Goal: Task Accomplishment & Management: Use online tool/utility

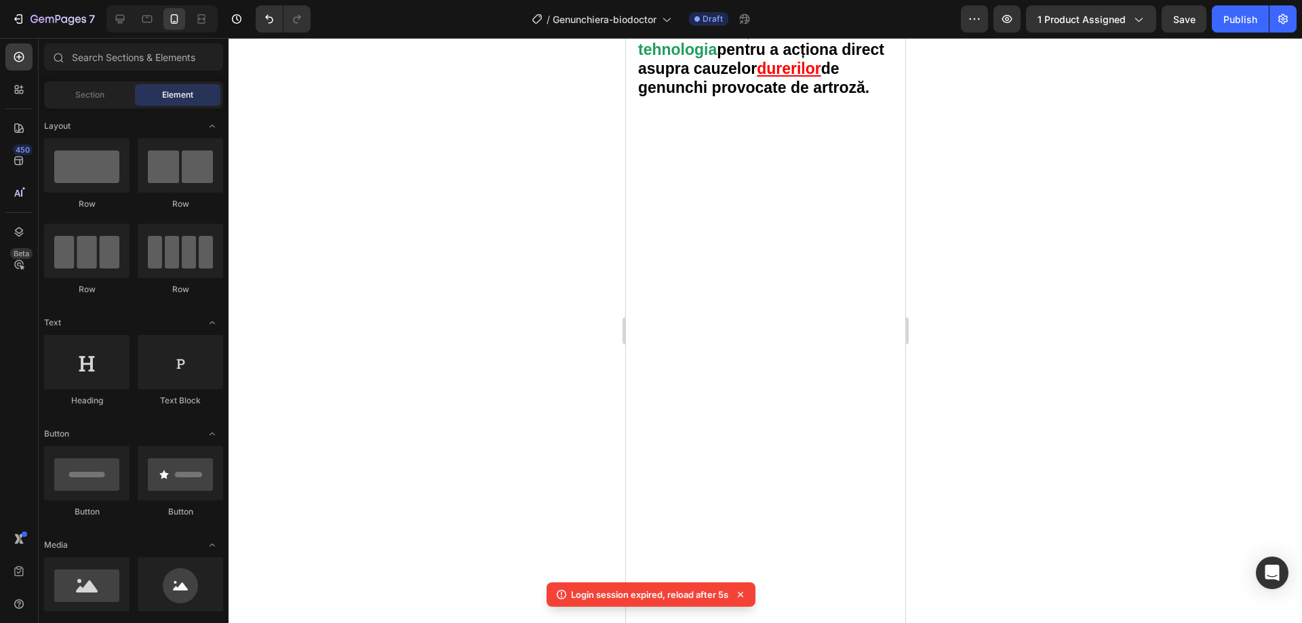
scroll to position [203, 0]
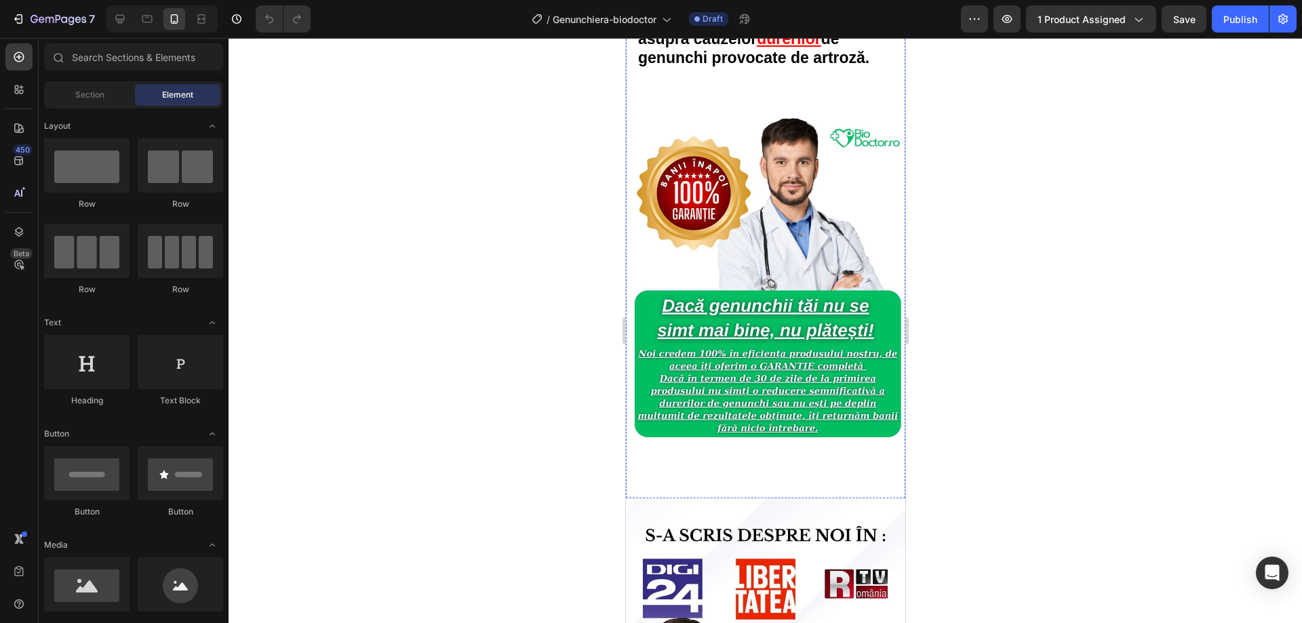
scroll to position [2811, 0]
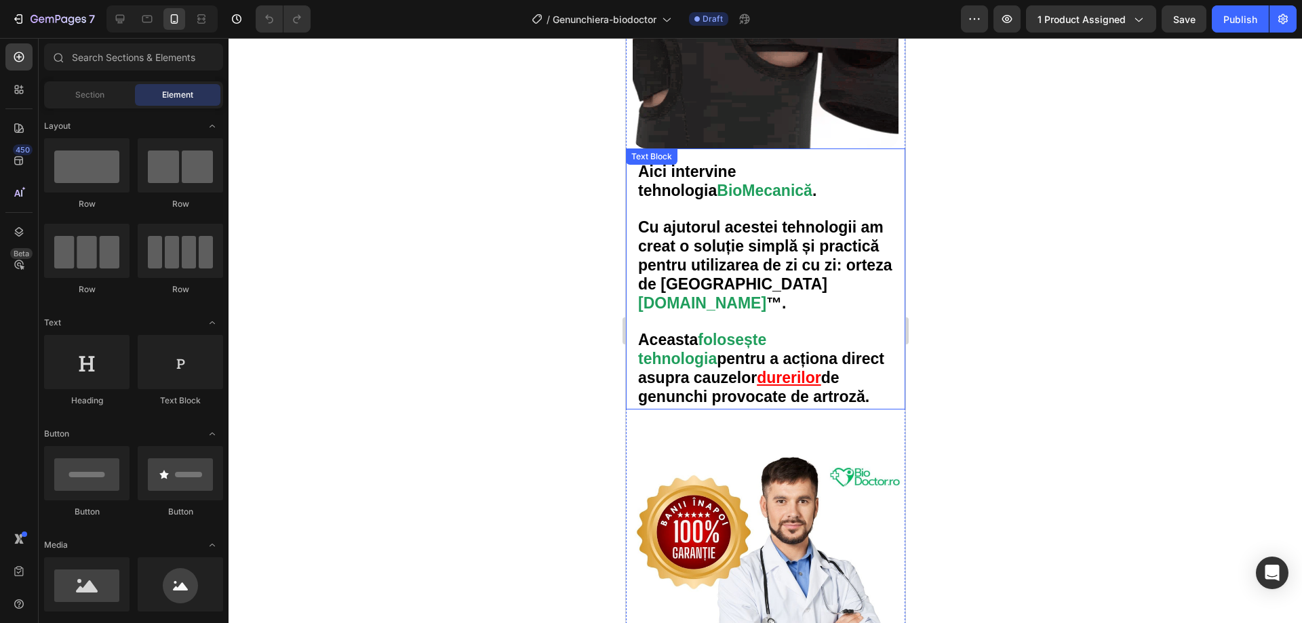
click at [766, 300] on strong "™." at bounding box center [776, 303] width 20 height 18
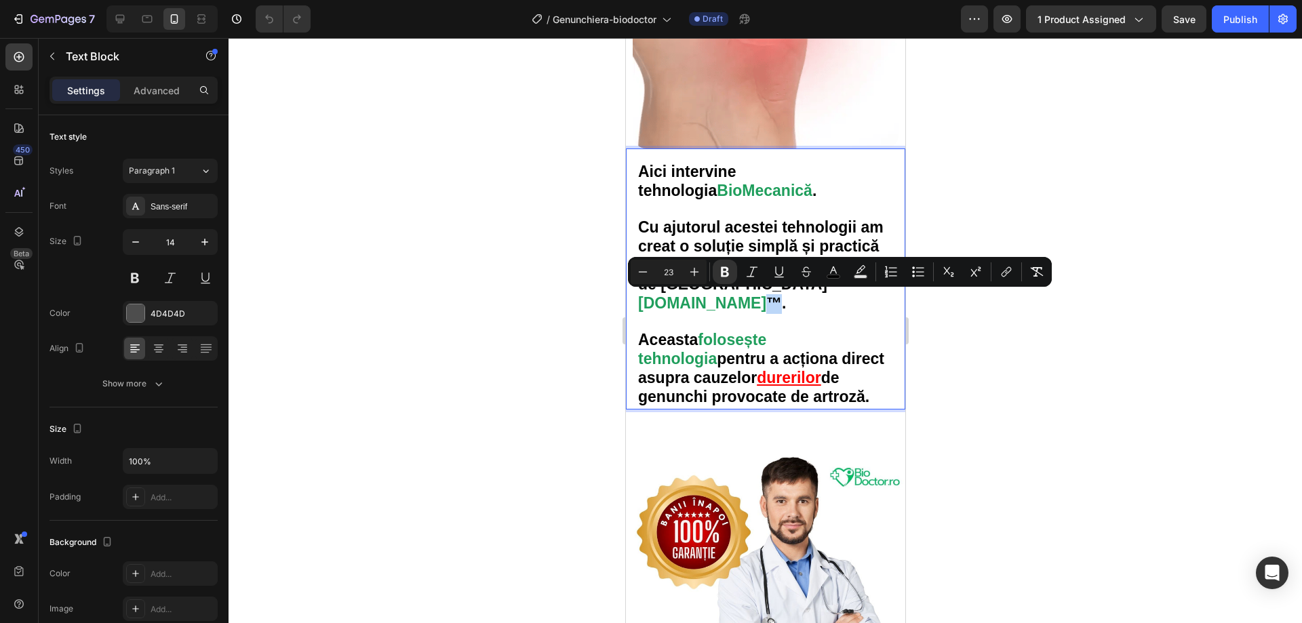
drag, startPoint x: 746, startPoint y: 300, endPoint x: 737, endPoint y: 300, distance: 9.5
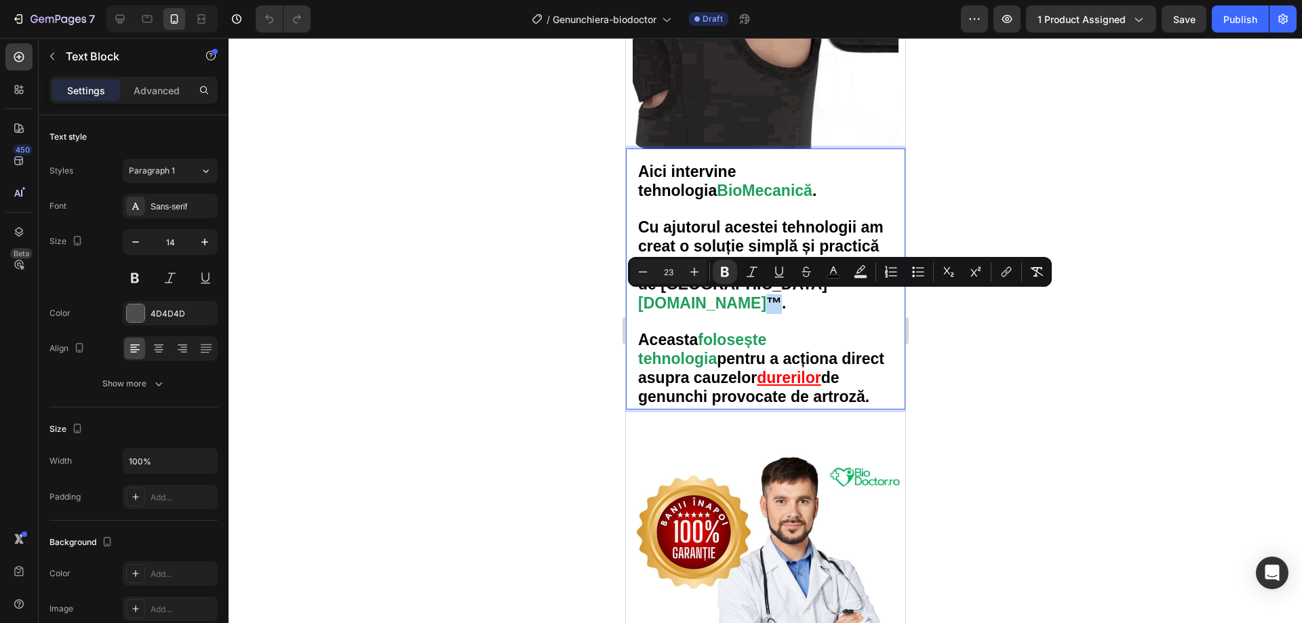
click at [766, 300] on strong "™." at bounding box center [776, 303] width 20 height 18
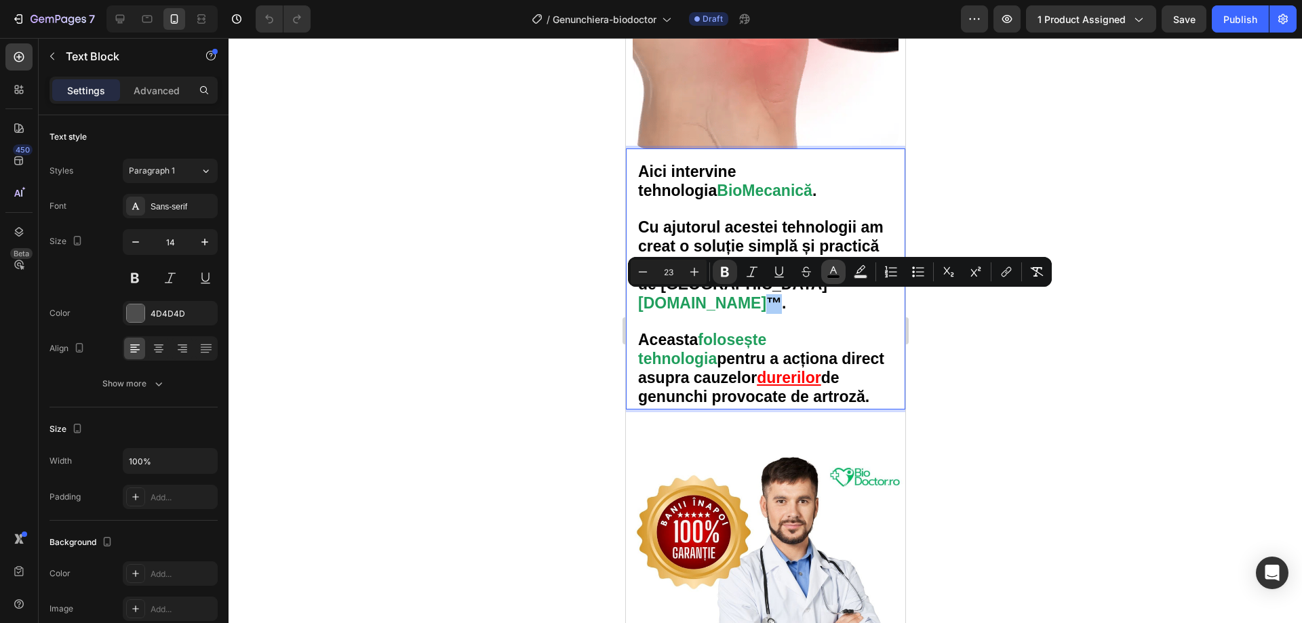
click at [835, 276] on rect "Editor contextual toolbar" at bounding box center [833, 276] width 13 height 3
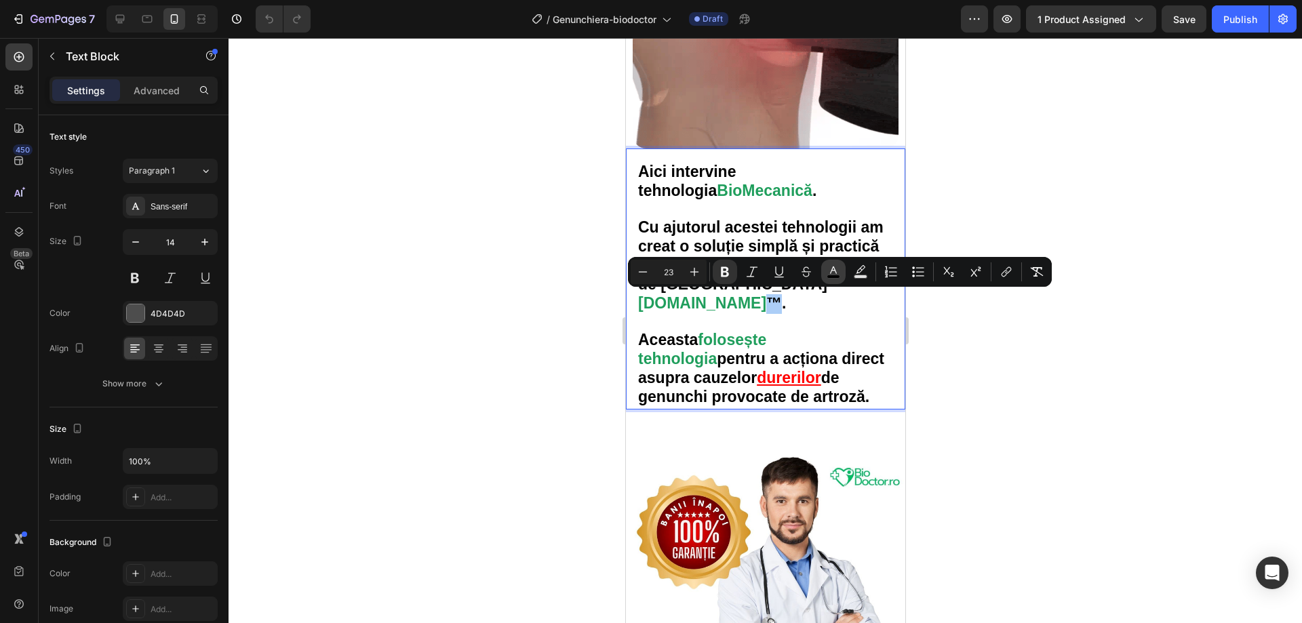
type input "000000"
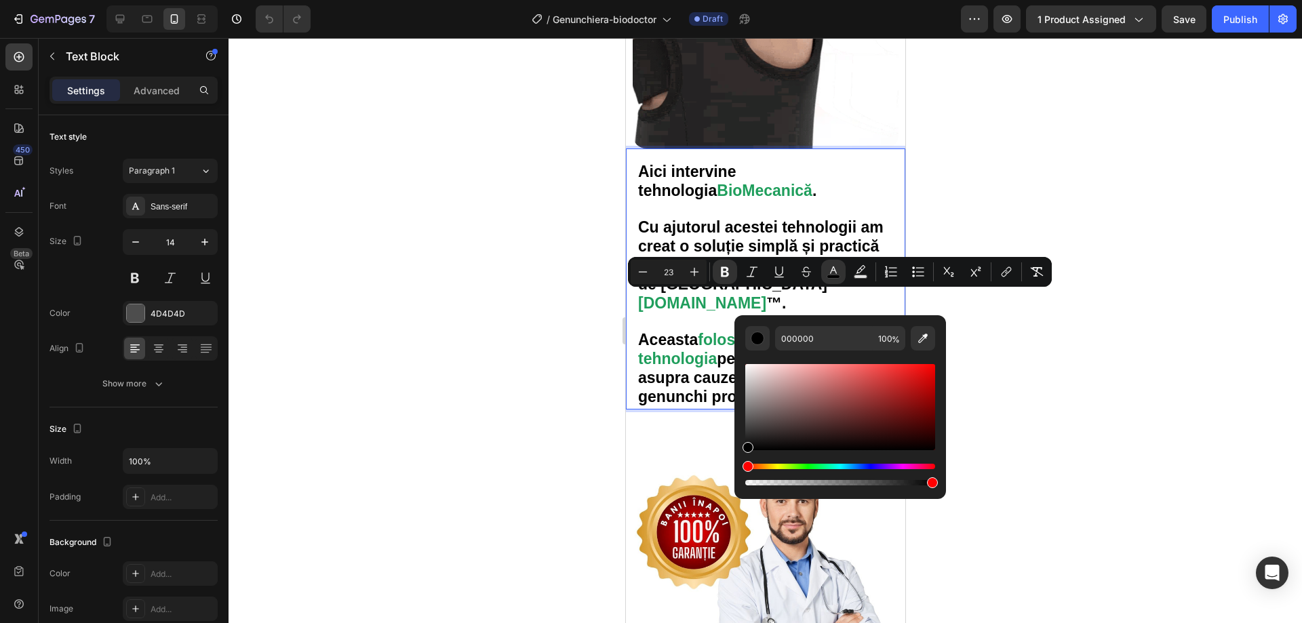
click at [708, 307] on strong "[DOMAIN_NAME]" at bounding box center [702, 303] width 128 height 18
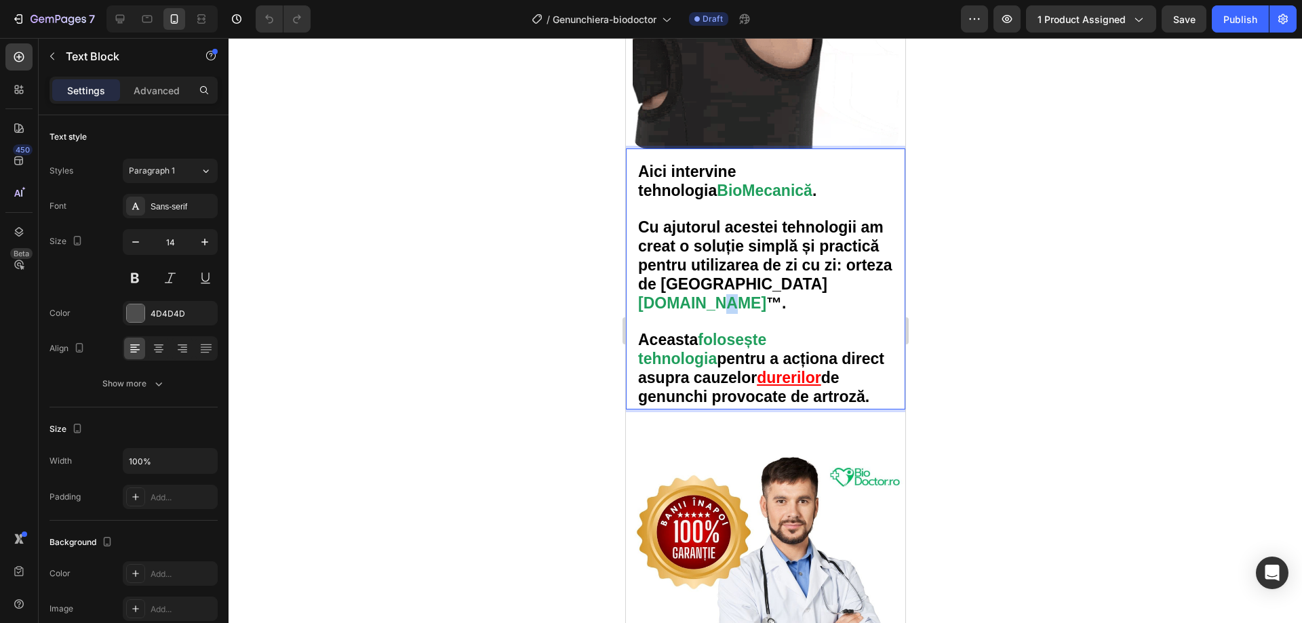
click at [710, 307] on strong "[DOMAIN_NAME]" at bounding box center [702, 303] width 128 height 18
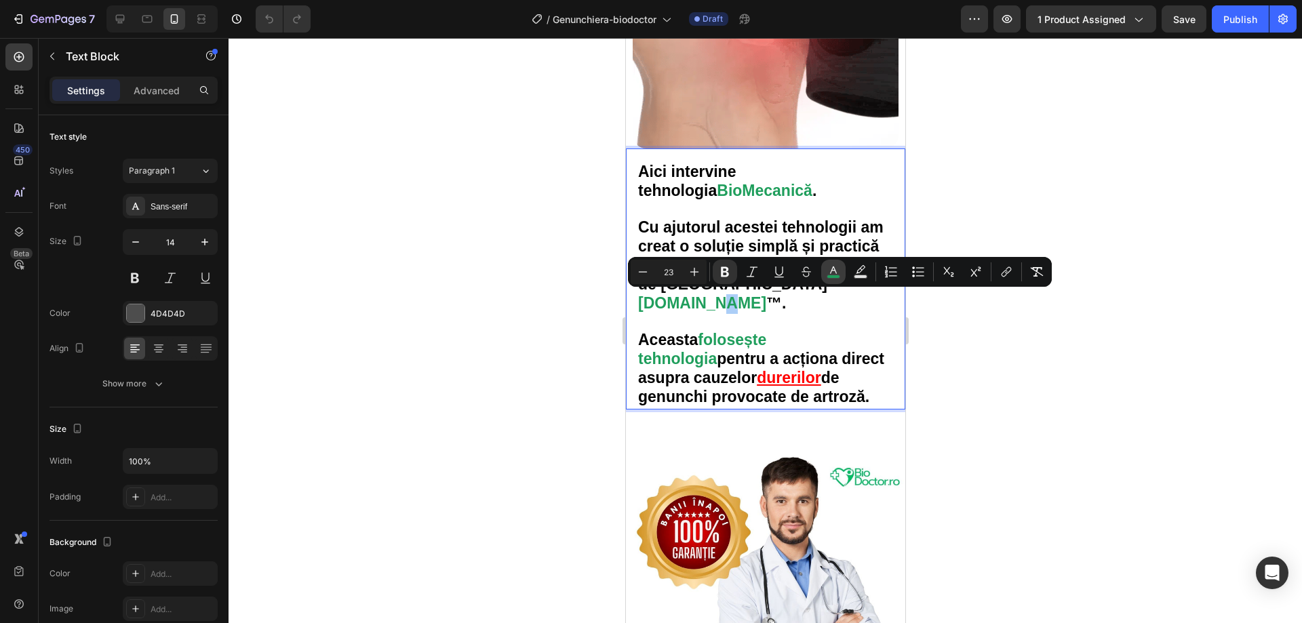
click at [831, 275] on rect "Editor contextual toolbar" at bounding box center [833, 276] width 13 height 3
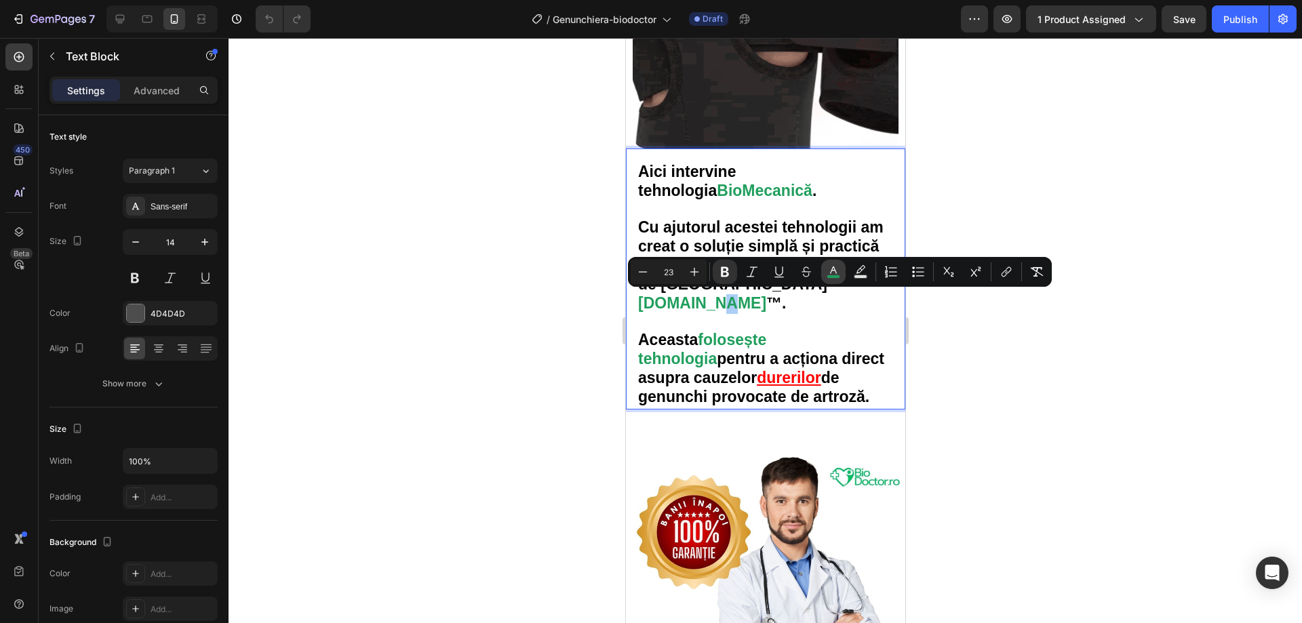
type input "1F9E5C"
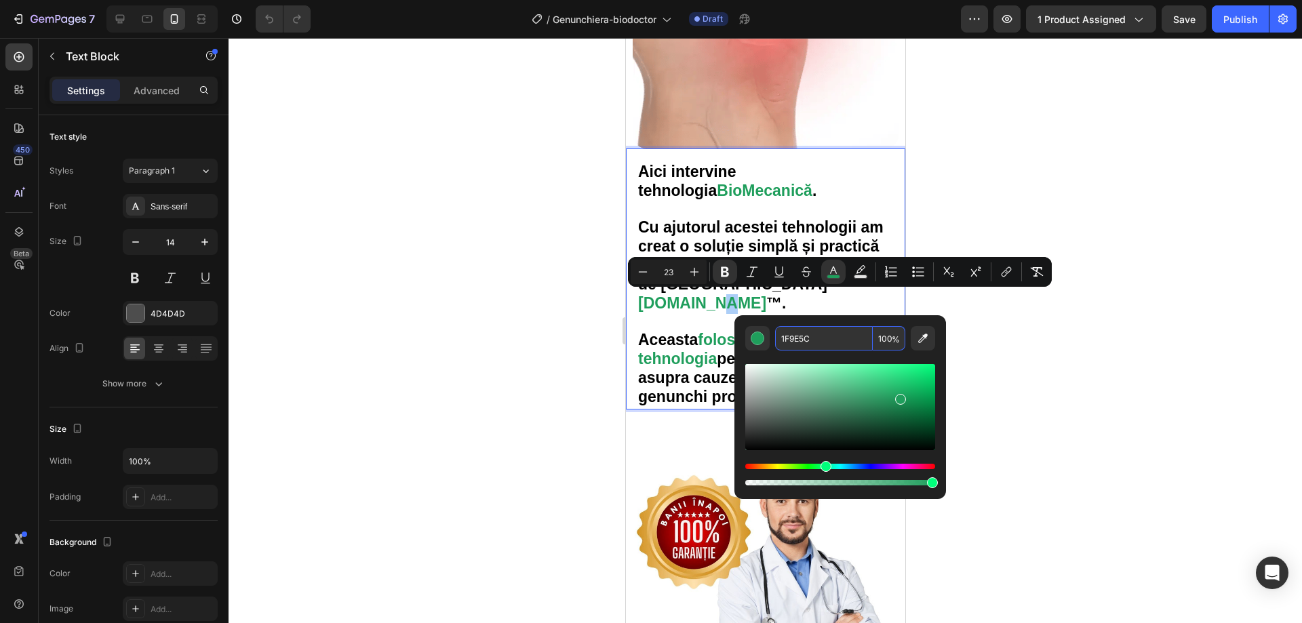
click at [810, 340] on input "1F9E5C" at bounding box center [824, 338] width 98 height 24
copy strong "."
click at [496, 398] on div at bounding box center [766, 330] width 1074 height 585
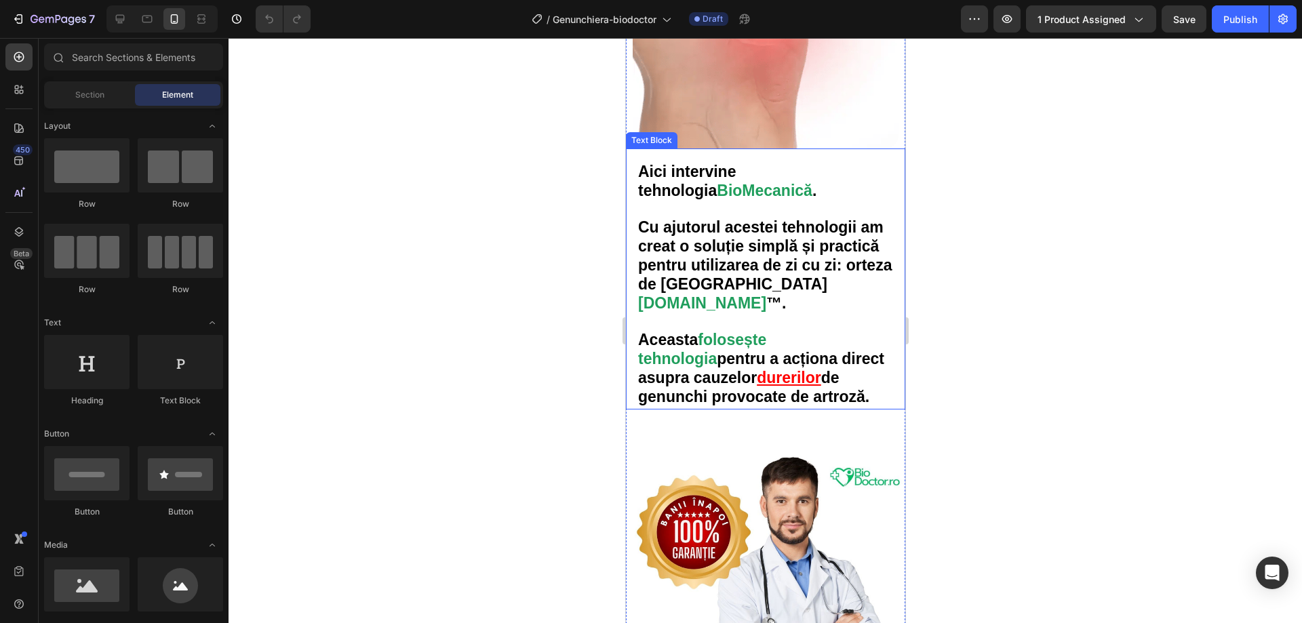
click at [766, 301] on strong "™." at bounding box center [776, 303] width 20 height 18
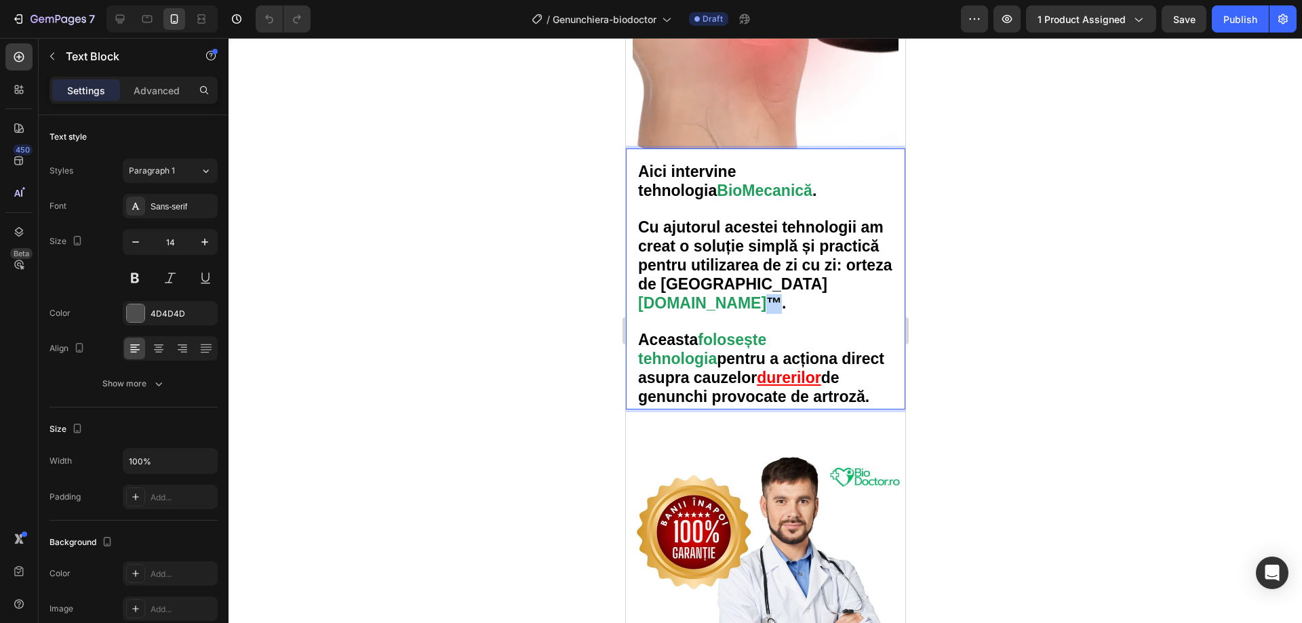
drag, startPoint x: 746, startPoint y: 301, endPoint x: 737, endPoint y: 300, distance: 8.9
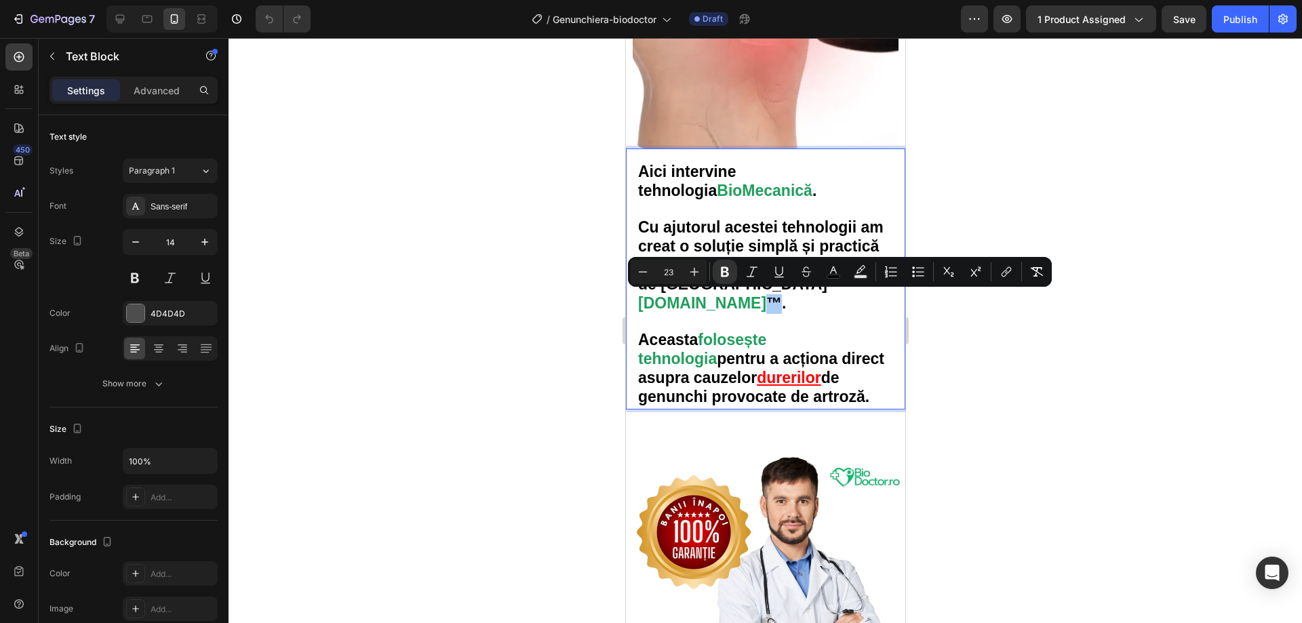
drag, startPoint x: 112, startPoint y: 261, endPoint x: 991, endPoint y: 336, distance: 882.2
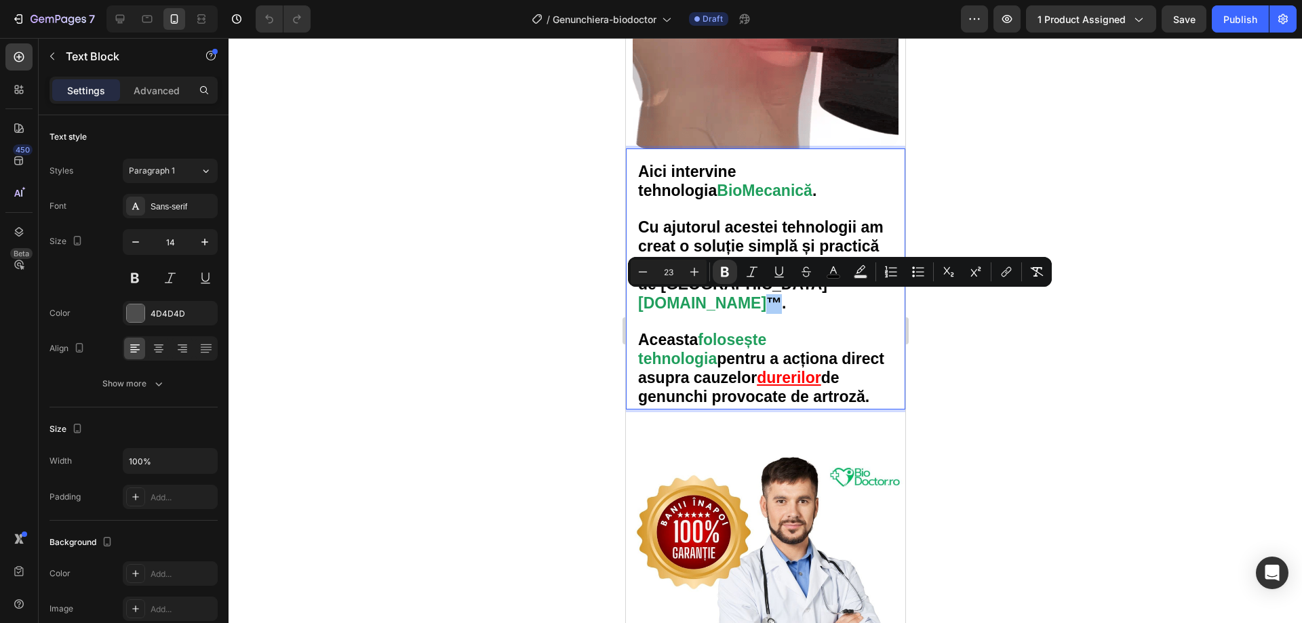
click at [1005, 349] on div at bounding box center [766, 330] width 1074 height 585
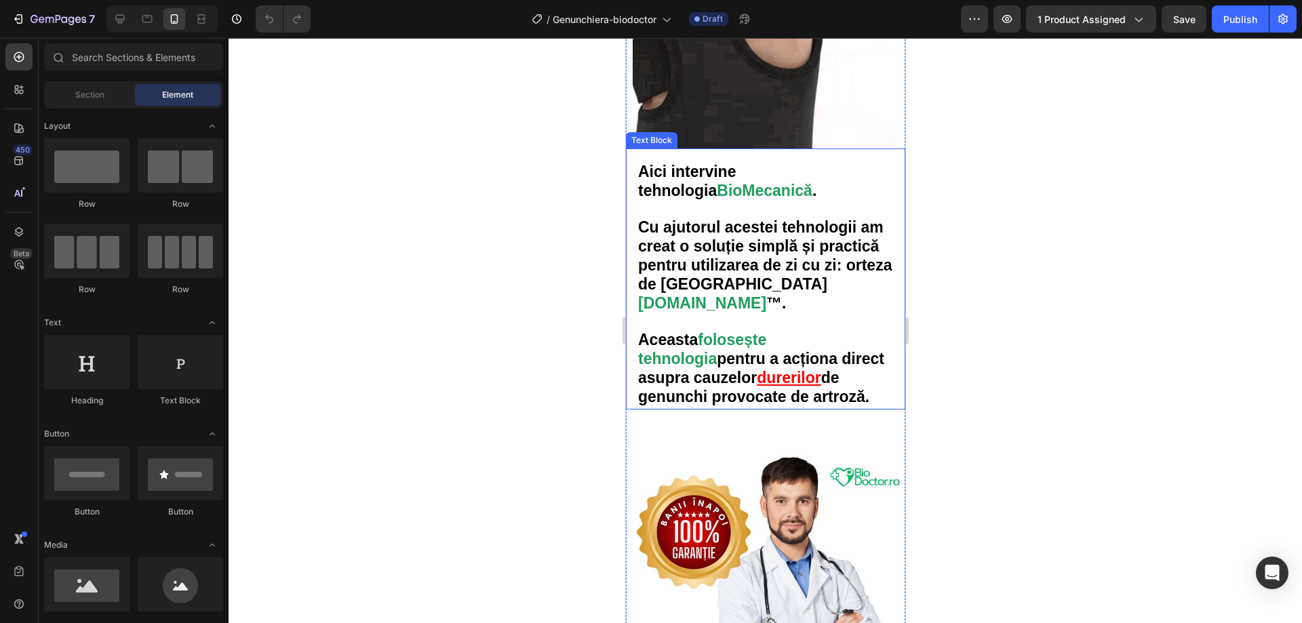
click at [766, 298] on strong "™." at bounding box center [776, 303] width 20 height 18
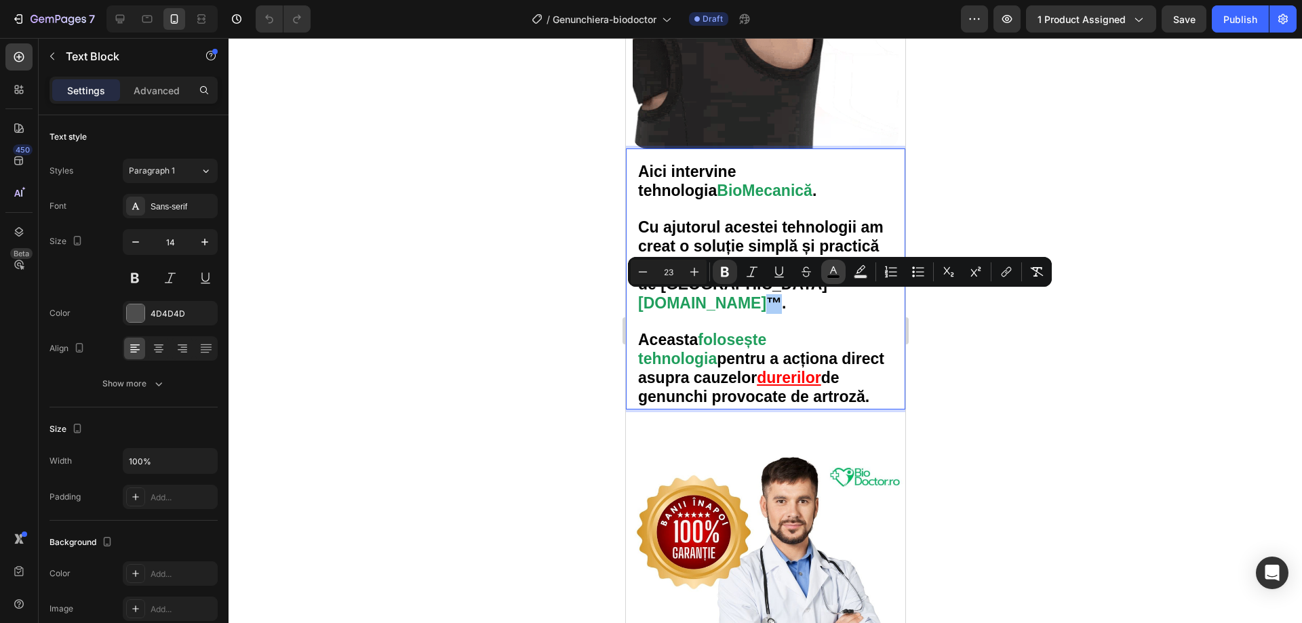
click at [837, 272] on icon "Editor contextual toolbar" at bounding box center [834, 272] width 14 height 14
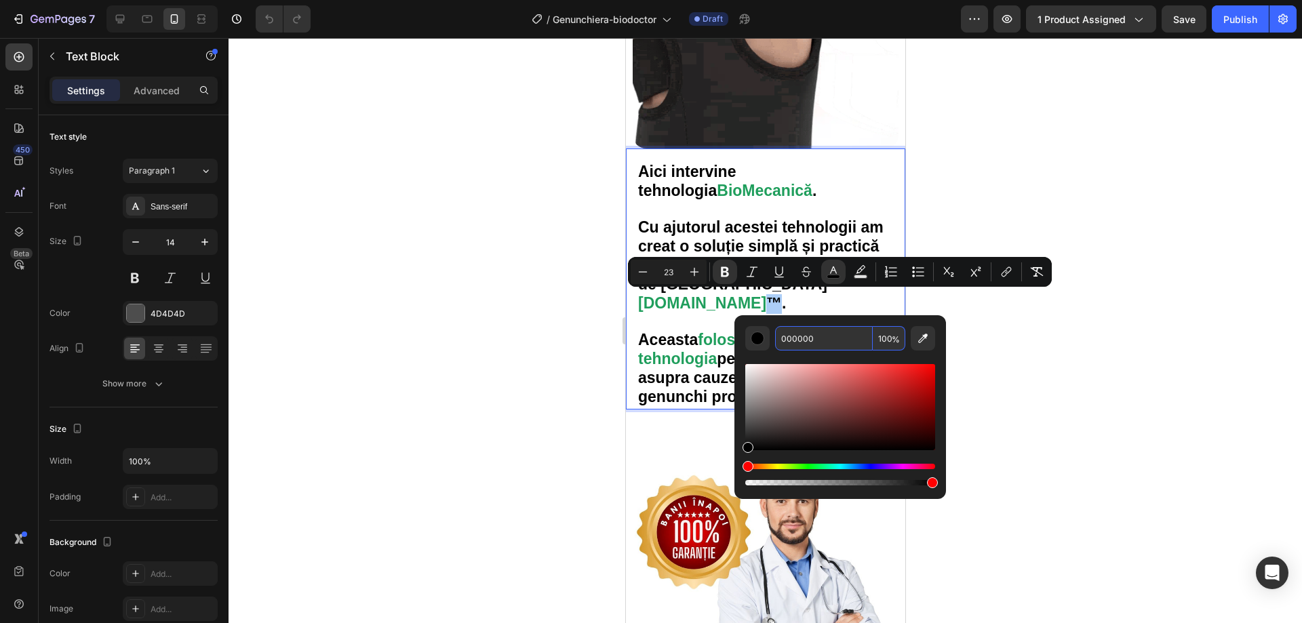
click at [825, 338] on input "000000" at bounding box center [824, 338] width 98 height 24
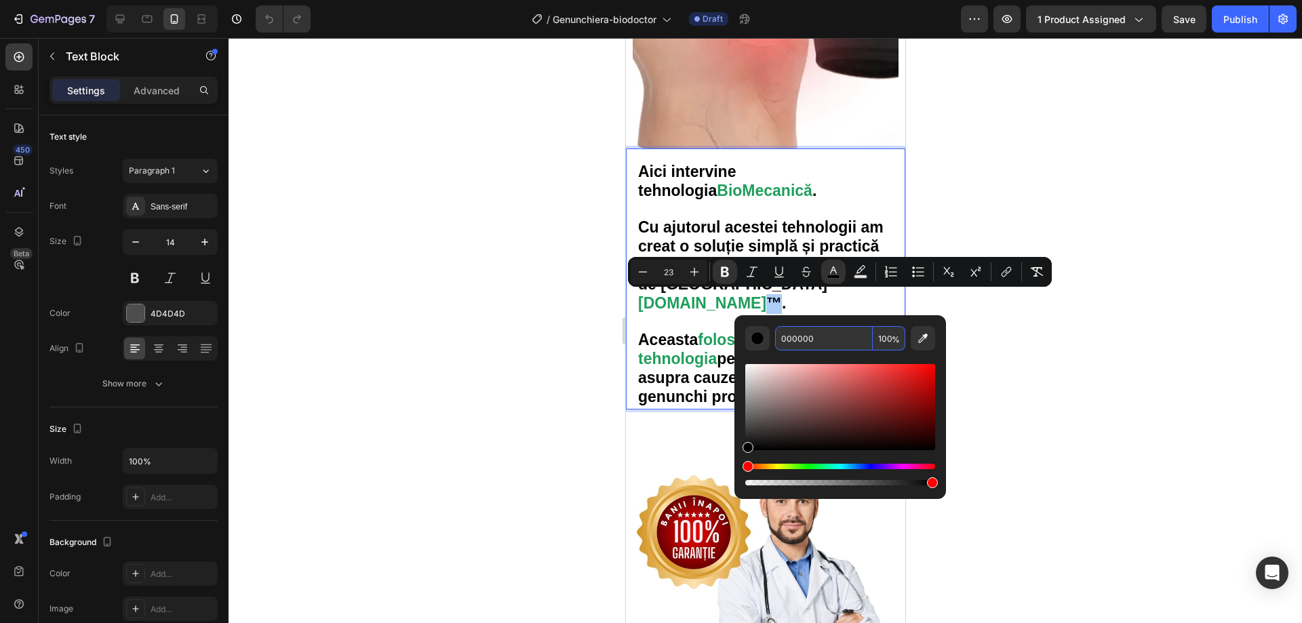
paste input "1F9E5C"
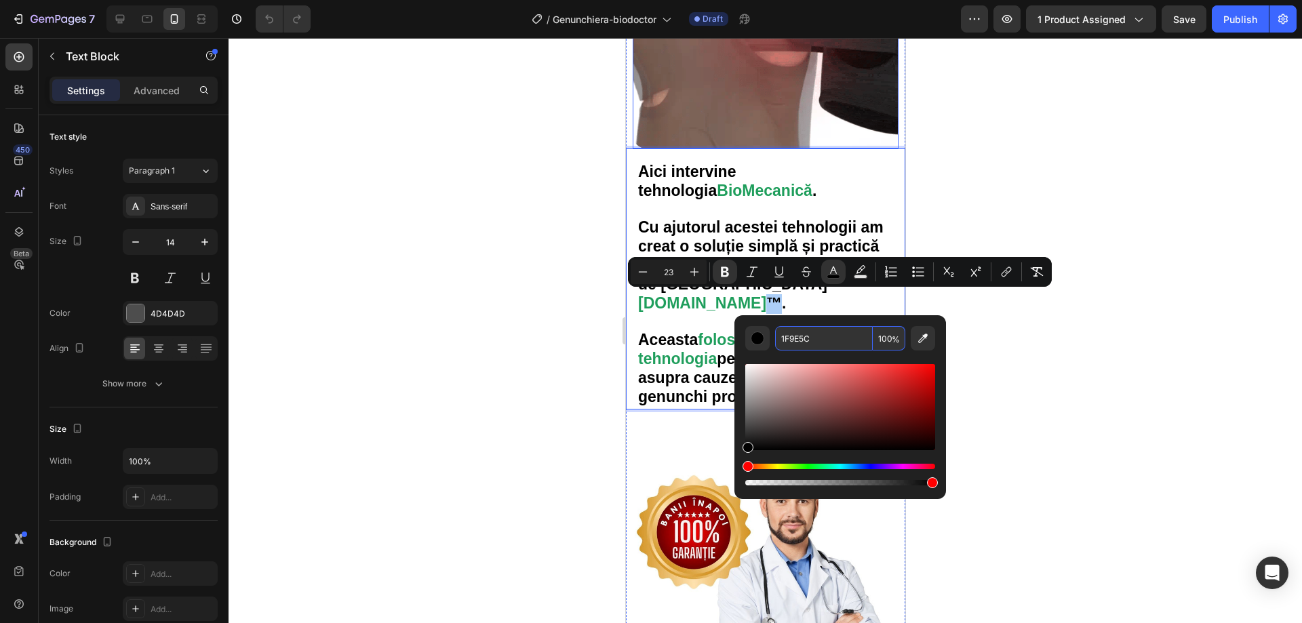
type input "1F9E5C"
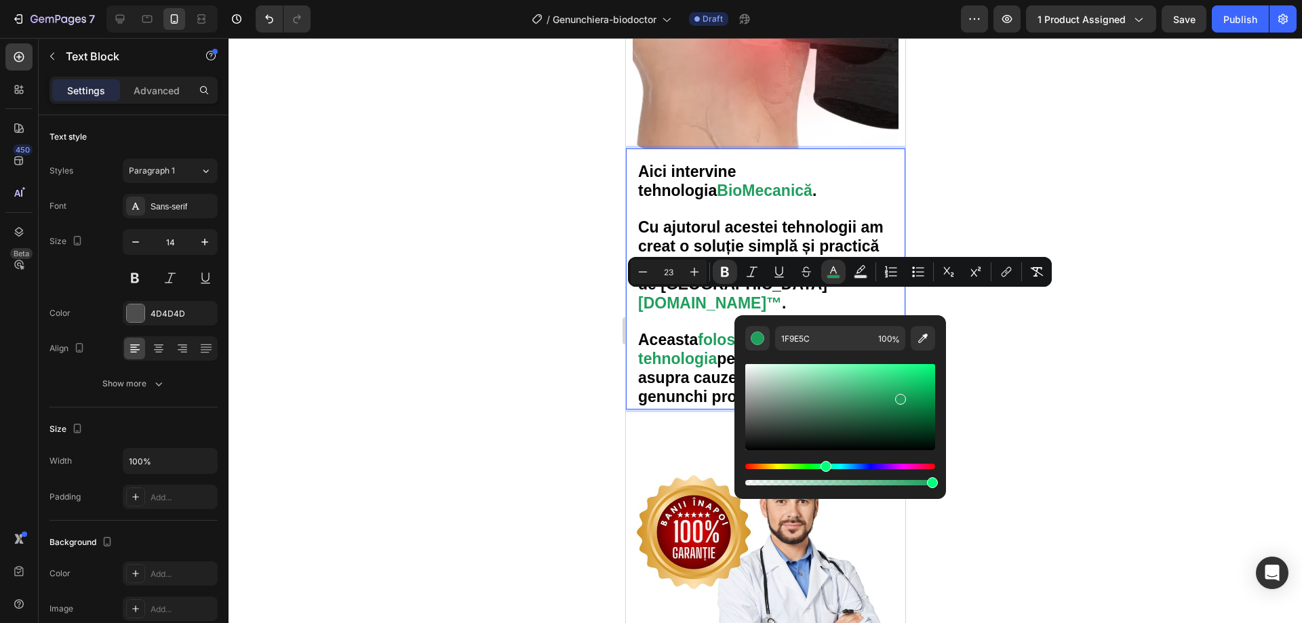
click at [1104, 352] on div at bounding box center [766, 330] width 1074 height 585
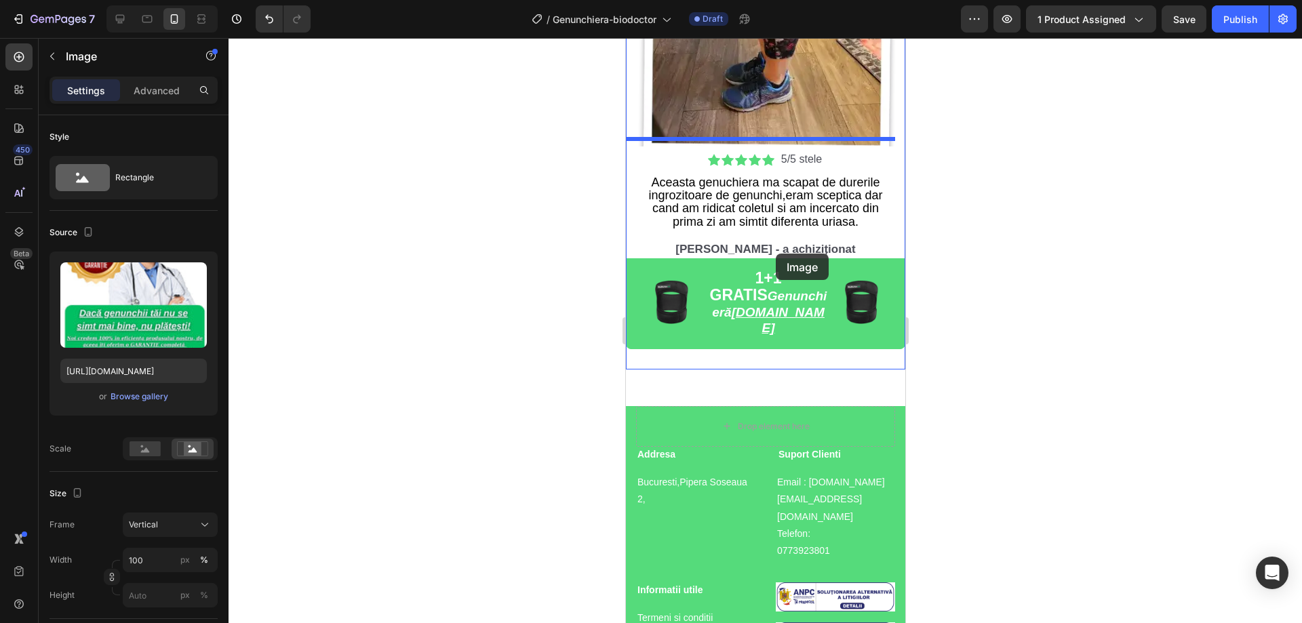
scroll to position [4708, 0]
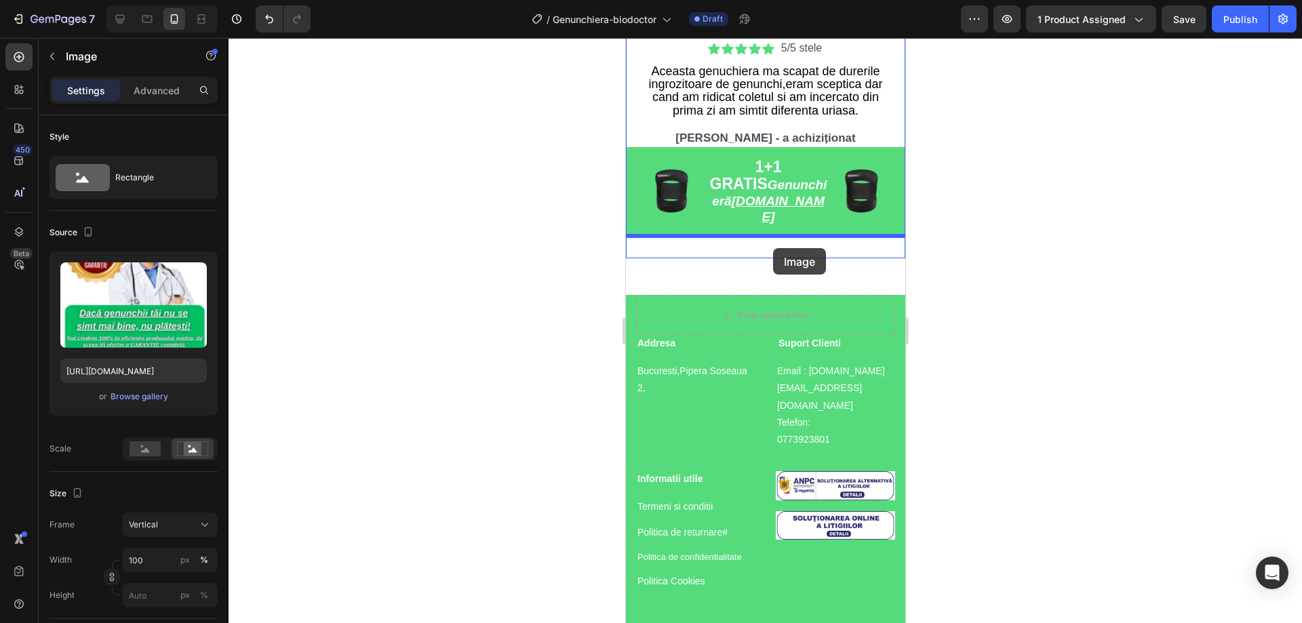
drag, startPoint x: 769, startPoint y: 187, endPoint x: 773, endPoint y: 248, distance: 61.1
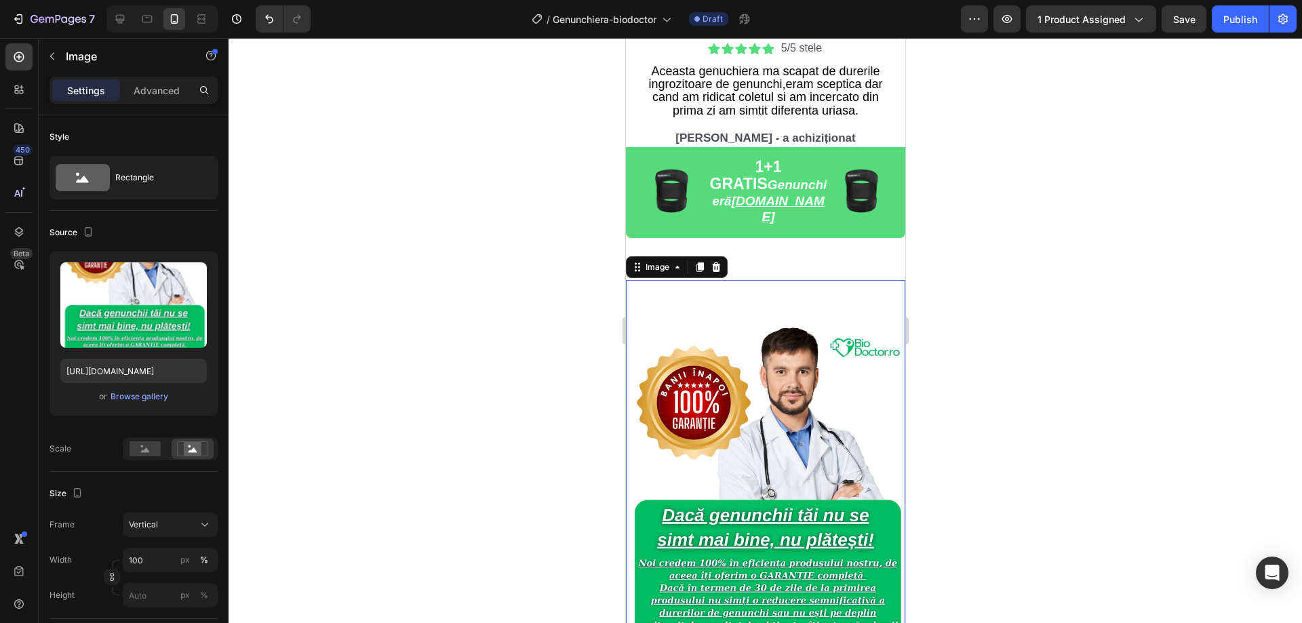
click at [988, 279] on div at bounding box center [766, 330] width 1074 height 585
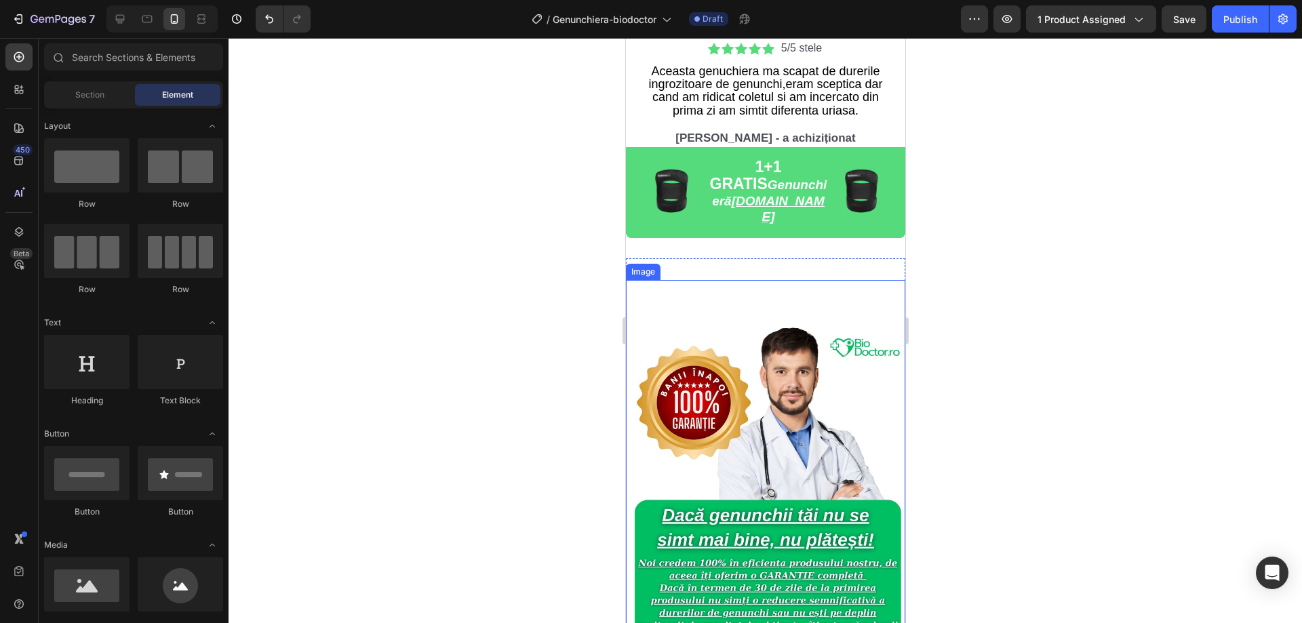
click at [759, 285] on div "Image" at bounding box center [764, 483] width 279 height 406
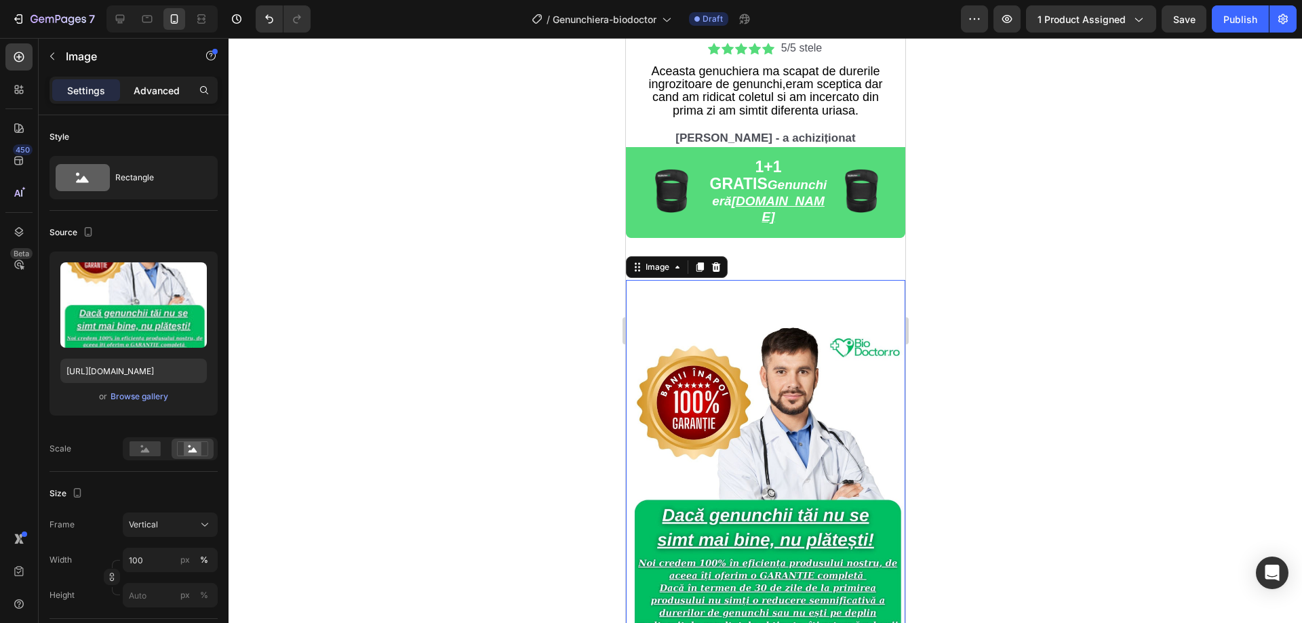
click at [162, 92] on p "Advanced" at bounding box center [157, 90] width 46 height 14
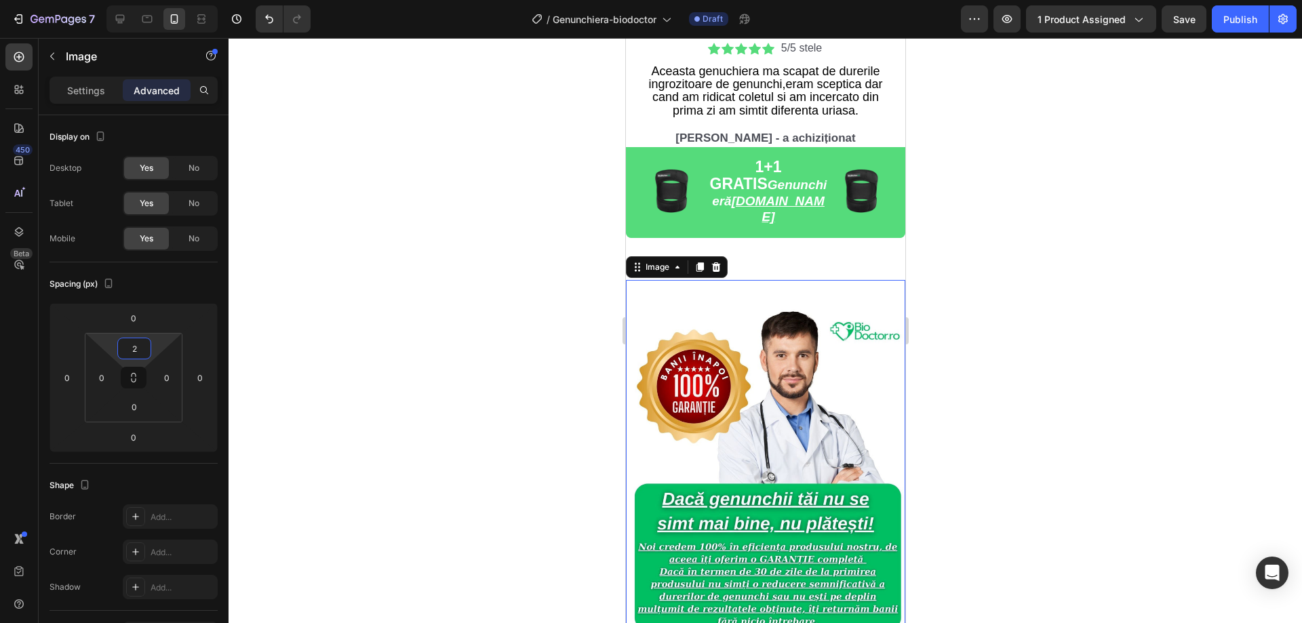
type input "0"
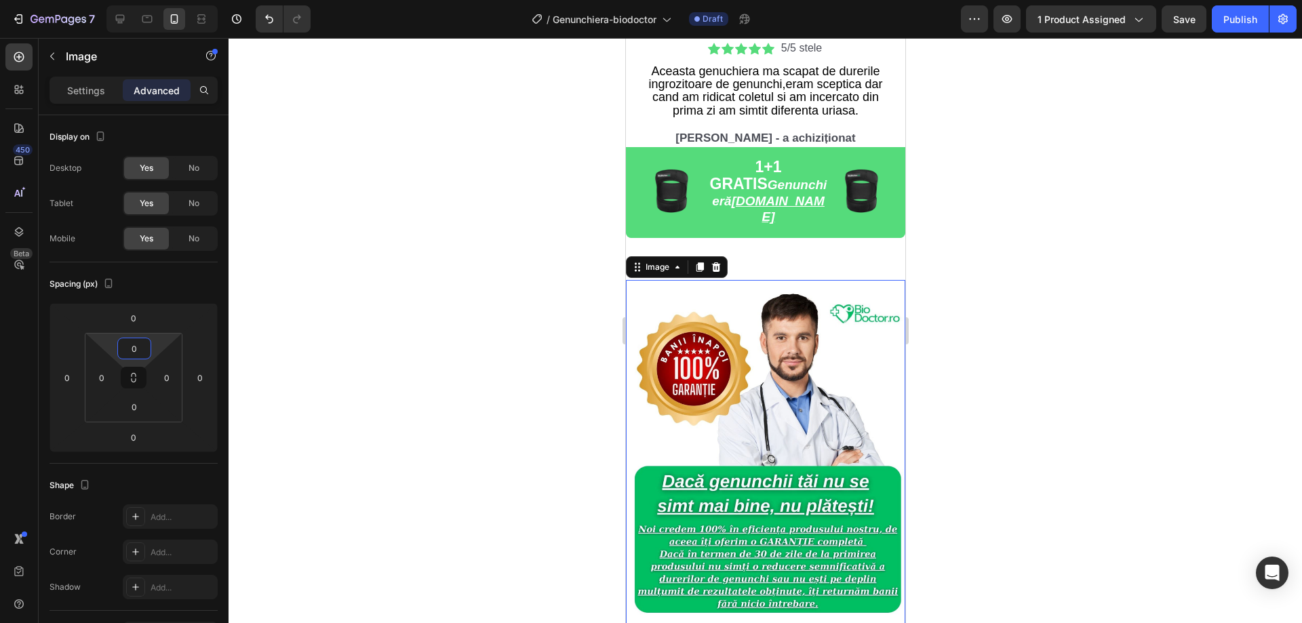
drag, startPoint x: 157, startPoint y: 347, endPoint x: 161, endPoint y: 381, distance: 34.2
click at [161, 0] on html "7 Version history / Genunchiera-biodoctor Draft Preview 1 product assigned Save…" at bounding box center [651, 0] width 1302 height 0
click at [332, 265] on div at bounding box center [766, 330] width 1074 height 585
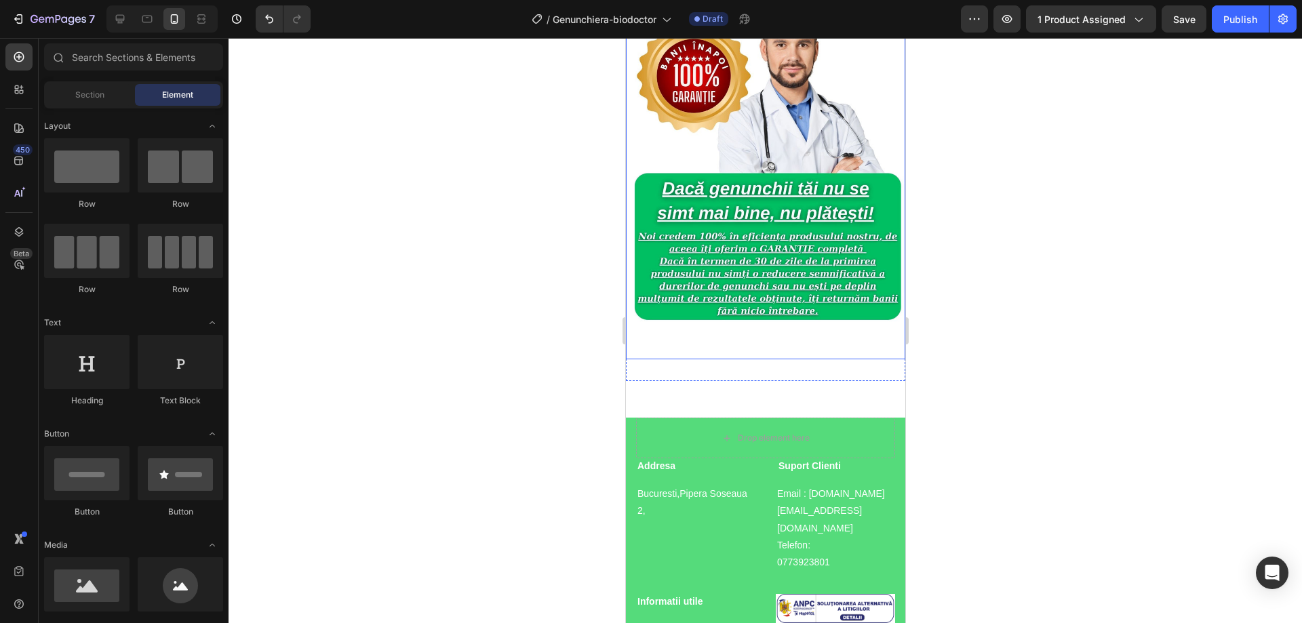
scroll to position [4980, 0]
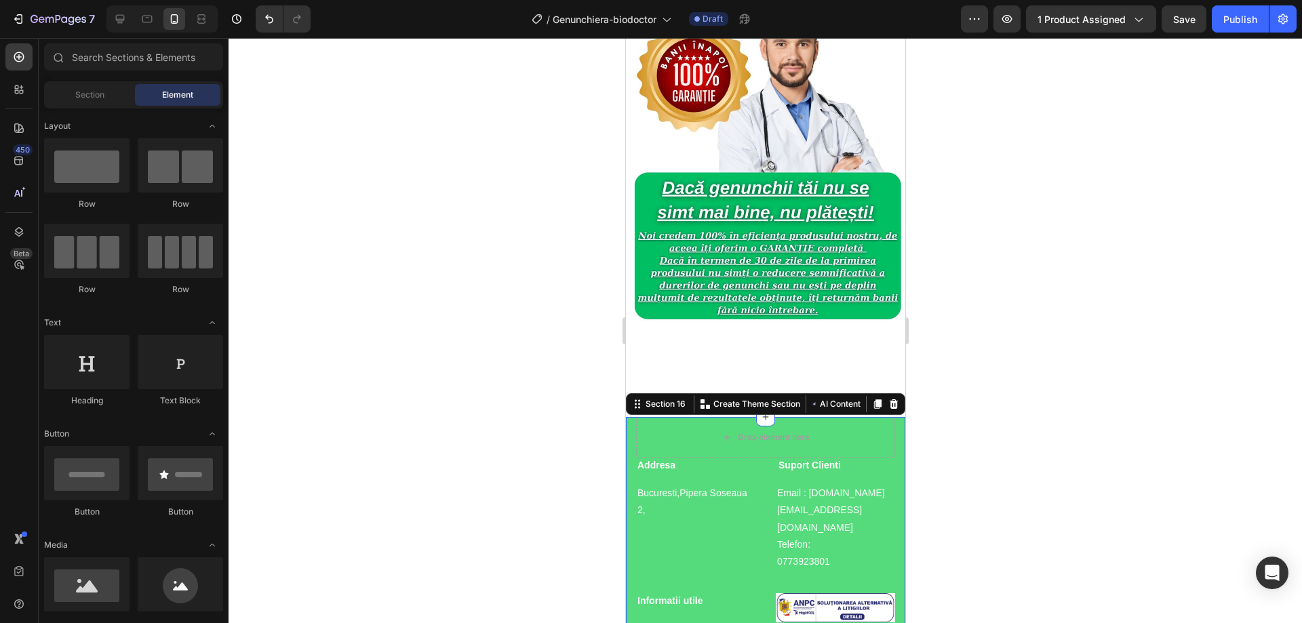
click at [629, 417] on div "Drop element here Addresa Heading Bucuresti,Pipera Soseaua 2, Text block Suport…" at bounding box center [764, 589] width 279 height 345
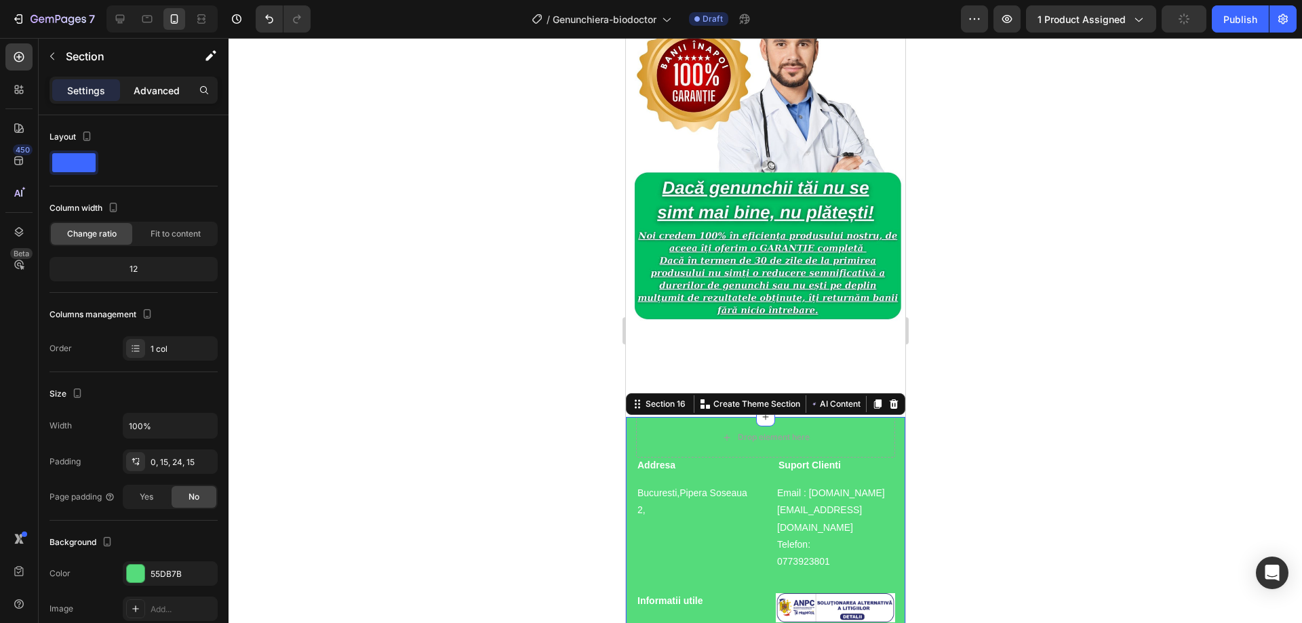
click at [151, 79] on div "Advanced" at bounding box center [157, 90] width 68 height 22
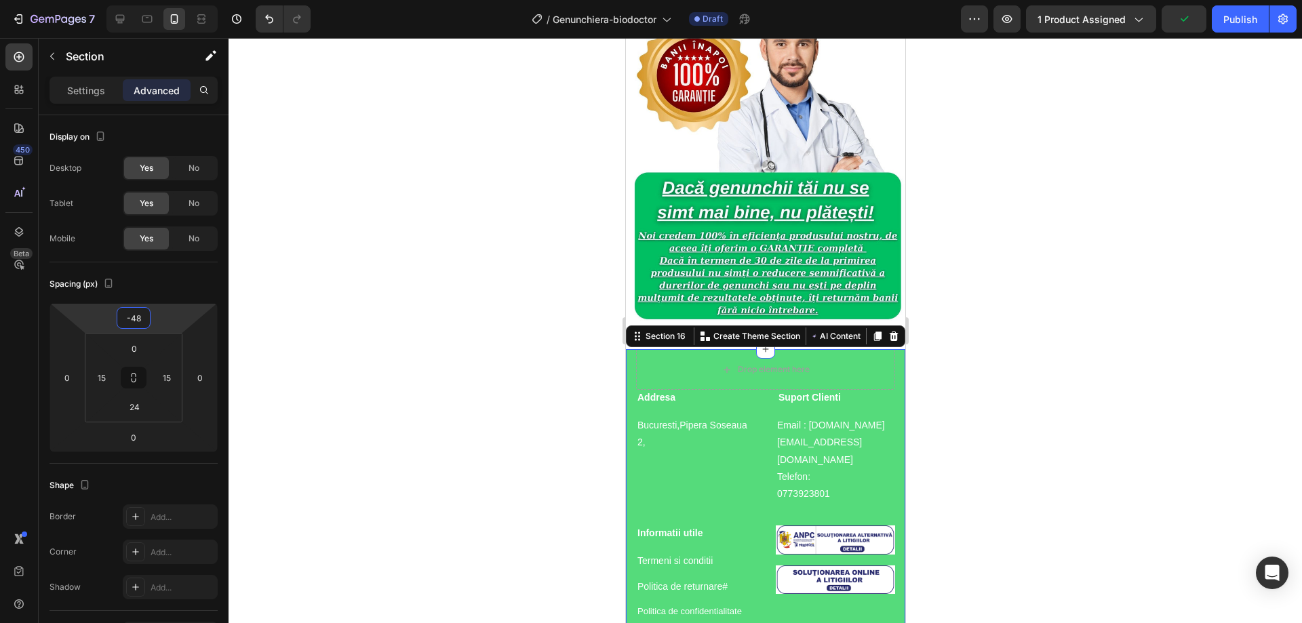
type input "-46"
drag, startPoint x: 170, startPoint y: 320, endPoint x: 174, endPoint y: 354, distance: 34.1
click at [174, 0] on html "7 Version history / Genunchiera-biodoctor Draft Preview 1 product assigned Save…" at bounding box center [651, 0] width 1302 height 0
click at [404, 245] on div at bounding box center [766, 330] width 1074 height 585
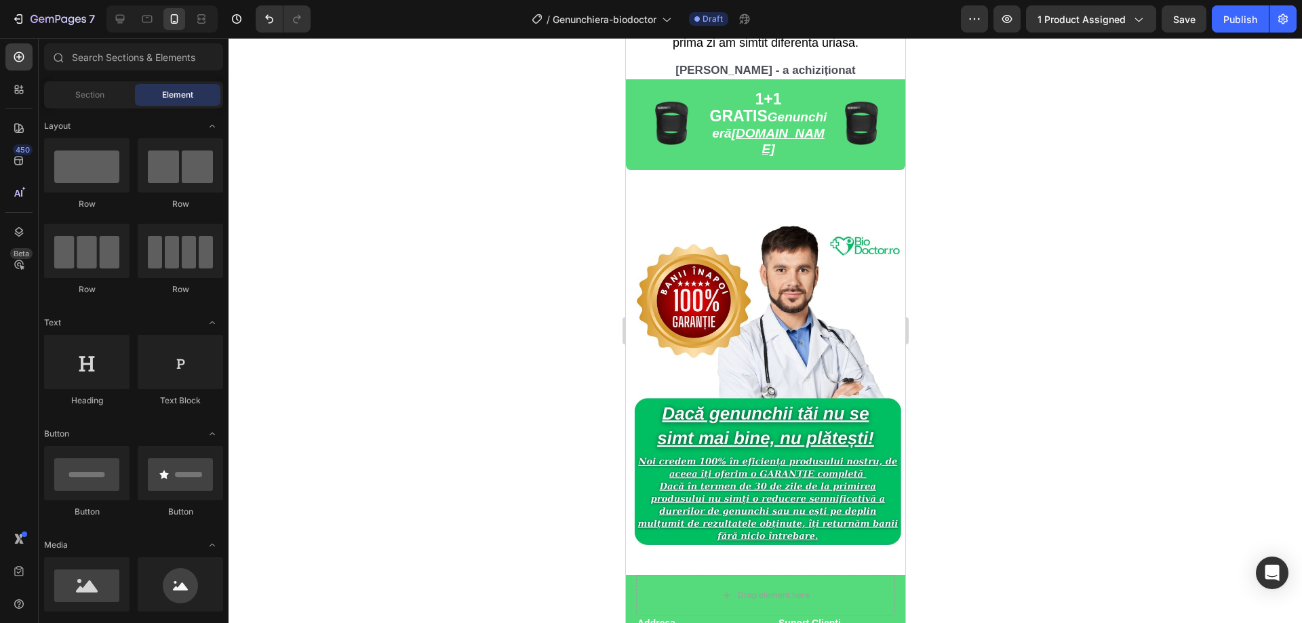
click at [1053, 290] on div at bounding box center [766, 330] width 1074 height 585
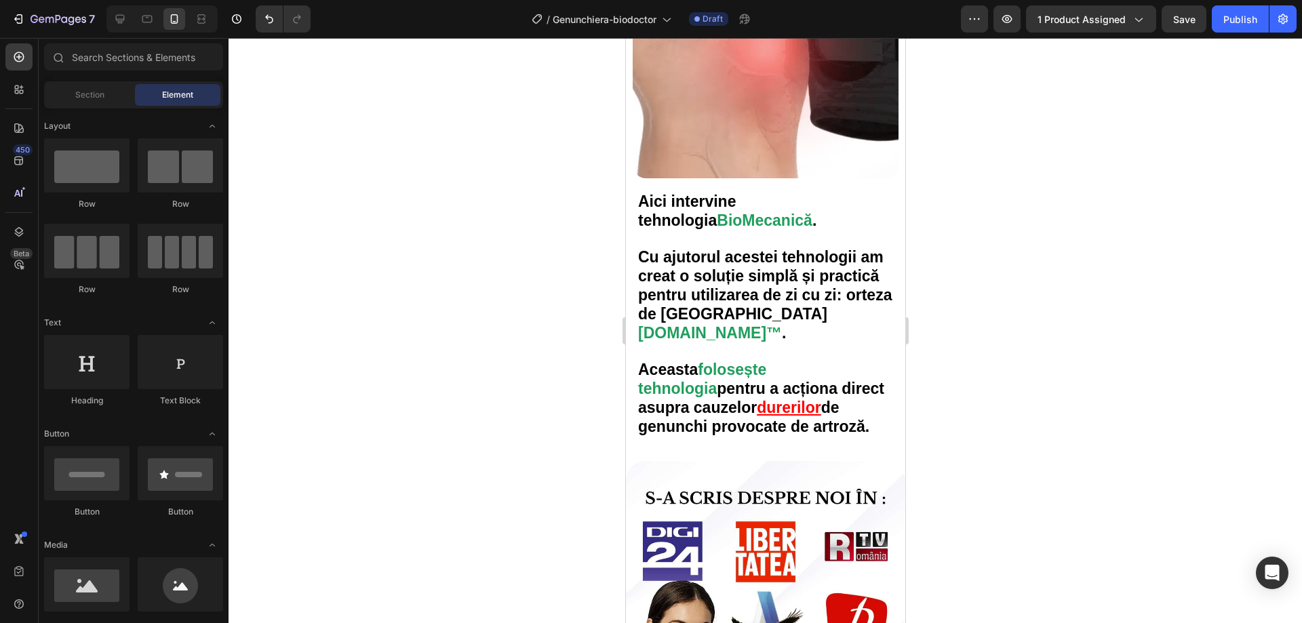
scroll to position [2828, 0]
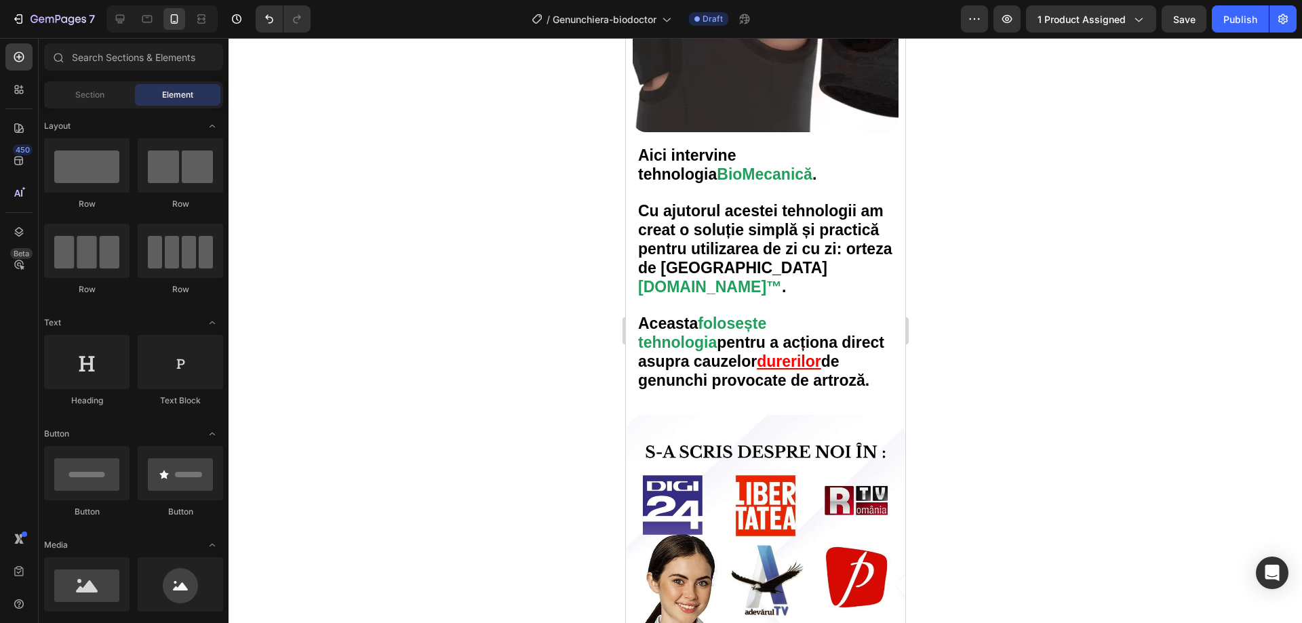
drag, startPoint x: 898, startPoint y: 228, endPoint x: 1534, endPoint y: 404, distance: 660.2
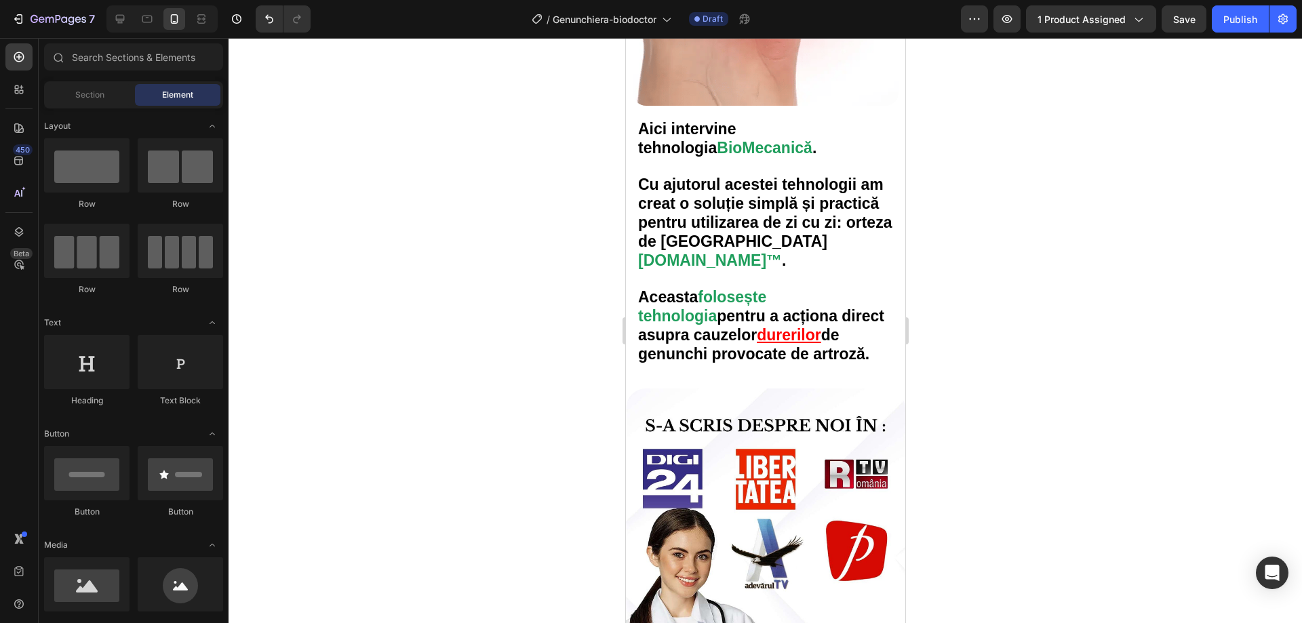
scroll to position [2834, 0]
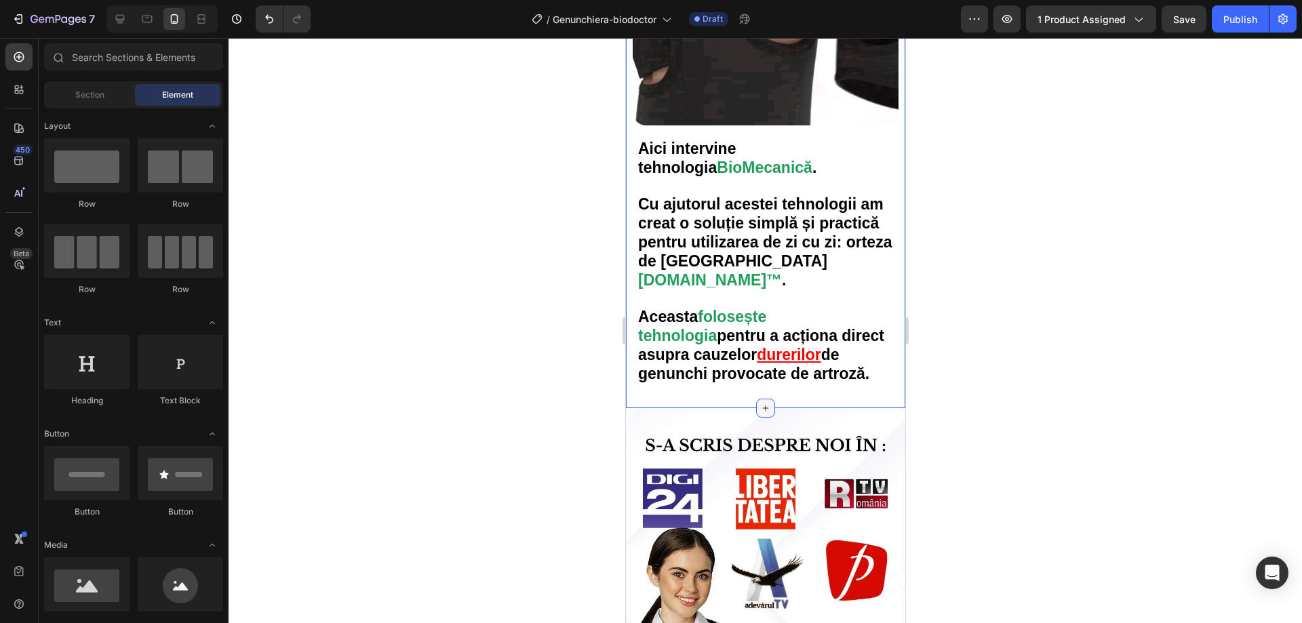
click at [762, 403] on icon at bounding box center [765, 408] width 11 height 11
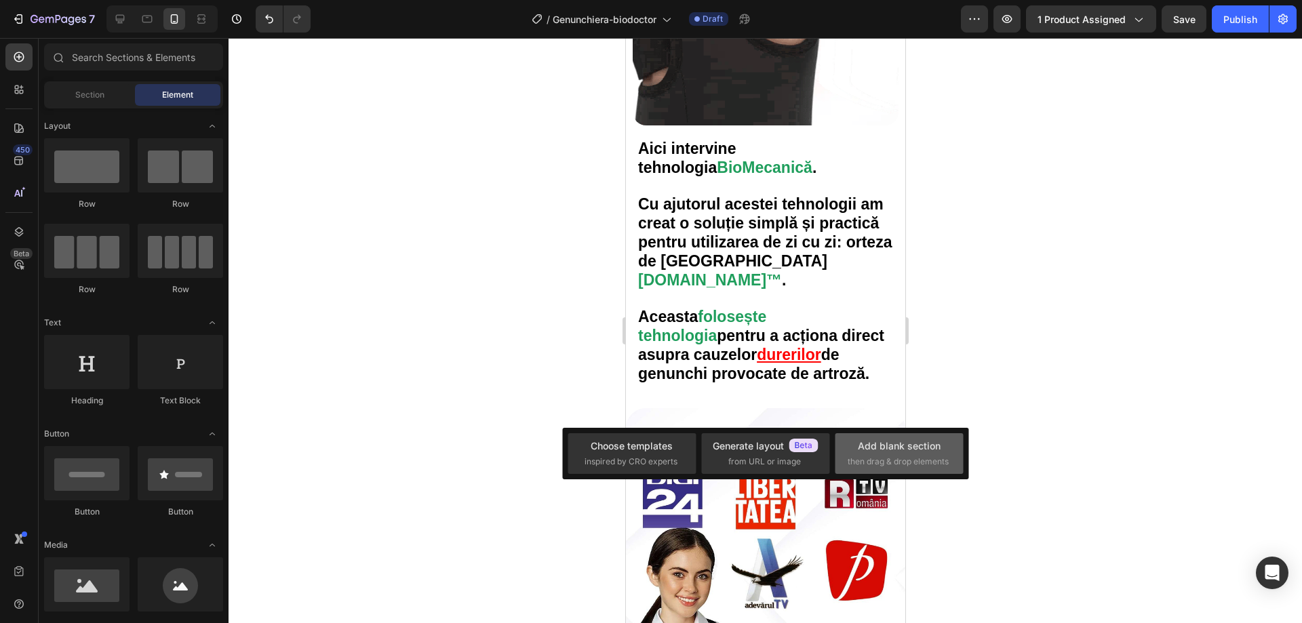
click at [885, 451] on div "Add blank section" at bounding box center [899, 446] width 83 height 14
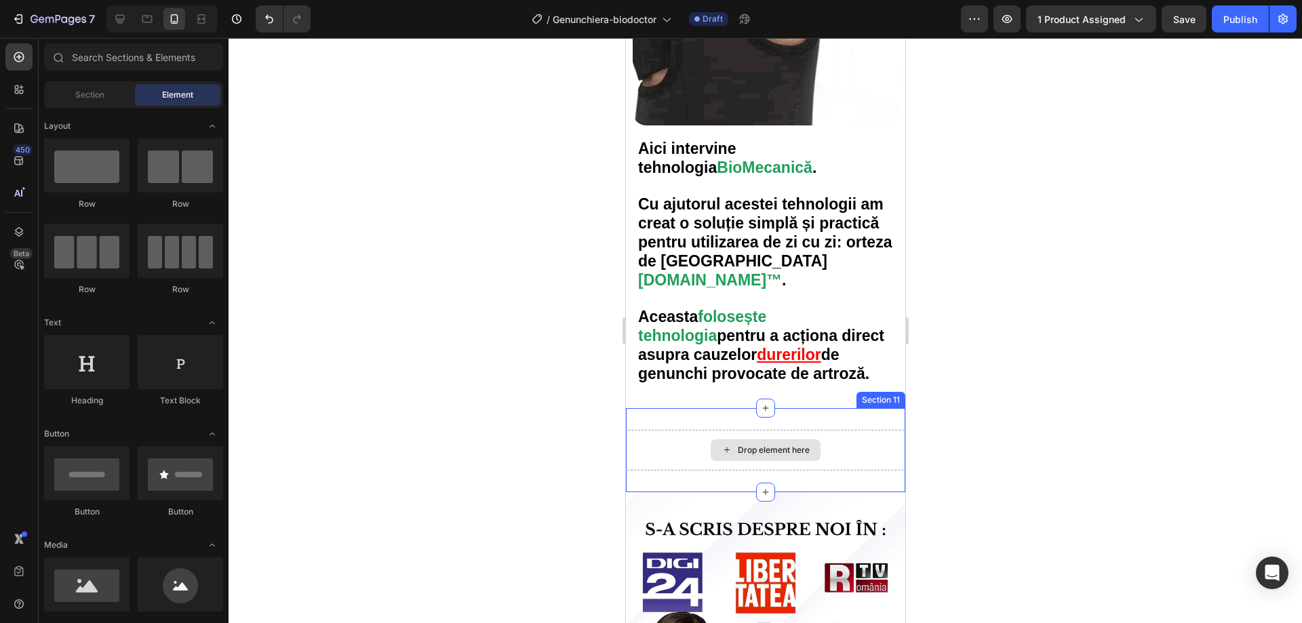
click at [750, 445] on div "Drop element here" at bounding box center [773, 450] width 72 height 11
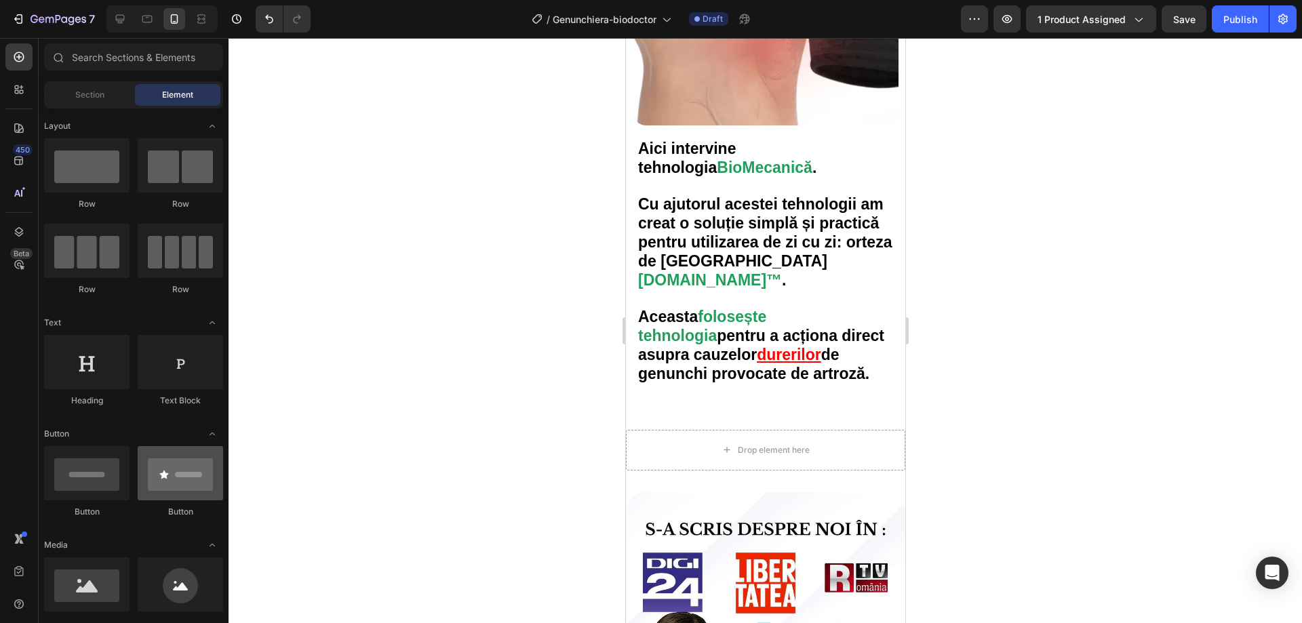
scroll to position [136, 0]
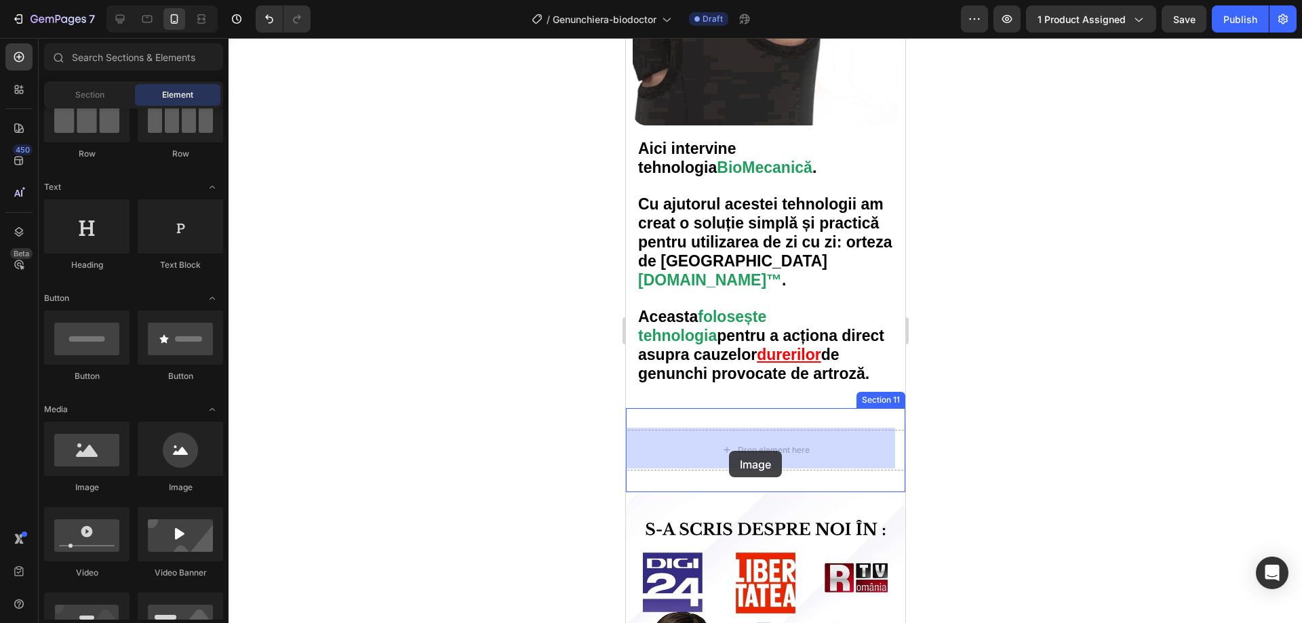
drag, startPoint x: 701, startPoint y: 500, endPoint x: 728, endPoint y: 451, distance: 56.2
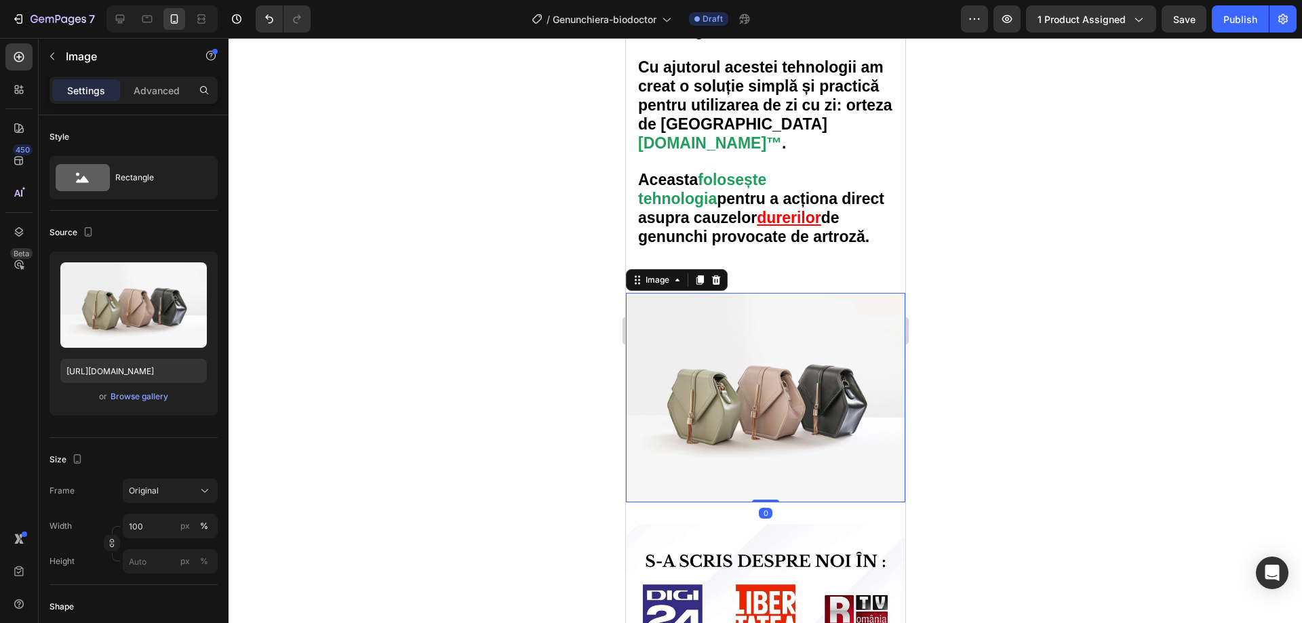
scroll to position [3038, 0]
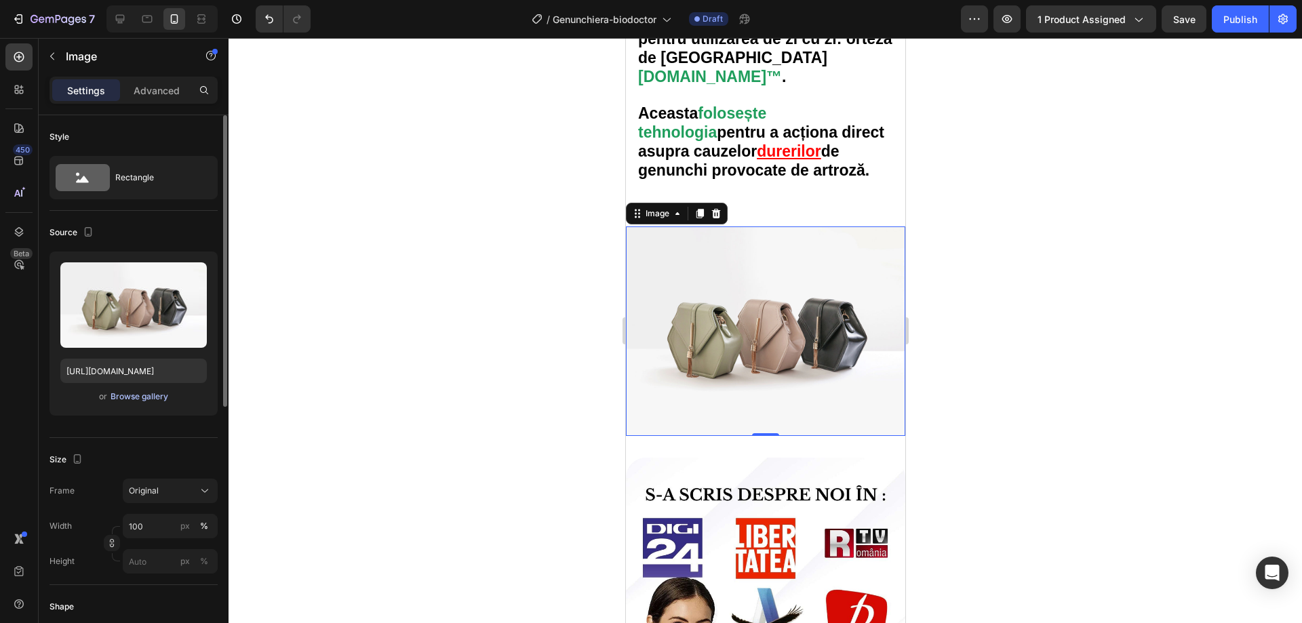
click at [124, 402] on div "Browse gallery" at bounding box center [140, 397] width 58 height 12
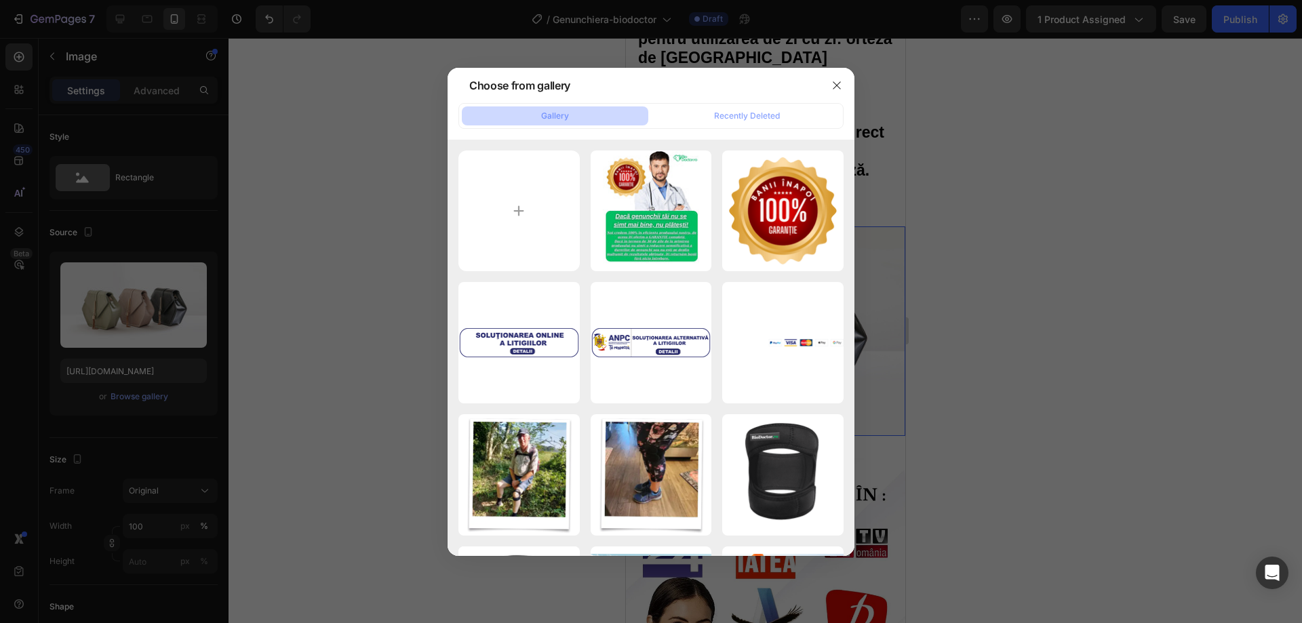
type input "C:\fakepath\gif 4.mp4"
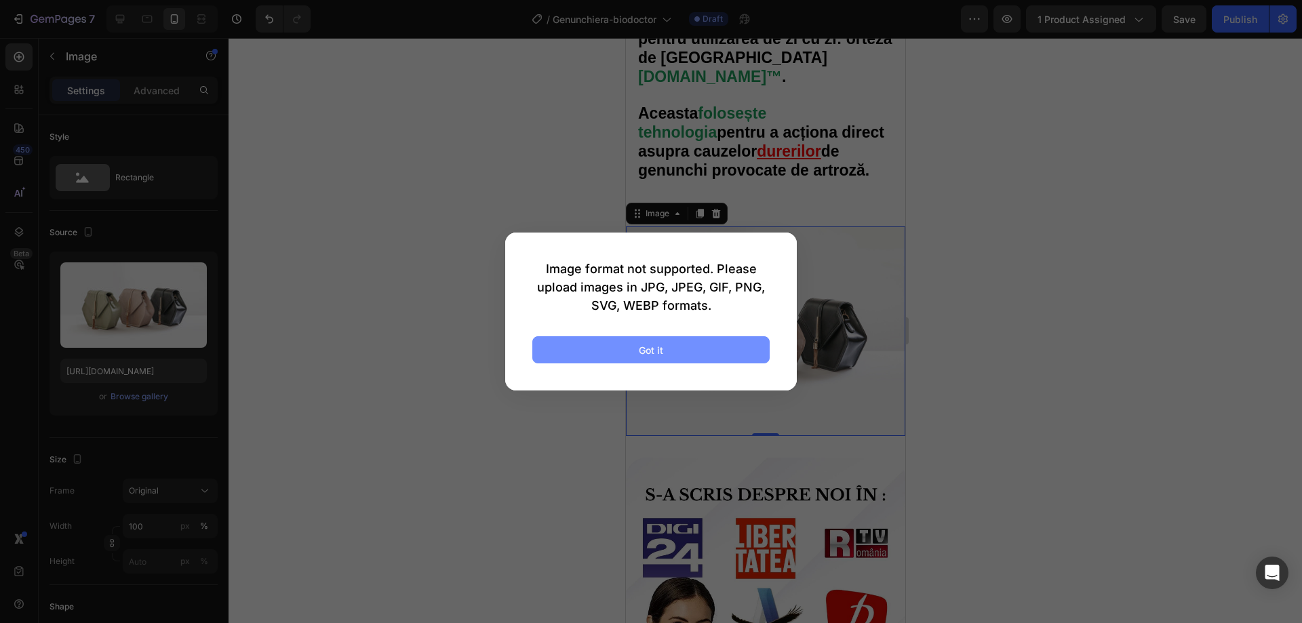
click at [617, 343] on button "Got it" at bounding box center [650, 349] width 237 height 27
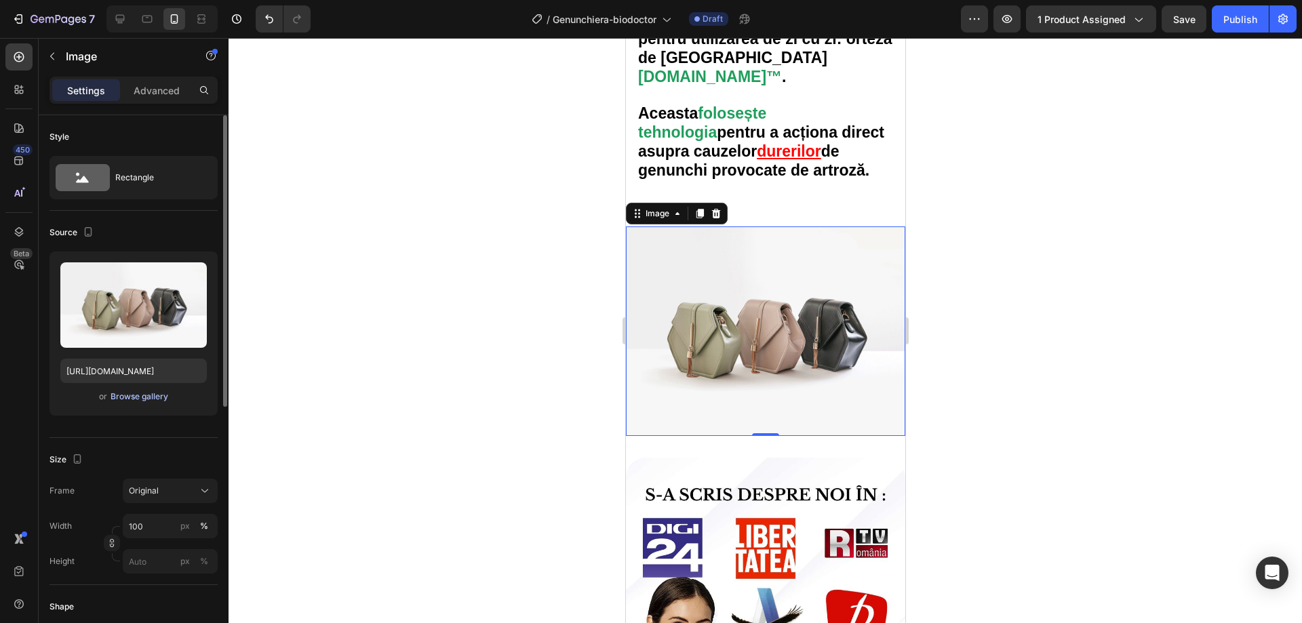
click at [140, 395] on div "Browse gallery" at bounding box center [140, 397] width 58 height 12
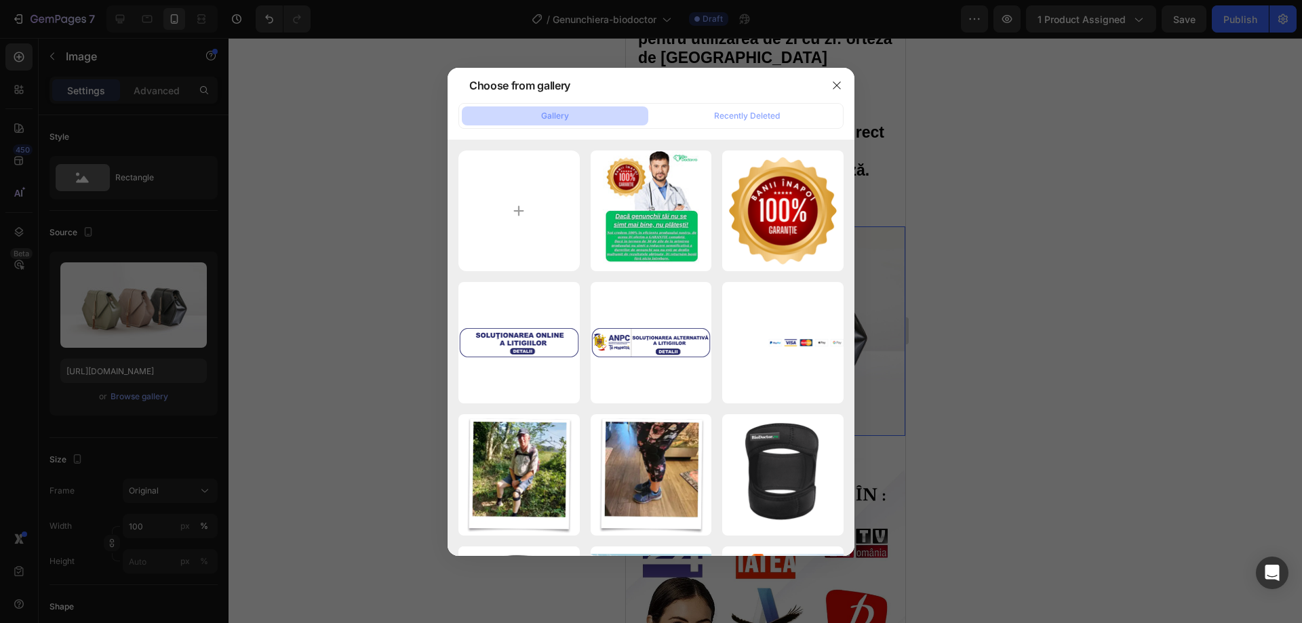
type input "C:\fakepath\exemple gif.webp"
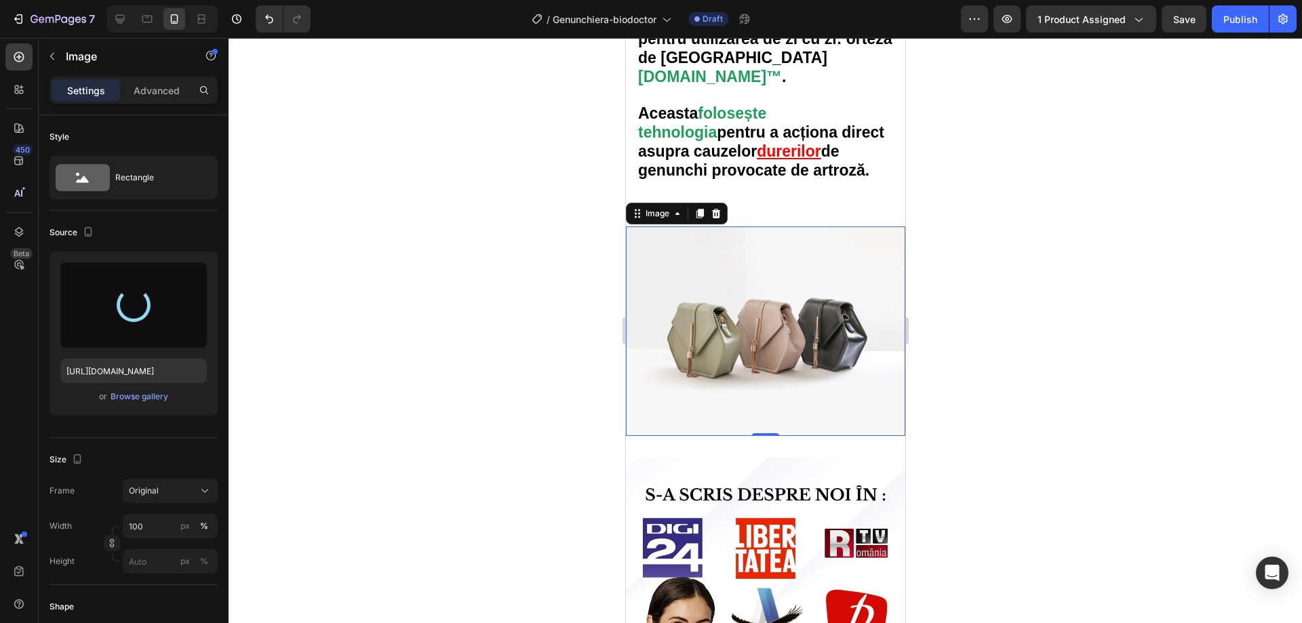
type input "[URL][DOMAIN_NAME]"
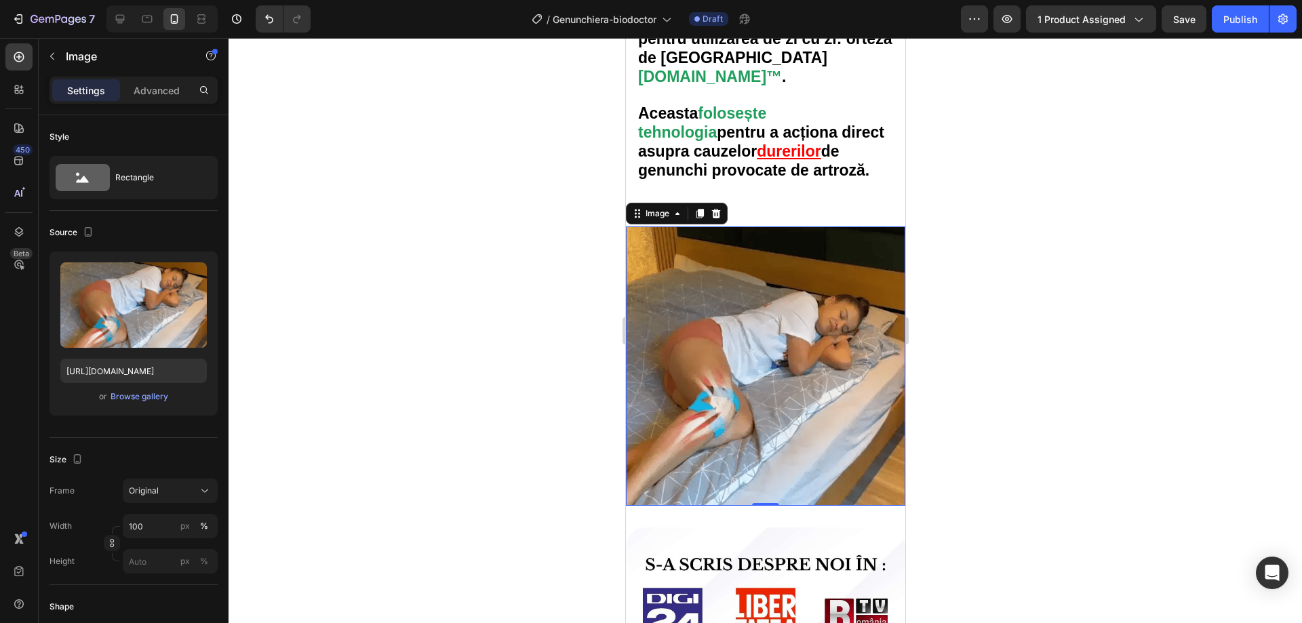
click at [664, 303] on img at bounding box center [764, 366] width 279 height 279
click at [517, 262] on div at bounding box center [766, 330] width 1074 height 585
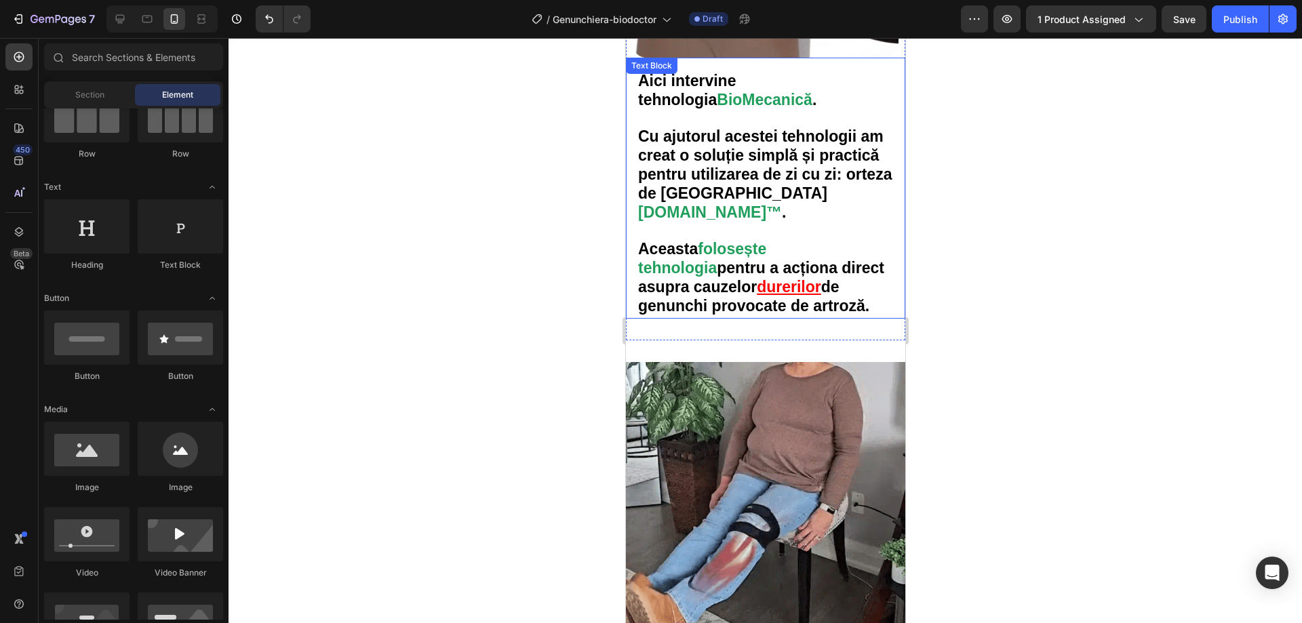
scroll to position [2970, 0]
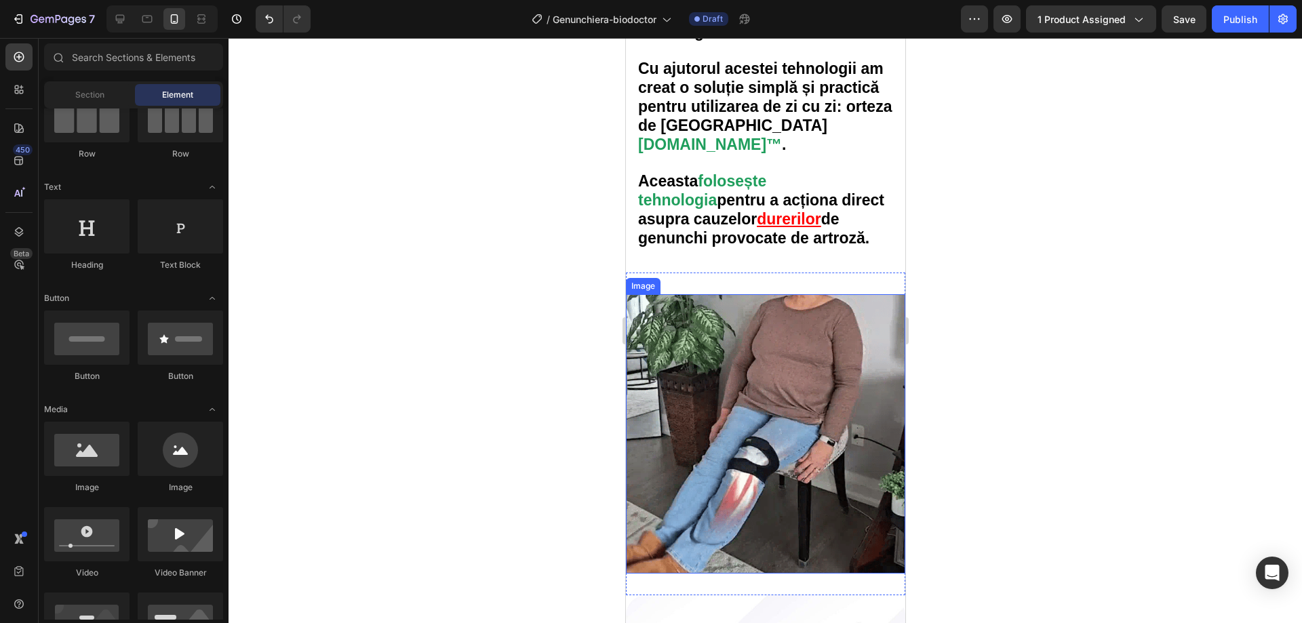
click at [729, 334] on img at bounding box center [764, 433] width 279 height 279
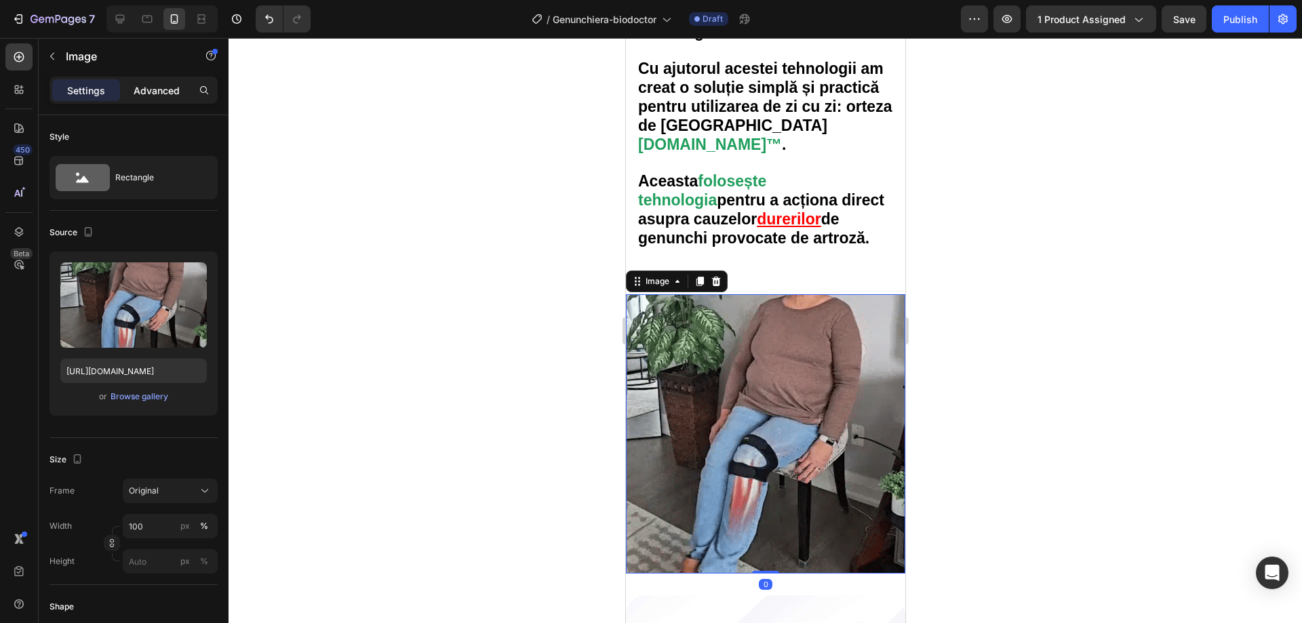
click at [170, 100] on div "Advanced" at bounding box center [157, 90] width 68 height 22
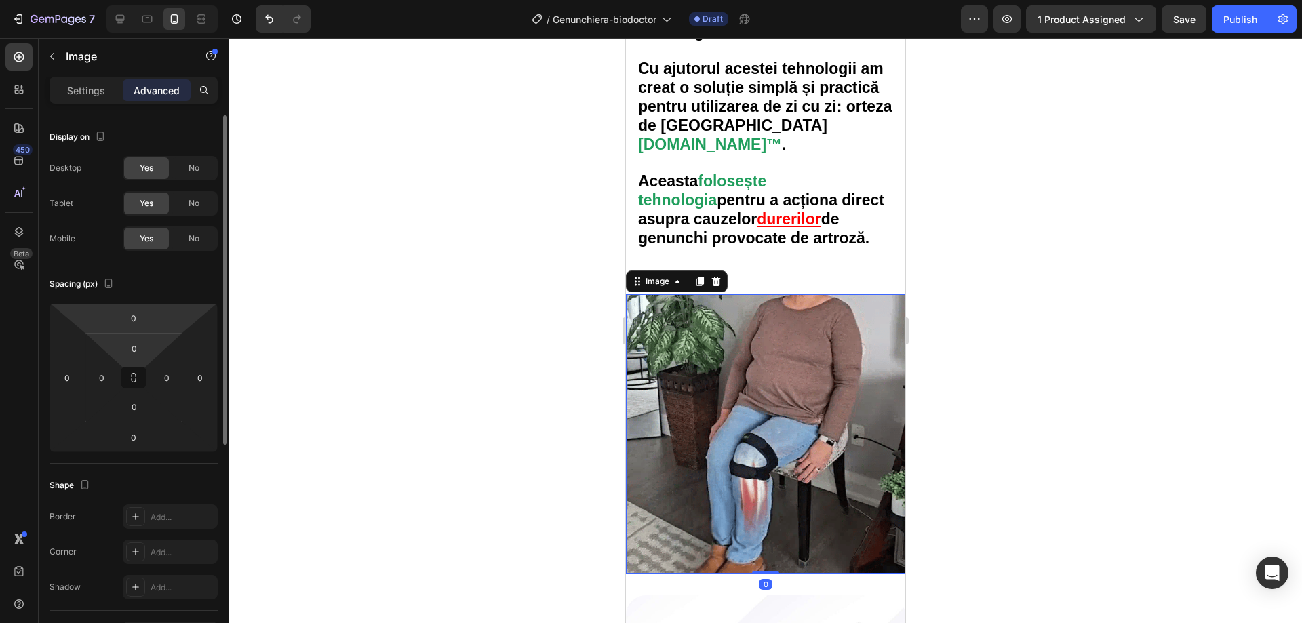
drag, startPoint x: 157, startPoint y: 349, endPoint x: 164, endPoint y: 325, distance: 25.3
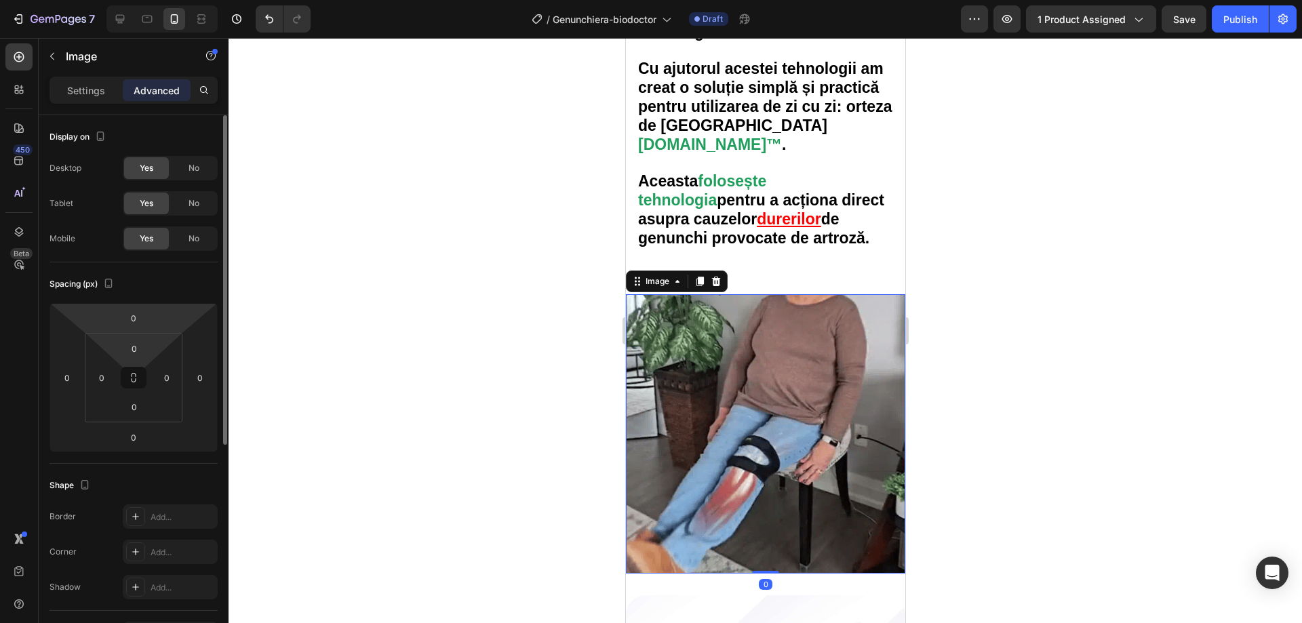
click at [157, 0] on html "7 Version history / Genunchiera-biodoctor Draft Preview 1 product assigned Save…" at bounding box center [651, 0] width 1302 height 0
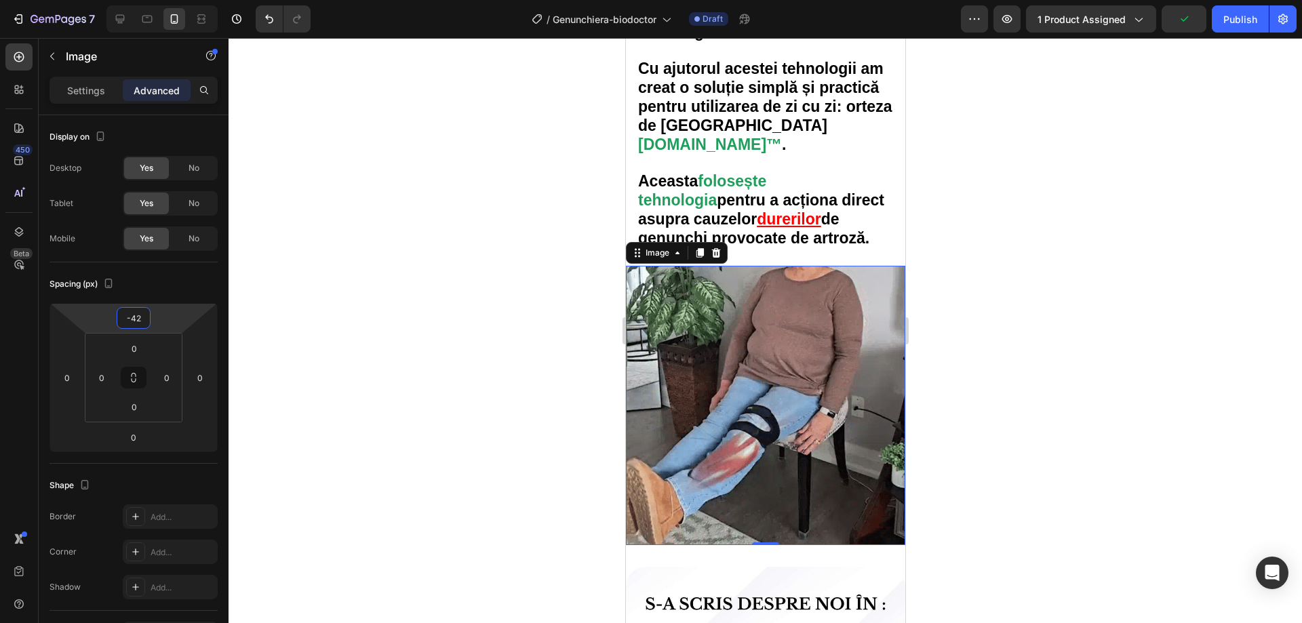
type input "-40"
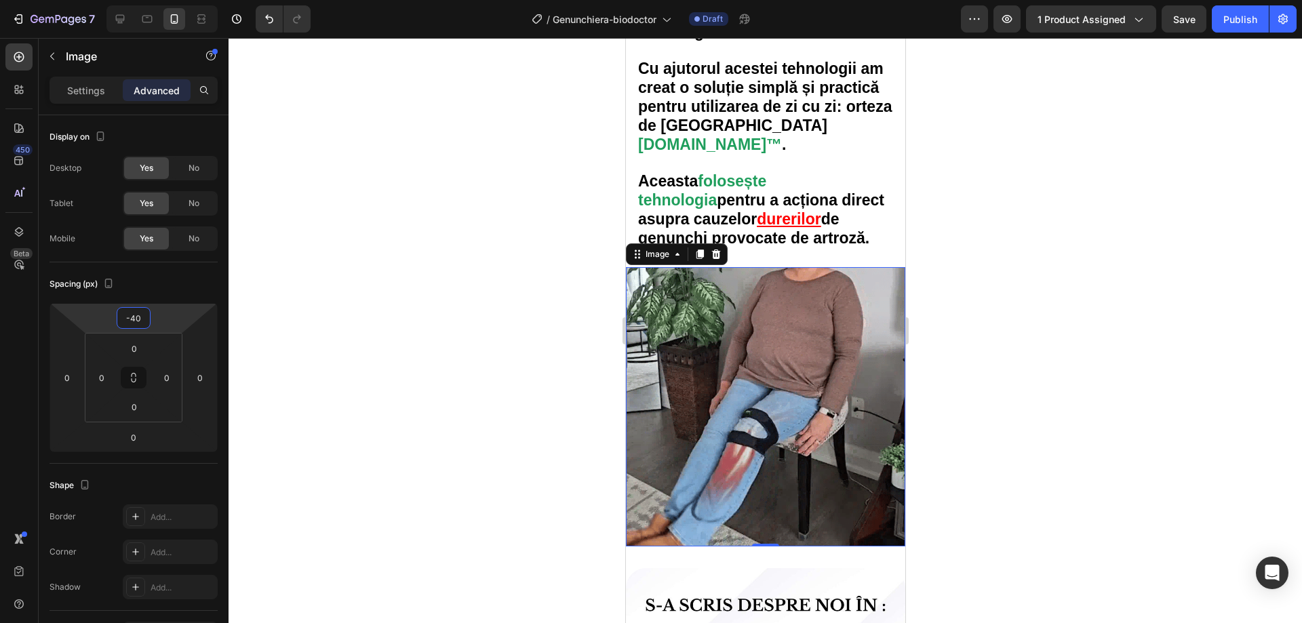
drag, startPoint x: 164, startPoint y: 319, endPoint x: 165, endPoint y: 333, distance: 13.6
click at [165, 0] on html "7 Version history / Genunchiera-biodoctor Draft Preview 1 product assigned Save…" at bounding box center [651, 0] width 1302 height 0
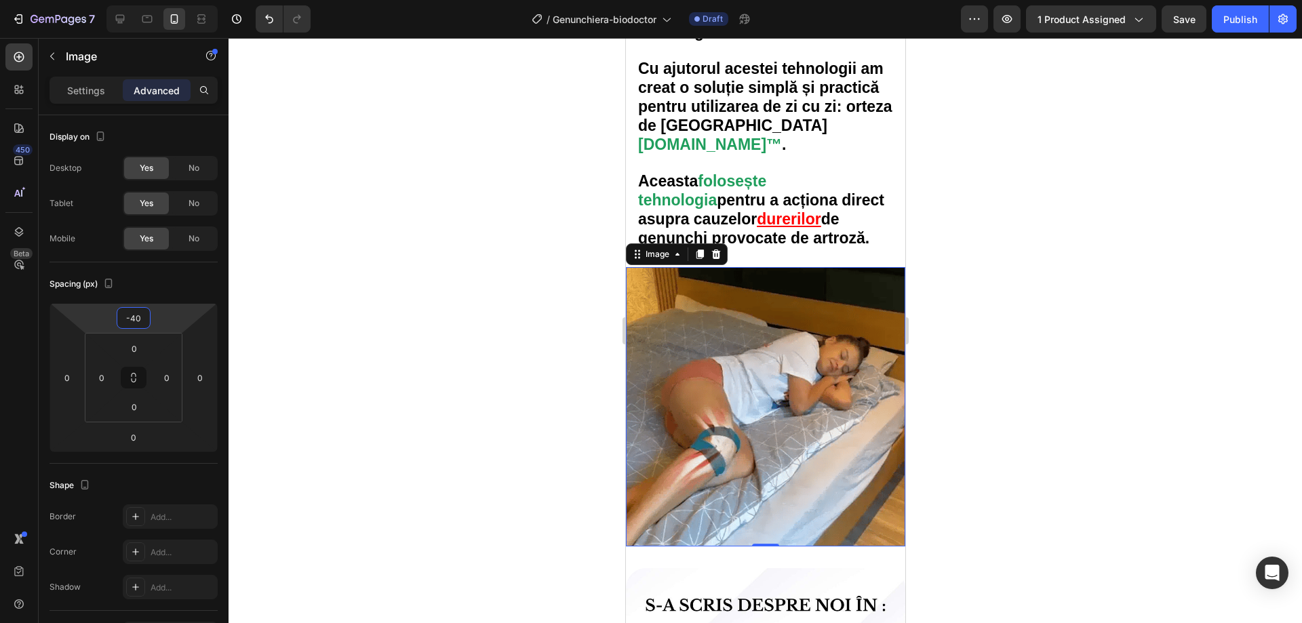
click at [511, 349] on div at bounding box center [766, 330] width 1074 height 585
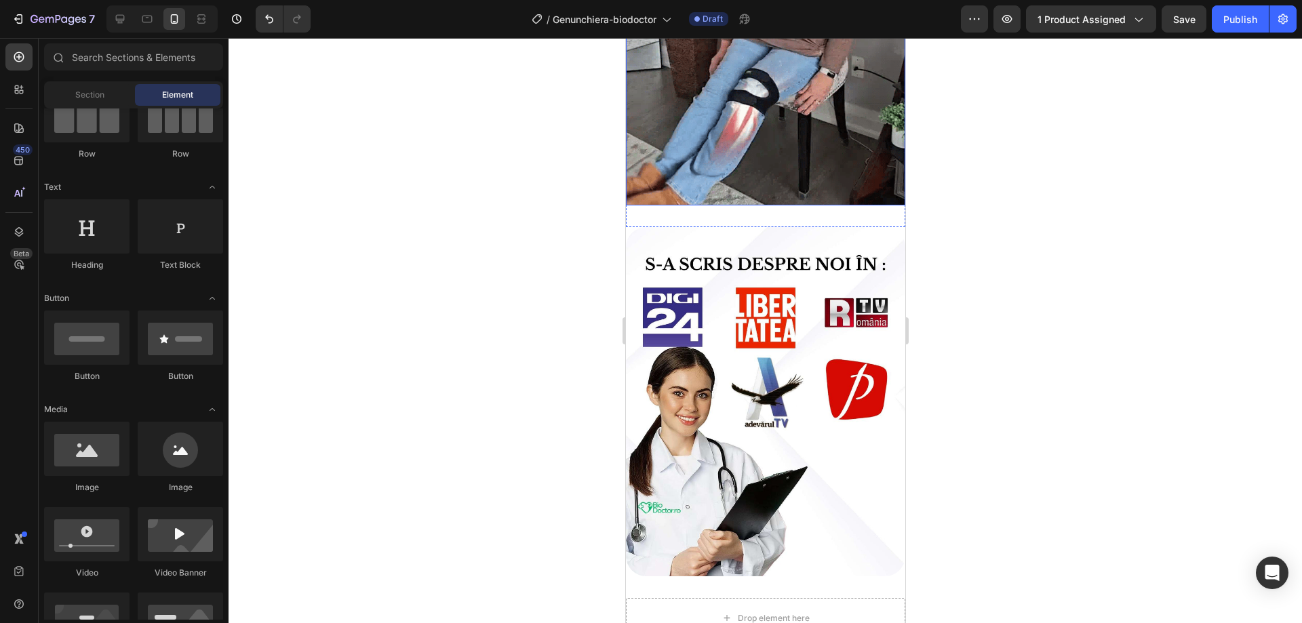
scroll to position [3106, 0]
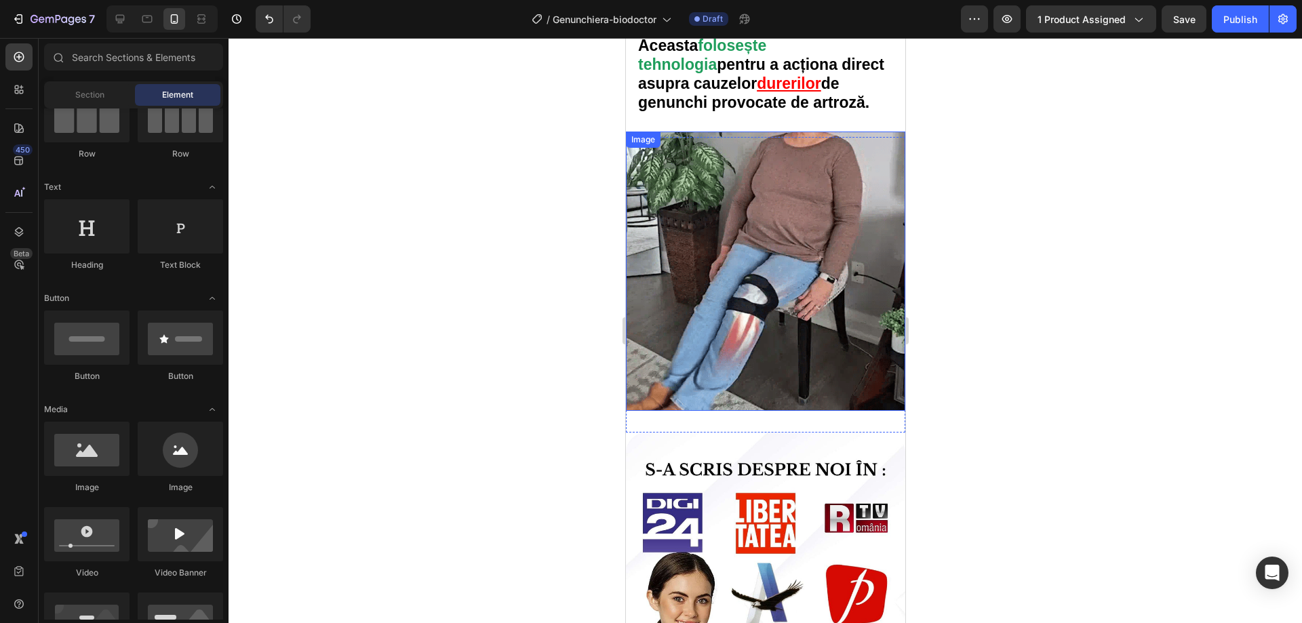
click at [760, 256] on img at bounding box center [764, 271] width 279 height 279
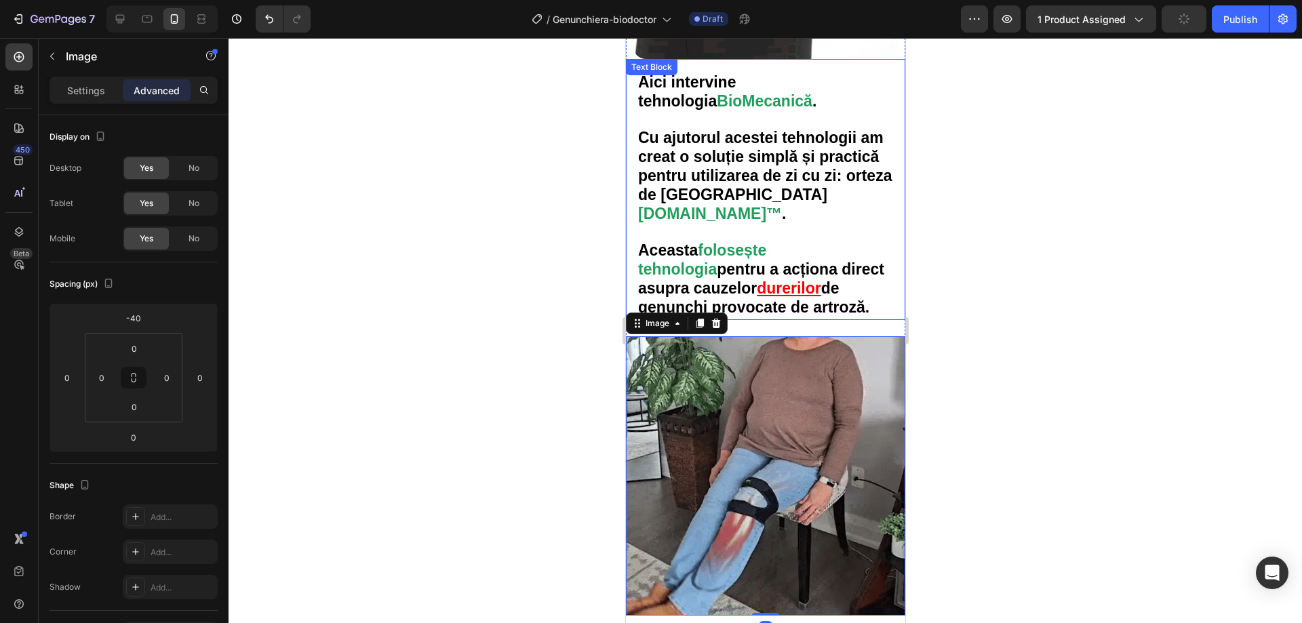
scroll to position [2767, 0]
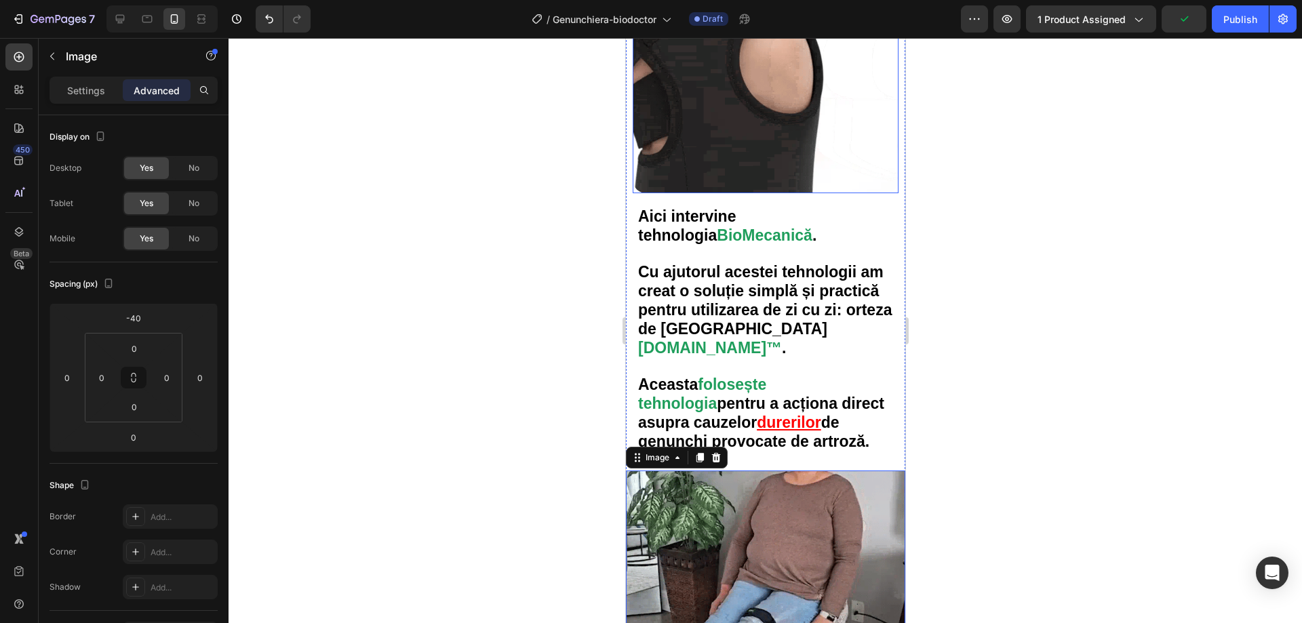
click at [684, 93] on img at bounding box center [765, 60] width 266 height 266
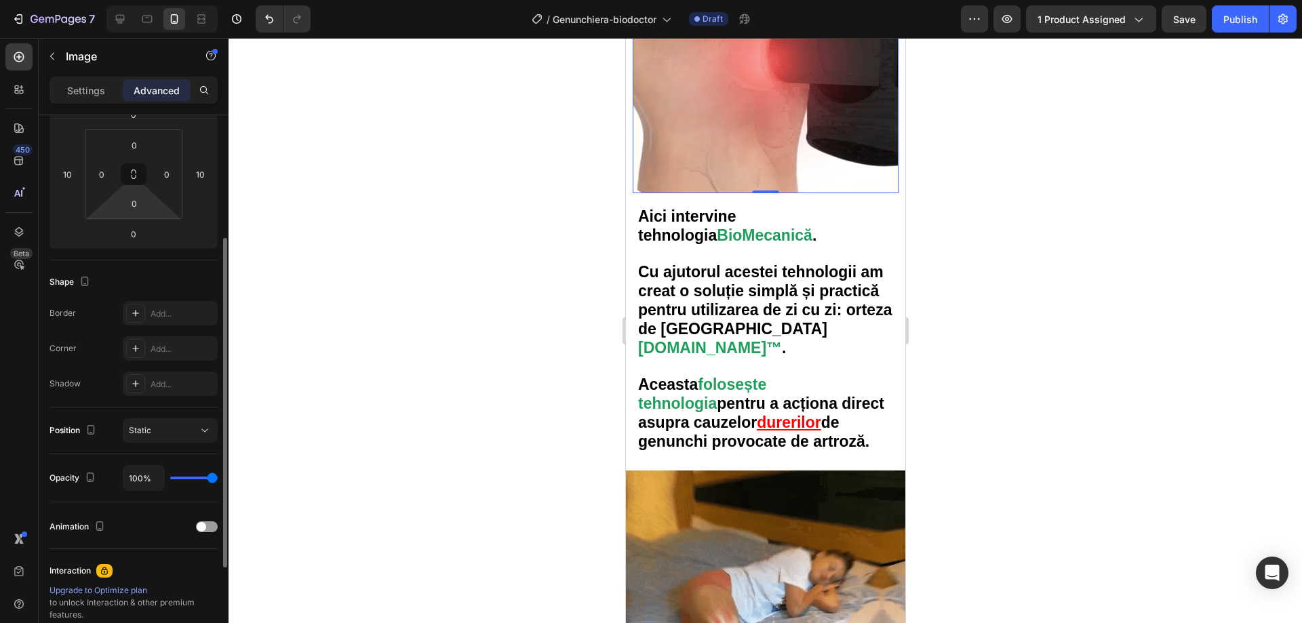
scroll to position [0, 0]
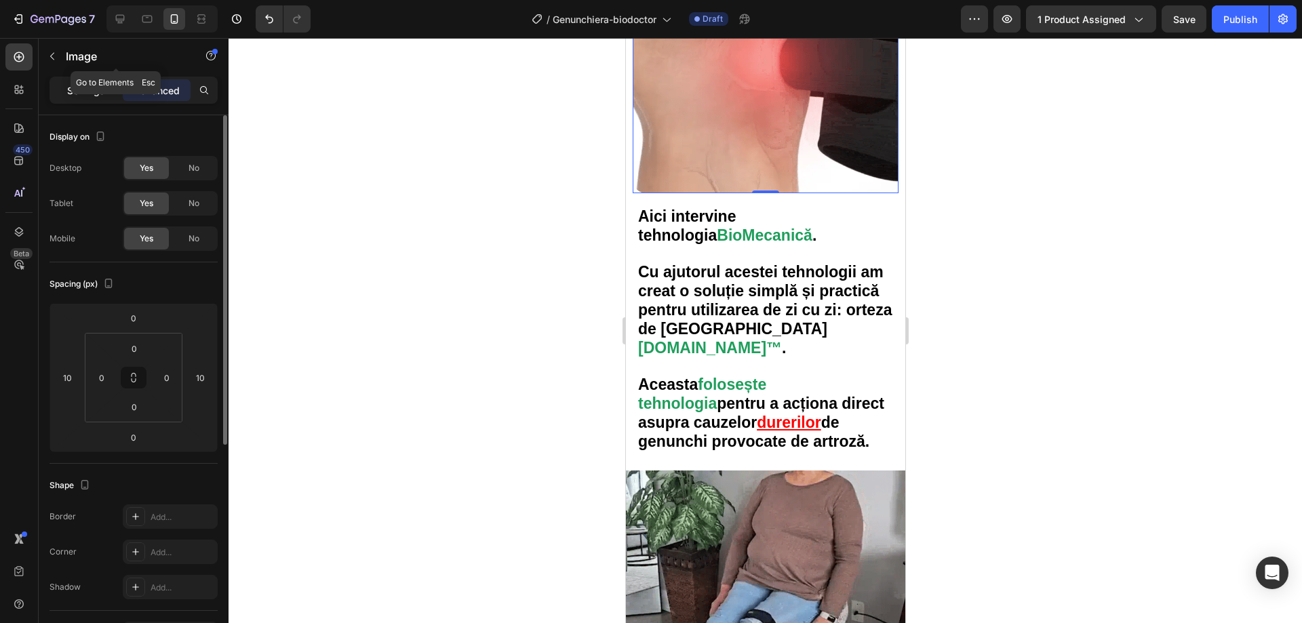
click at [80, 81] on div "Settings" at bounding box center [86, 90] width 68 height 22
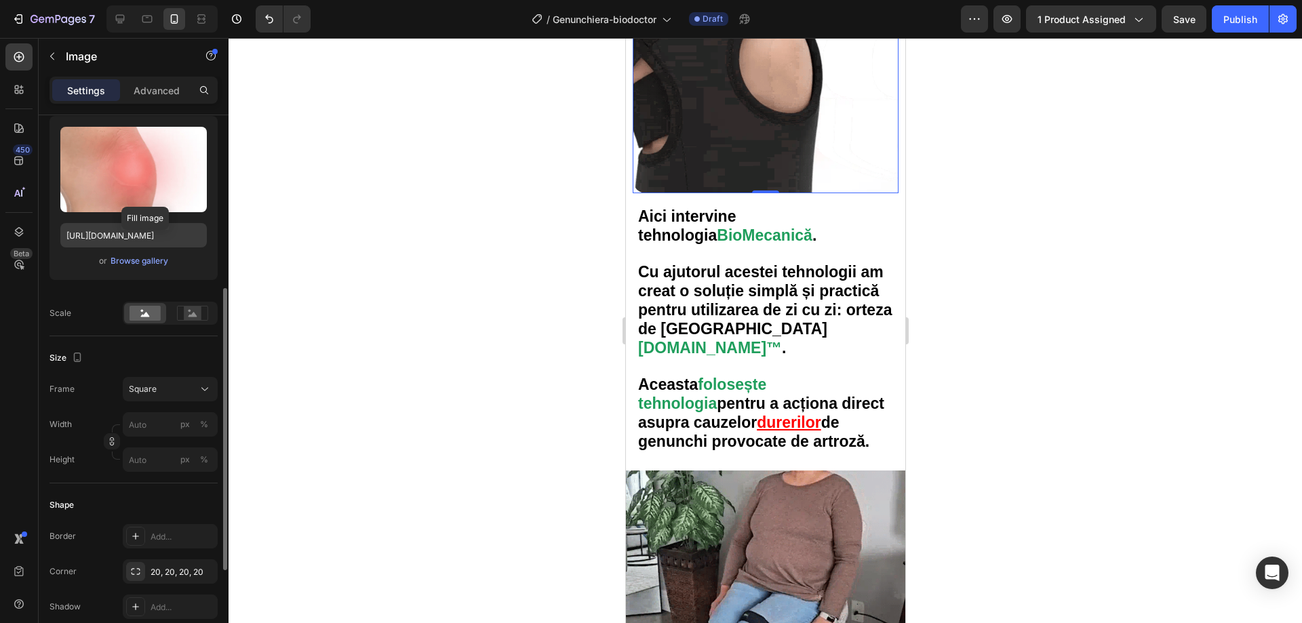
scroll to position [203, 0]
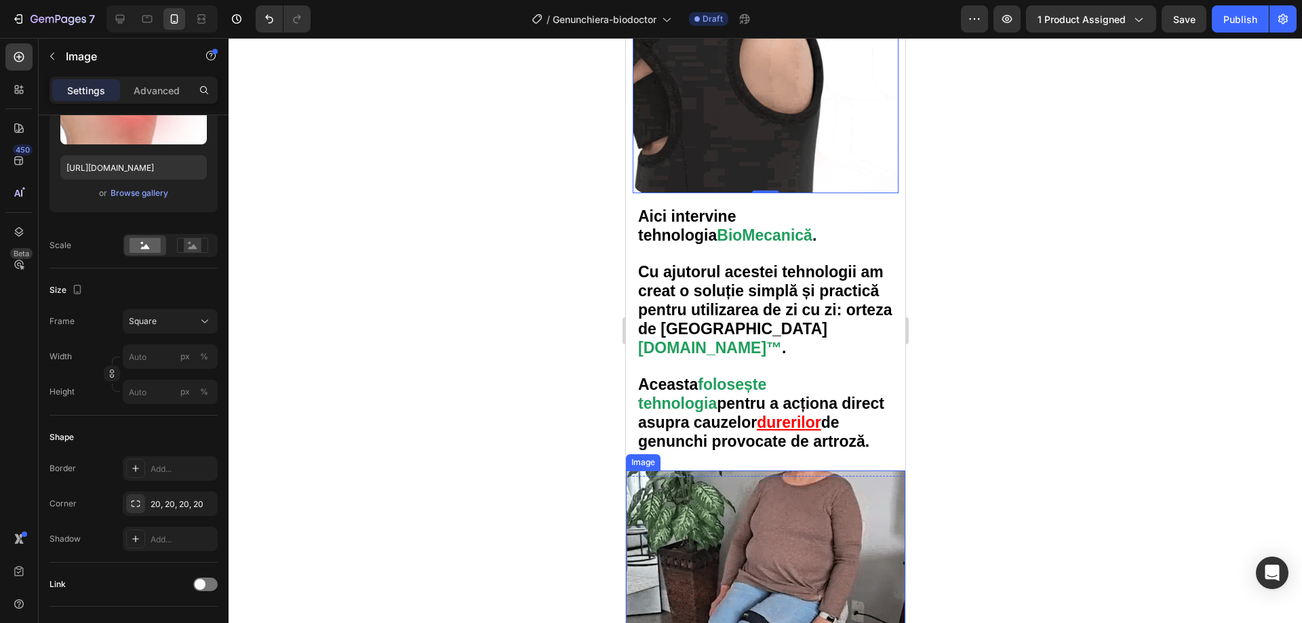
click at [761, 563] on img at bounding box center [764, 610] width 279 height 279
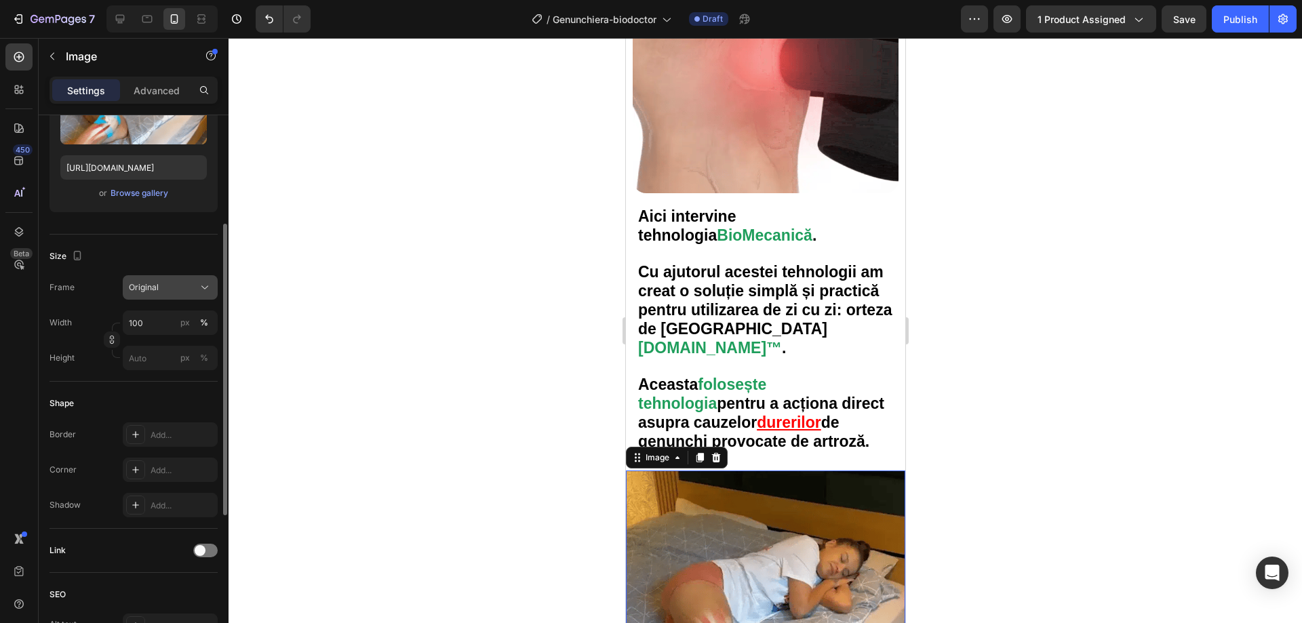
click at [140, 279] on button "Original" at bounding box center [170, 287] width 95 height 24
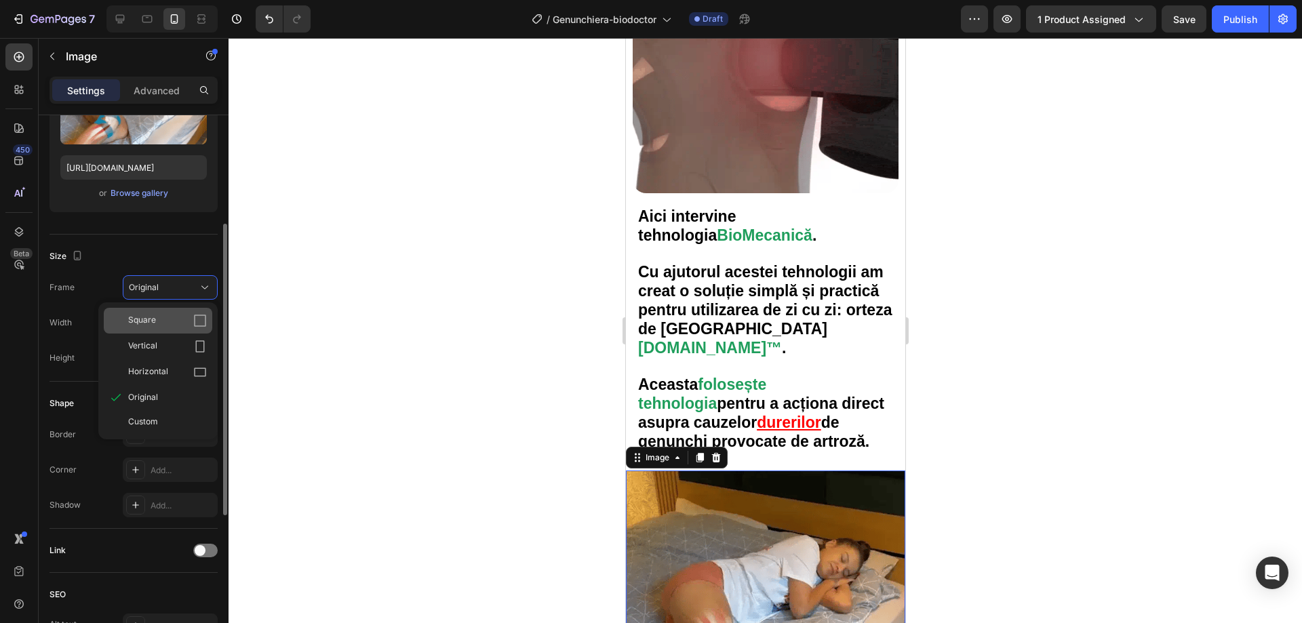
click at [162, 320] on div "Square" at bounding box center [167, 321] width 79 height 14
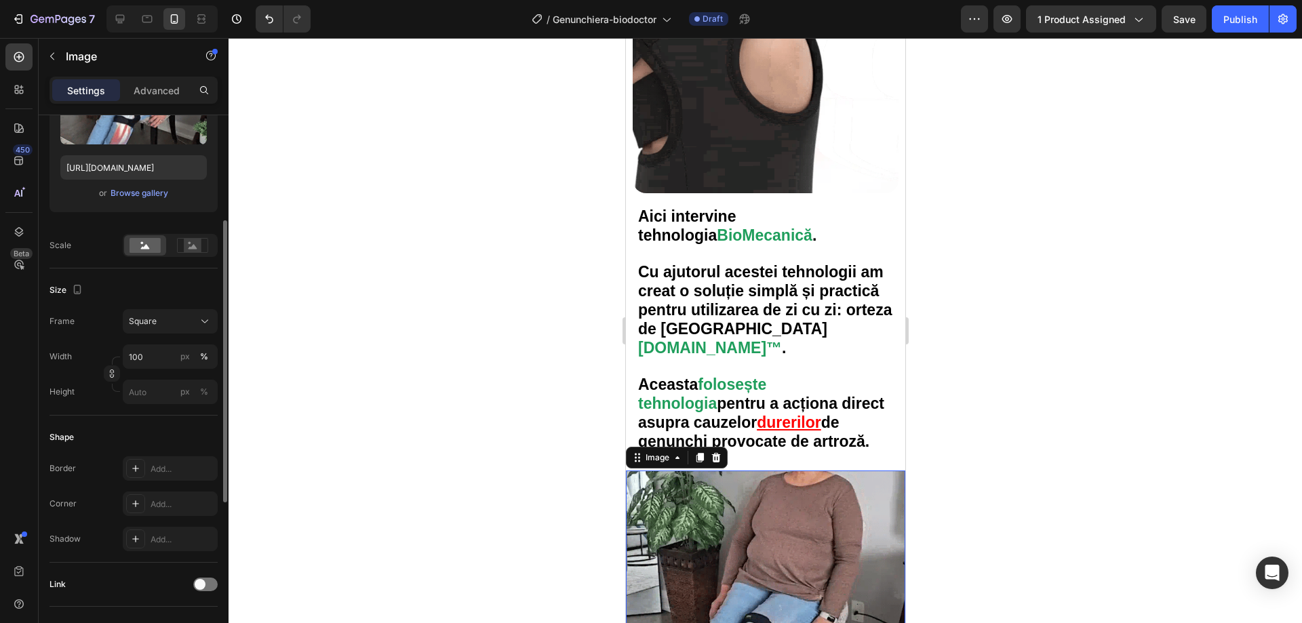
scroll to position [271, 0]
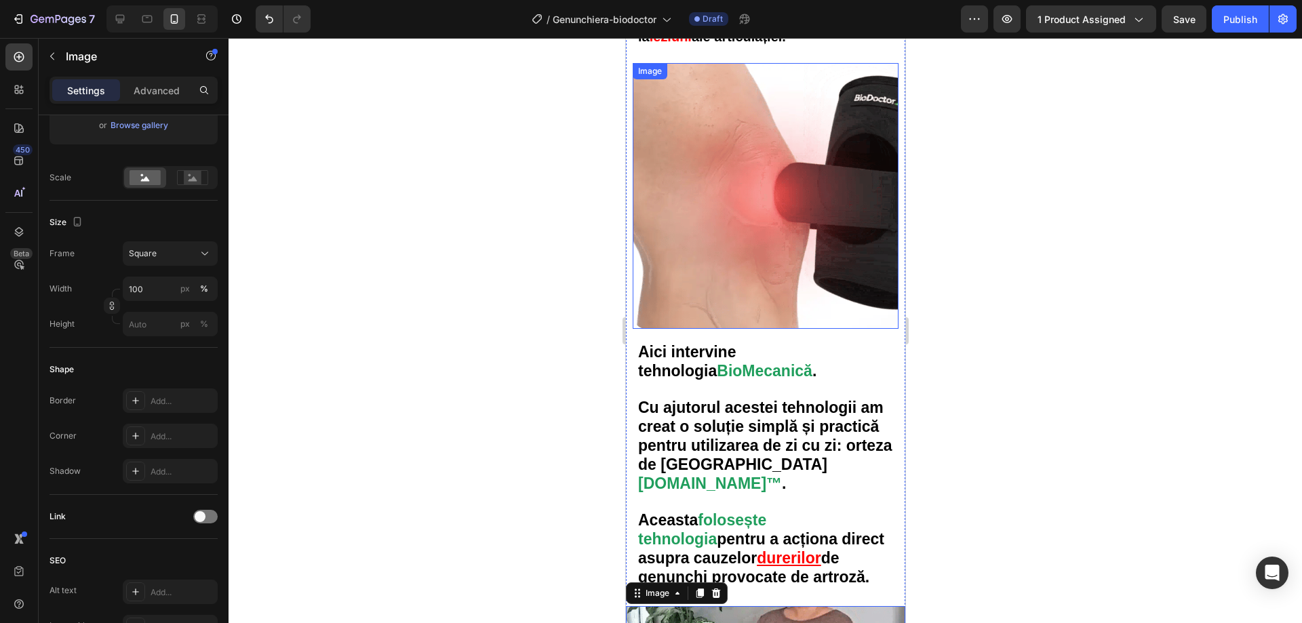
click at [726, 188] on img at bounding box center [765, 196] width 266 height 266
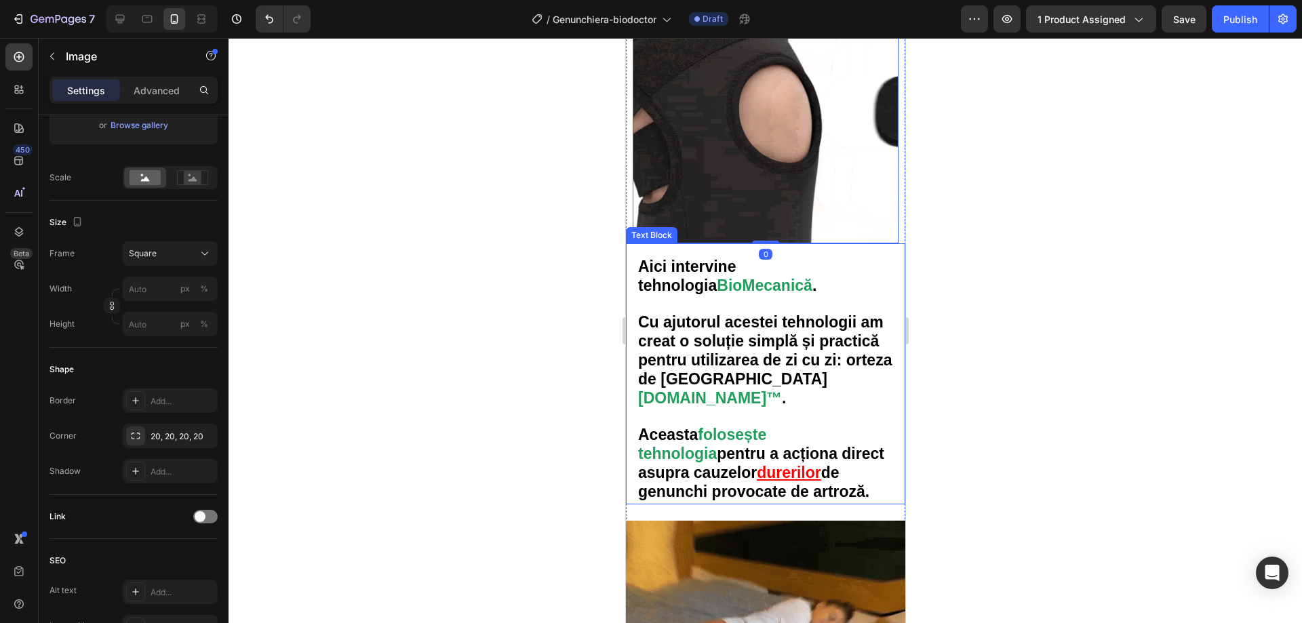
scroll to position [2767, 0]
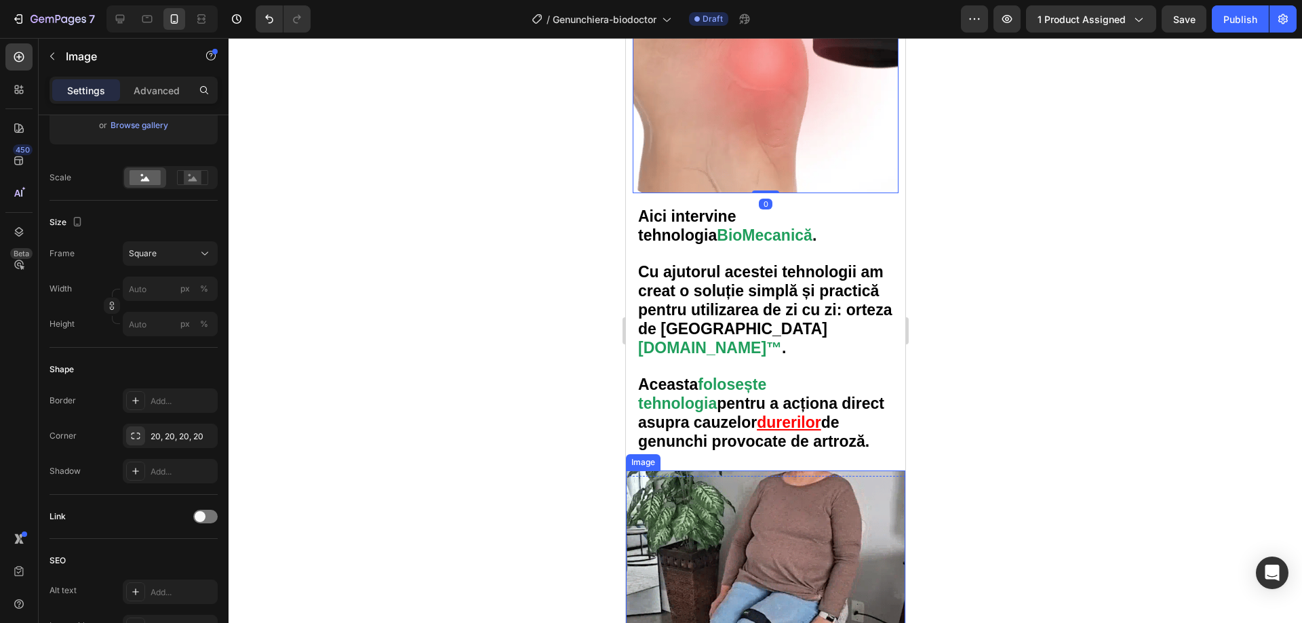
click at [745, 561] on img at bounding box center [764, 610] width 279 height 279
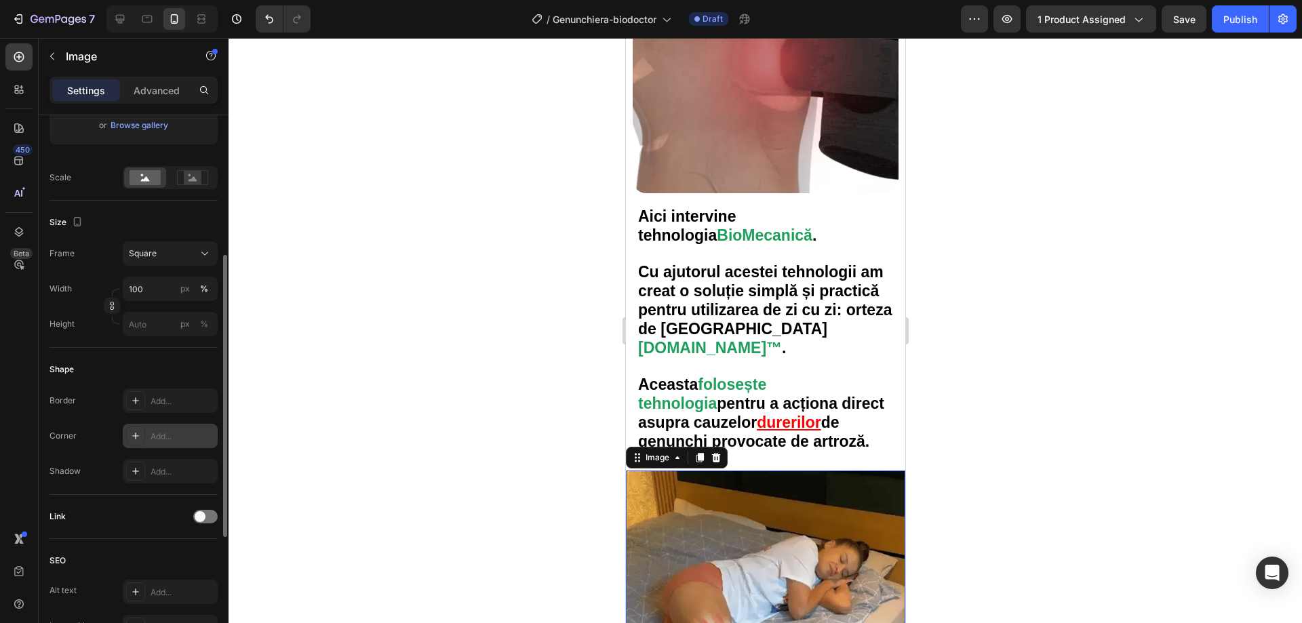
click at [130, 434] on icon at bounding box center [135, 436] width 11 height 11
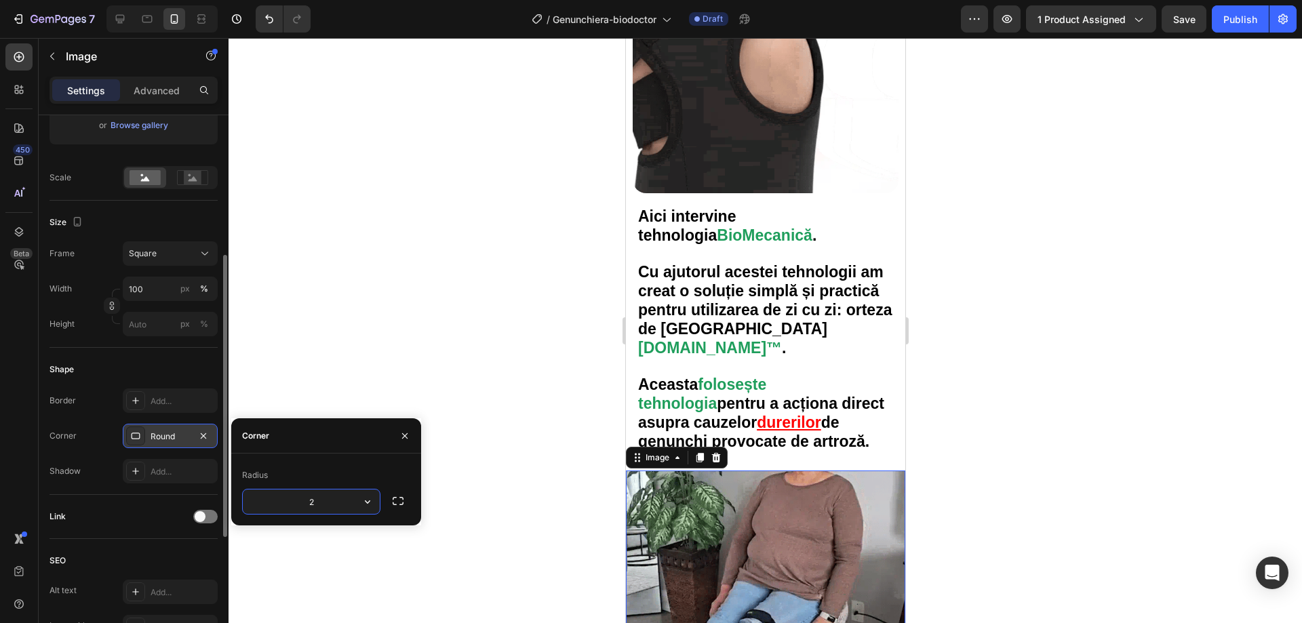
type input "20"
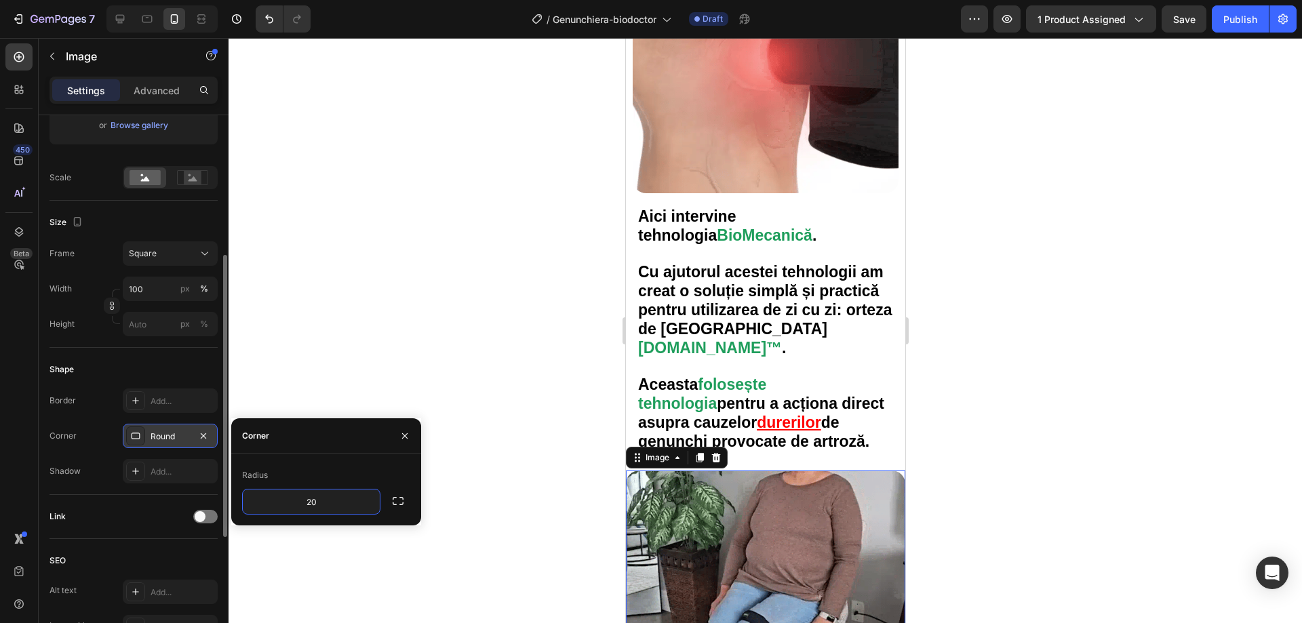
click at [481, 364] on div at bounding box center [766, 330] width 1074 height 585
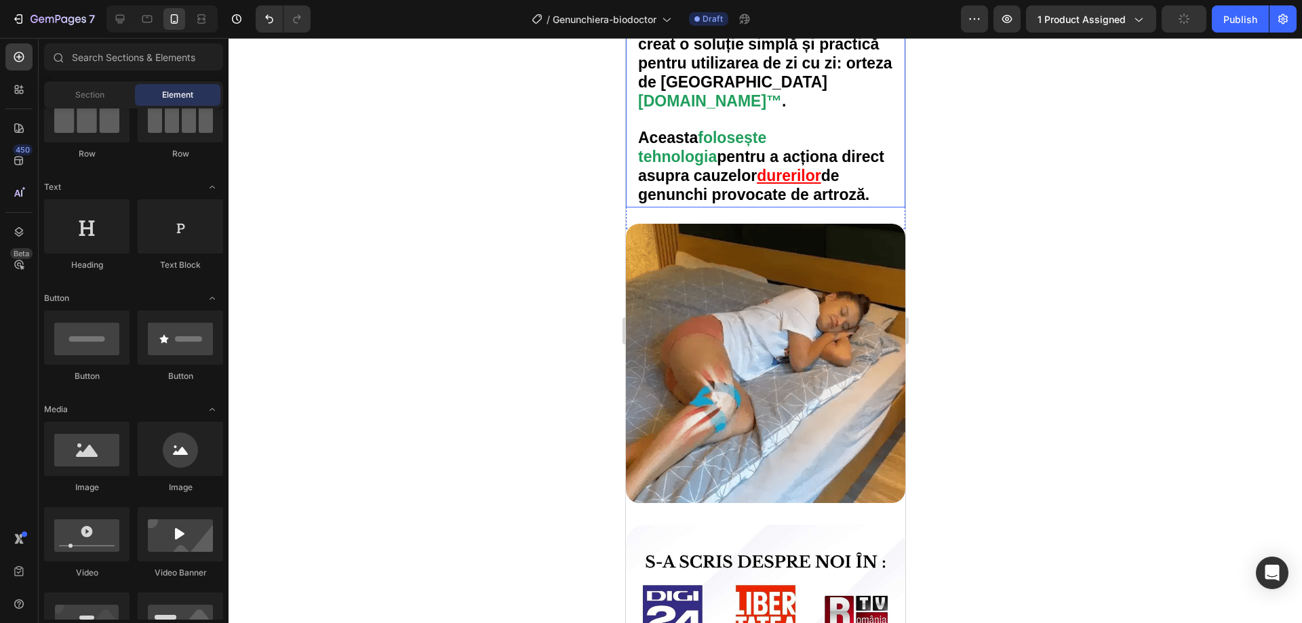
scroll to position [3038, 0]
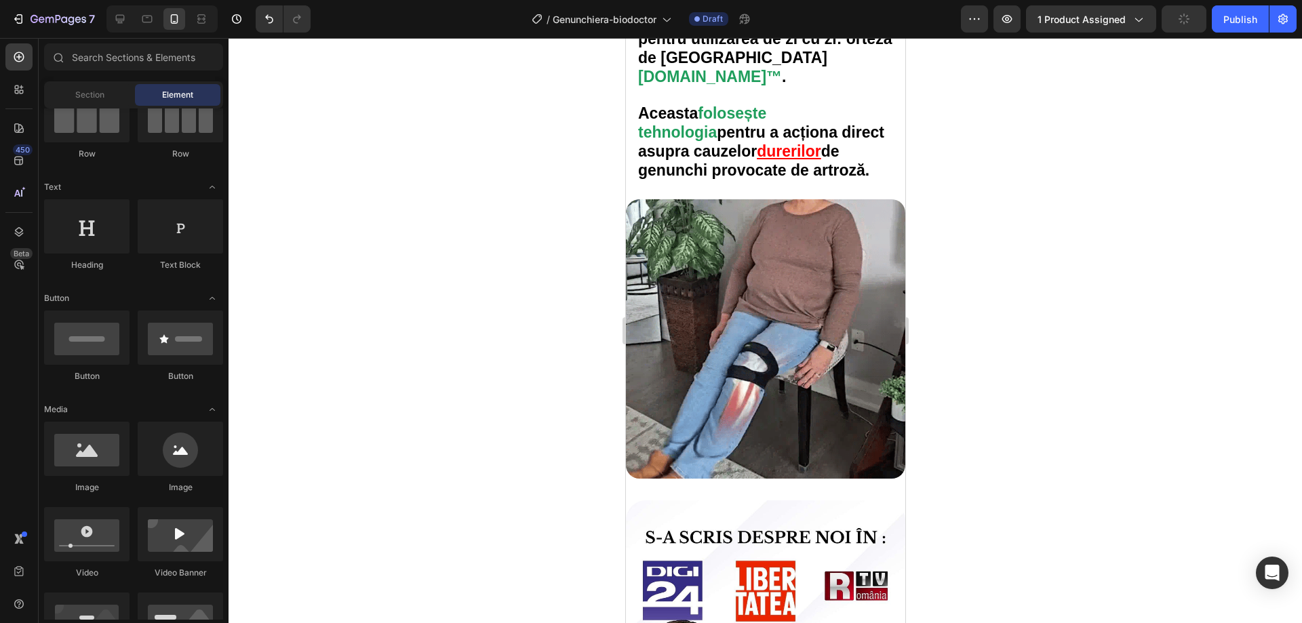
click at [1058, 415] on div at bounding box center [766, 330] width 1074 height 585
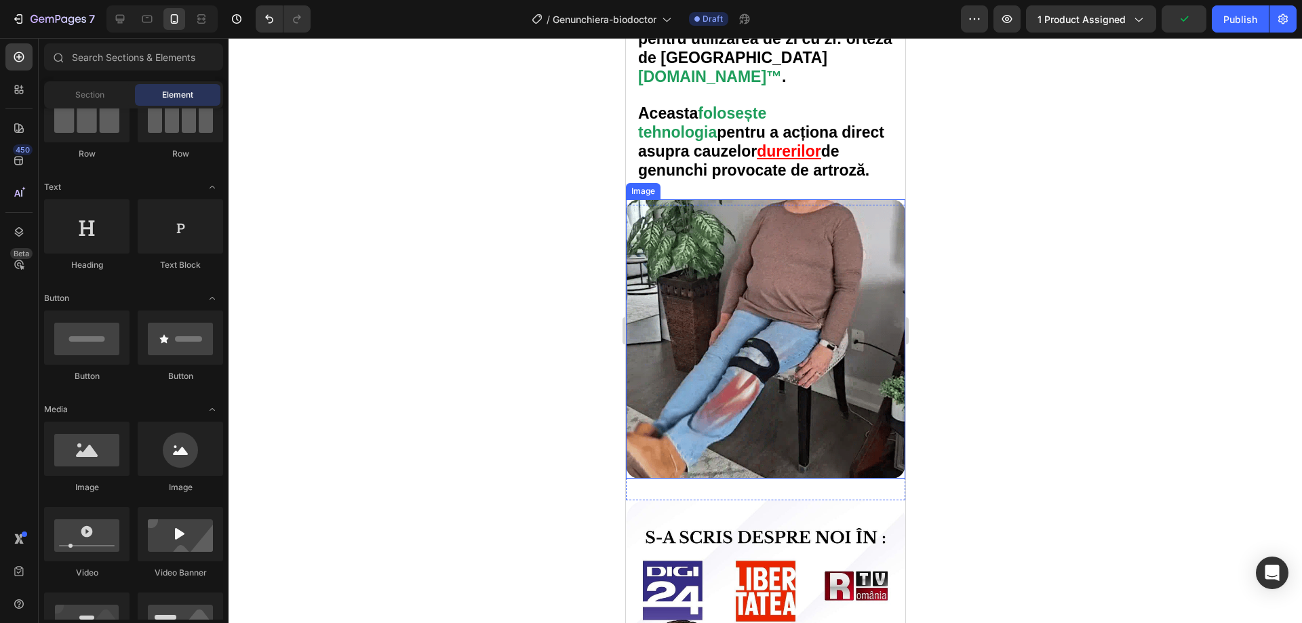
click at [737, 335] on img at bounding box center [764, 338] width 279 height 279
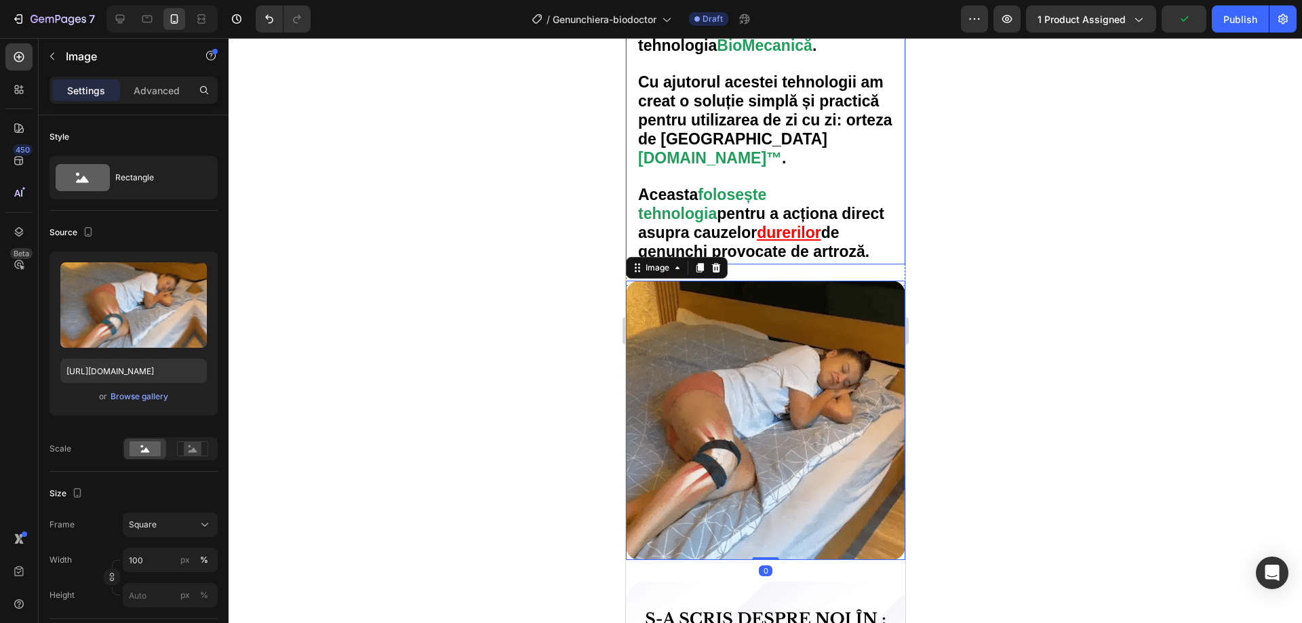
scroll to position [2767, 0]
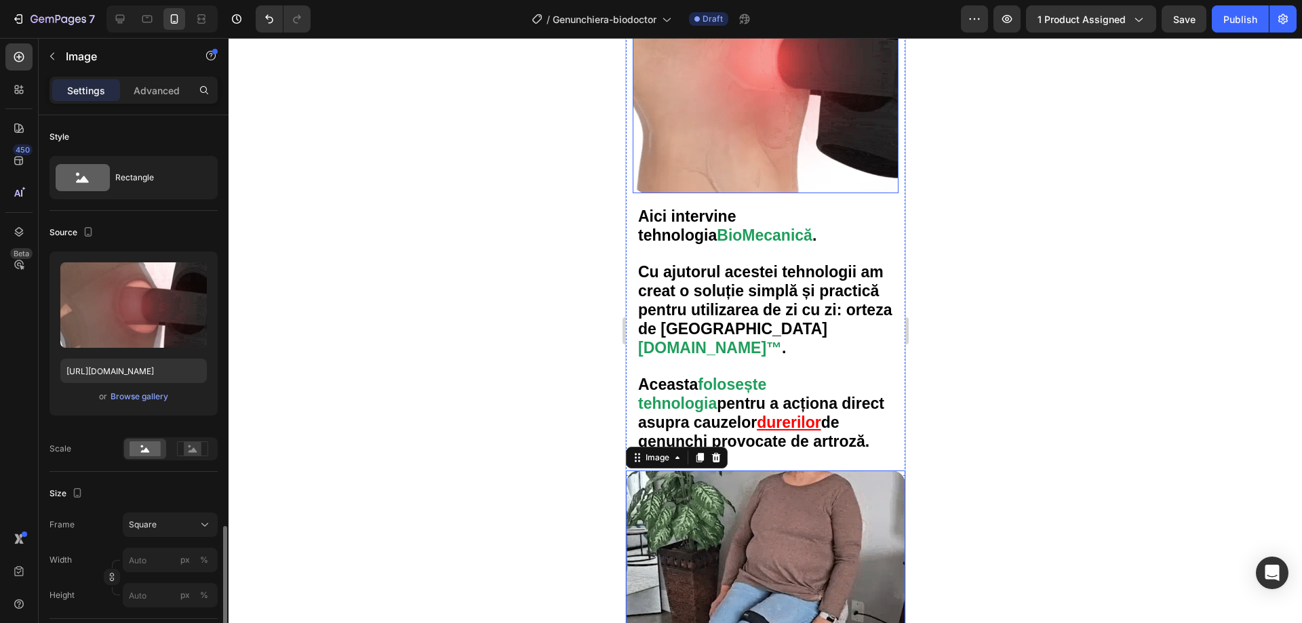
click at [734, 113] on img at bounding box center [765, 60] width 266 height 266
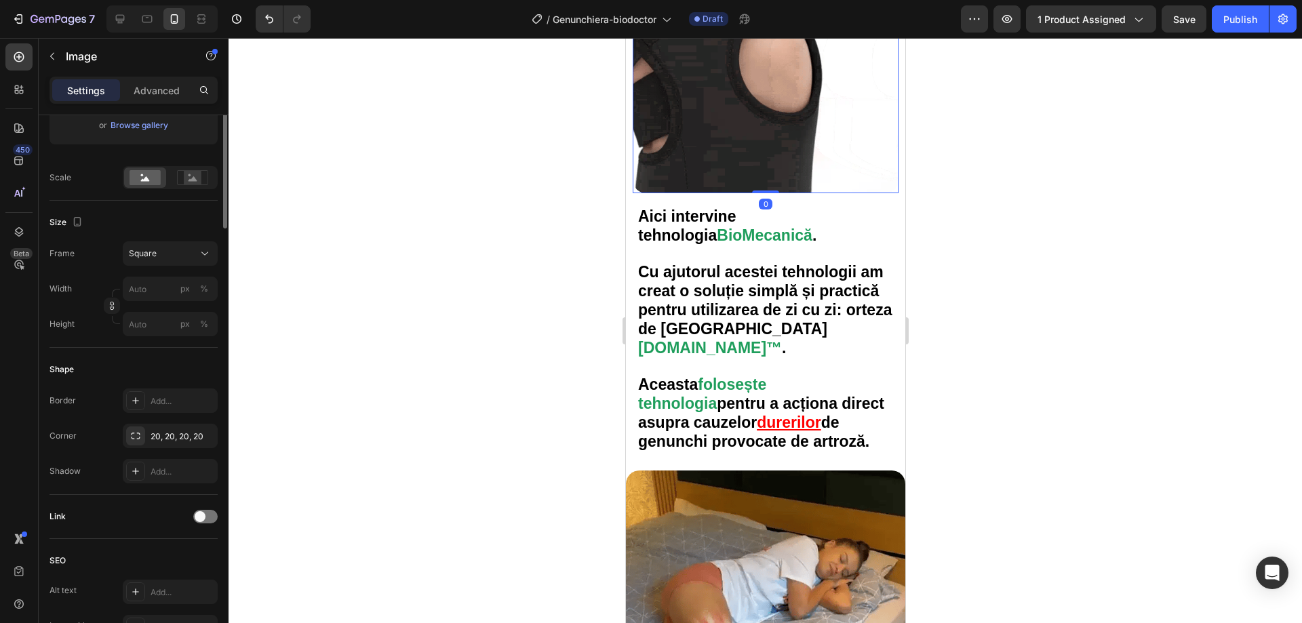
scroll to position [0, 0]
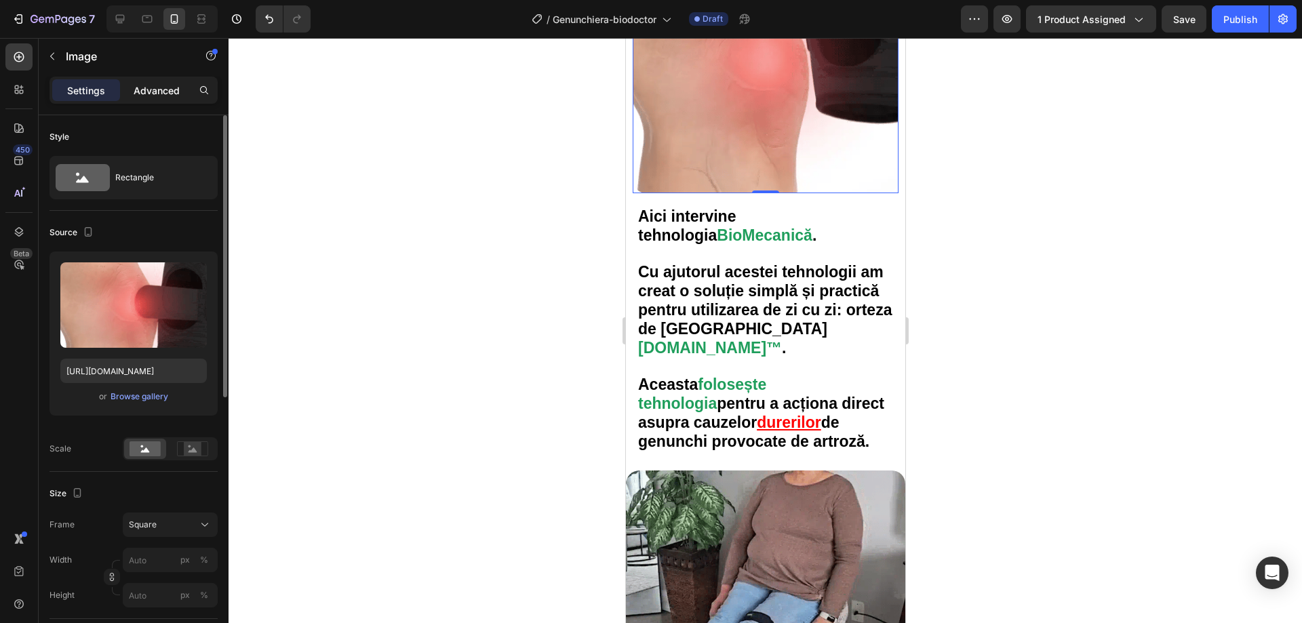
click at [139, 84] on p "Advanced" at bounding box center [157, 90] width 46 height 14
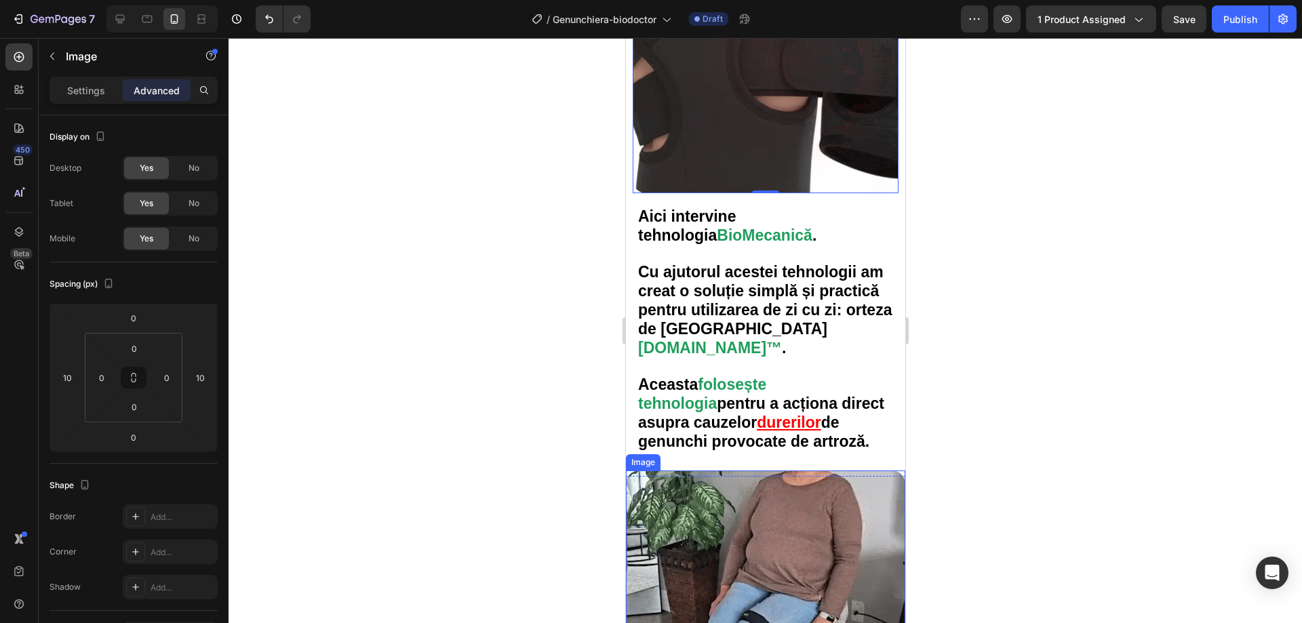
click at [739, 530] on img at bounding box center [764, 610] width 279 height 279
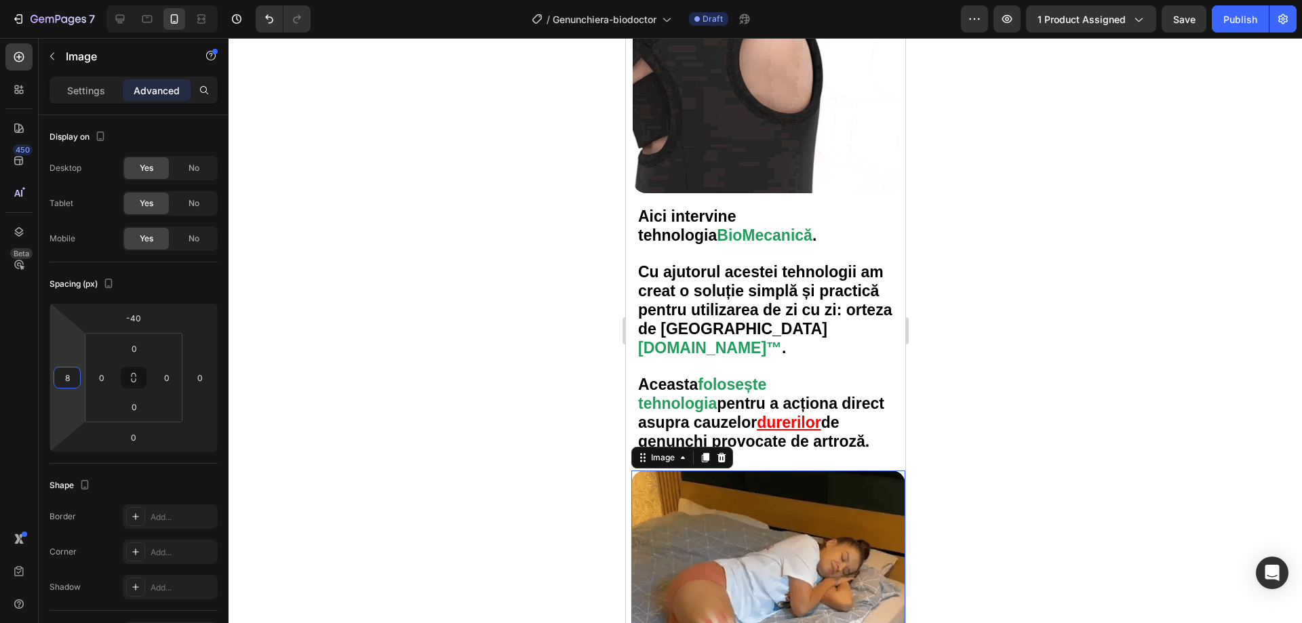
type input "10"
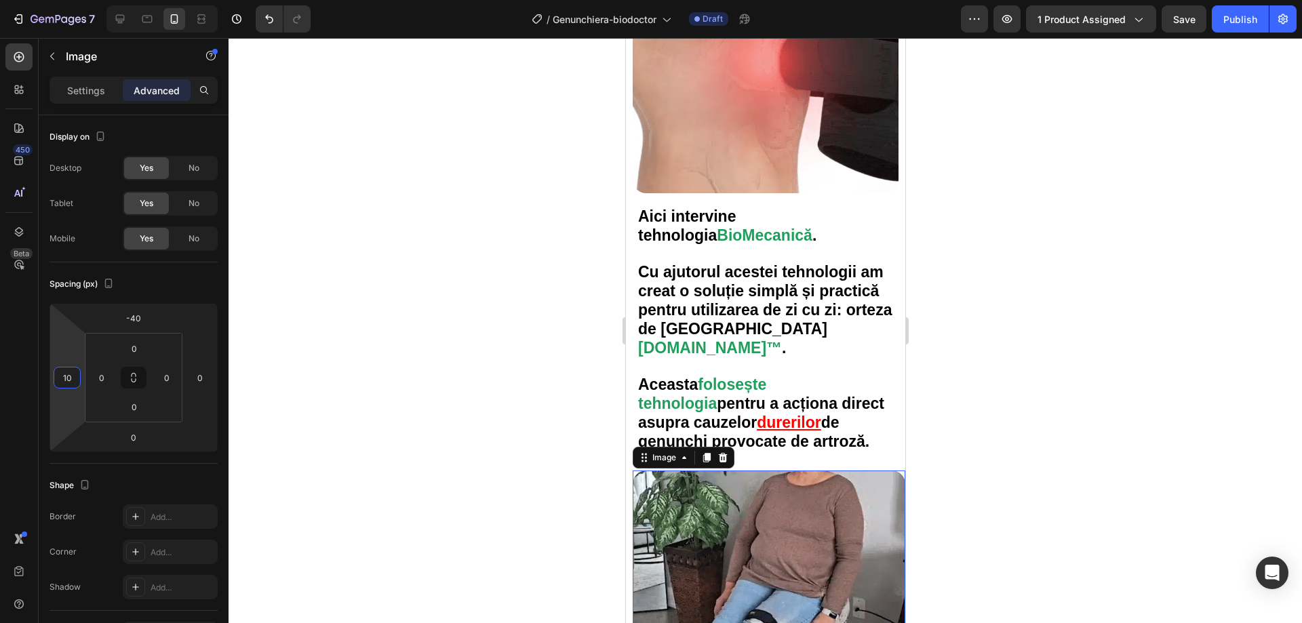
click at [77, 0] on html "7 Version history / Genunchiera-biodoctor Draft Preview 1 product assigned Save…" at bounding box center [651, 0] width 1302 height 0
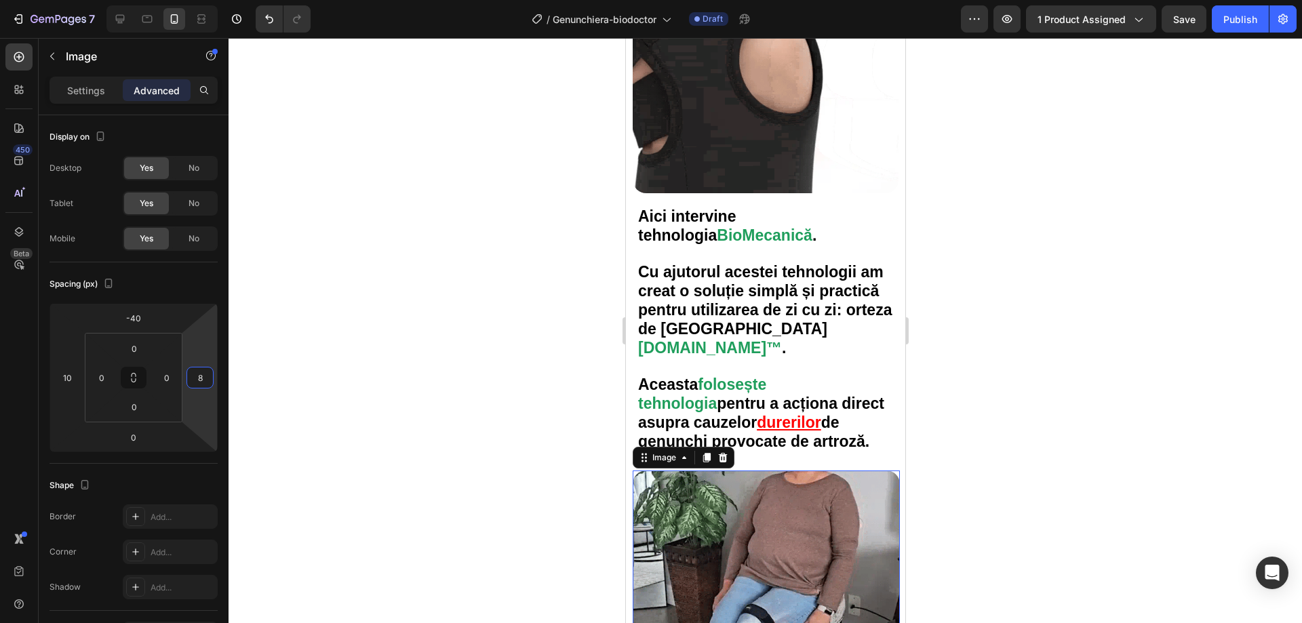
type input "10"
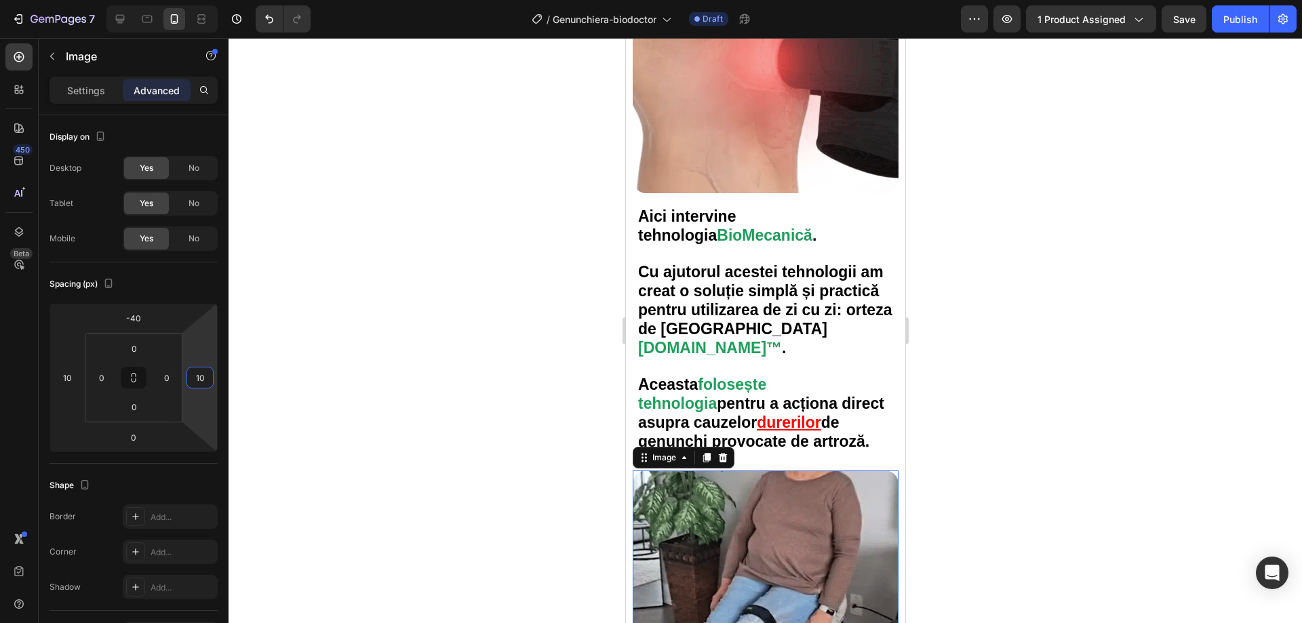
click at [197, 0] on html "7 Version history / Genunchiera-biodoctor Draft Preview 1 product assigned Save…" at bounding box center [651, 0] width 1302 height 0
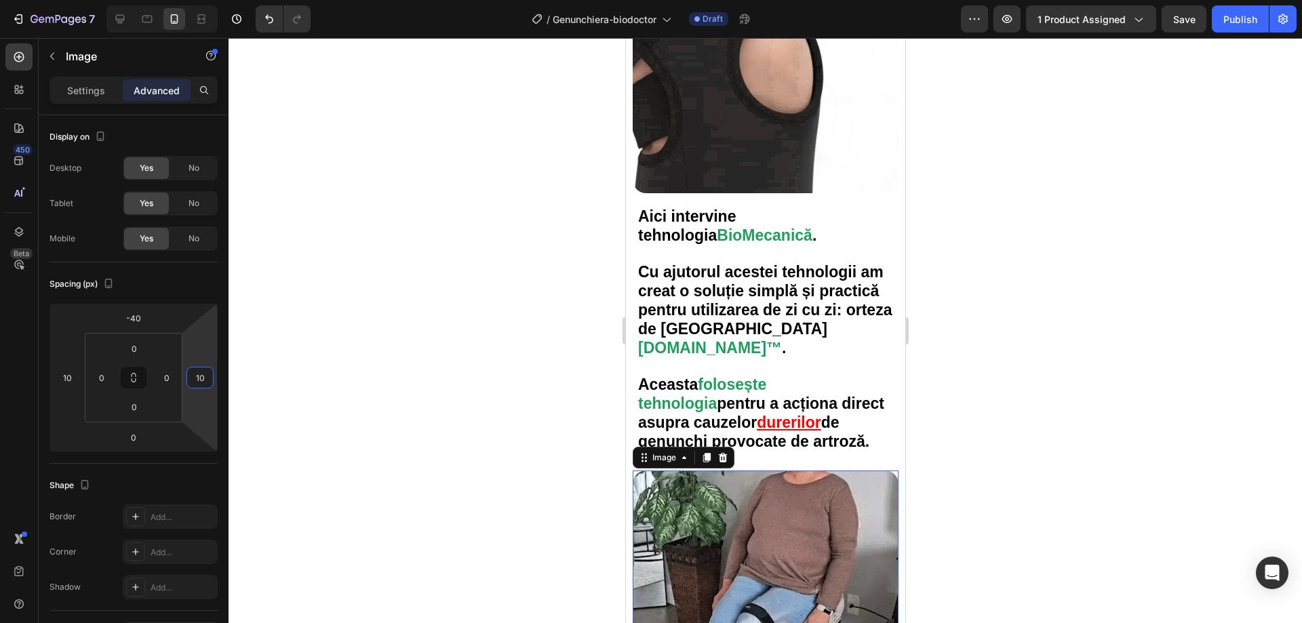
click at [395, 369] on div at bounding box center [766, 330] width 1074 height 585
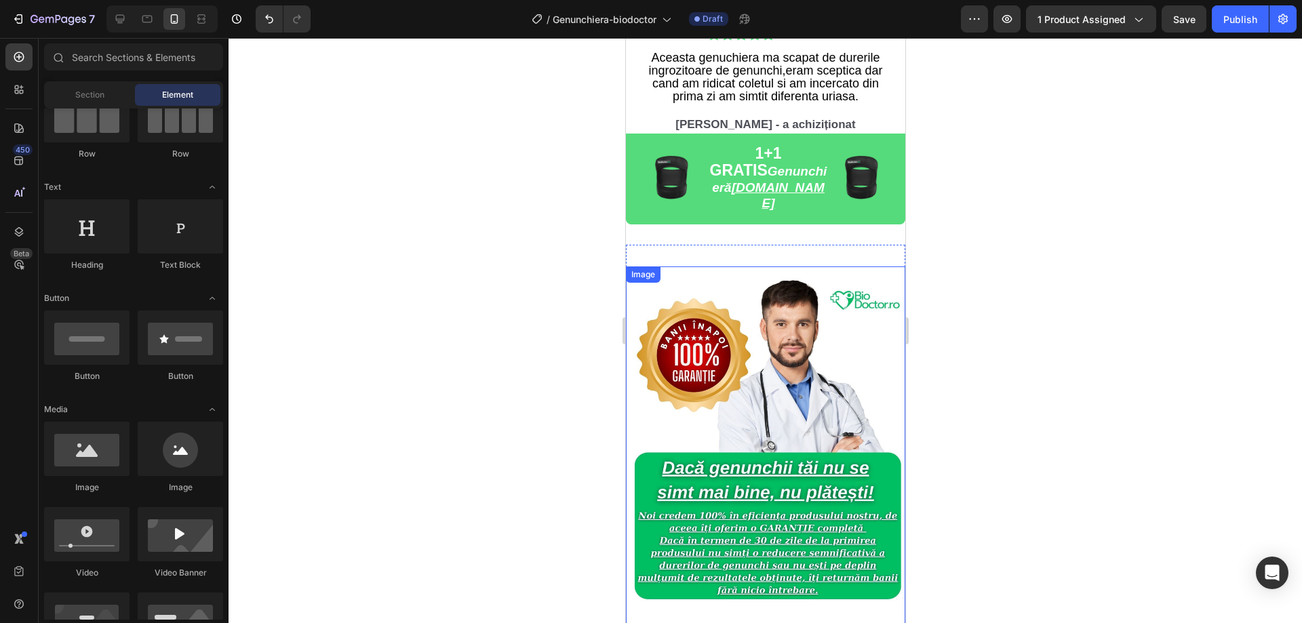
scroll to position [4598, 0]
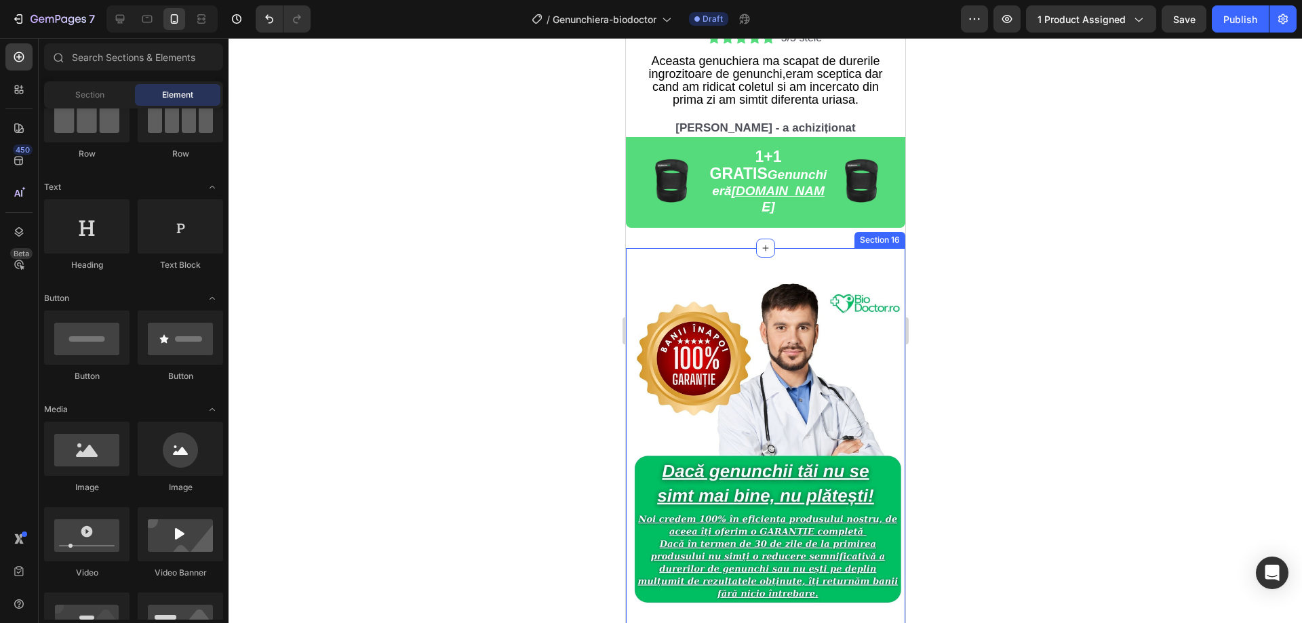
click at [678, 248] on div "Image Section 16" at bounding box center [764, 456] width 279 height 416
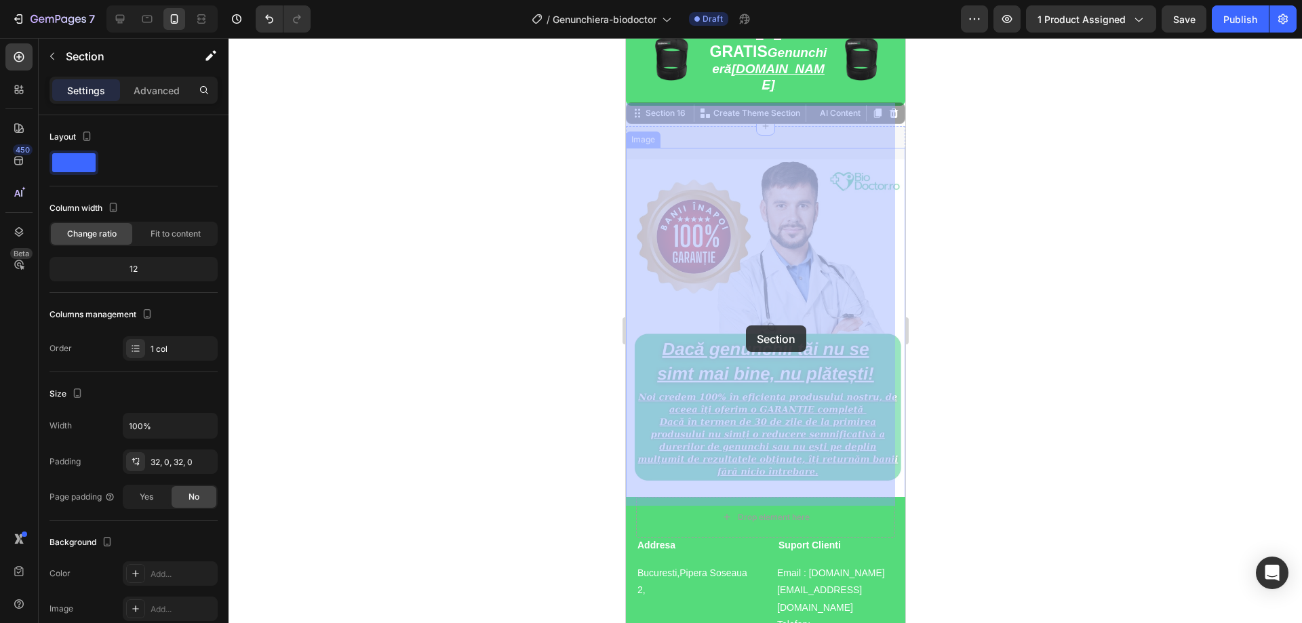
scroll to position [4666, 0]
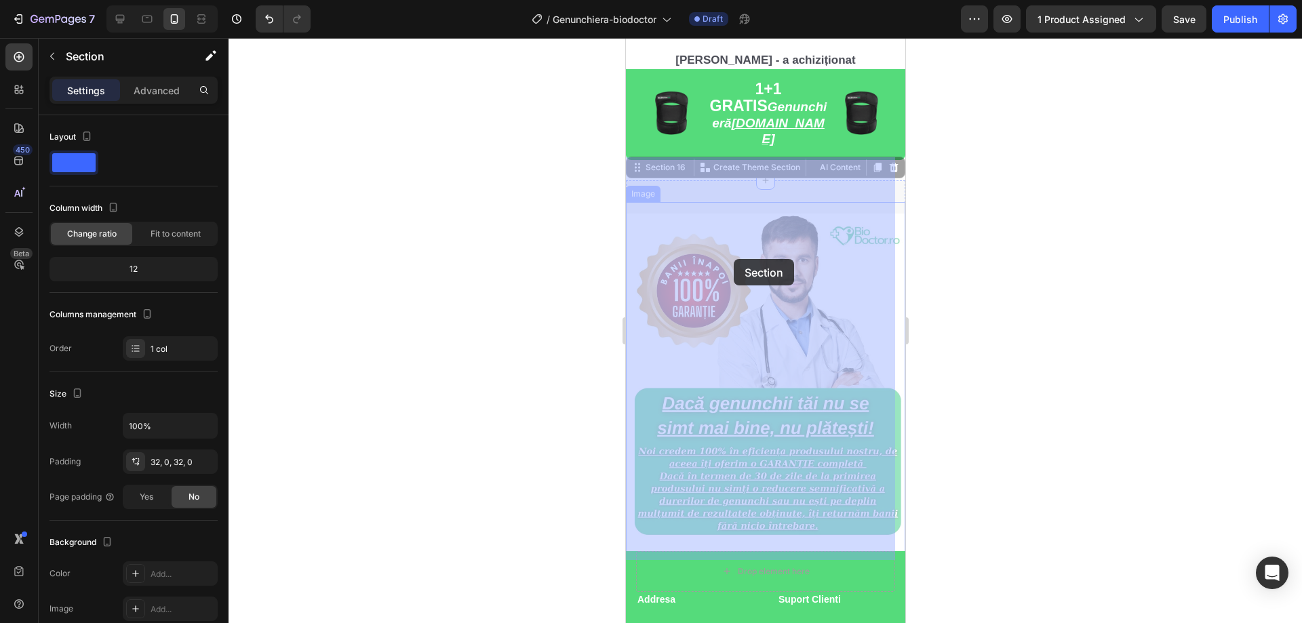
drag, startPoint x: 678, startPoint y: 236, endPoint x: 733, endPoint y: 259, distance: 60.2
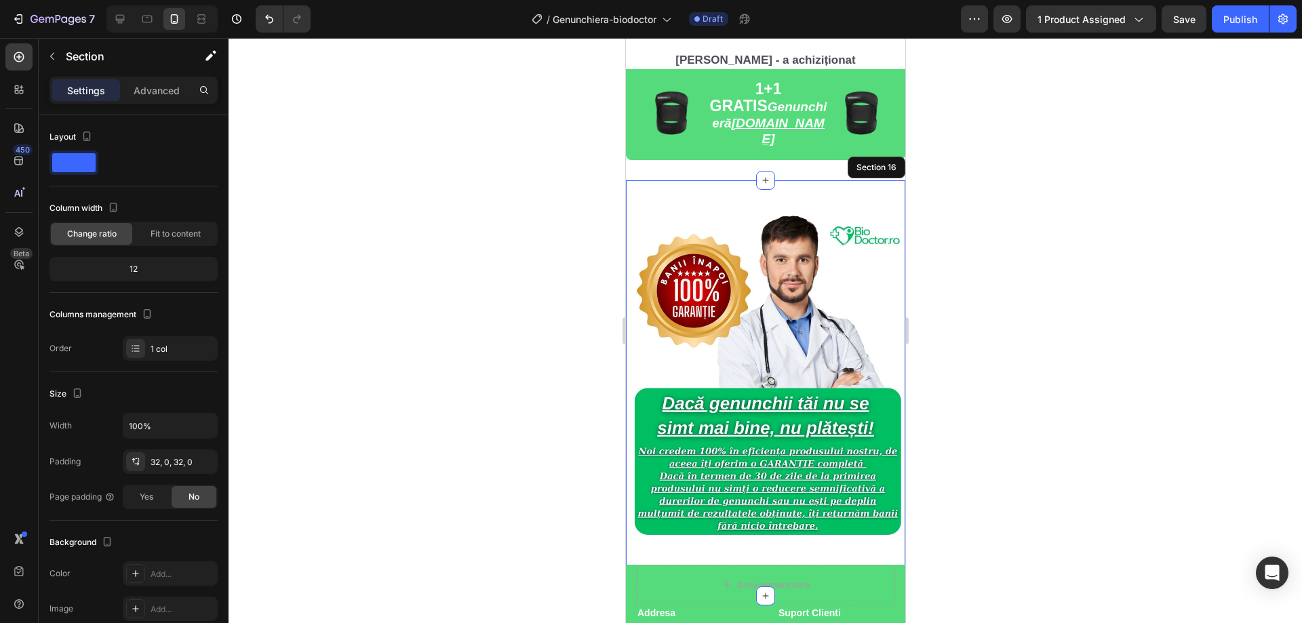
click at [1068, 292] on div at bounding box center [766, 330] width 1074 height 585
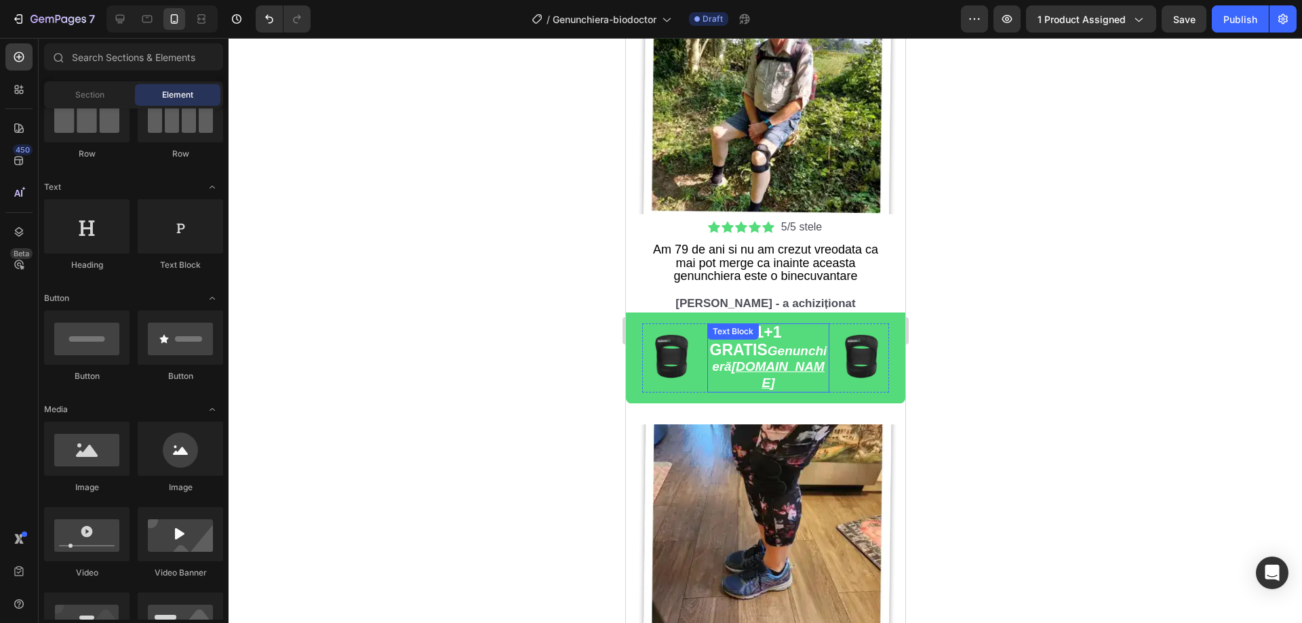
scroll to position [3988, 0]
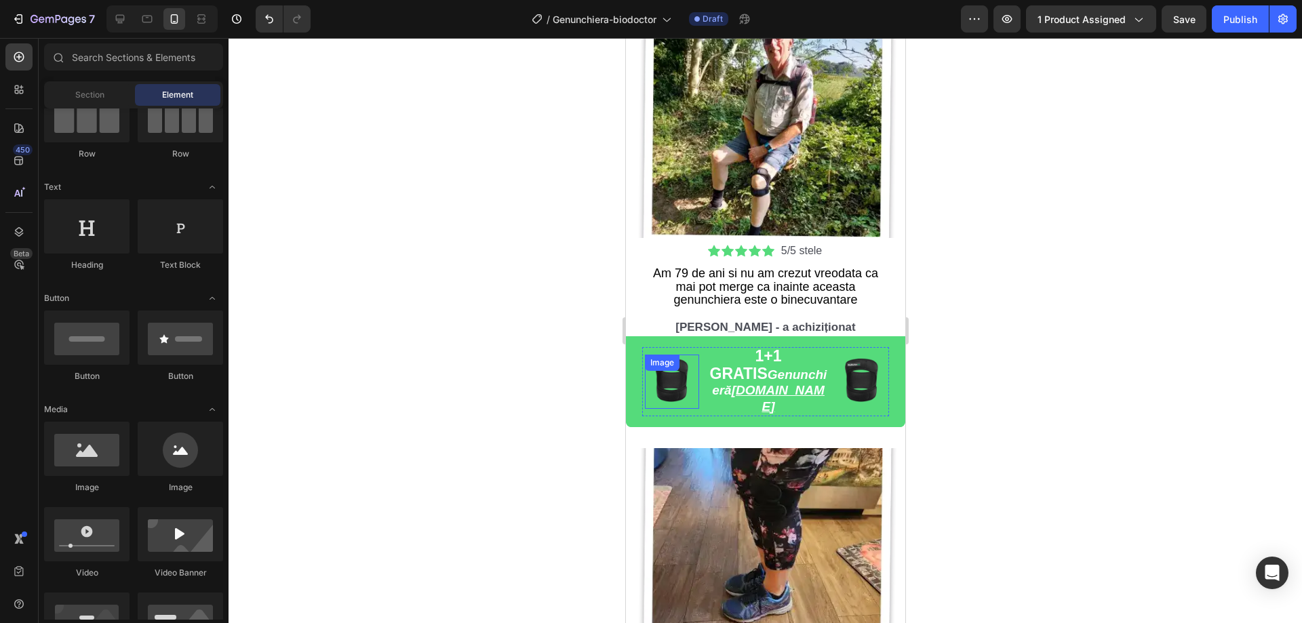
click at [670, 372] on img at bounding box center [671, 382] width 54 height 54
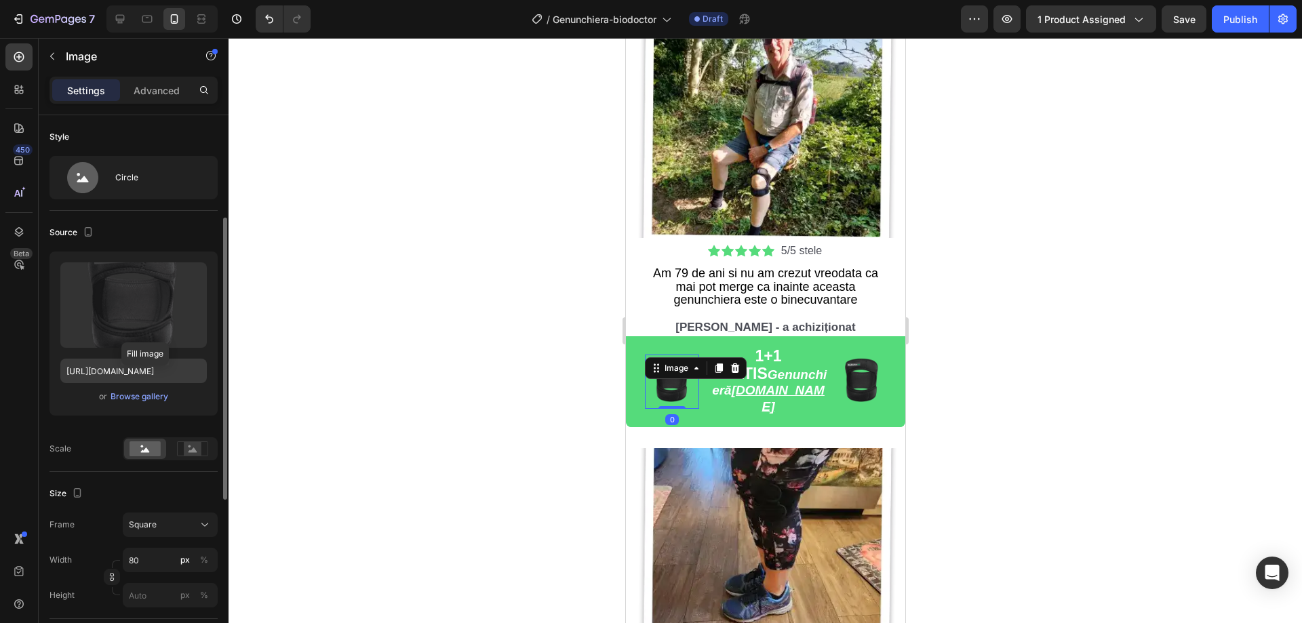
scroll to position [136, 0]
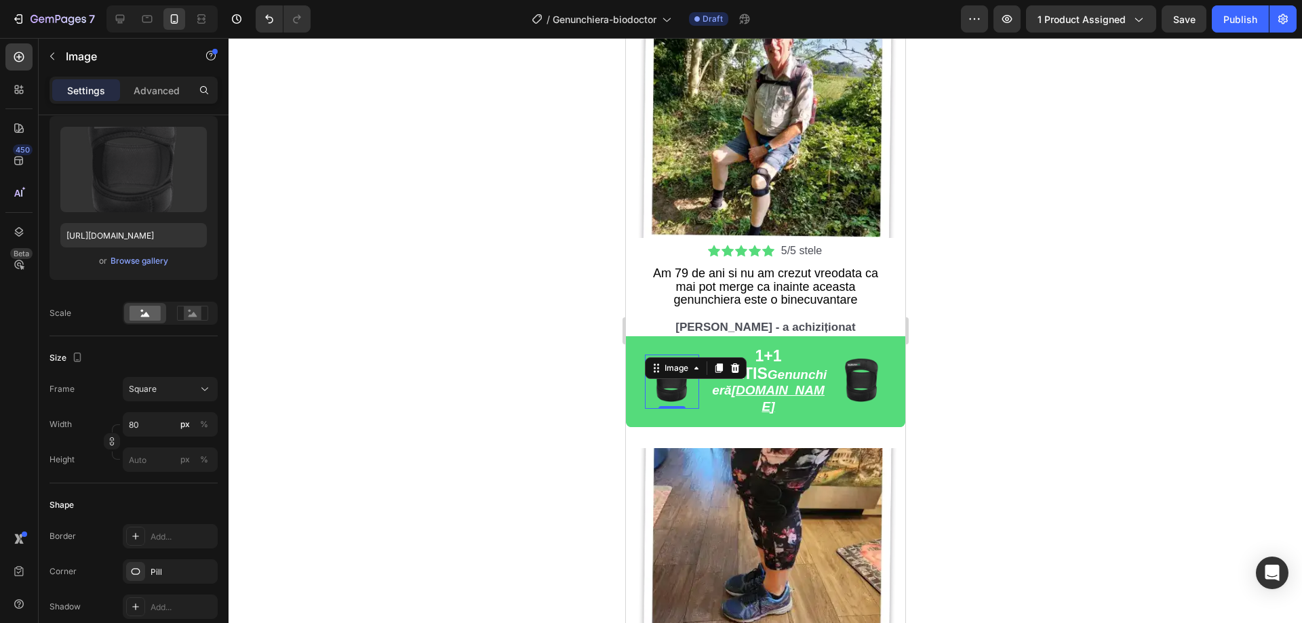
click at [409, 306] on div at bounding box center [766, 330] width 1074 height 585
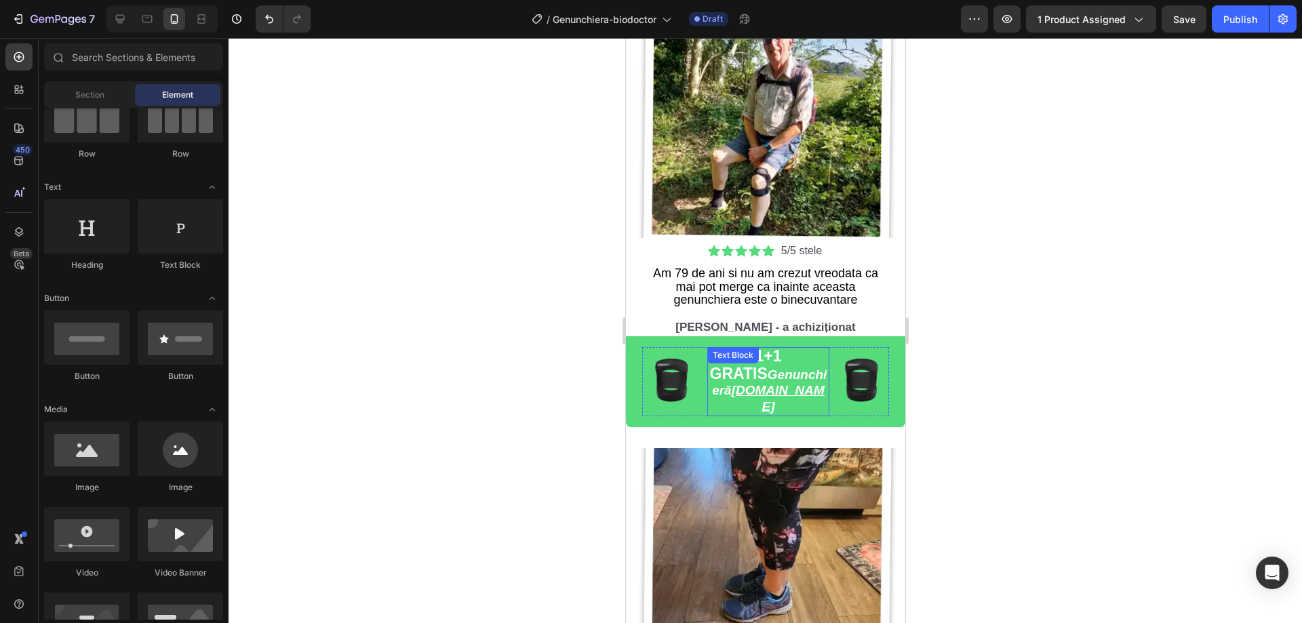
click at [778, 368] on strong "Genunchieră [DOMAIN_NAME]" at bounding box center [768, 391] width 115 height 46
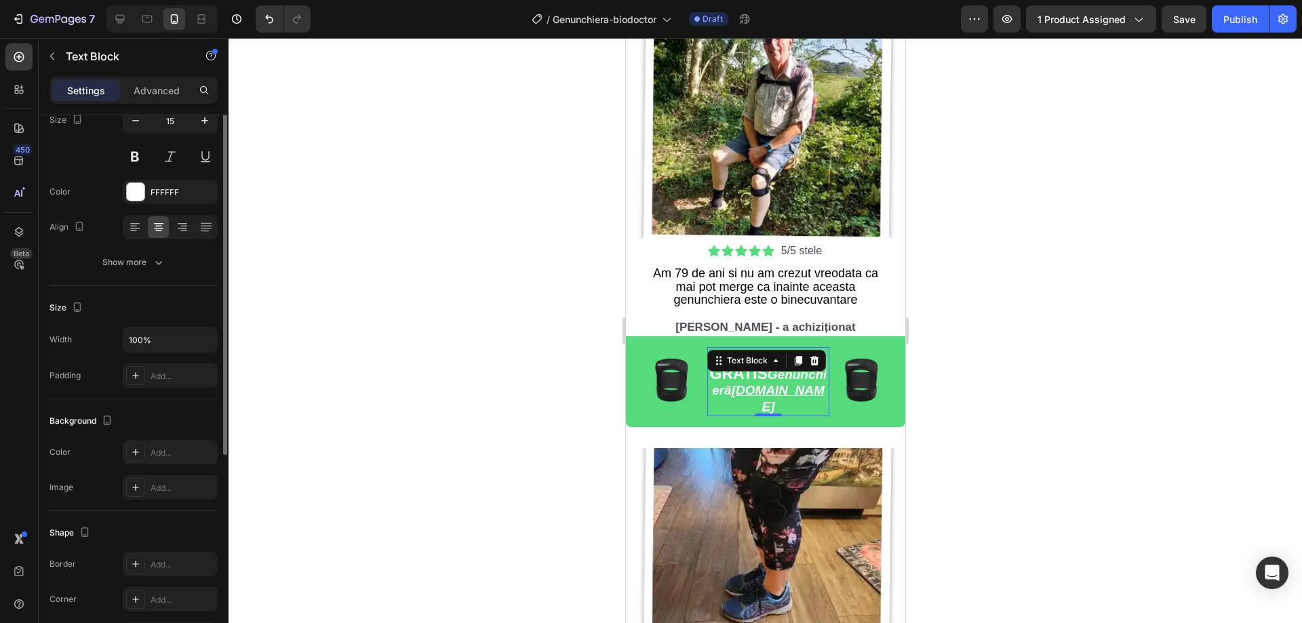
scroll to position [0, 0]
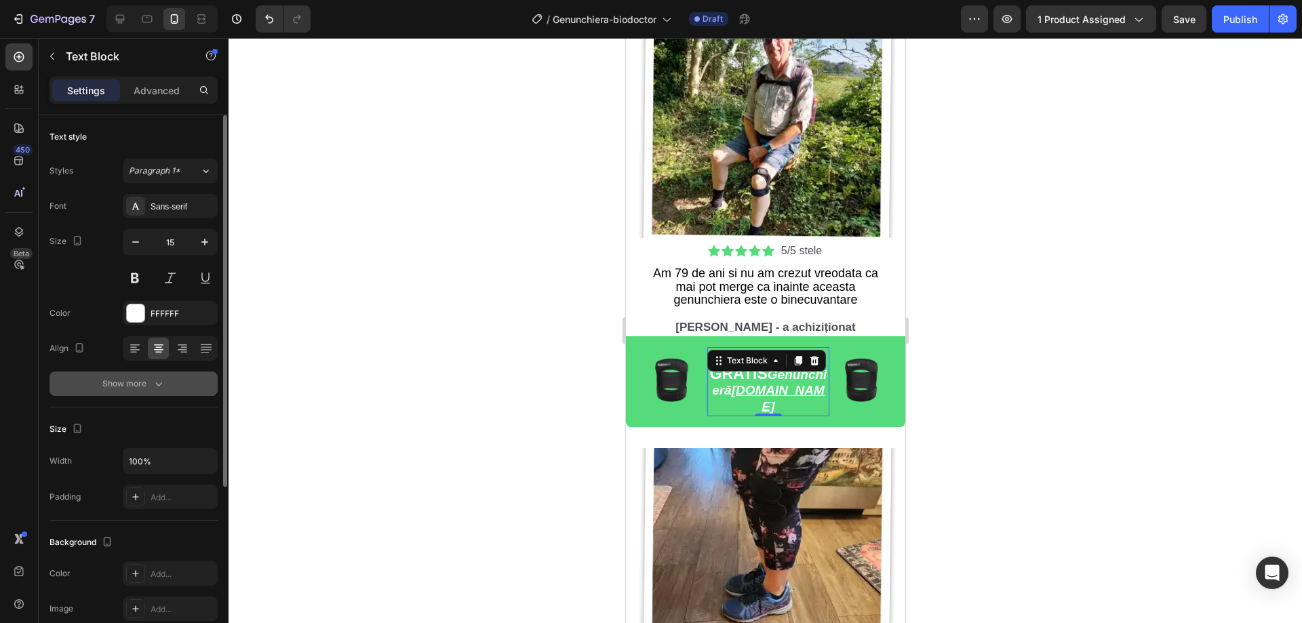
click at [149, 383] on div "Show more" at bounding box center [133, 384] width 63 height 14
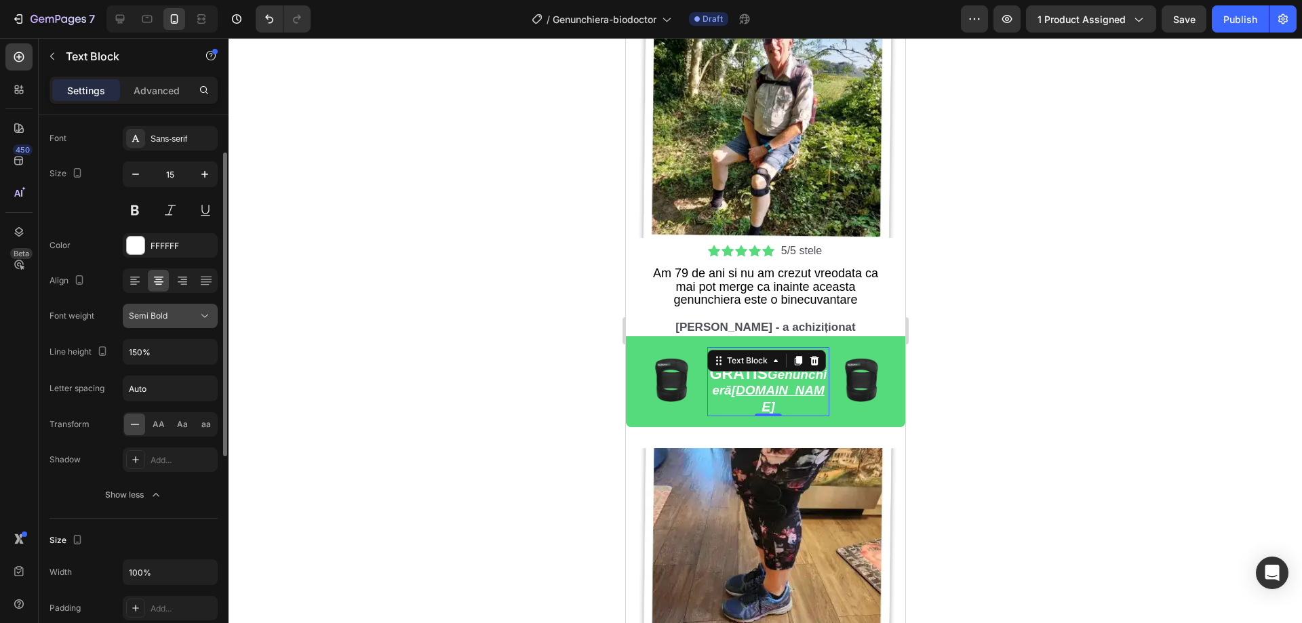
scroll to position [136, 0]
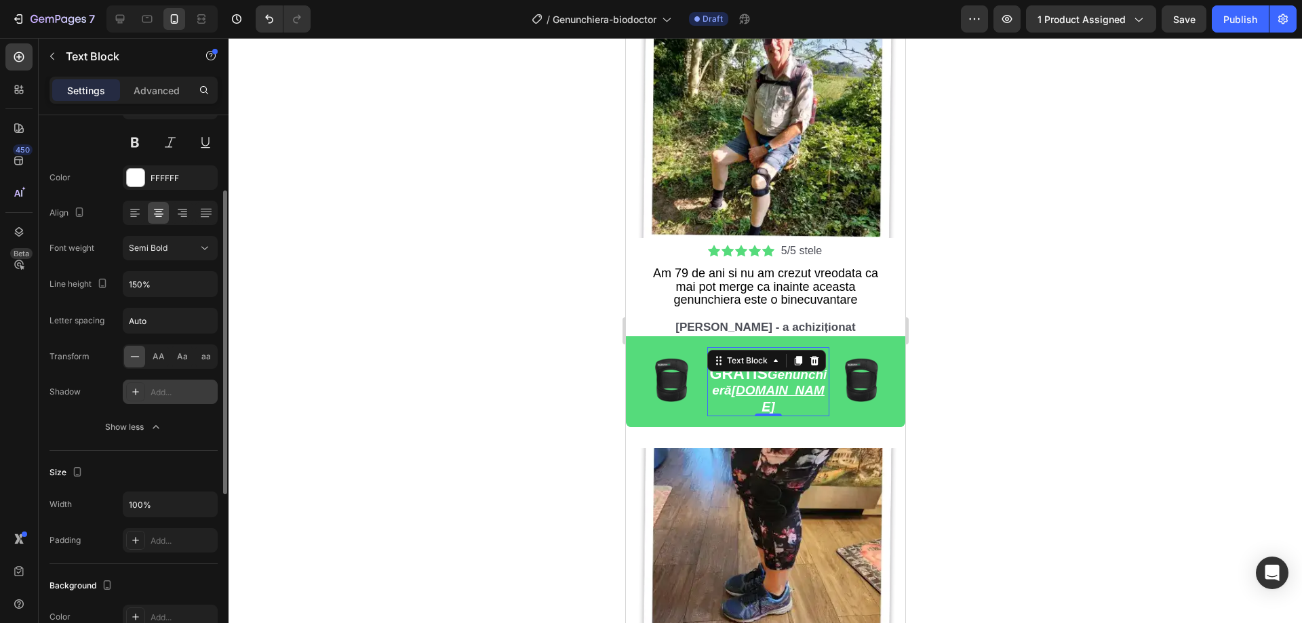
click at [141, 390] on div at bounding box center [135, 392] width 19 height 19
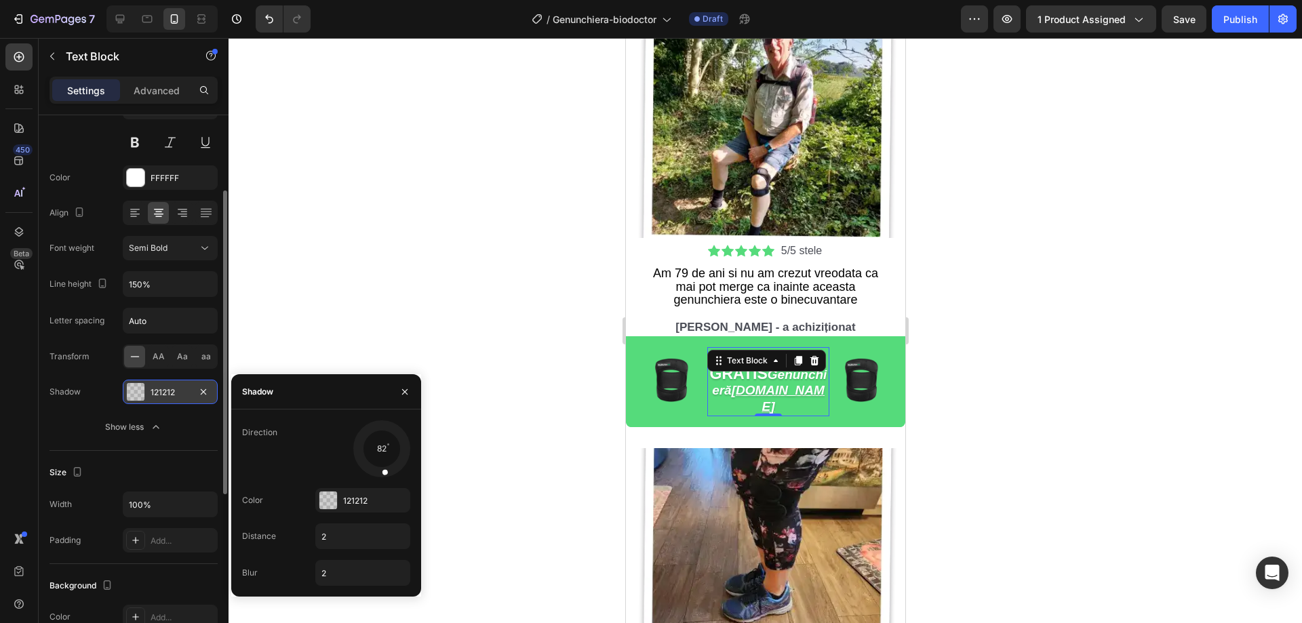
drag, startPoint x: 364, startPoint y: 469, endPoint x: 384, endPoint y: 478, distance: 21.8
click at [384, 478] on div at bounding box center [384, 463] width 12 height 31
click at [529, 347] on div at bounding box center [766, 330] width 1074 height 585
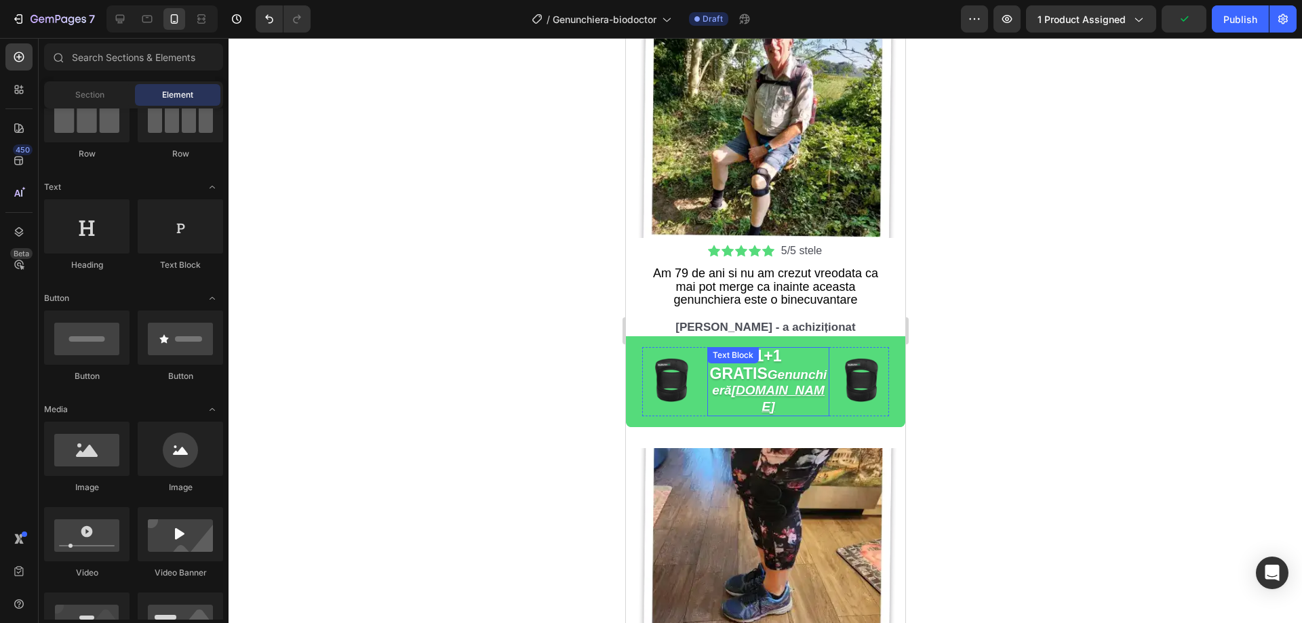
click at [764, 368] on strong "Genunchieră [DOMAIN_NAME]" at bounding box center [768, 391] width 115 height 46
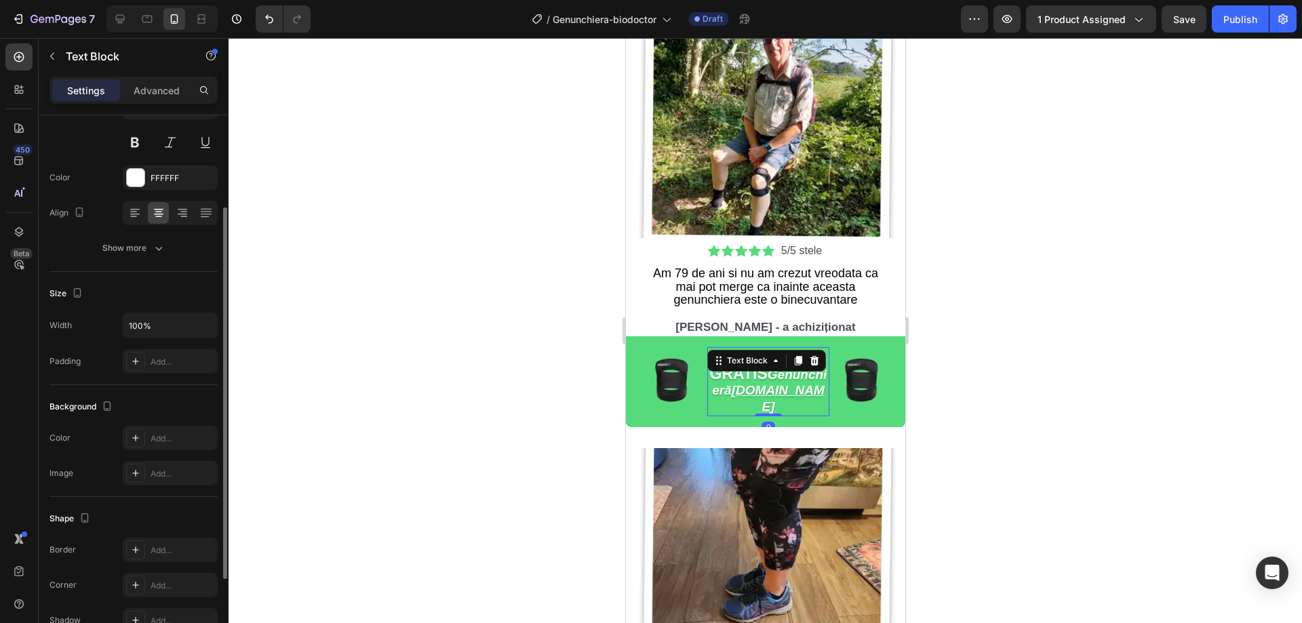
scroll to position [257, 0]
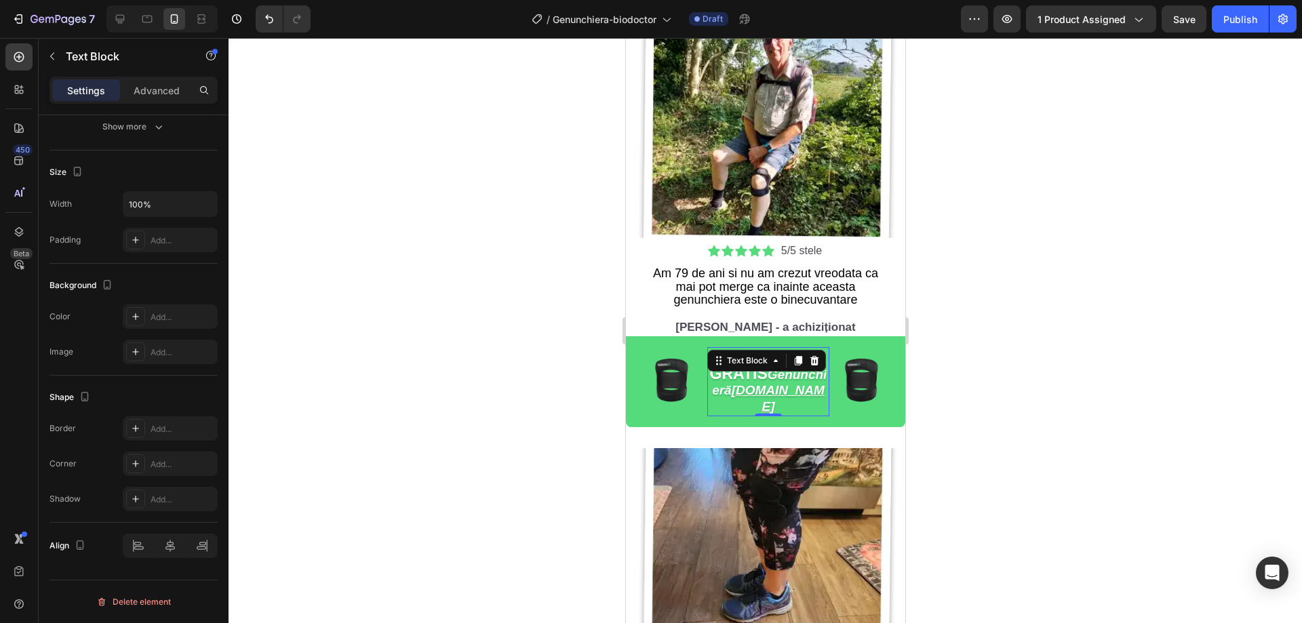
click at [798, 385] on u "[DOMAIN_NAME]" at bounding box center [777, 398] width 93 height 31
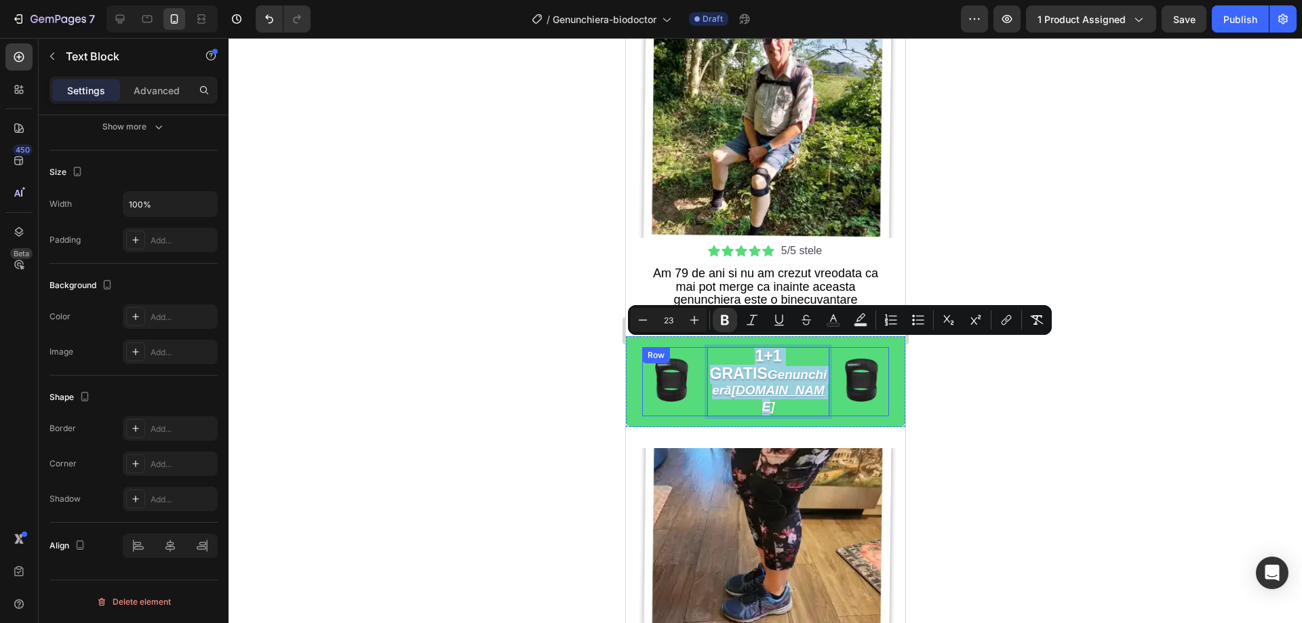
drag, startPoint x: 803, startPoint y: 383, endPoint x: 702, endPoint y: 345, distance: 108.2
click at [702, 347] on div "Image Image 1+1 GRATIS Genunchieră [DOMAIN_NAME] Text Block 0 Row" at bounding box center [765, 381] width 247 height 69
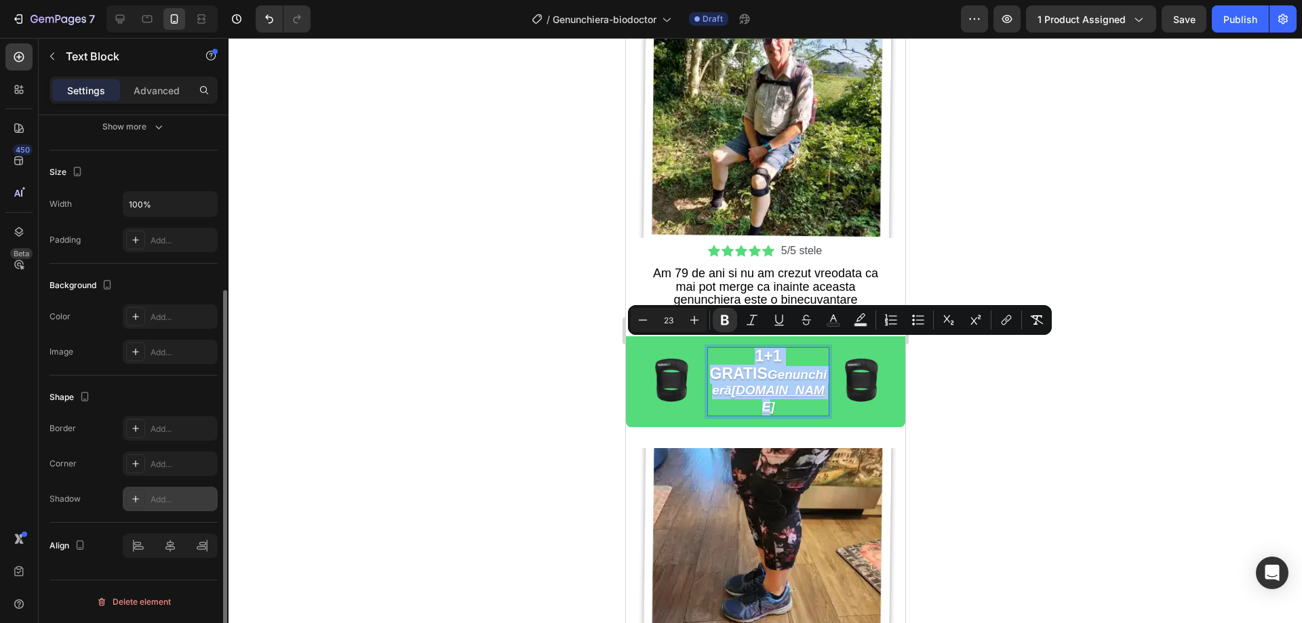
click at [155, 498] on div "Add..." at bounding box center [183, 500] width 64 height 12
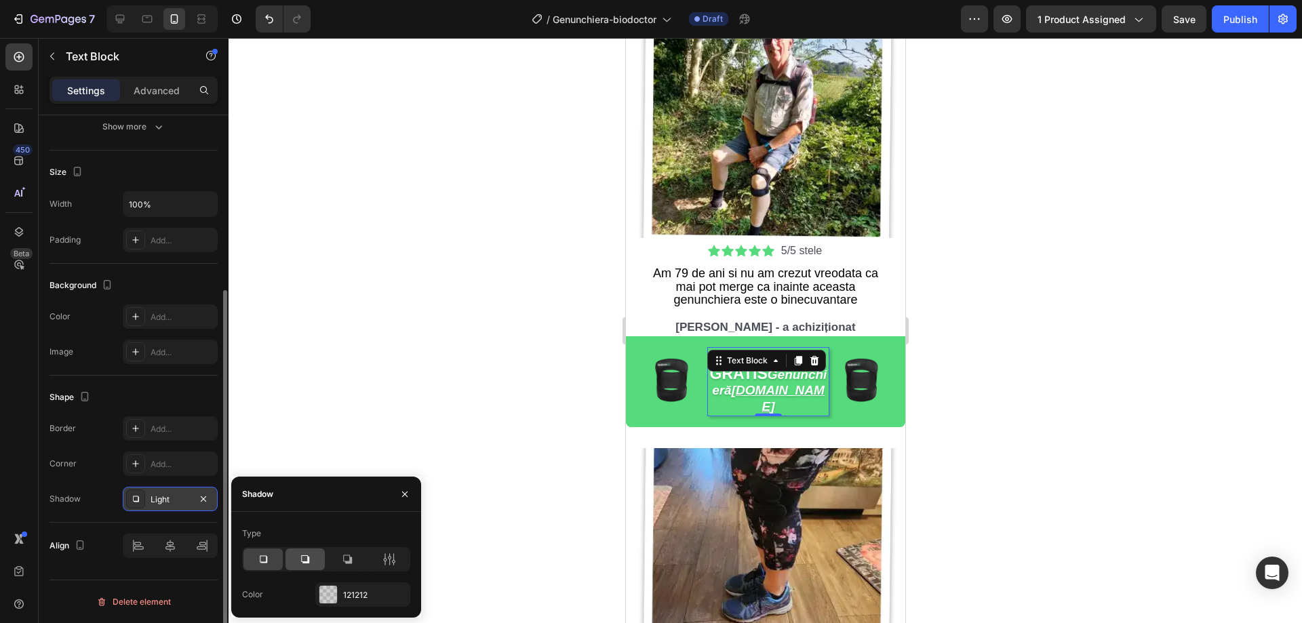
click at [293, 558] on div at bounding box center [305, 560] width 39 height 22
click at [357, 559] on div at bounding box center [347, 560] width 39 height 22
click at [301, 556] on icon at bounding box center [305, 560] width 14 height 14
click at [277, 560] on div at bounding box center [262, 560] width 39 height 22
click at [314, 559] on div at bounding box center [305, 560] width 39 height 22
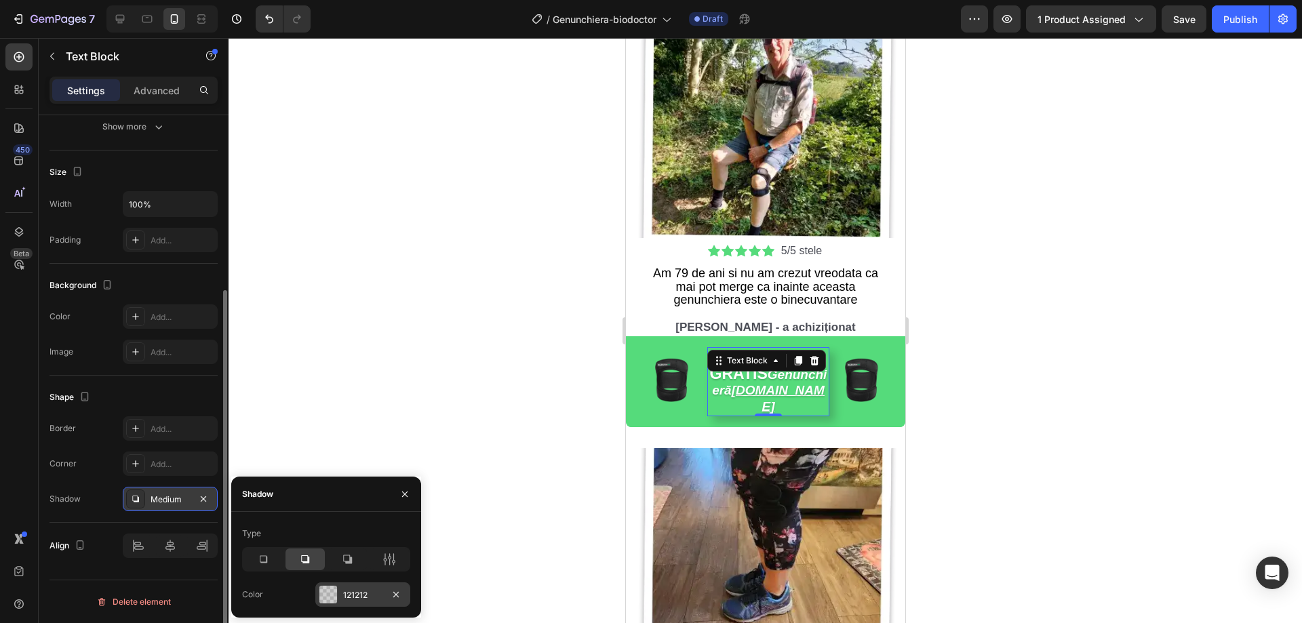
click at [334, 594] on div at bounding box center [328, 595] width 18 height 18
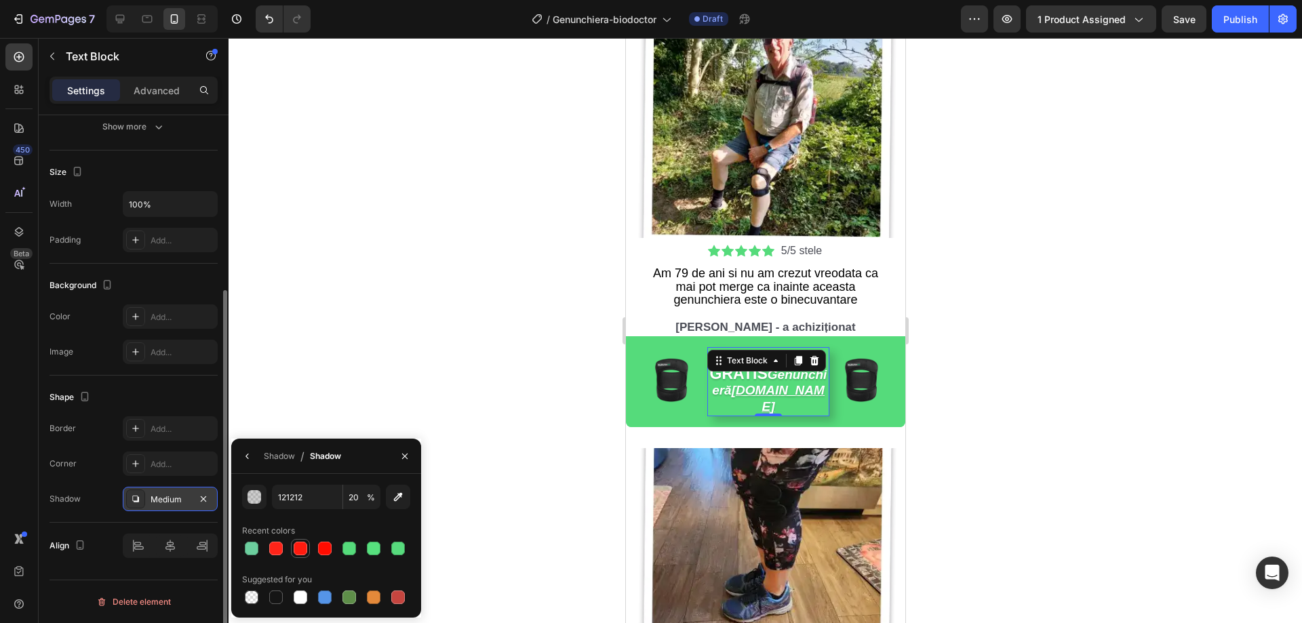
click at [300, 552] on div at bounding box center [301, 549] width 14 height 14
type input "FF1B0F"
type input "100"
click at [329, 555] on div at bounding box center [325, 549] width 16 height 16
click at [254, 549] on div at bounding box center [252, 549] width 14 height 14
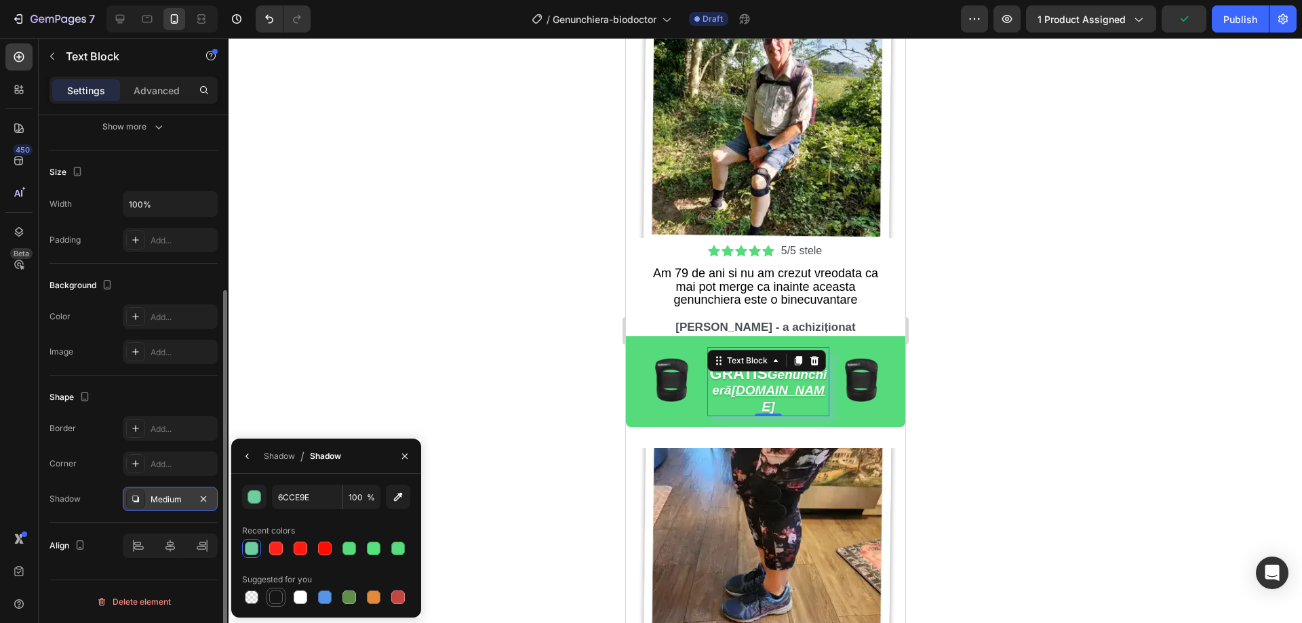
click at [277, 599] on div at bounding box center [276, 598] width 14 height 14
type input "151515"
click at [365, 388] on div at bounding box center [766, 330] width 1074 height 585
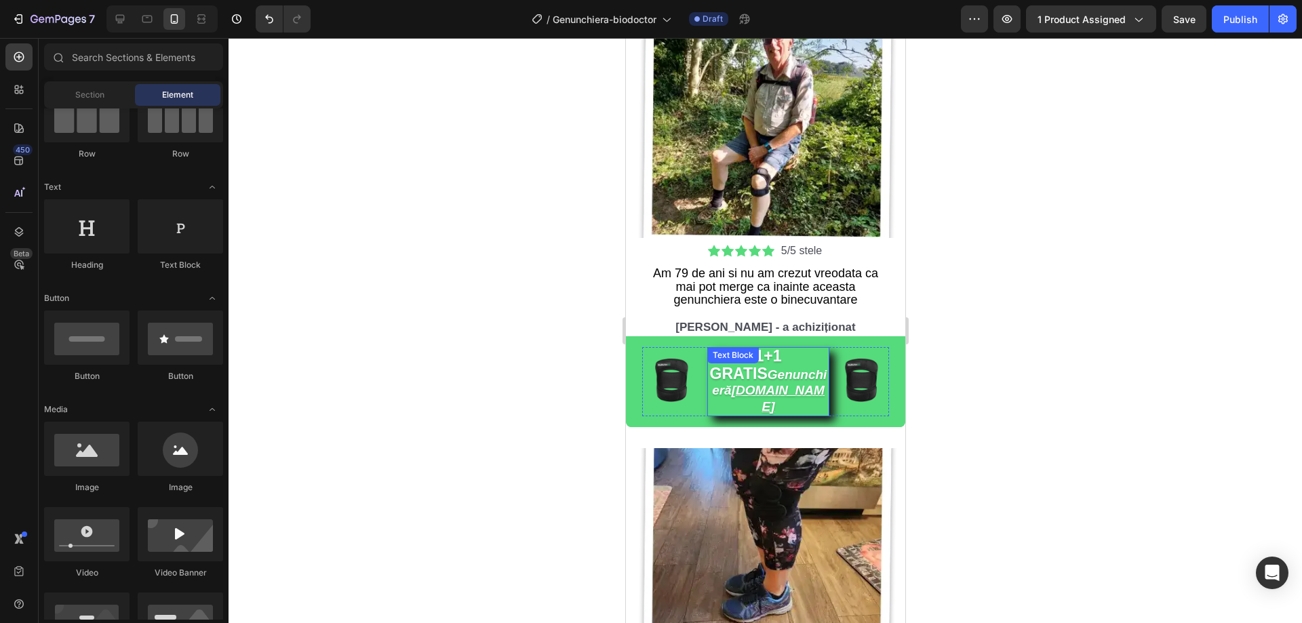
click at [813, 370] on p "1+1 GRATIS Genunchieră [DOMAIN_NAME]" at bounding box center [767, 382] width 119 height 66
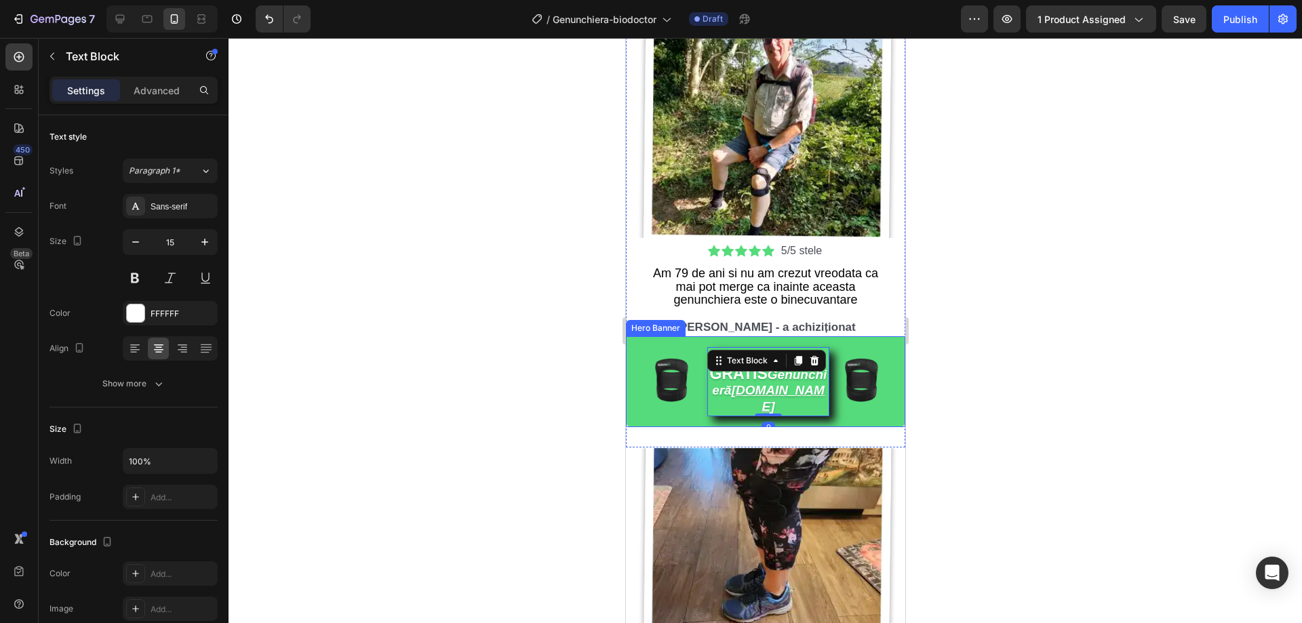
click at [1038, 398] on div at bounding box center [766, 330] width 1074 height 585
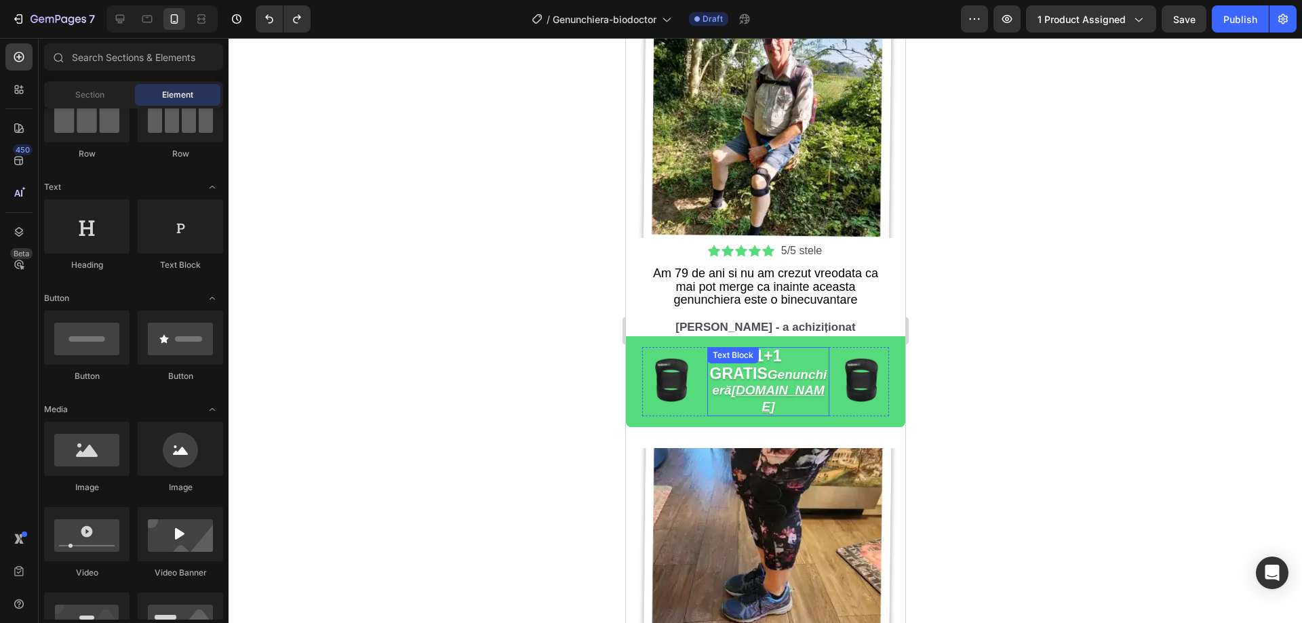
click at [756, 359] on div "1+1 GRATIS Genunchieră [DOMAIN_NAME] Text Block" at bounding box center [768, 381] width 122 height 69
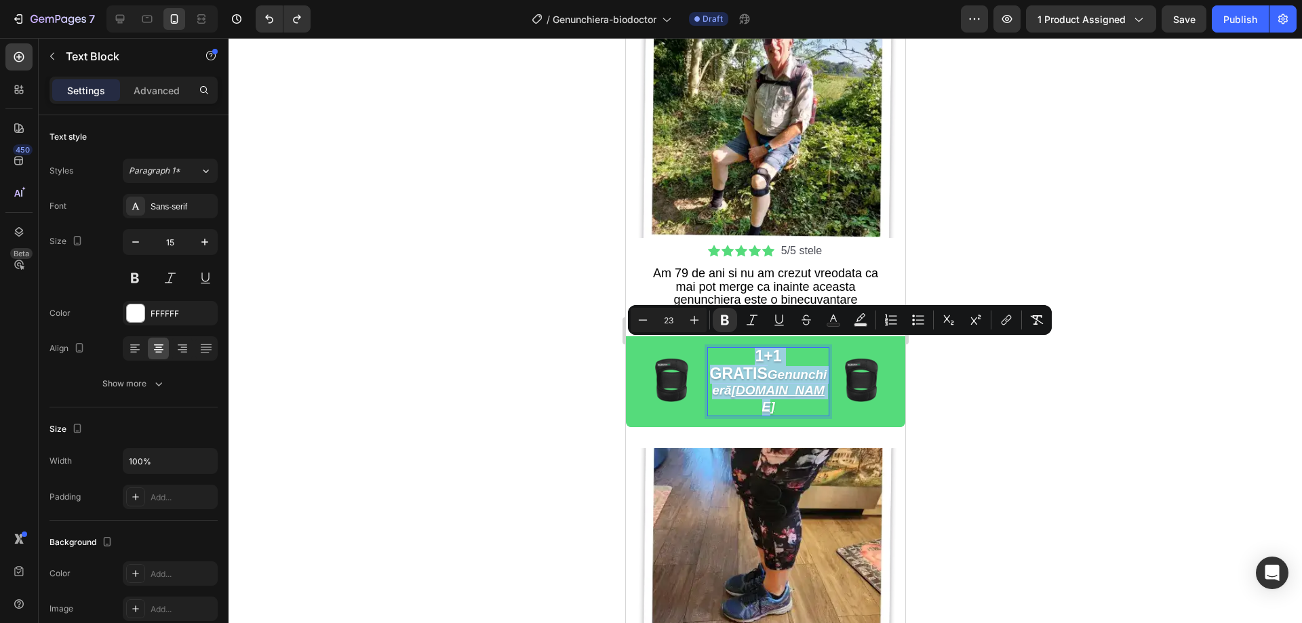
drag, startPoint x: 800, startPoint y: 382, endPoint x: 720, endPoint y: 353, distance: 84.5
click at [720, 353] on p "1+1 GRATIS Genunchieră [DOMAIN_NAME]" at bounding box center [767, 382] width 119 height 66
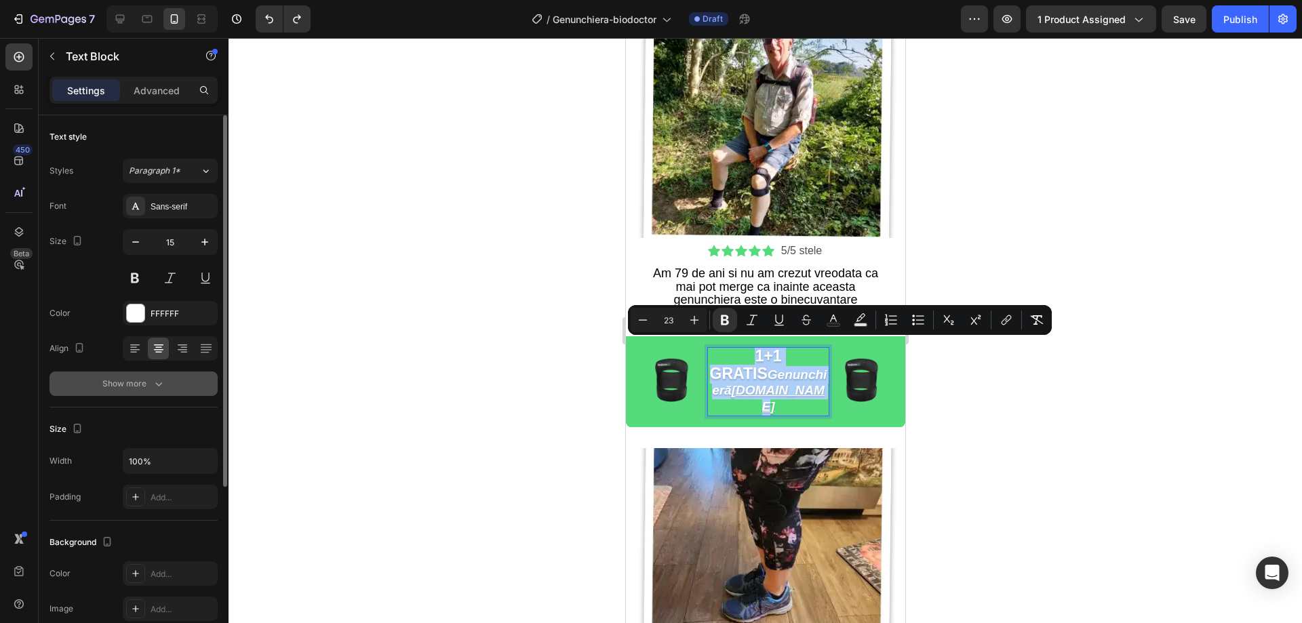
click at [147, 381] on div "Show more" at bounding box center [133, 384] width 63 height 14
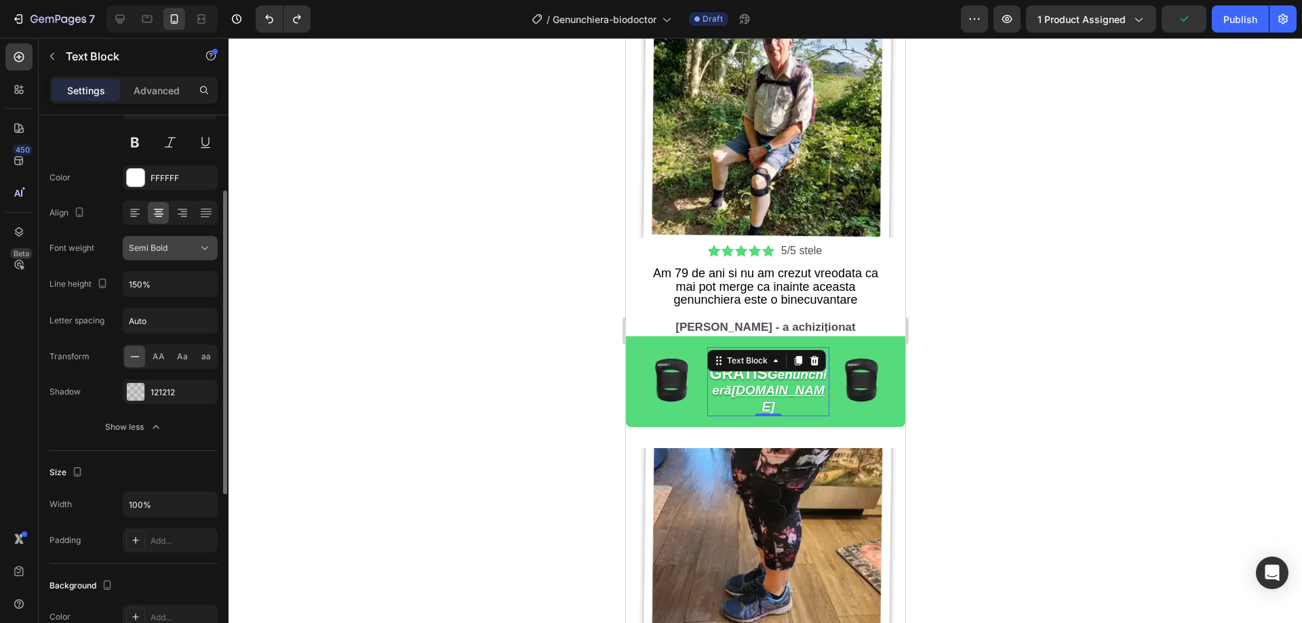
scroll to position [271, 0]
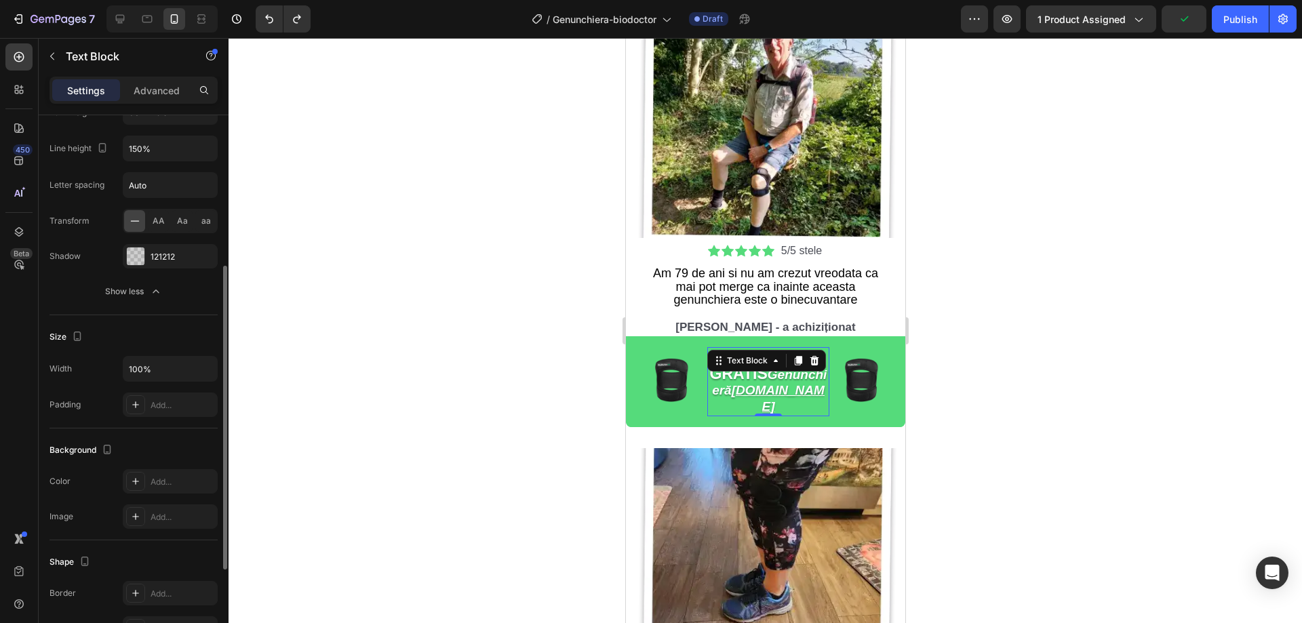
click at [297, 351] on div at bounding box center [766, 330] width 1074 height 585
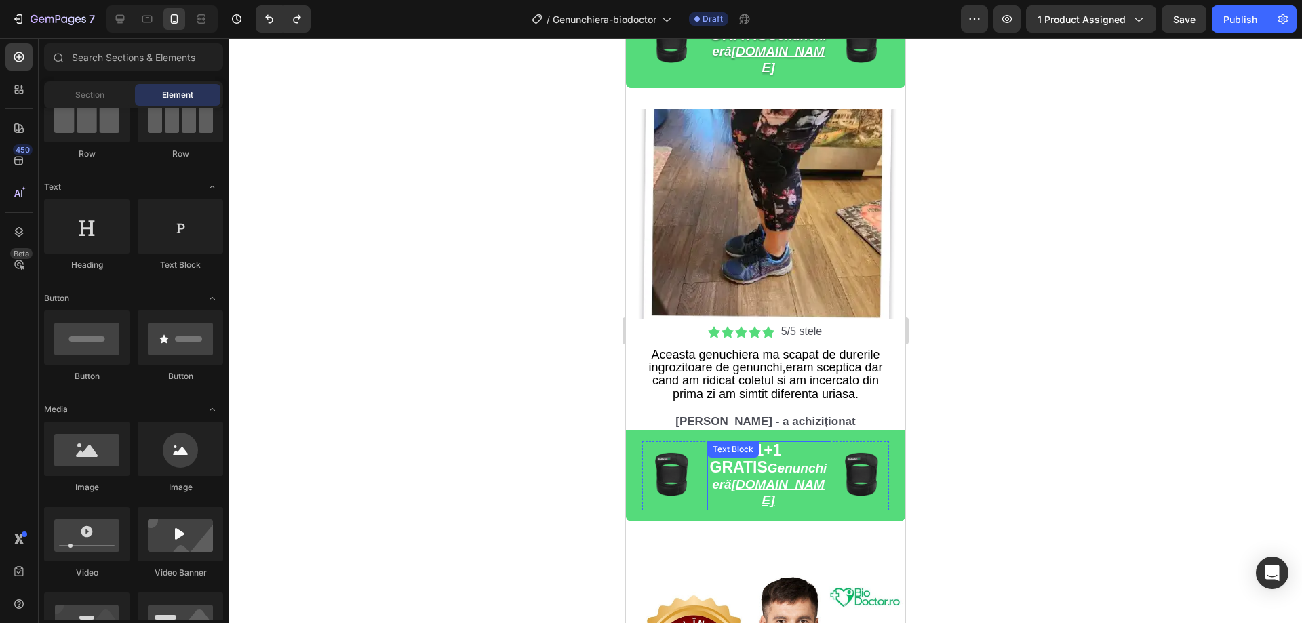
scroll to position [4259, 0]
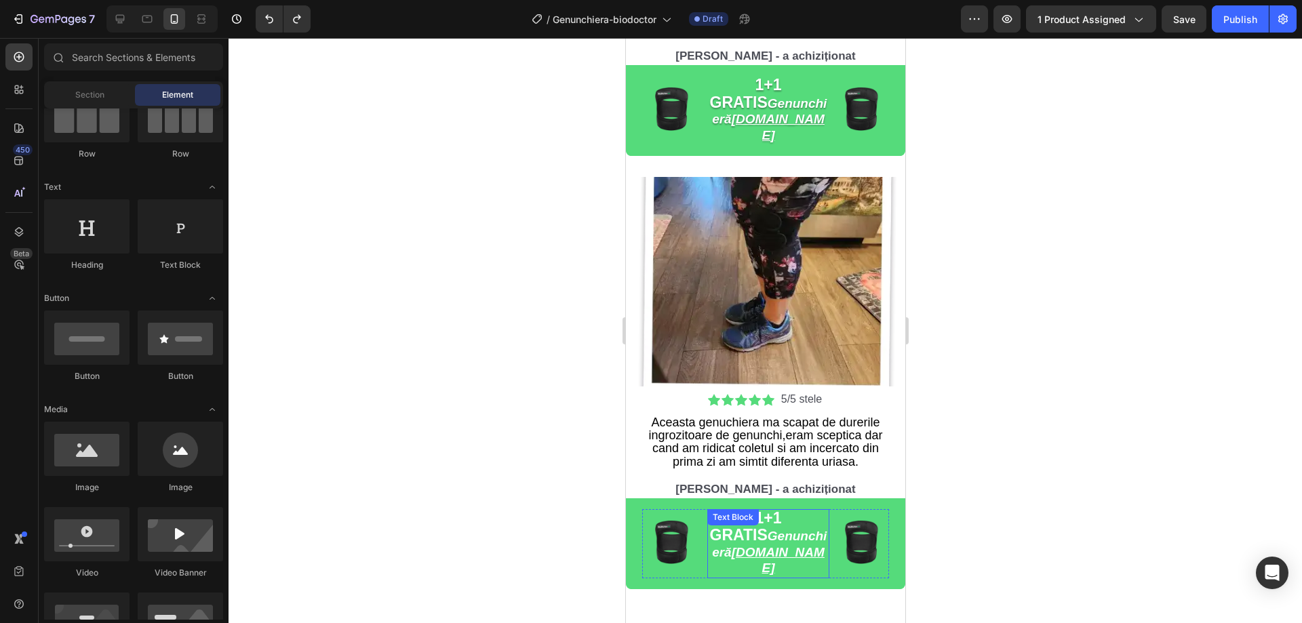
click at [781, 529] on strong "Genunchieră [DOMAIN_NAME]" at bounding box center [768, 552] width 115 height 46
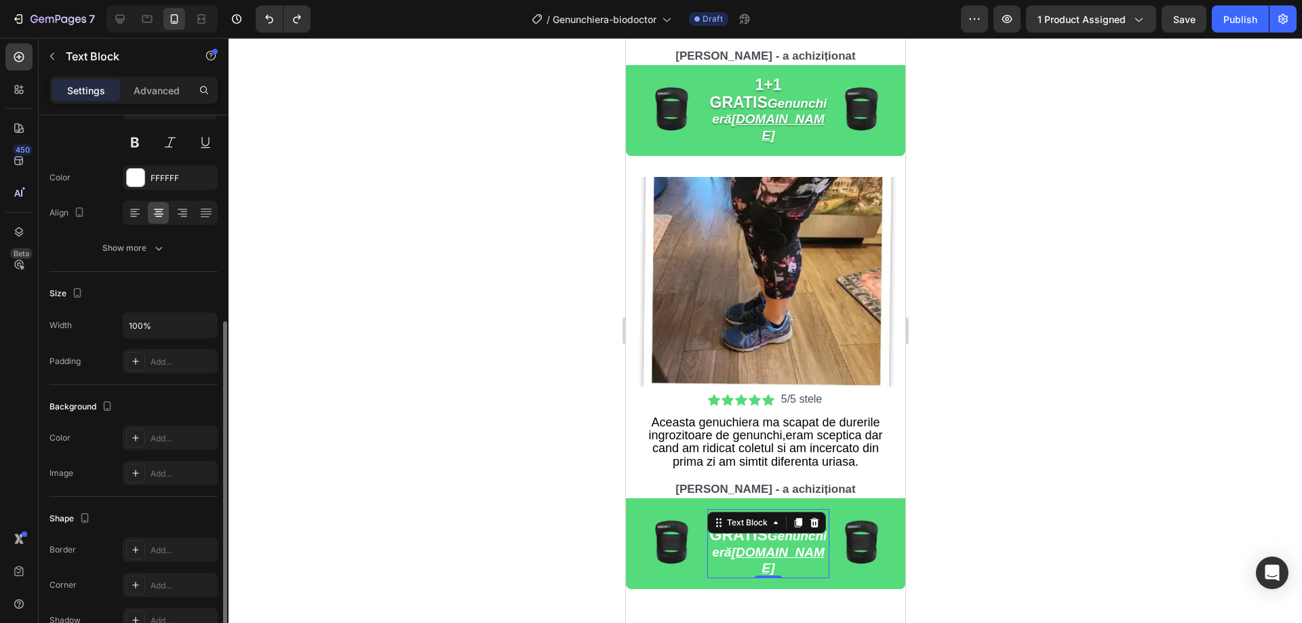
scroll to position [203, 0]
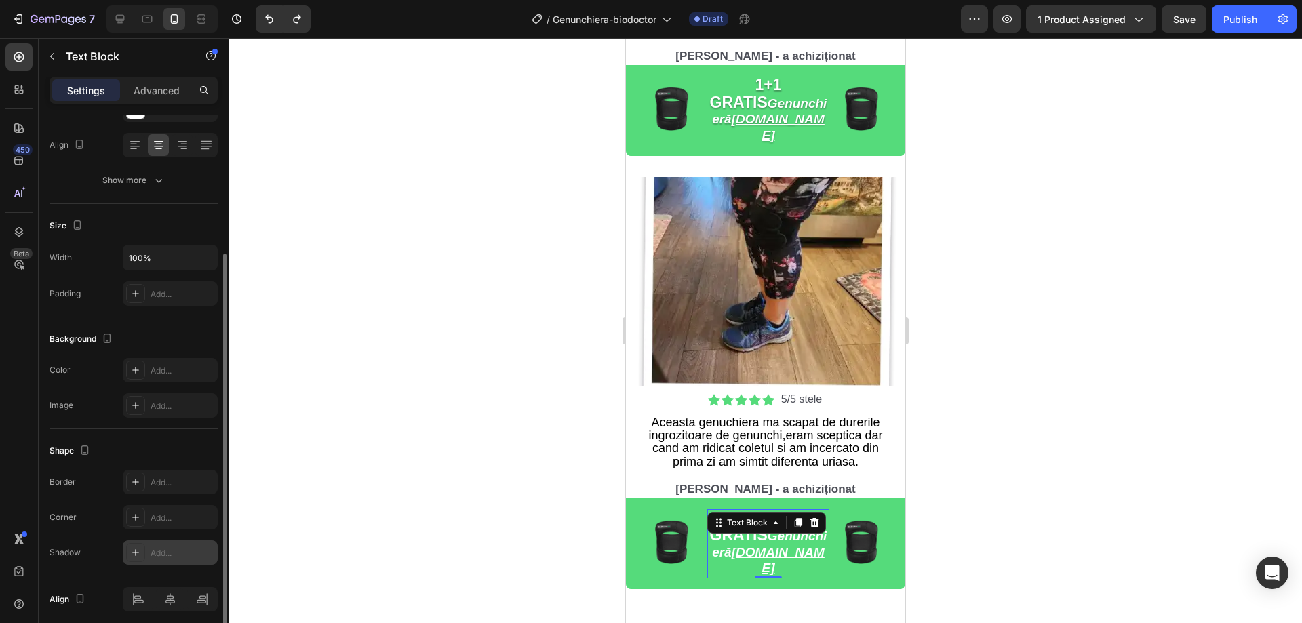
click at [143, 552] on div at bounding box center [135, 552] width 19 height 19
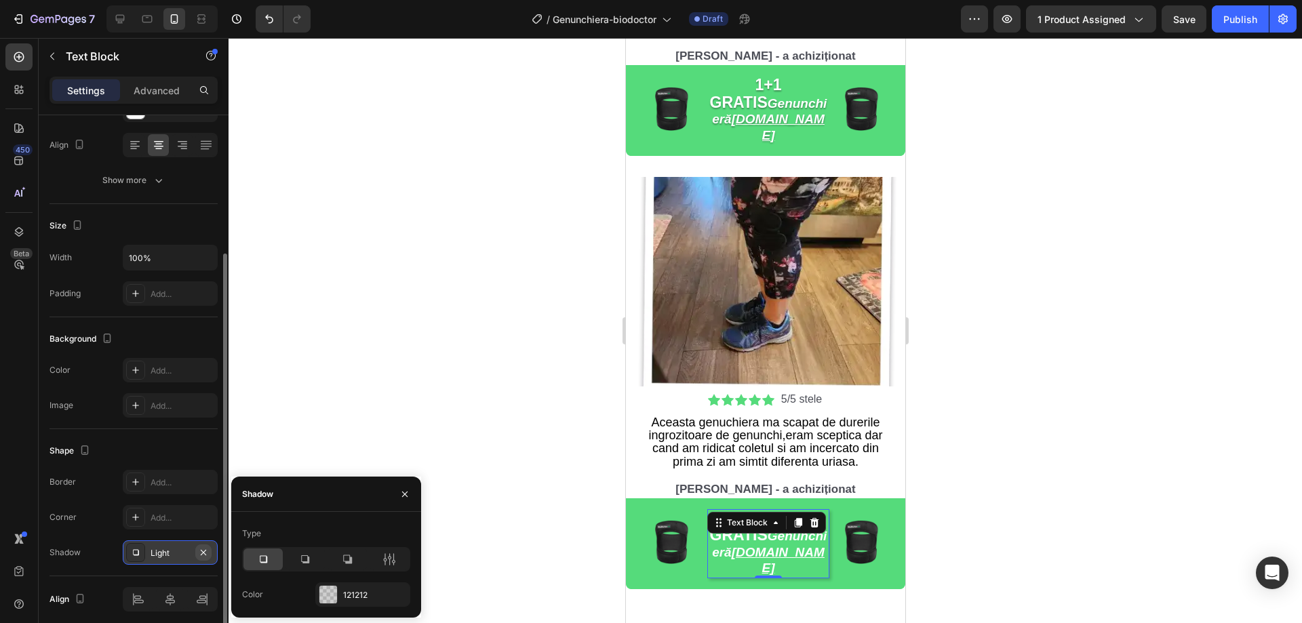
click at [200, 555] on icon "button" at bounding box center [203, 552] width 11 height 11
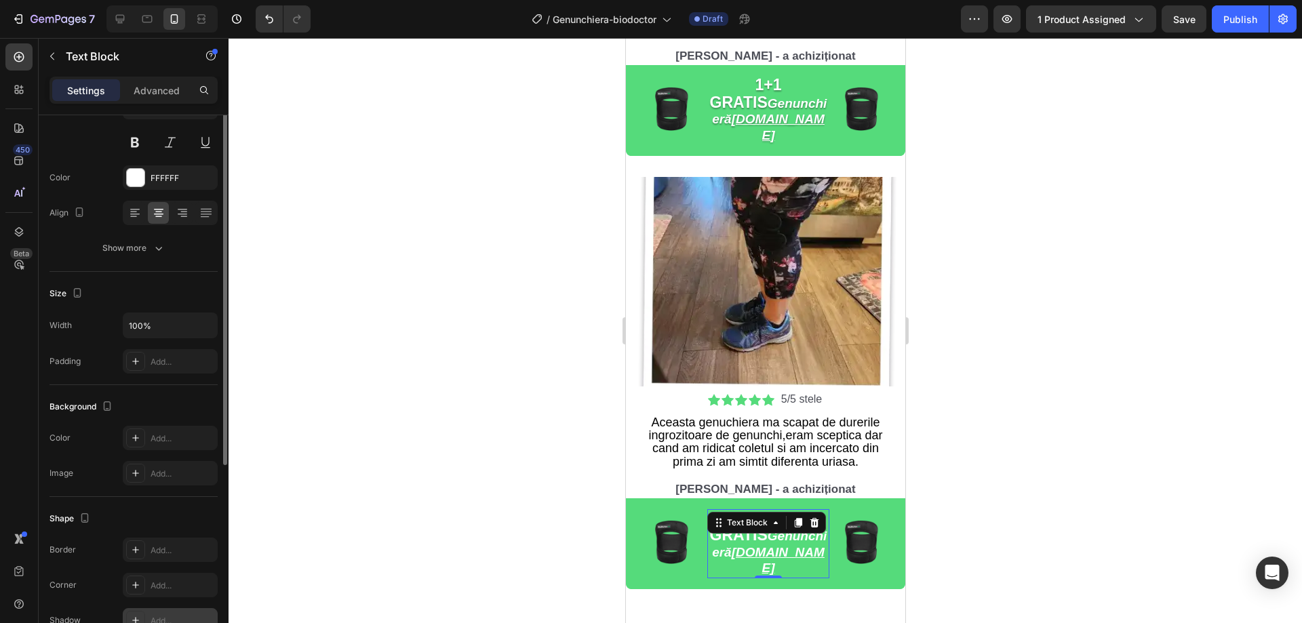
scroll to position [68, 0]
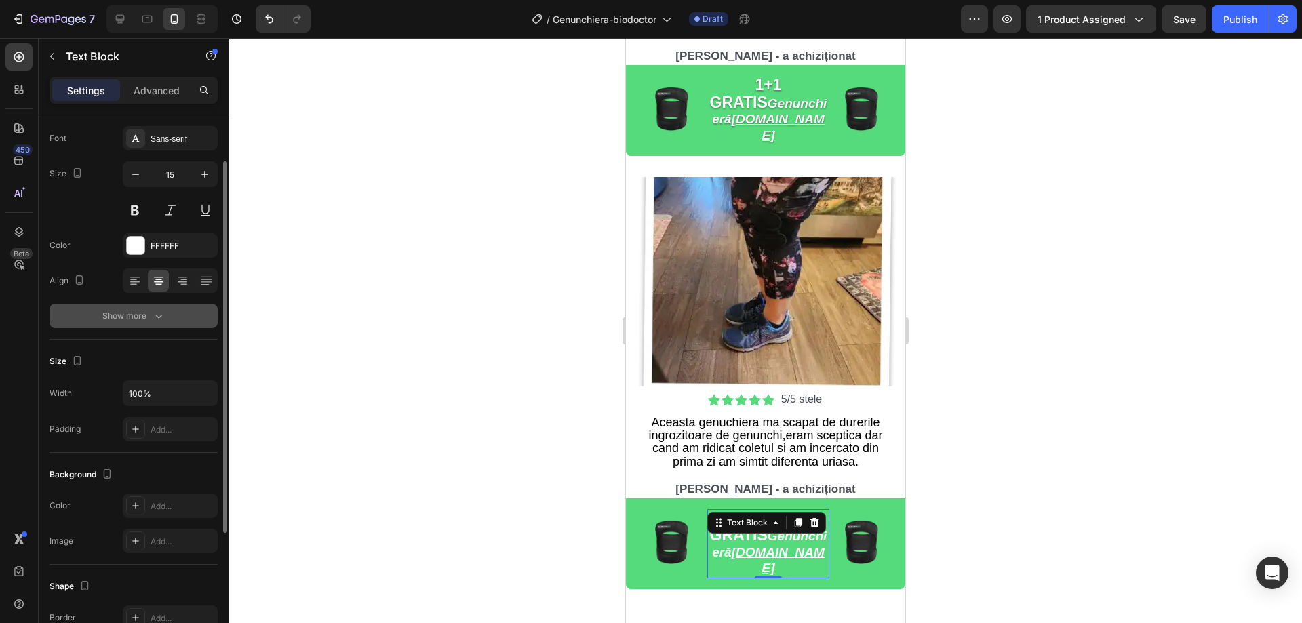
click at [136, 322] on div "Show more" at bounding box center [133, 316] width 63 height 14
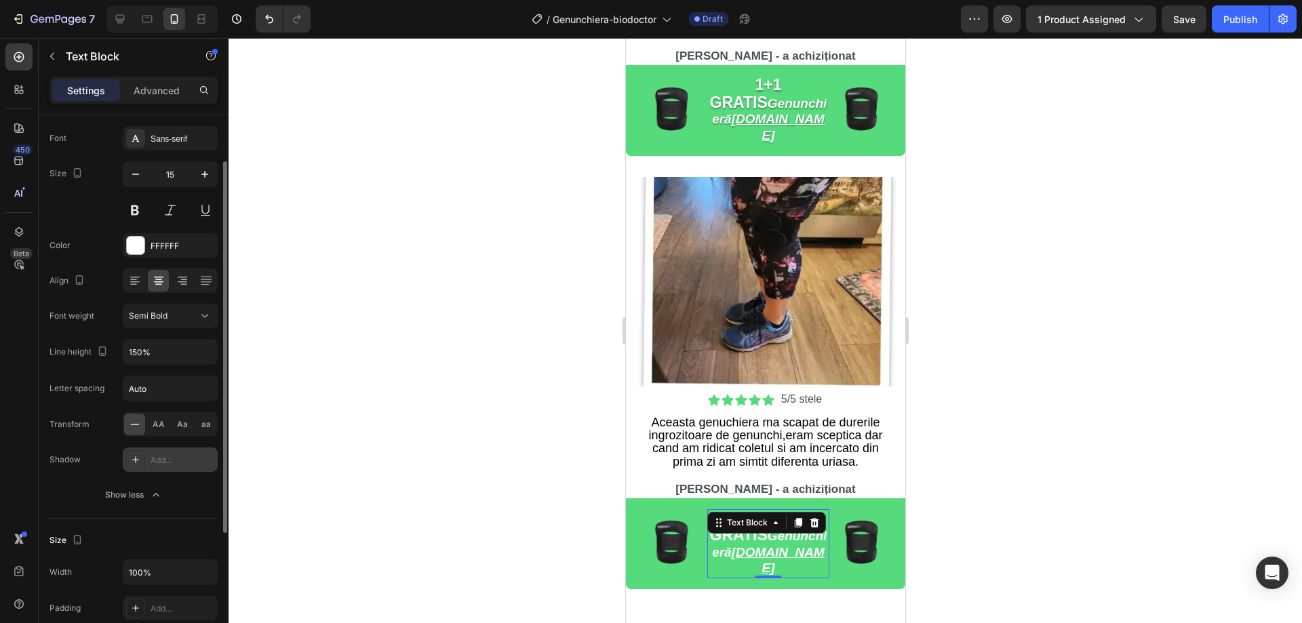
click at [151, 465] on div "Add..." at bounding box center [183, 460] width 64 height 12
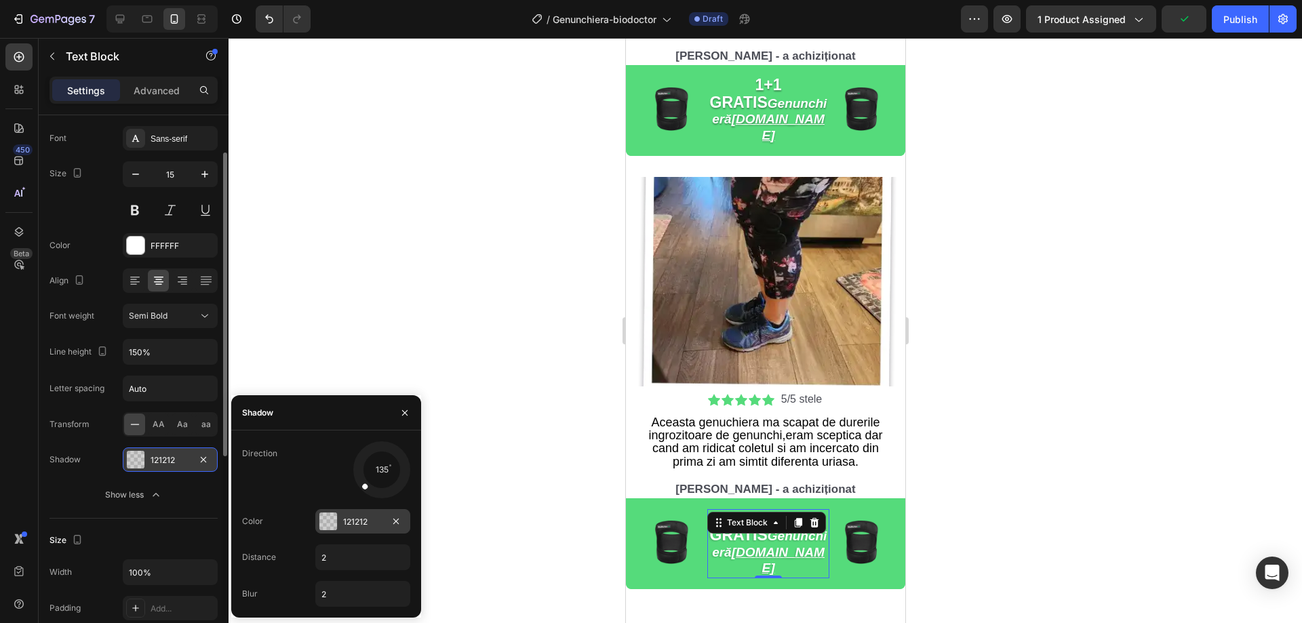
click at [327, 523] on div at bounding box center [328, 522] width 18 height 18
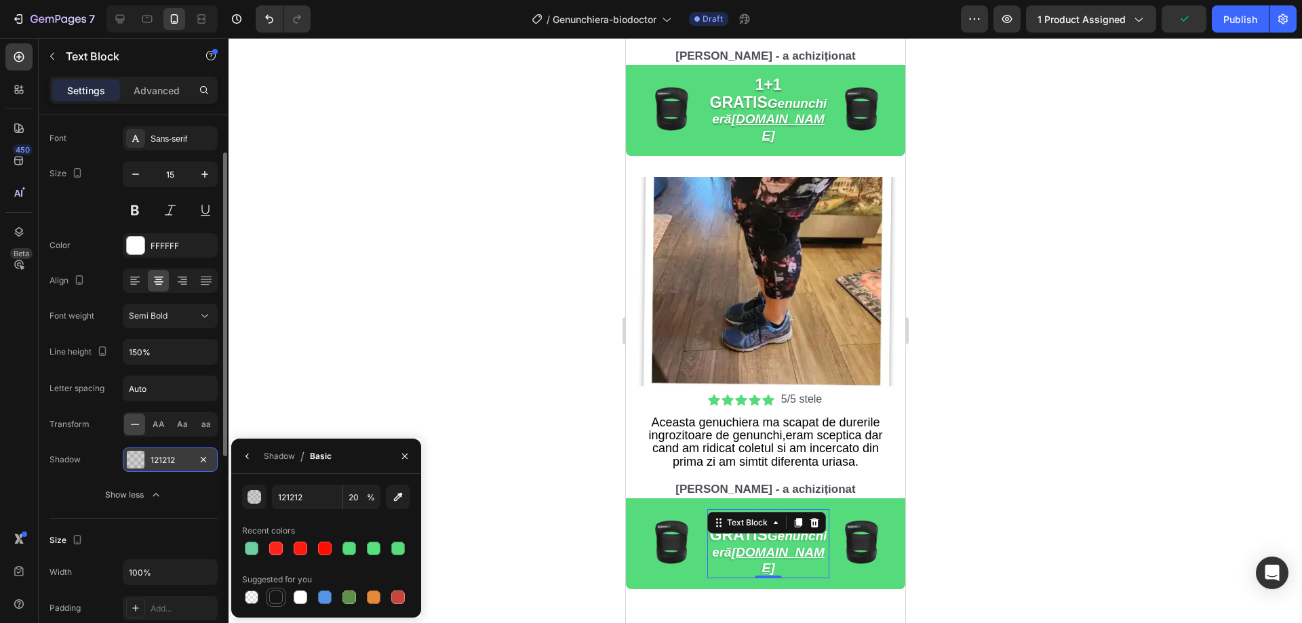
click at [275, 596] on div at bounding box center [276, 598] width 14 height 14
type input "151515"
type input "100"
click at [399, 336] on div at bounding box center [766, 330] width 1074 height 585
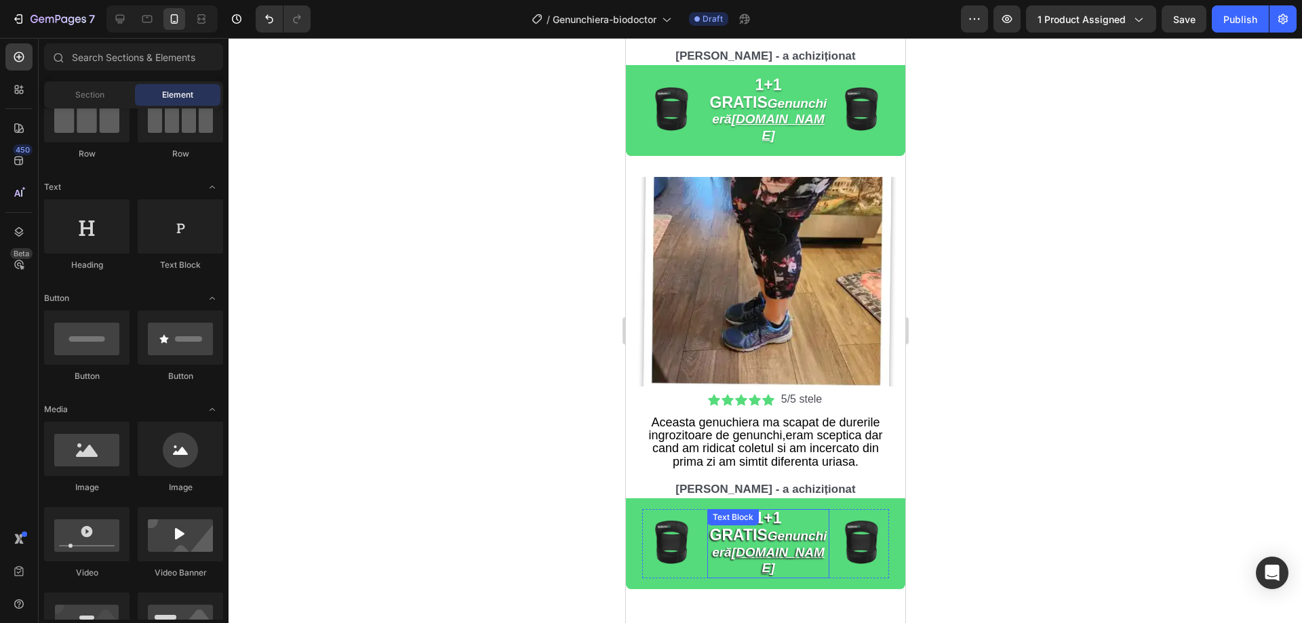
click at [759, 514] on p "1+1 GRATIS Genunchieră [DOMAIN_NAME]" at bounding box center [767, 544] width 119 height 66
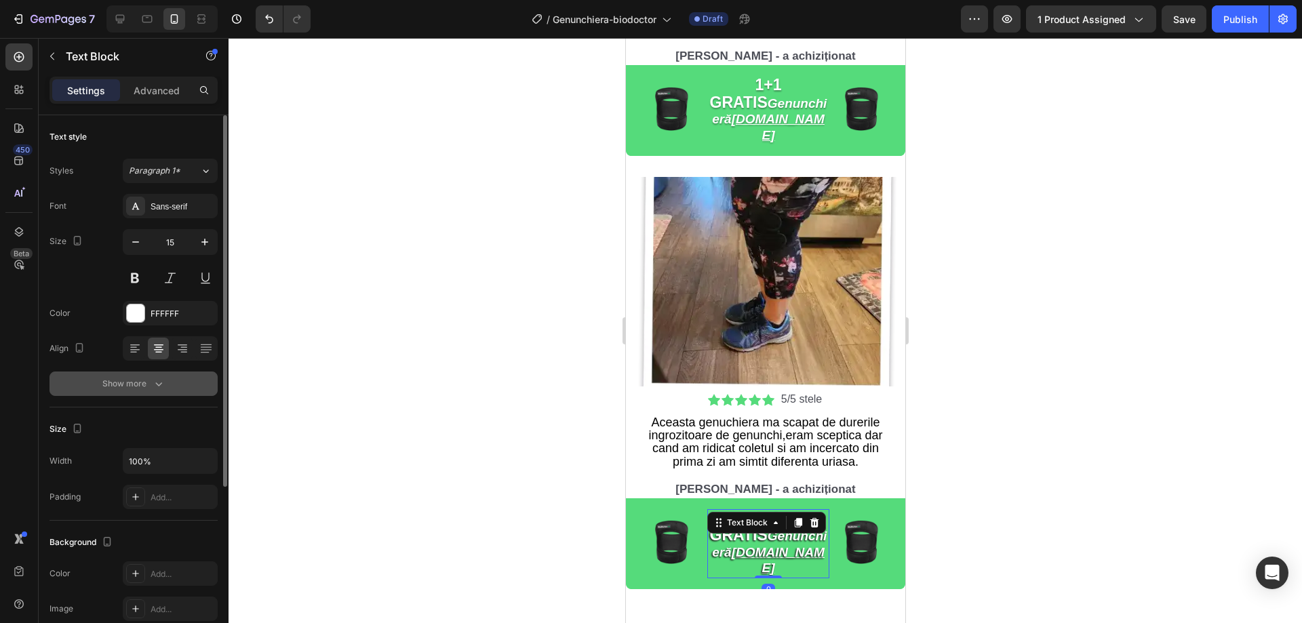
click at [149, 391] on button "Show more" at bounding box center [134, 384] width 168 height 24
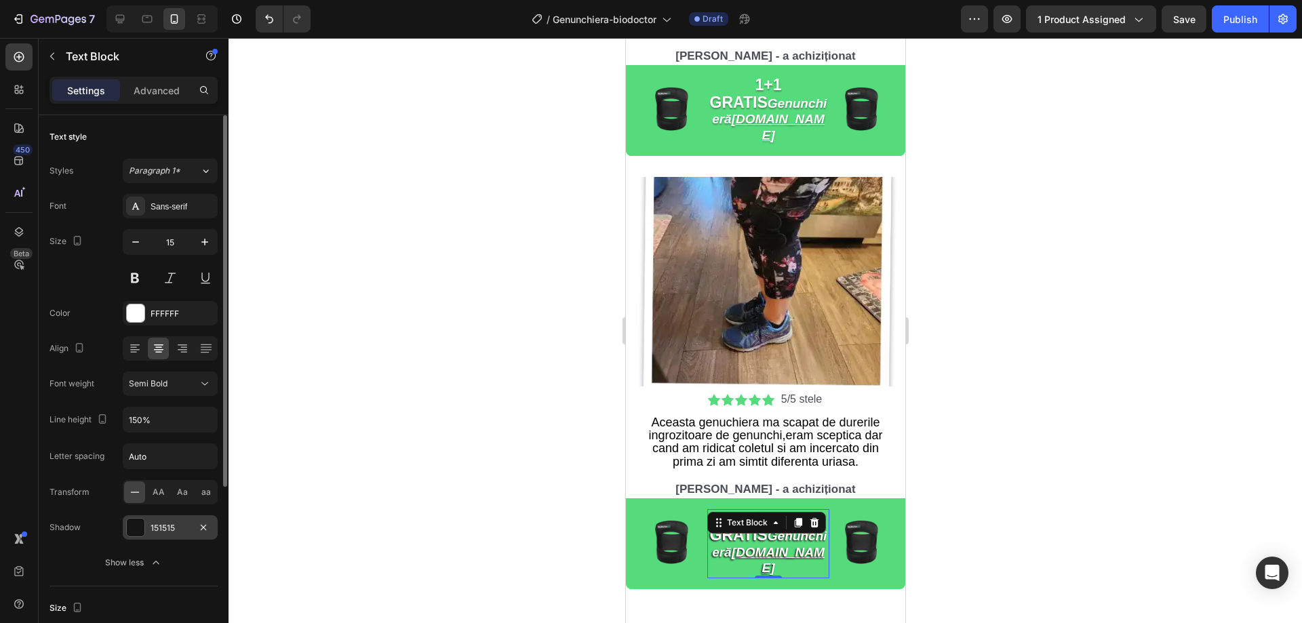
click at [140, 532] on div at bounding box center [136, 528] width 18 height 18
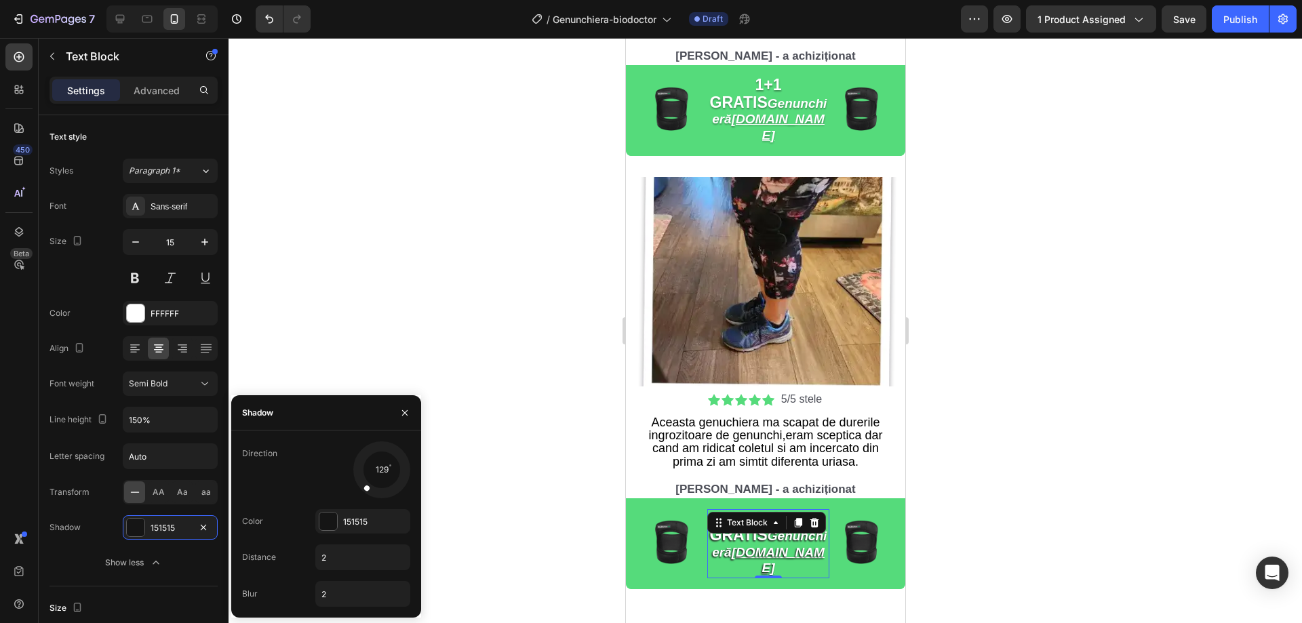
click at [361, 491] on div at bounding box center [371, 481] width 25 height 28
click at [428, 332] on div at bounding box center [766, 330] width 1074 height 585
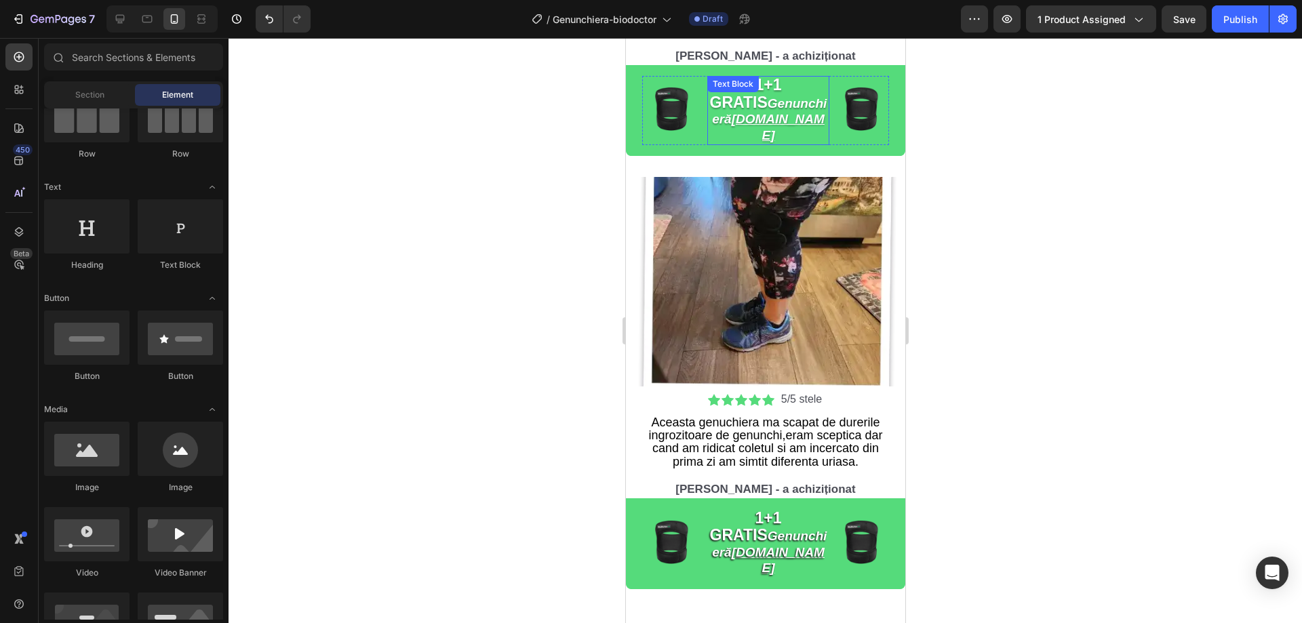
click at [749, 91] on div "1+1 GRATIS Genunchieră [DOMAIN_NAME] Text Block" at bounding box center [768, 110] width 122 height 69
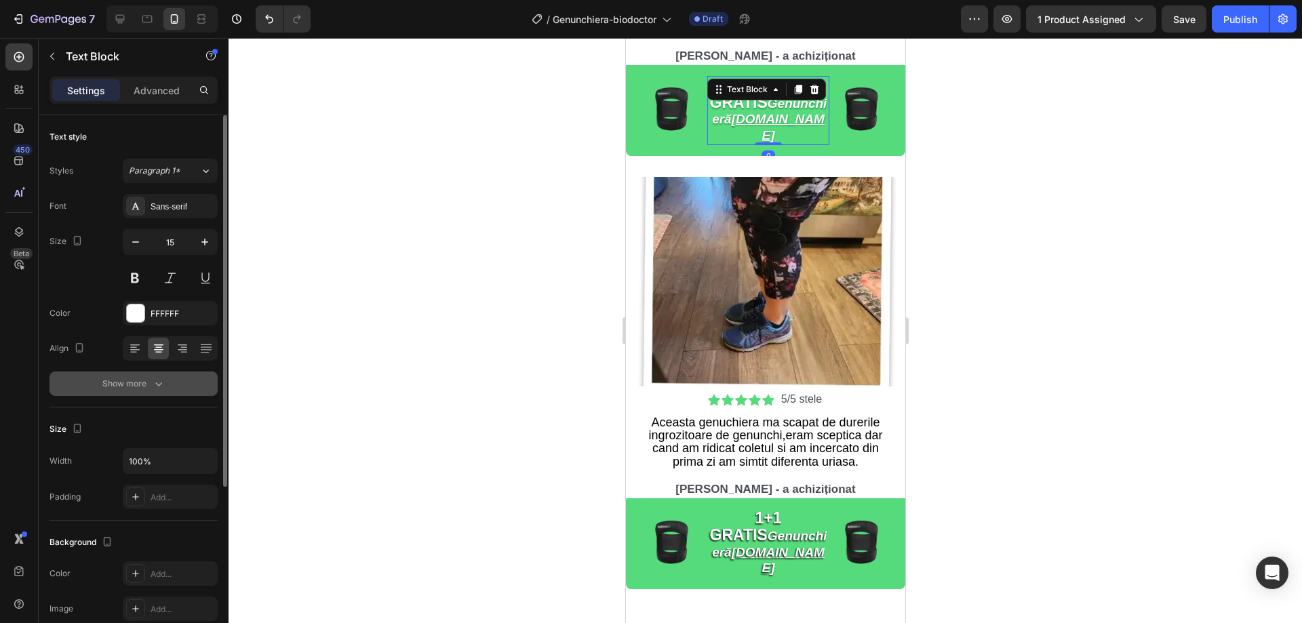
click at [144, 387] on div "Show more" at bounding box center [133, 384] width 63 height 14
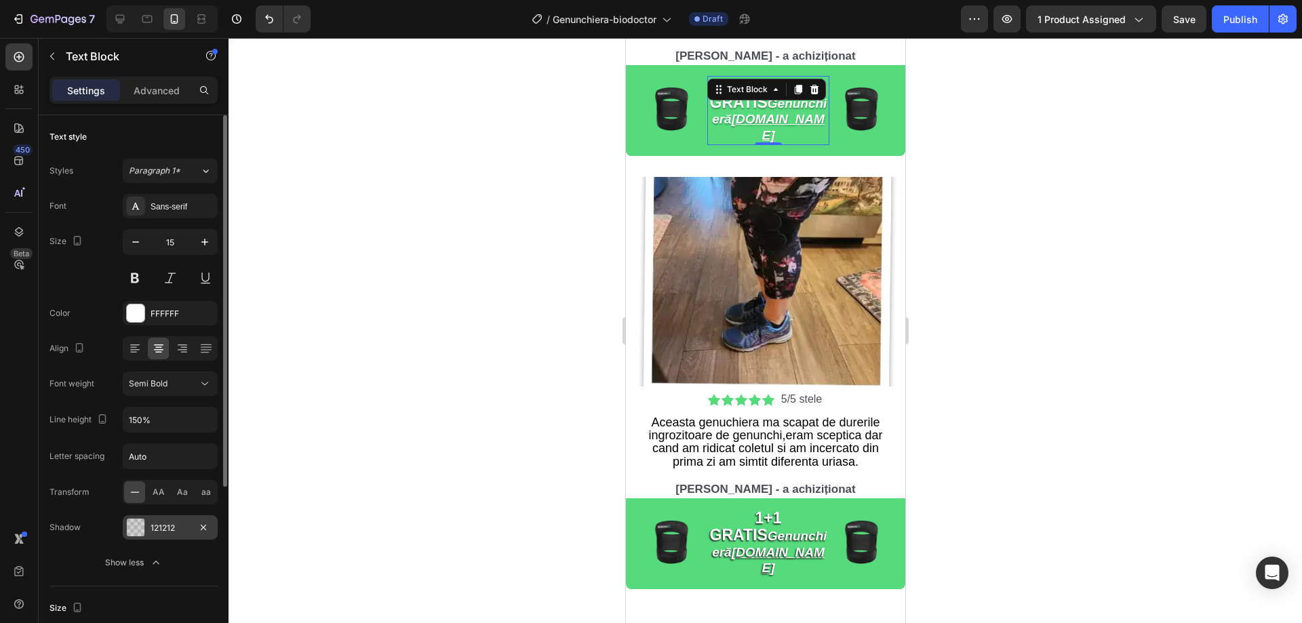
click at [160, 534] on div "121212" at bounding box center [170, 527] width 95 height 24
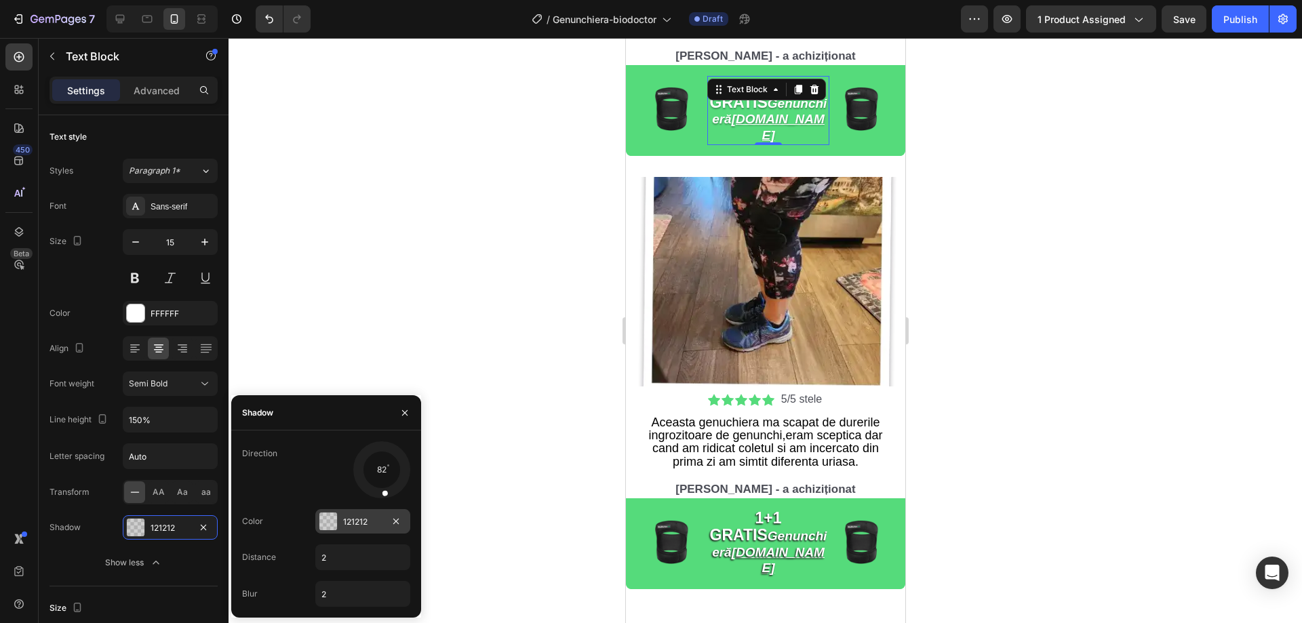
click at [322, 518] on div at bounding box center [328, 522] width 18 height 18
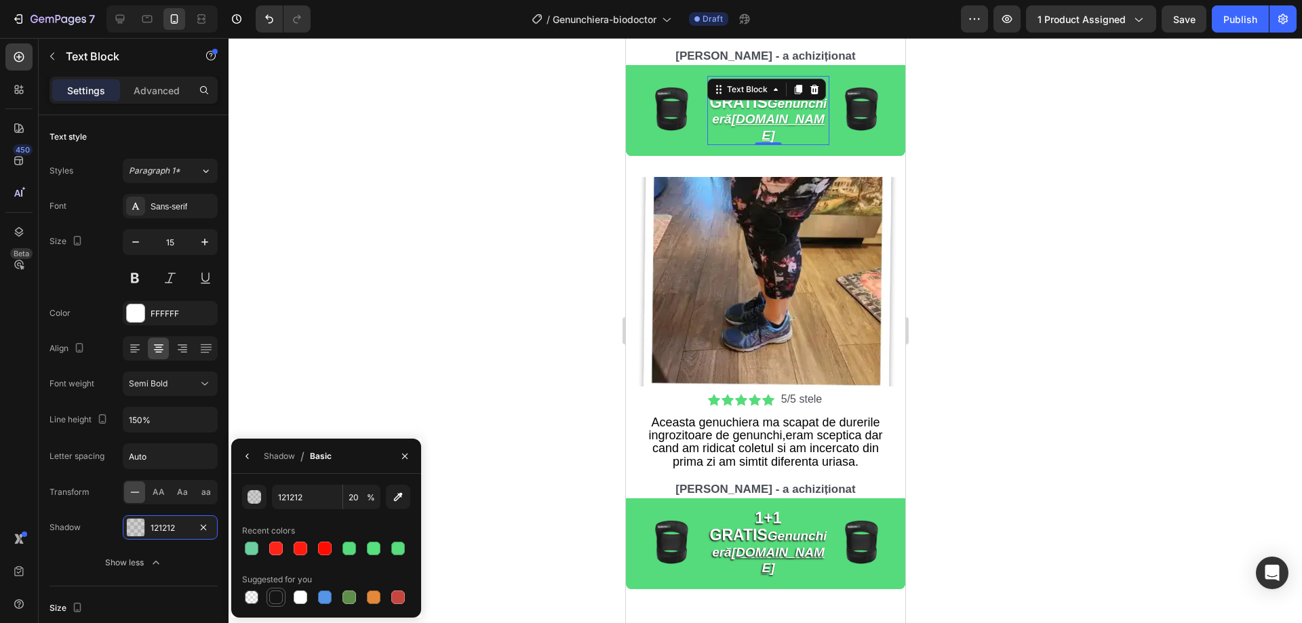
click at [272, 596] on div at bounding box center [276, 598] width 14 height 14
type input "151515"
type input "100"
click at [399, 370] on div at bounding box center [766, 330] width 1074 height 585
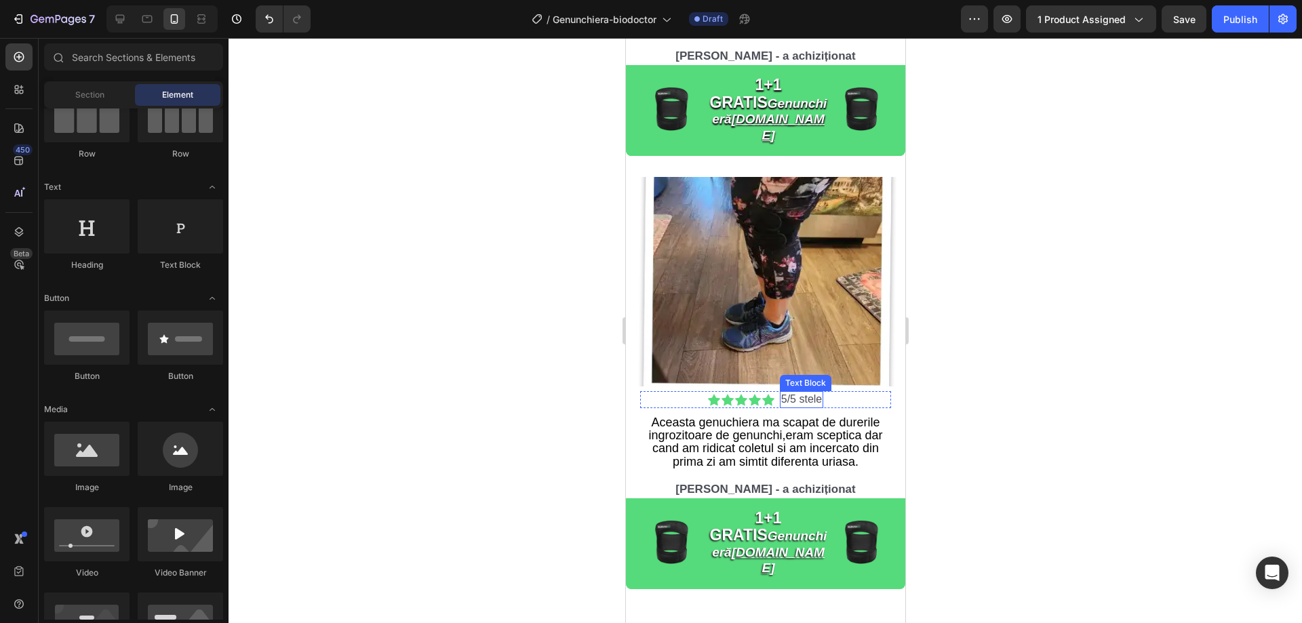
scroll to position [4191, 0]
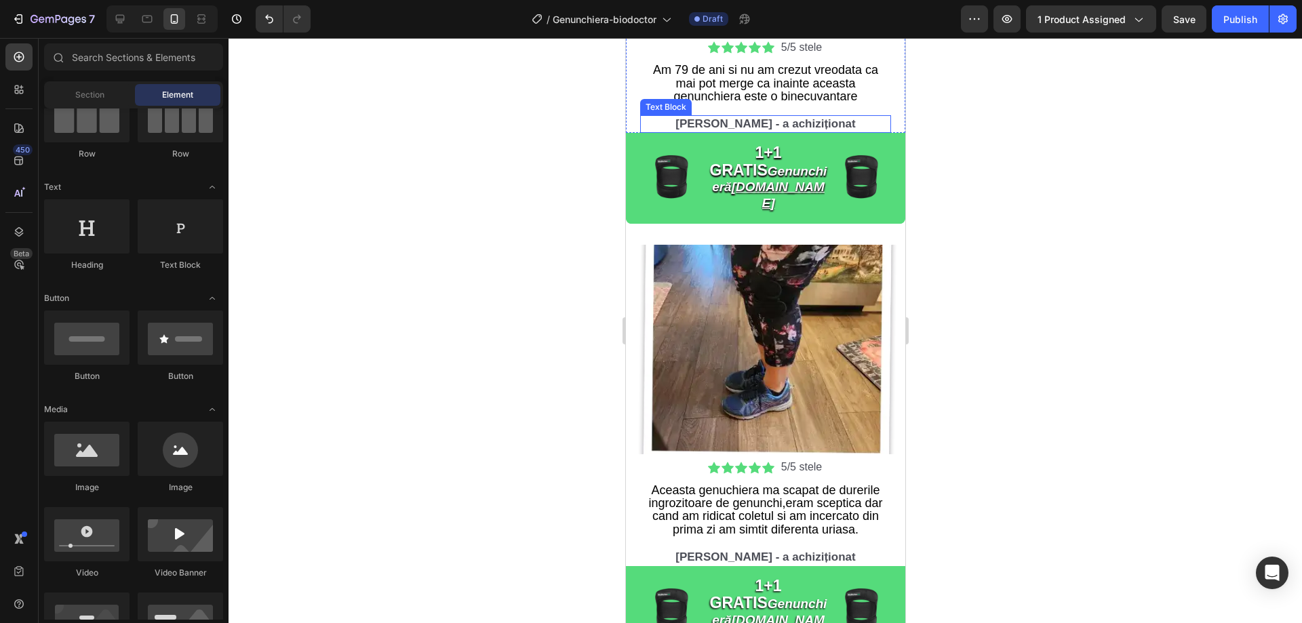
click at [825, 120] on p "[PERSON_NAME] - a achiziționat" at bounding box center [765, 124] width 248 height 15
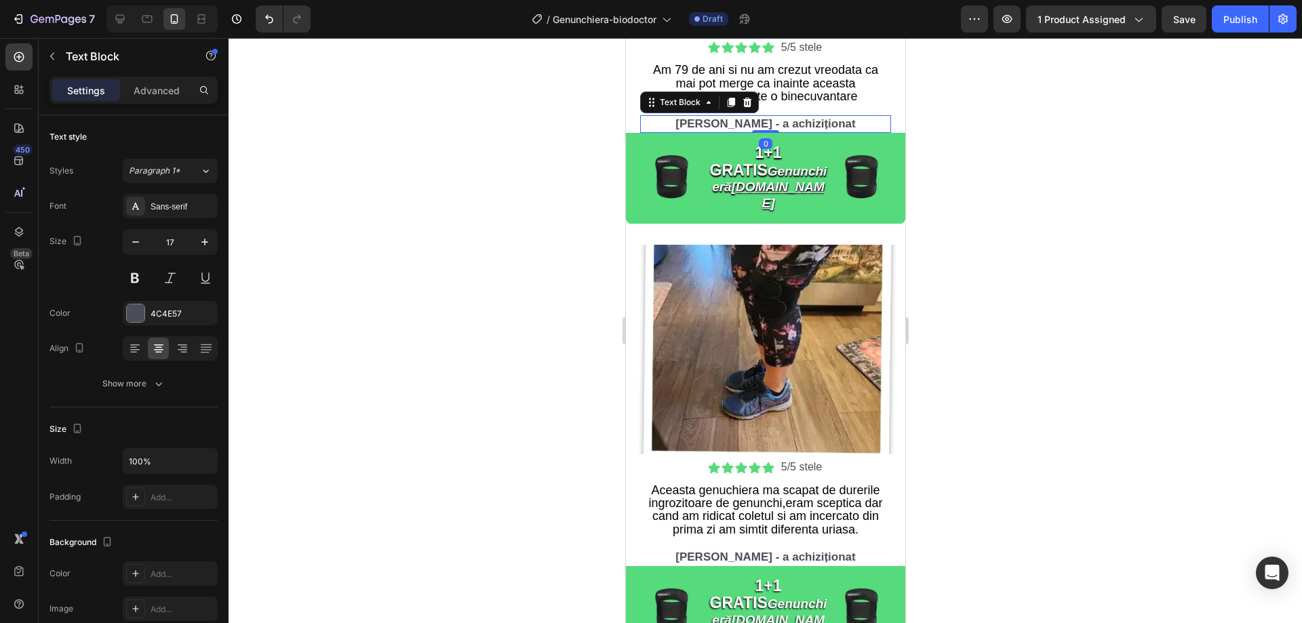
click at [1040, 160] on div at bounding box center [766, 330] width 1074 height 585
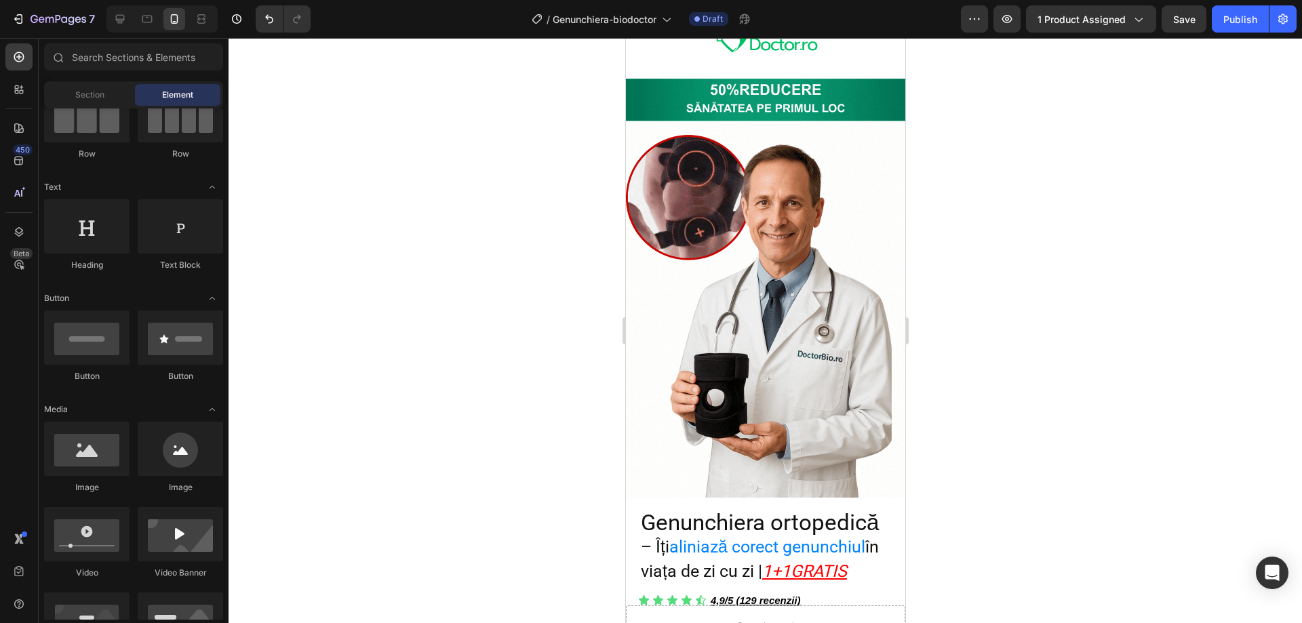
scroll to position [0, 0]
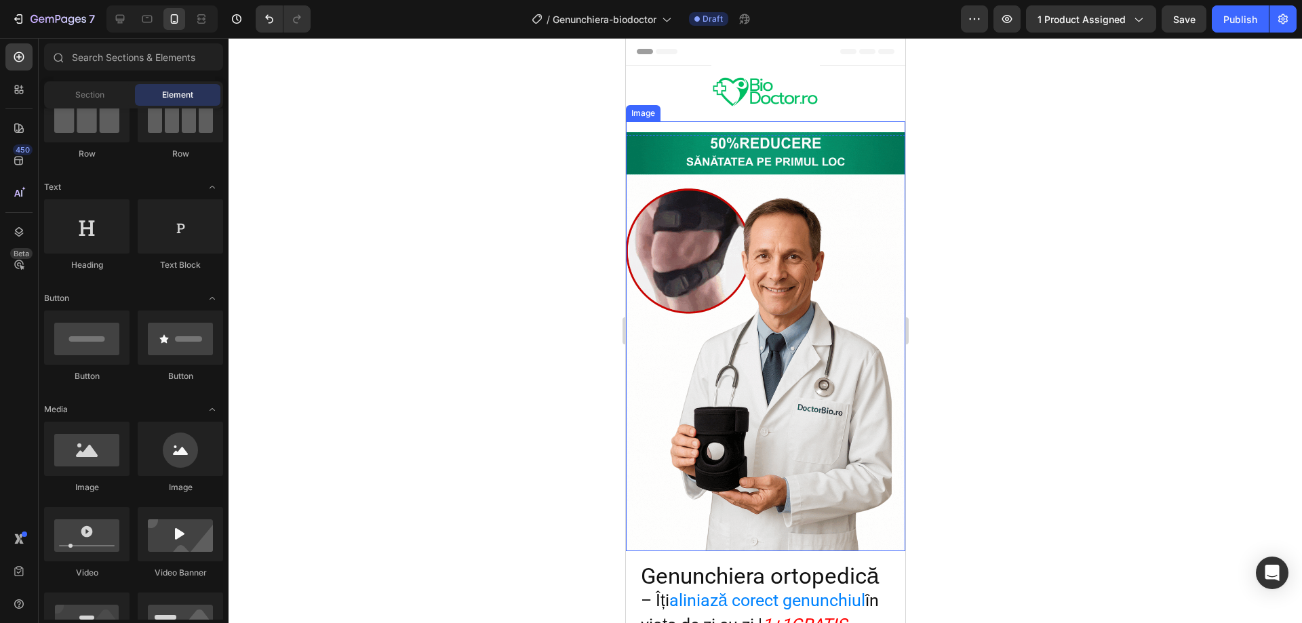
click at [733, 219] on img at bounding box center [764, 341] width 279 height 419
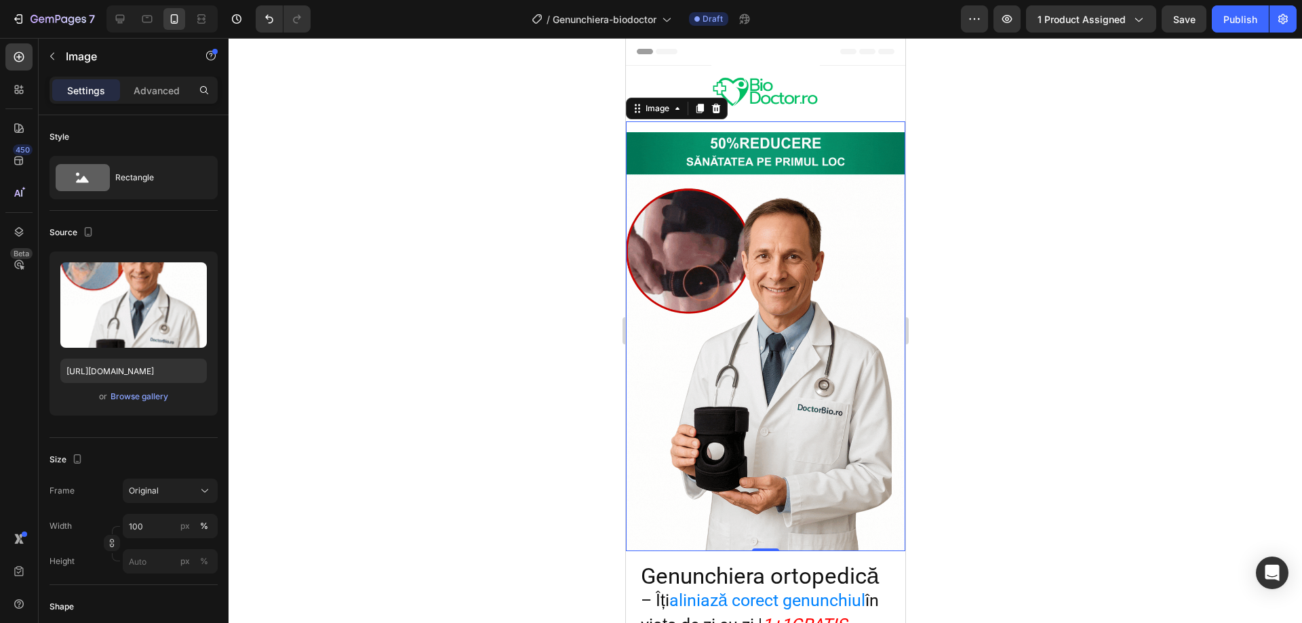
click at [815, 310] on img at bounding box center [764, 341] width 279 height 419
click at [139, 400] on div "Browse gallery" at bounding box center [140, 397] width 58 height 12
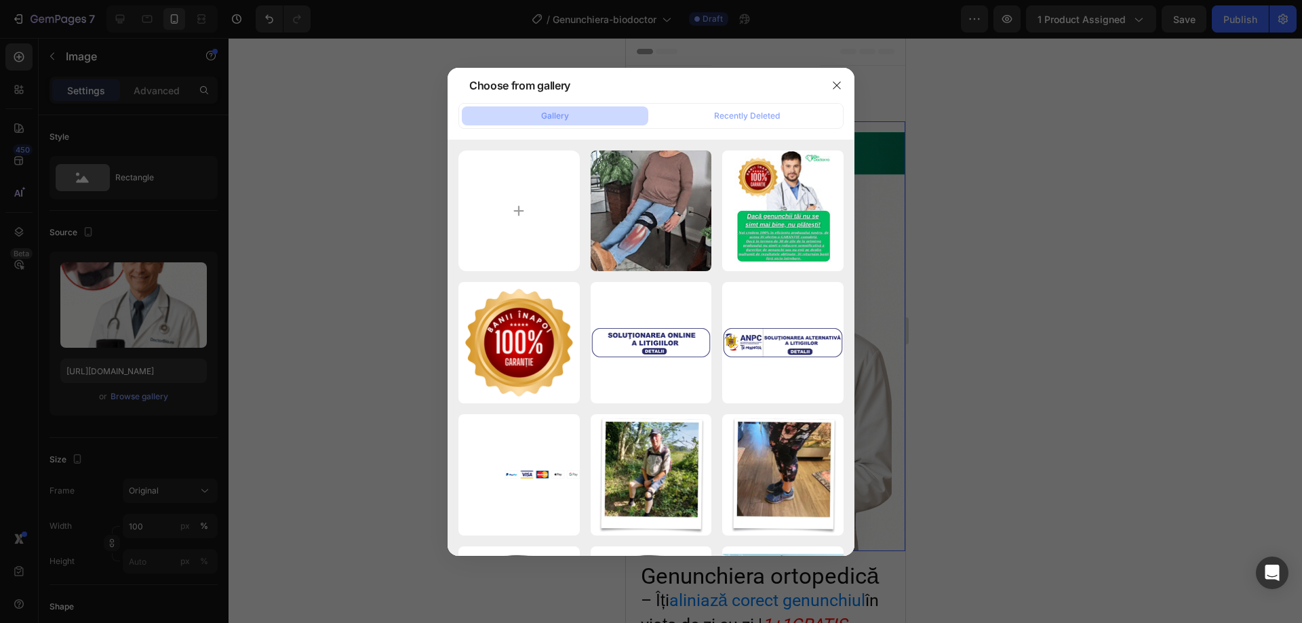
type input "C:\fakepath\biodoctor-opti final 200kb.webp"
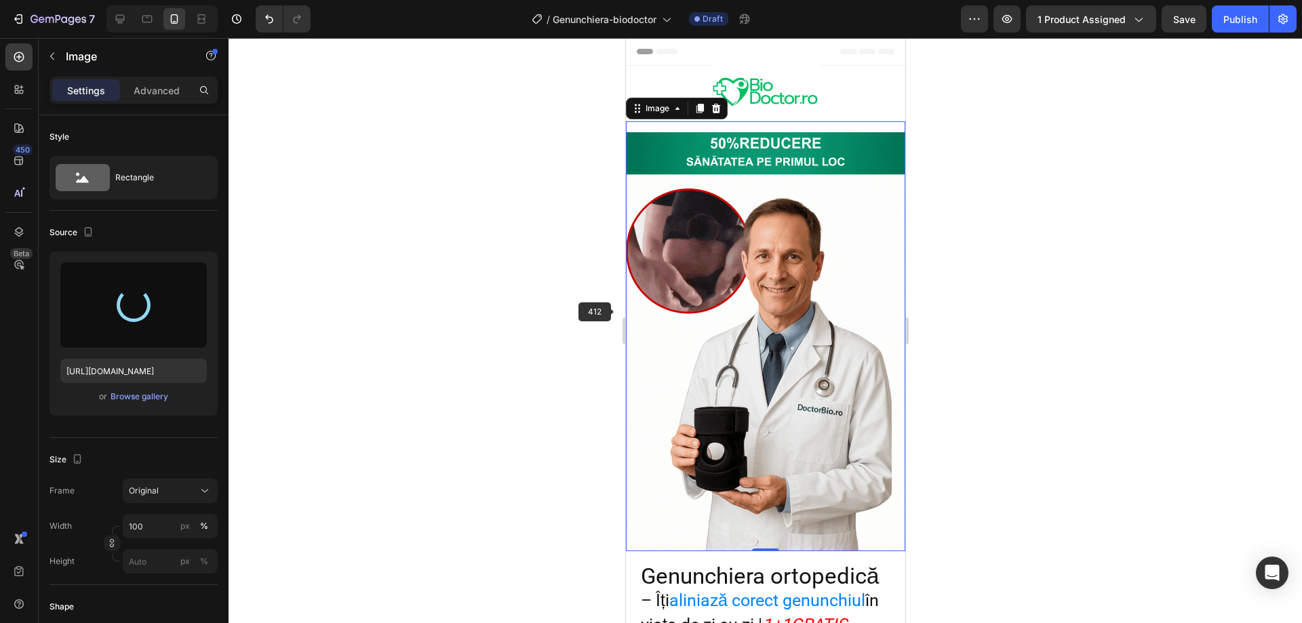
type input "[URL][DOMAIN_NAME]"
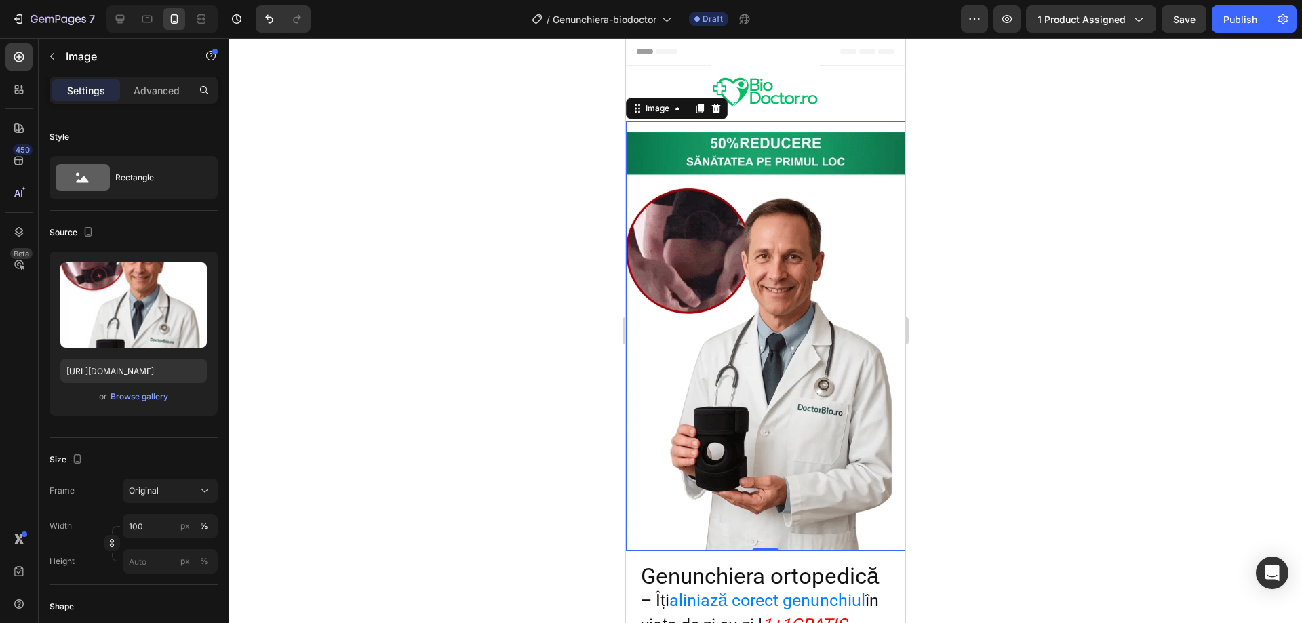
click at [471, 289] on div at bounding box center [766, 330] width 1074 height 585
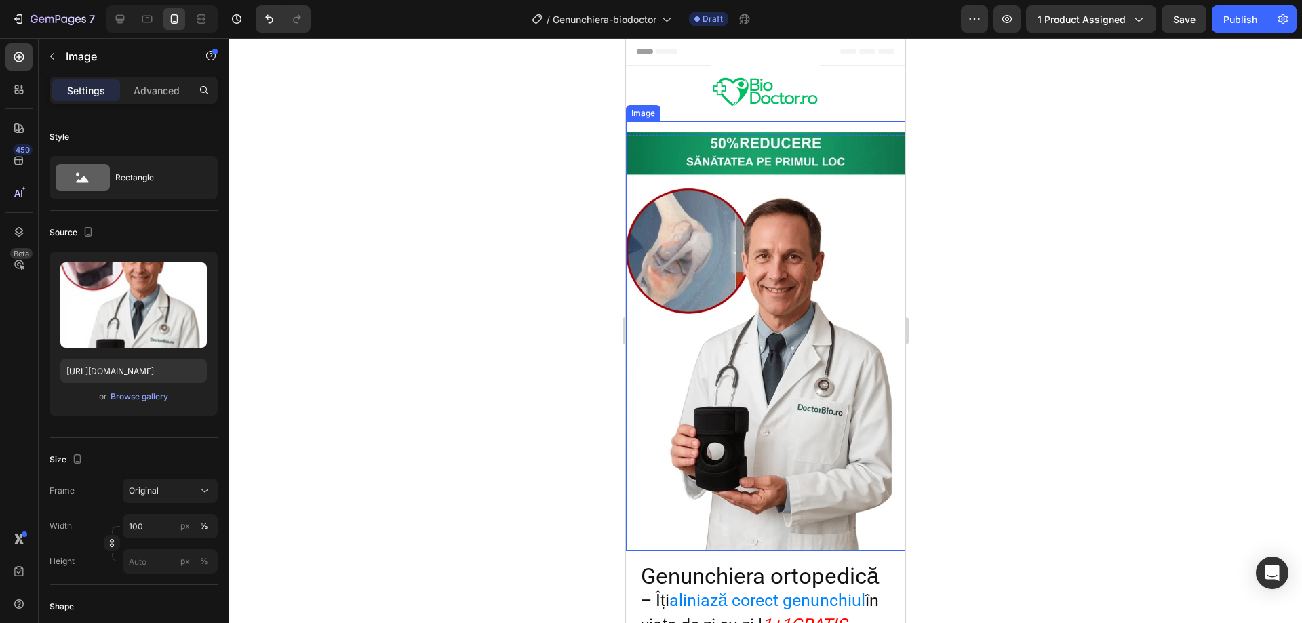
click at [743, 287] on img at bounding box center [764, 341] width 279 height 419
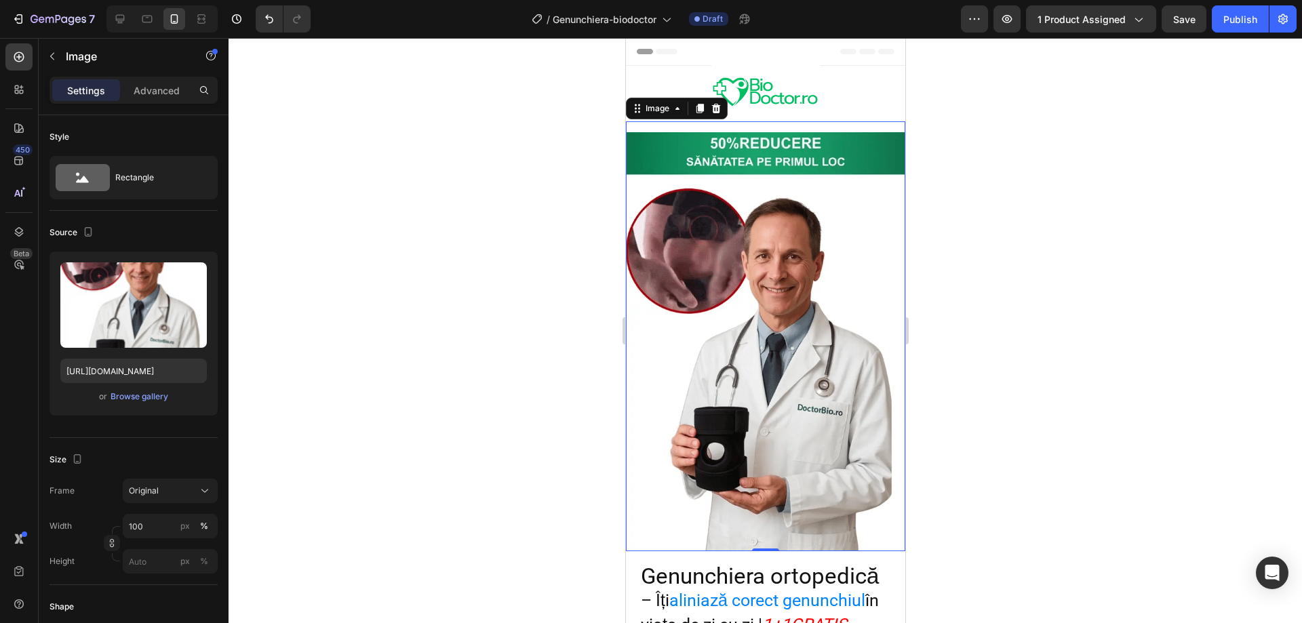
click at [1076, 249] on div at bounding box center [766, 330] width 1074 height 585
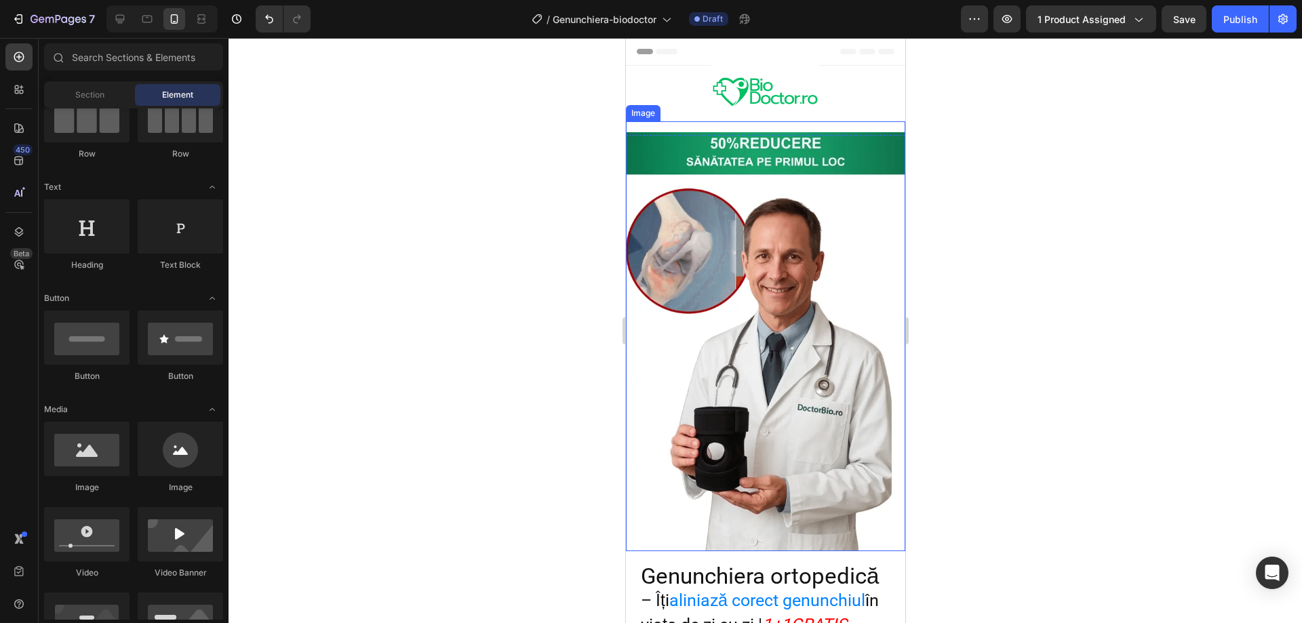
scroll to position [68, 0]
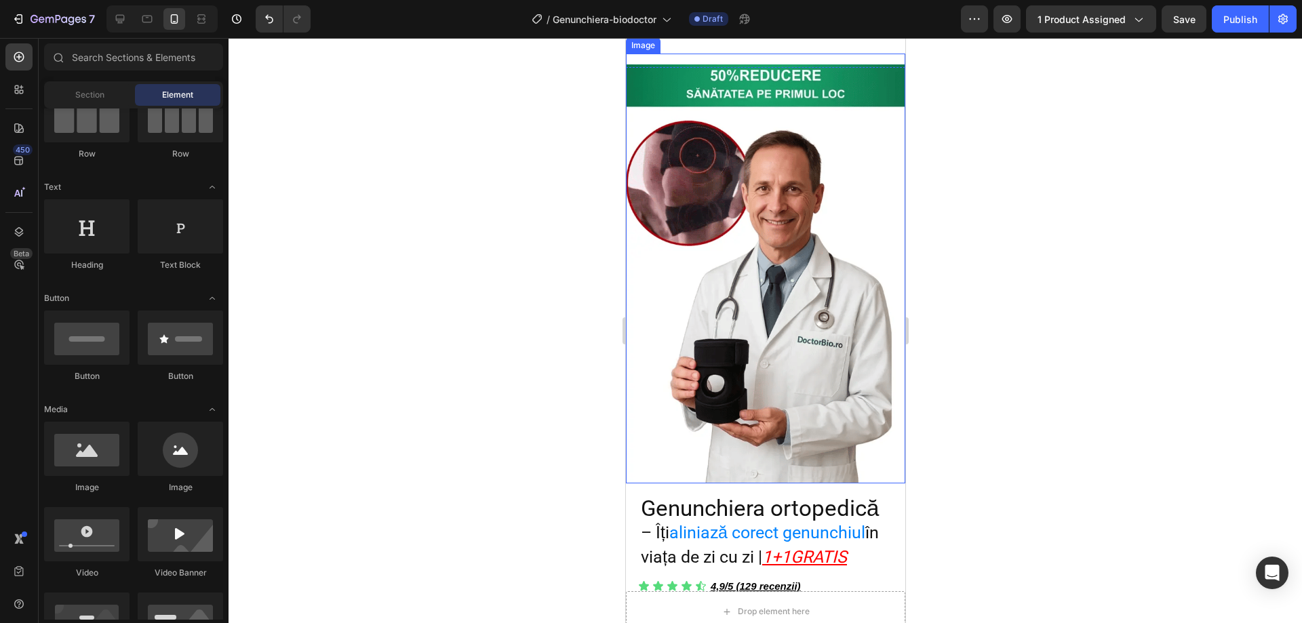
click at [805, 250] on img at bounding box center [764, 273] width 279 height 419
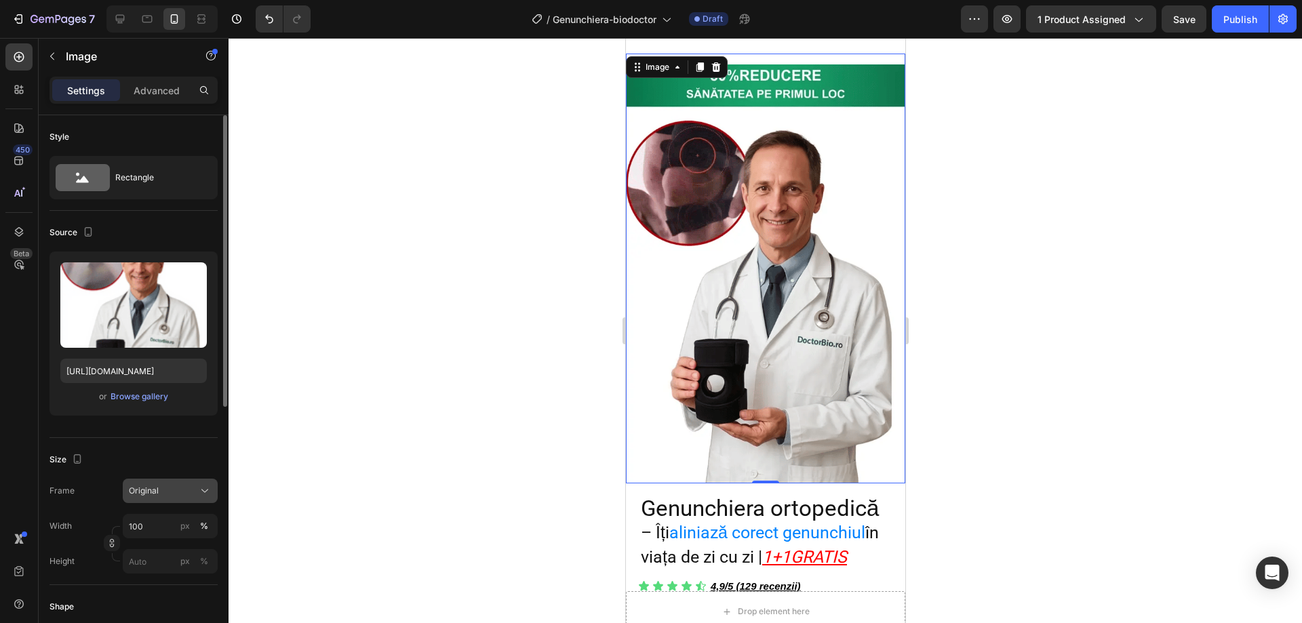
click at [200, 493] on icon at bounding box center [205, 491] width 14 height 14
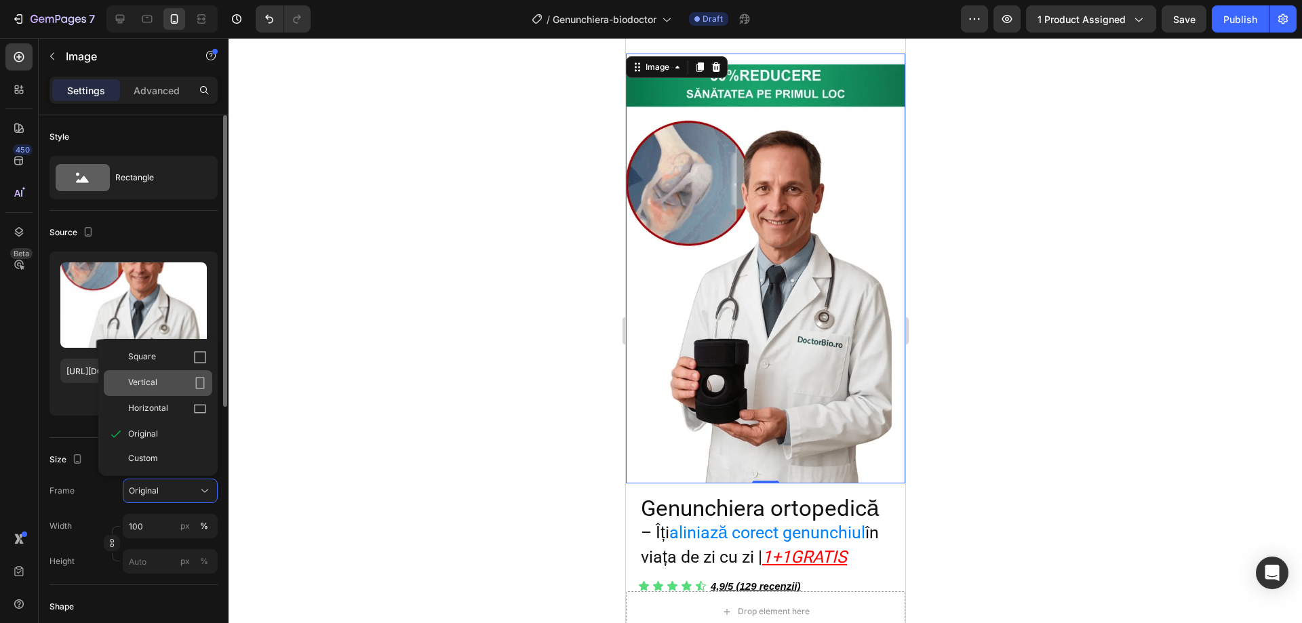
click at [202, 381] on icon at bounding box center [200, 383] width 14 height 14
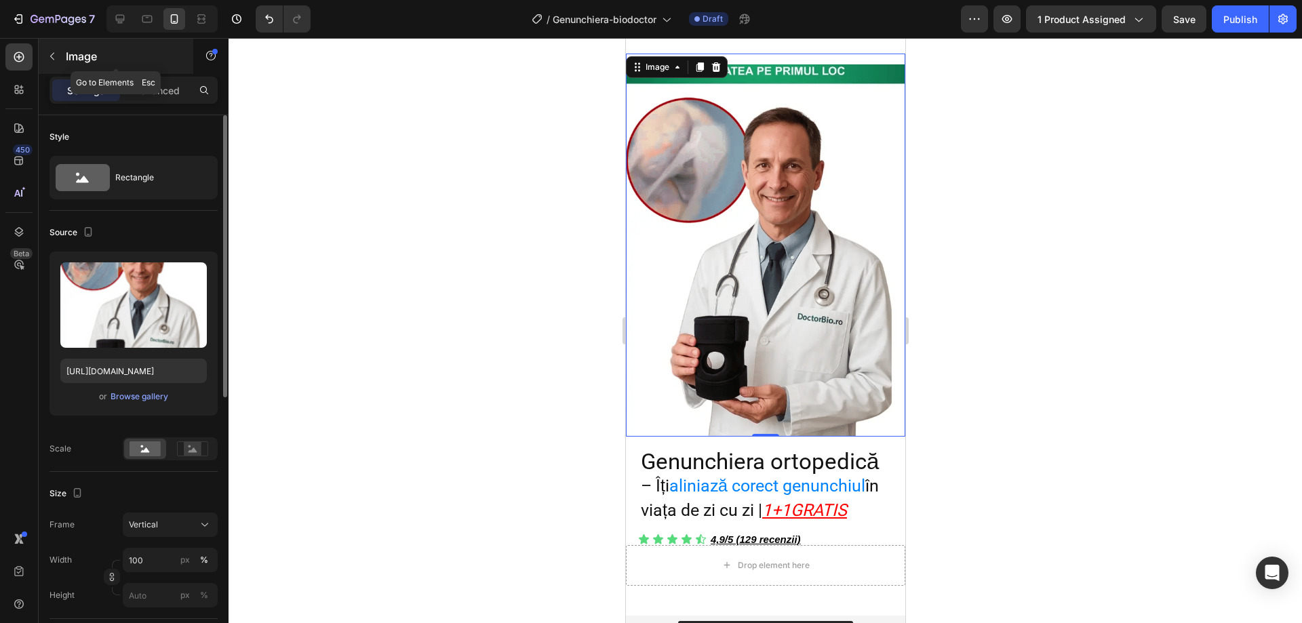
click at [55, 56] on icon "button" at bounding box center [52, 56] width 11 height 11
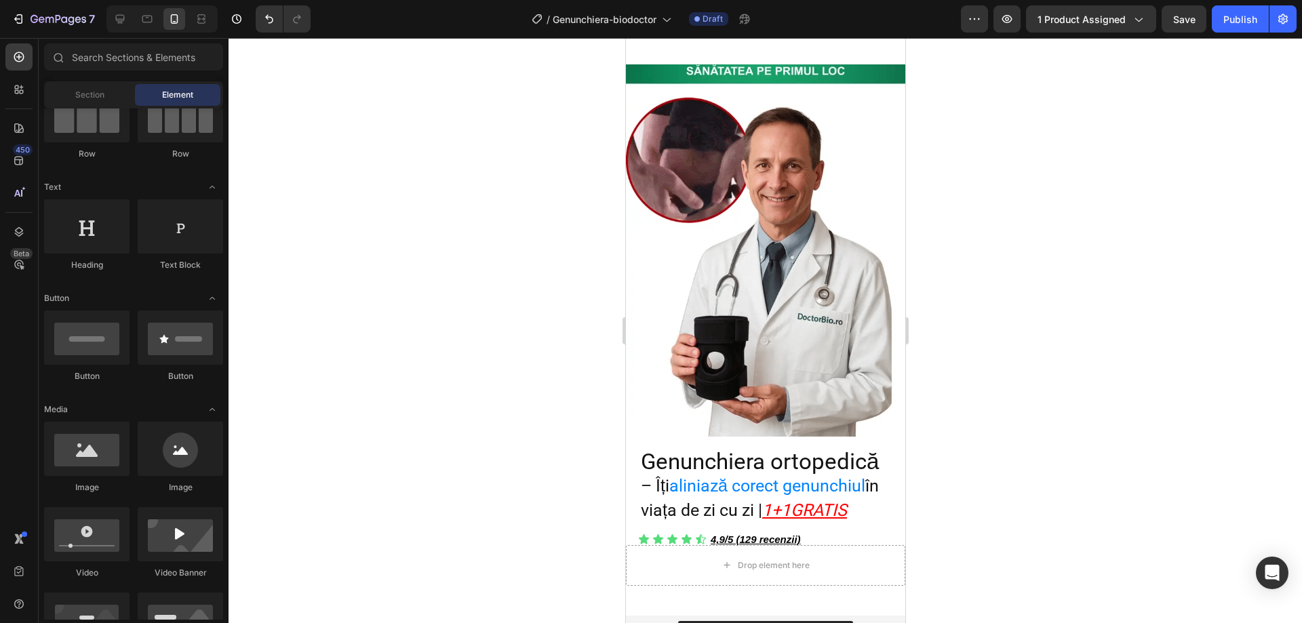
click at [747, 194] on img at bounding box center [764, 250] width 279 height 372
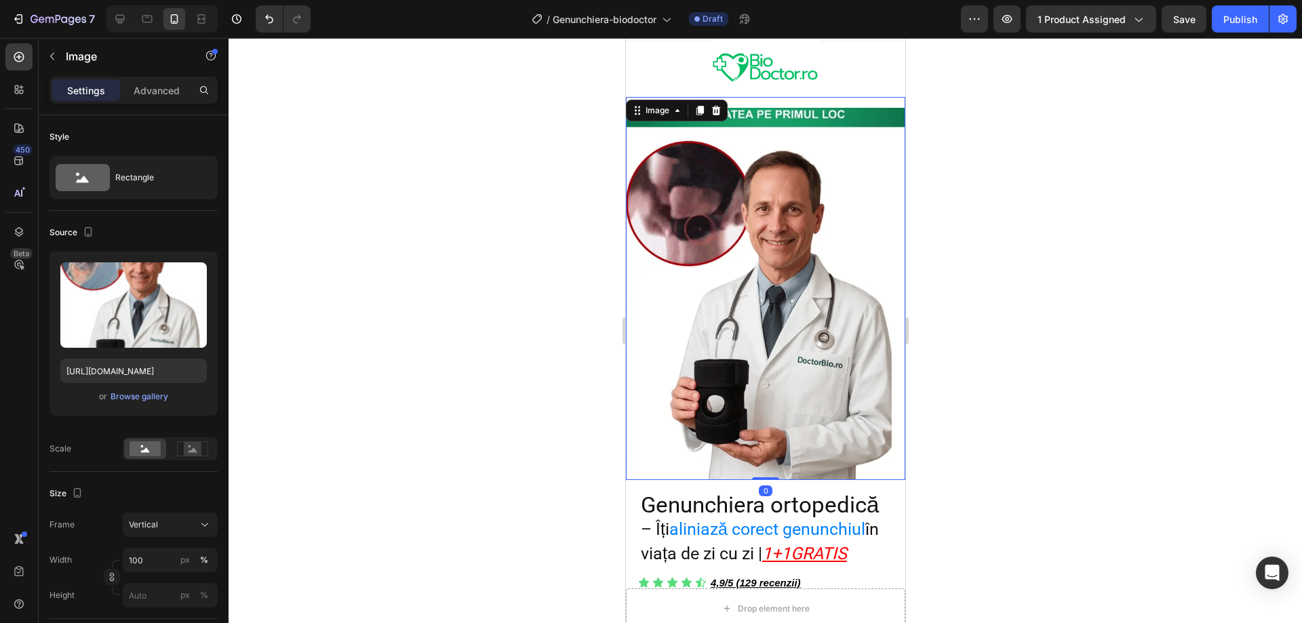
scroll to position [0, 0]
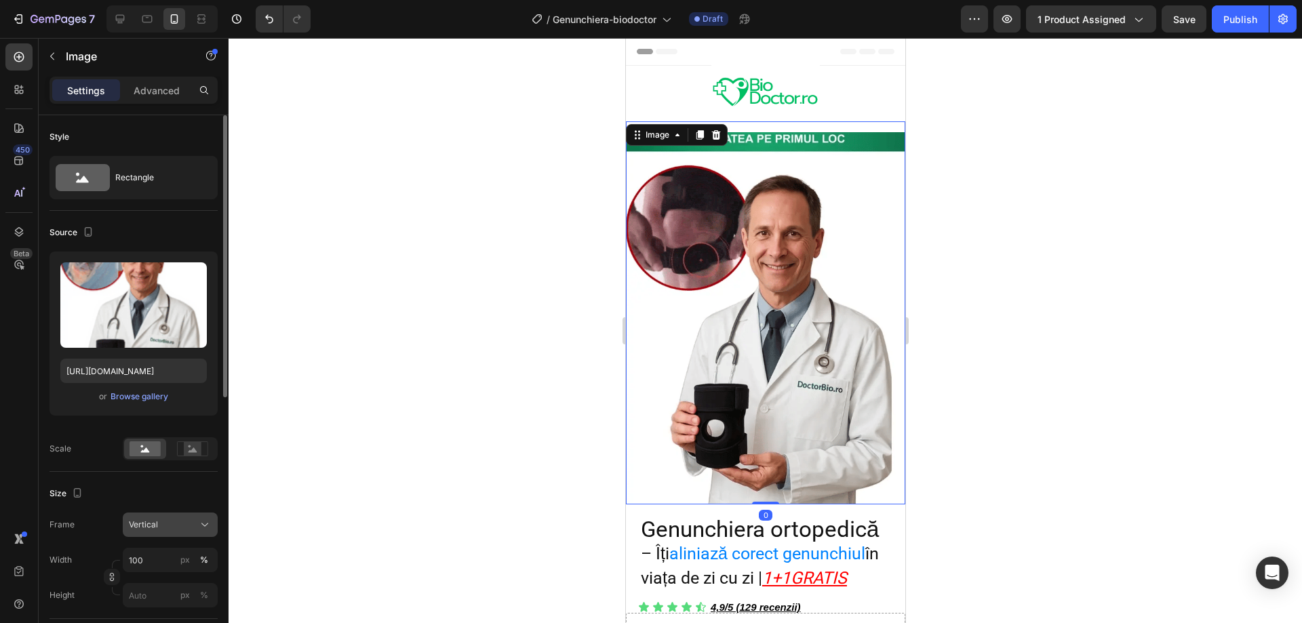
click at [179, 524] on div "Vertical" at bounding box center [162, 525] width 66 height 12
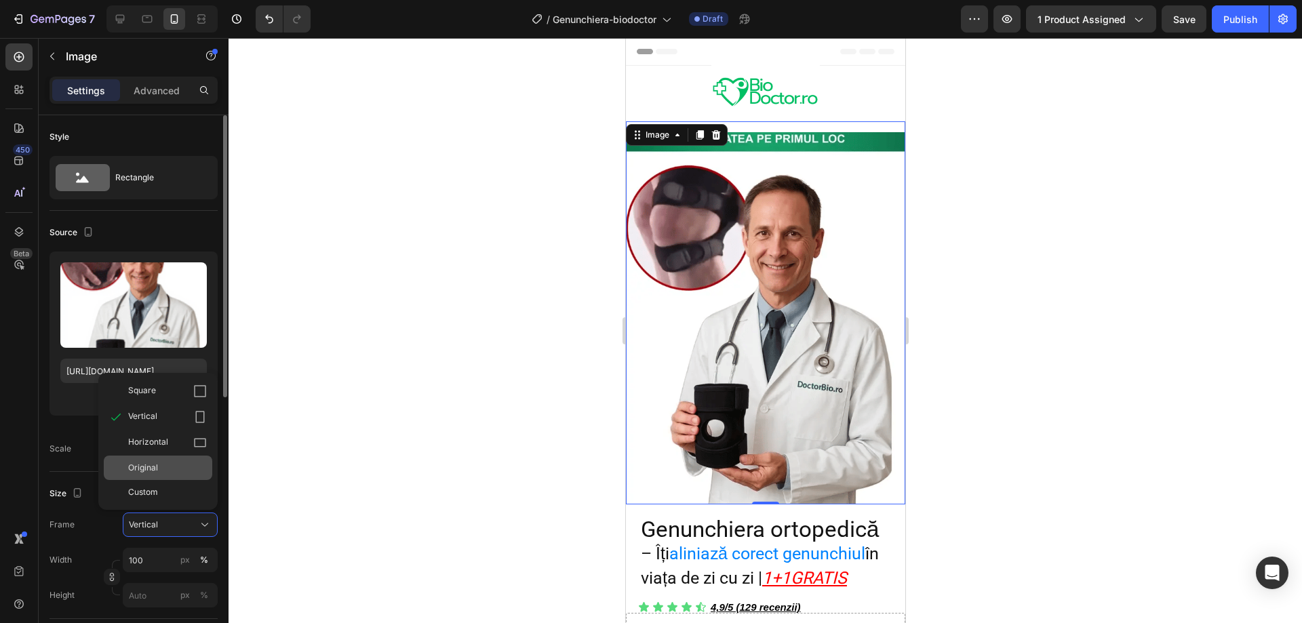
click at [171, 471] on div "Original" at bounding box center [167, 468] width 79 height 12
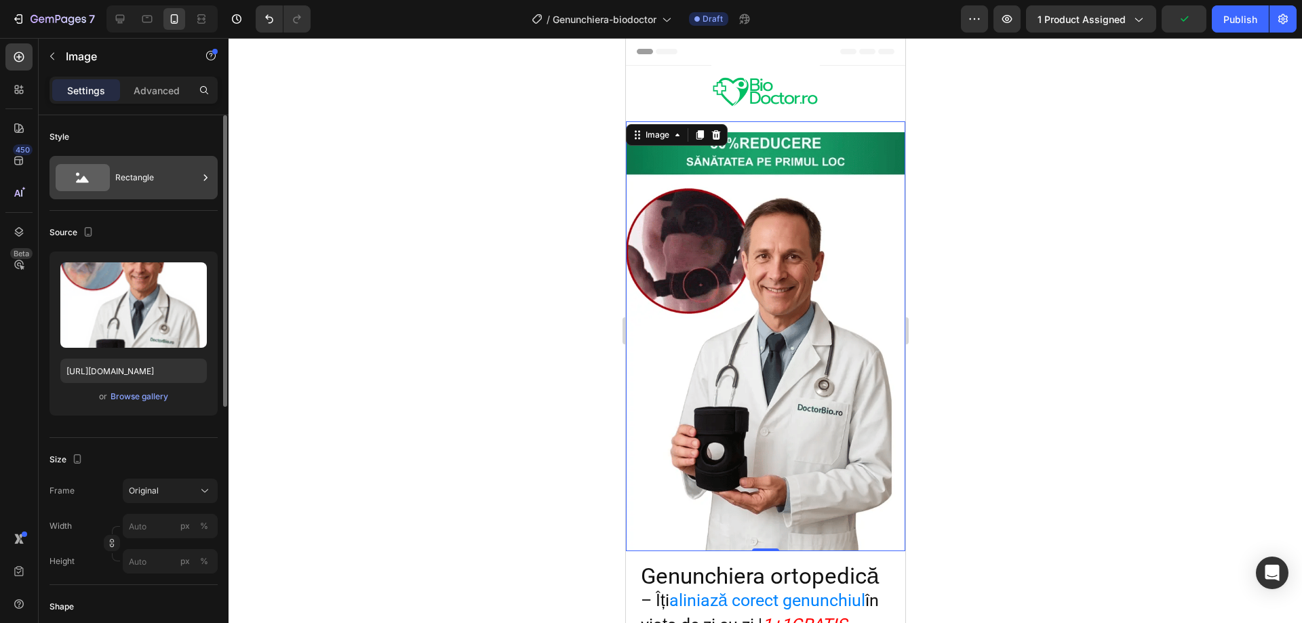
click at [140, 182] on div "Rectangle" at bounding box center [156, 177] width 83 height 31
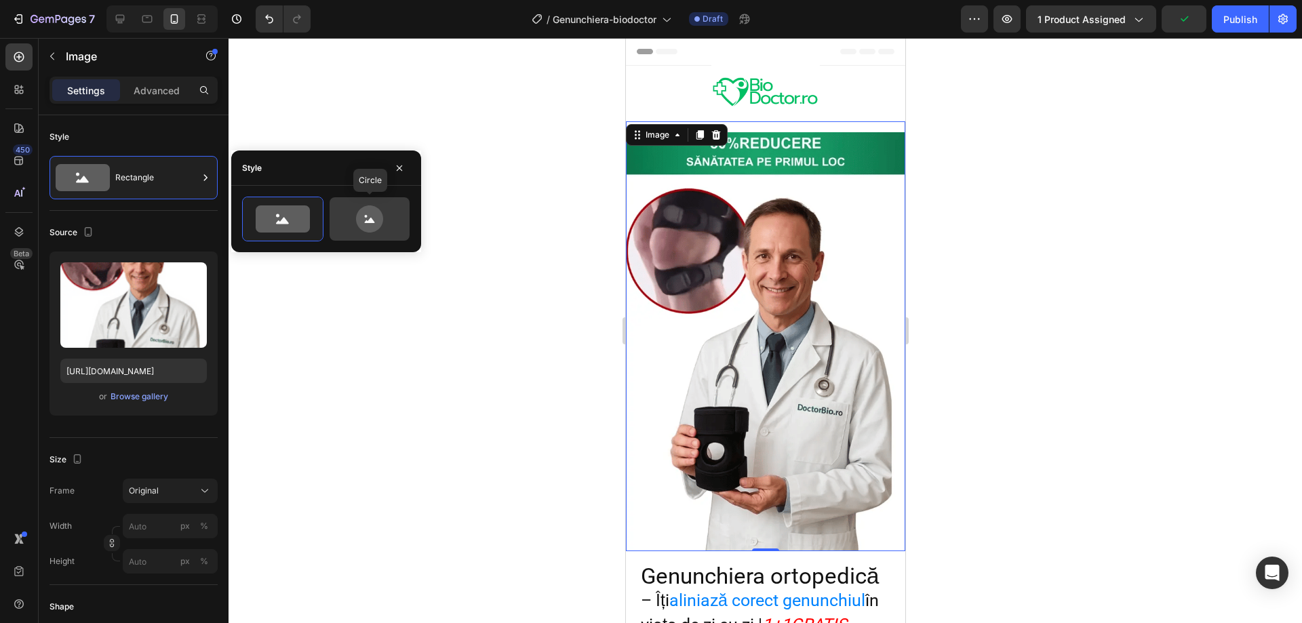
click at [380, 217] on icon at bounding box center [369, 219] width 27 height 27
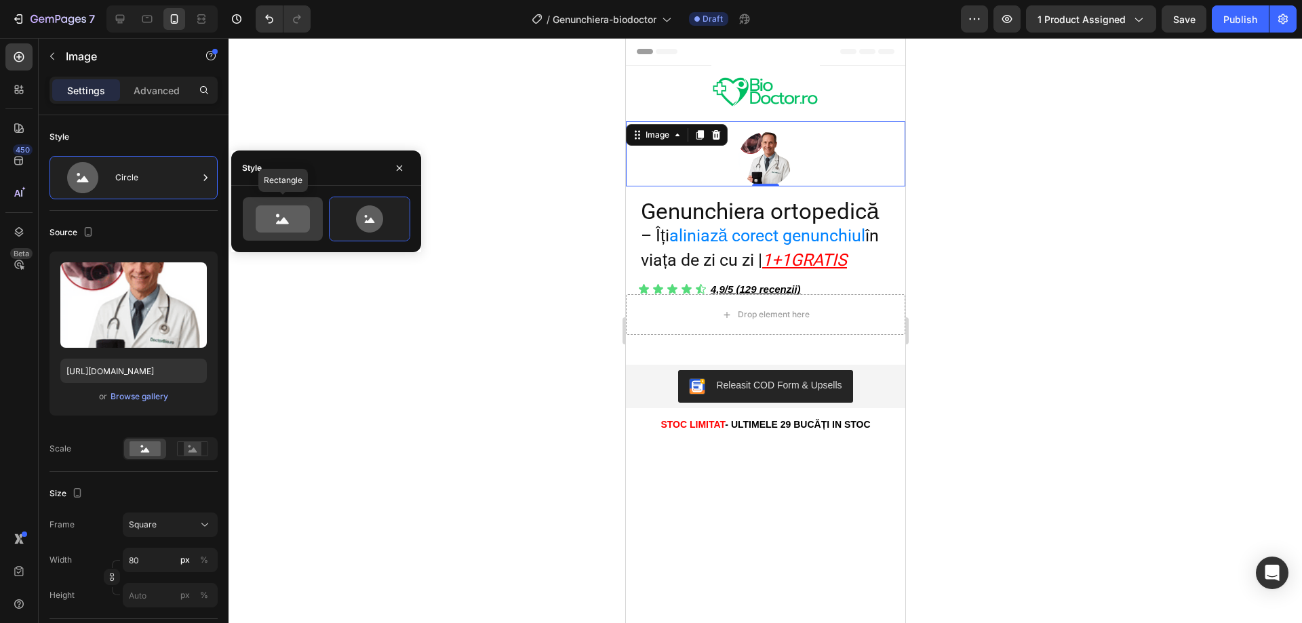
click at [291, 216] on icon at bounding box center [283, 219] width 54 height 27
type input "100"
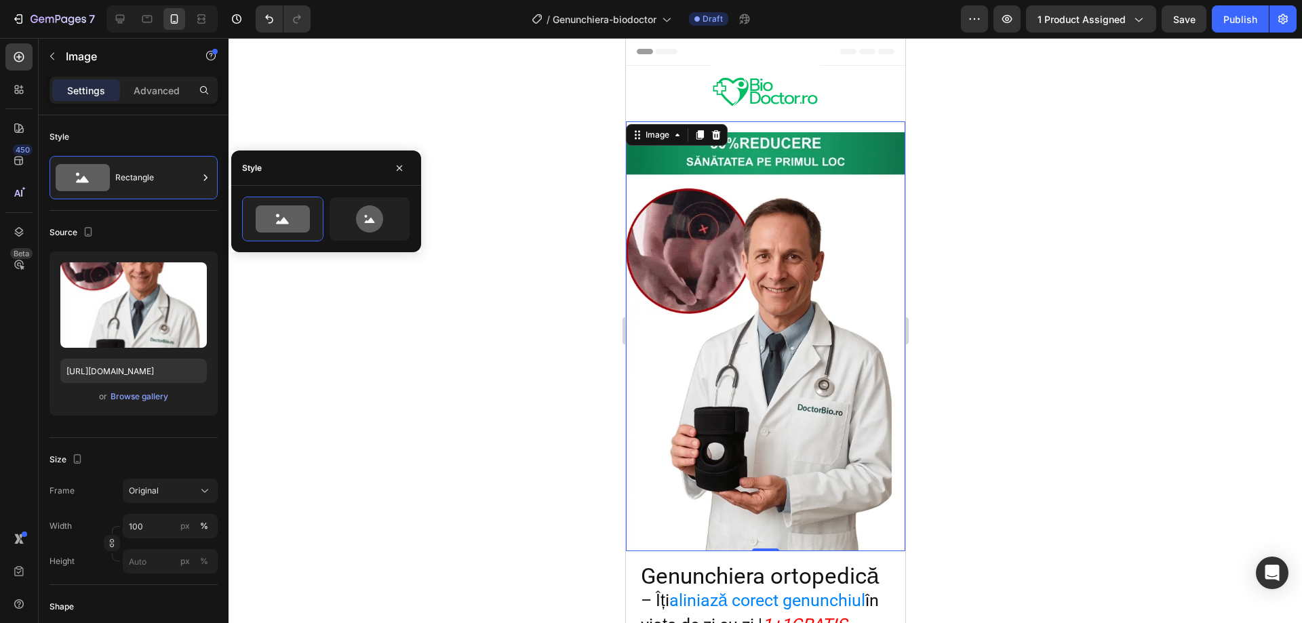
click at [768, 258] on img at bounding box center [764, 341] width 279 height 419
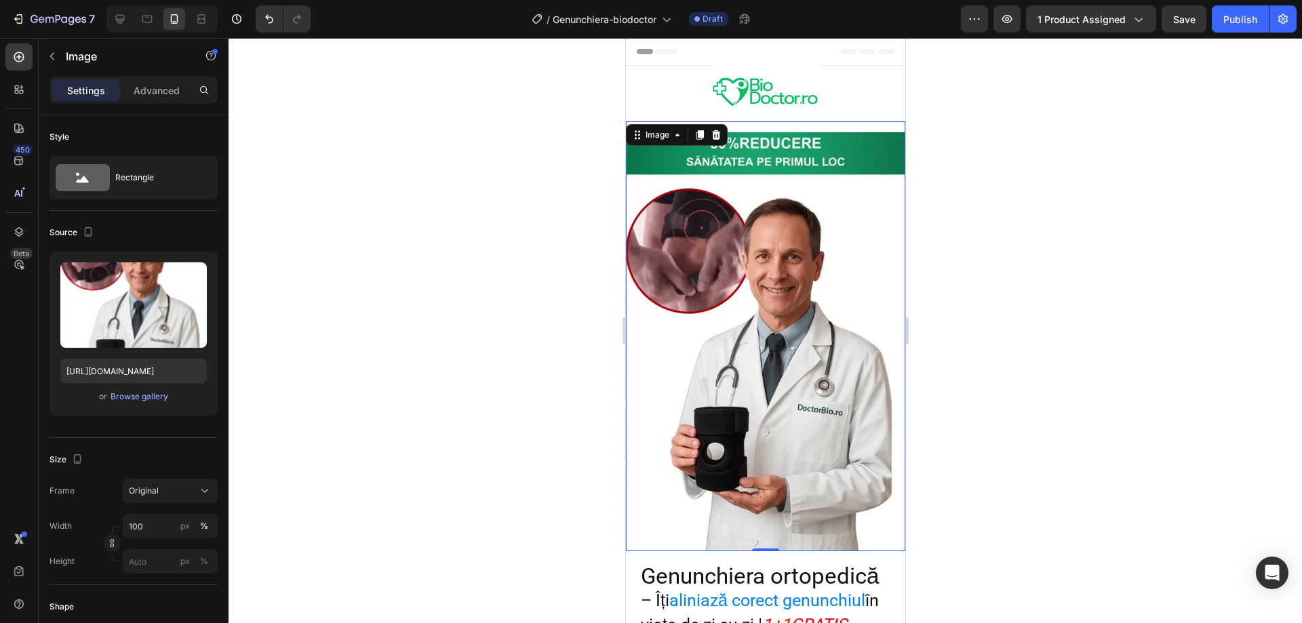
click at [657, 52] on span "Header" at bounding box center [666, 52] width 30 height 14
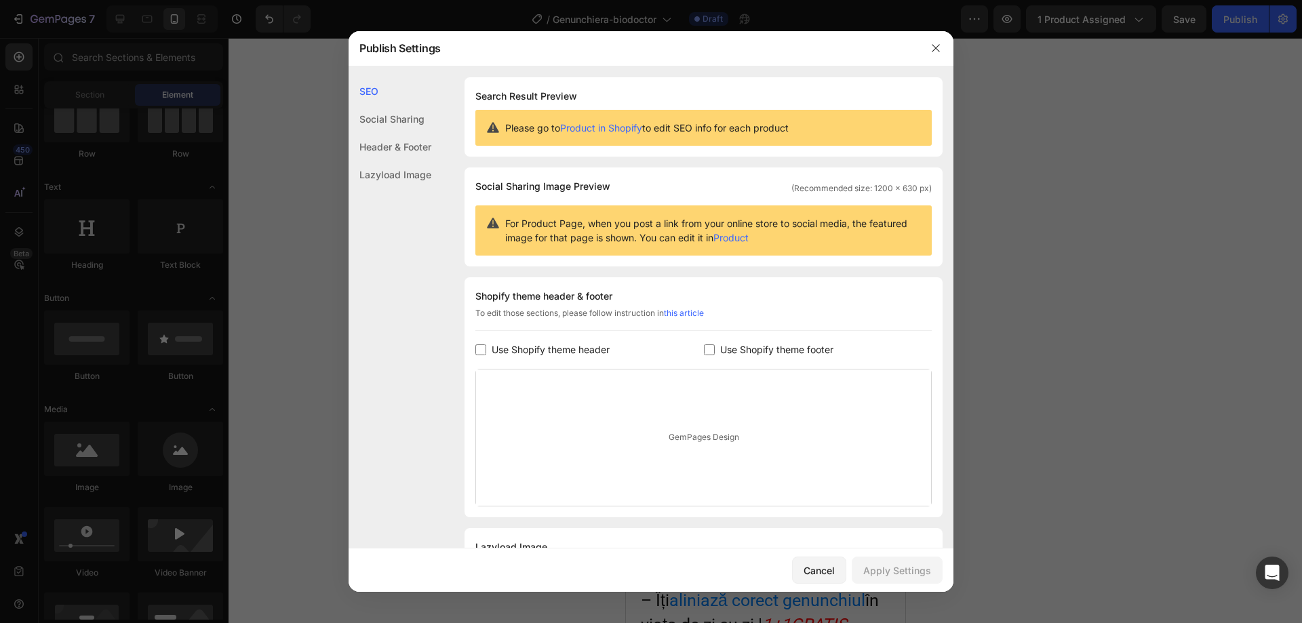
click at [381, 161] on div "Header & Footer" at bounding box center [390, 175] width 83 height 28
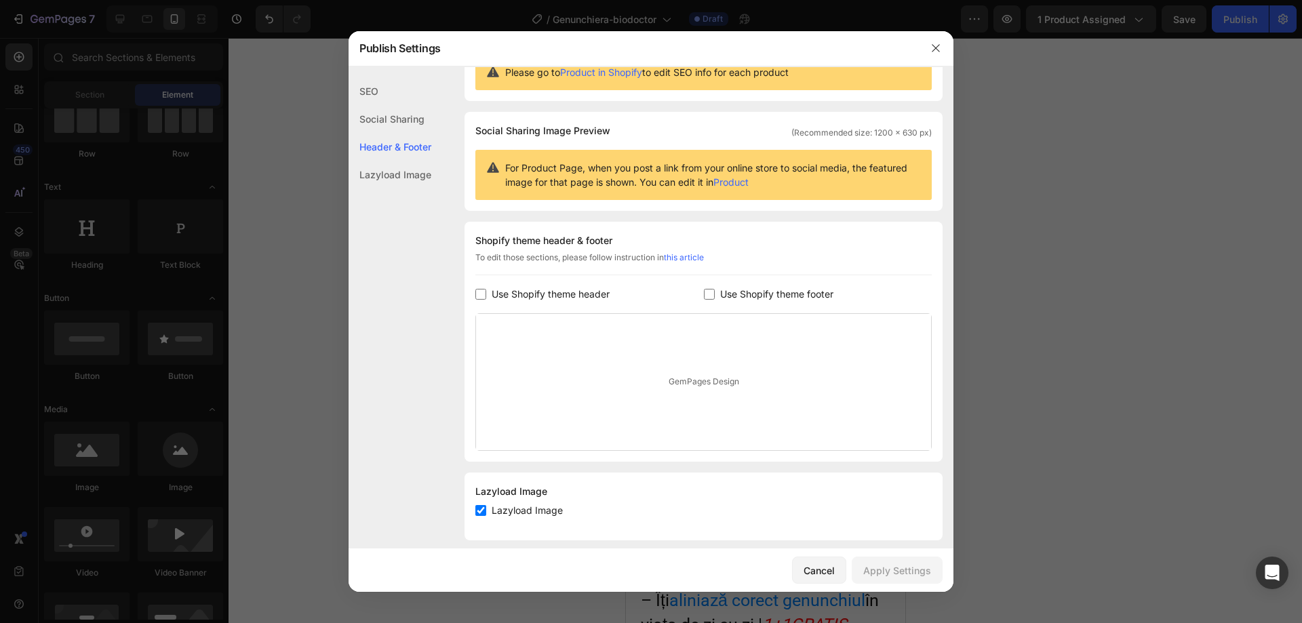
scroll to position [69, 0]
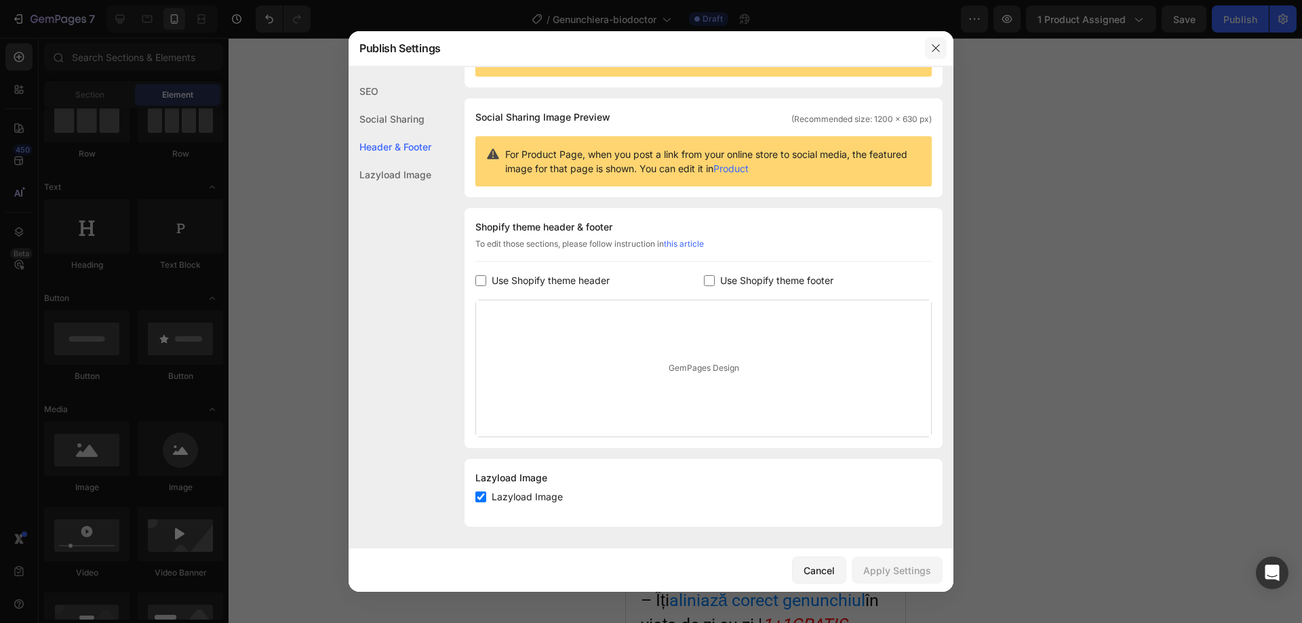
click at [929, 47] on button "button" at bounding box center [936, 48] width 22 height 22
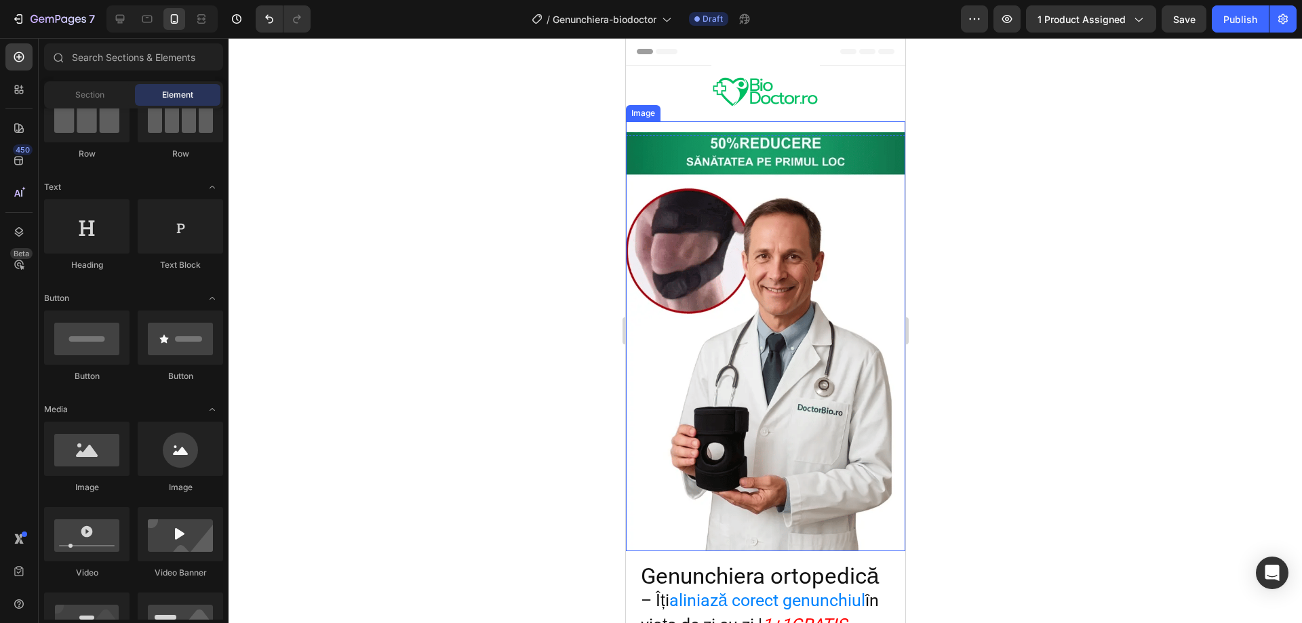
click at [784, 222] on img at bounding box center [764, 341] width 279 height 419
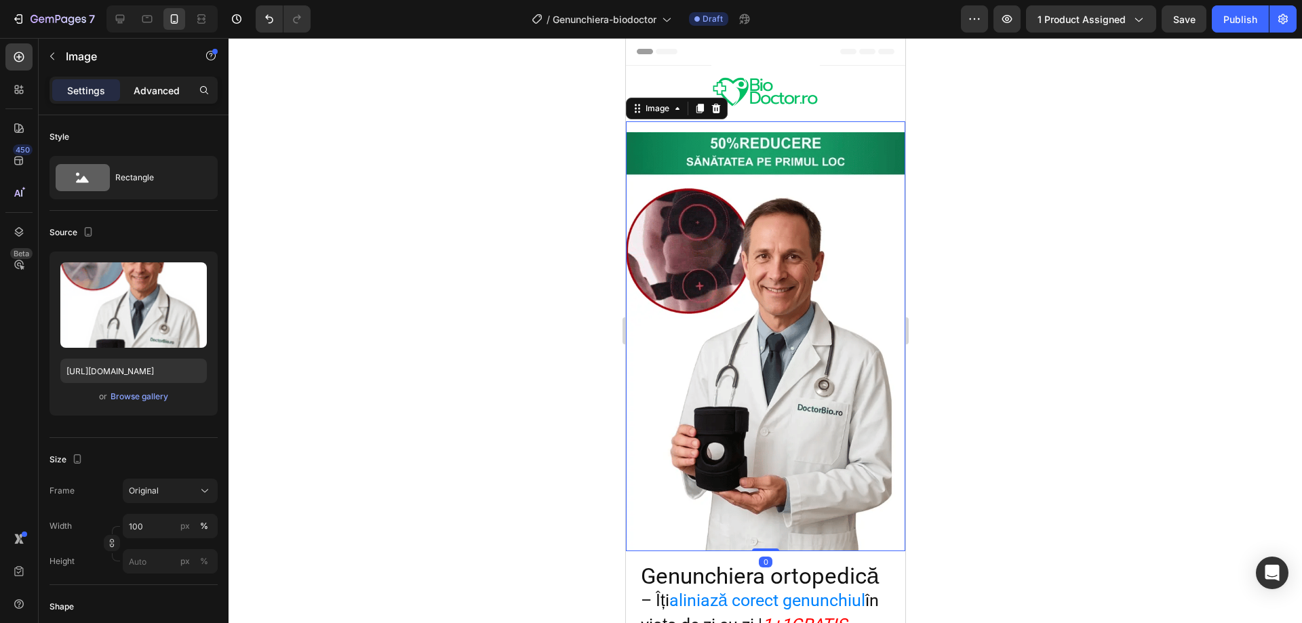
click at [155, 92] on p "Advanced" at bounding box center [157, 90] width 46 height 14
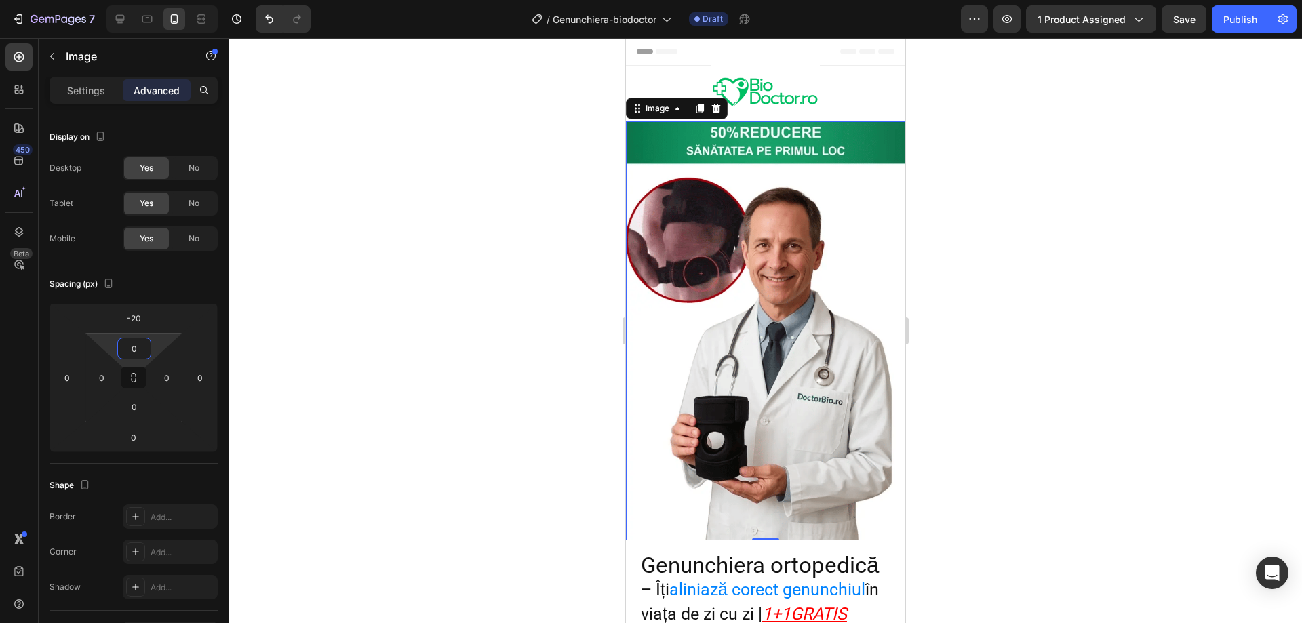
drag, startPoint x: 157, startPoint y: 344, endPoint x: 157, endPoint y: 364, distance: 19.7
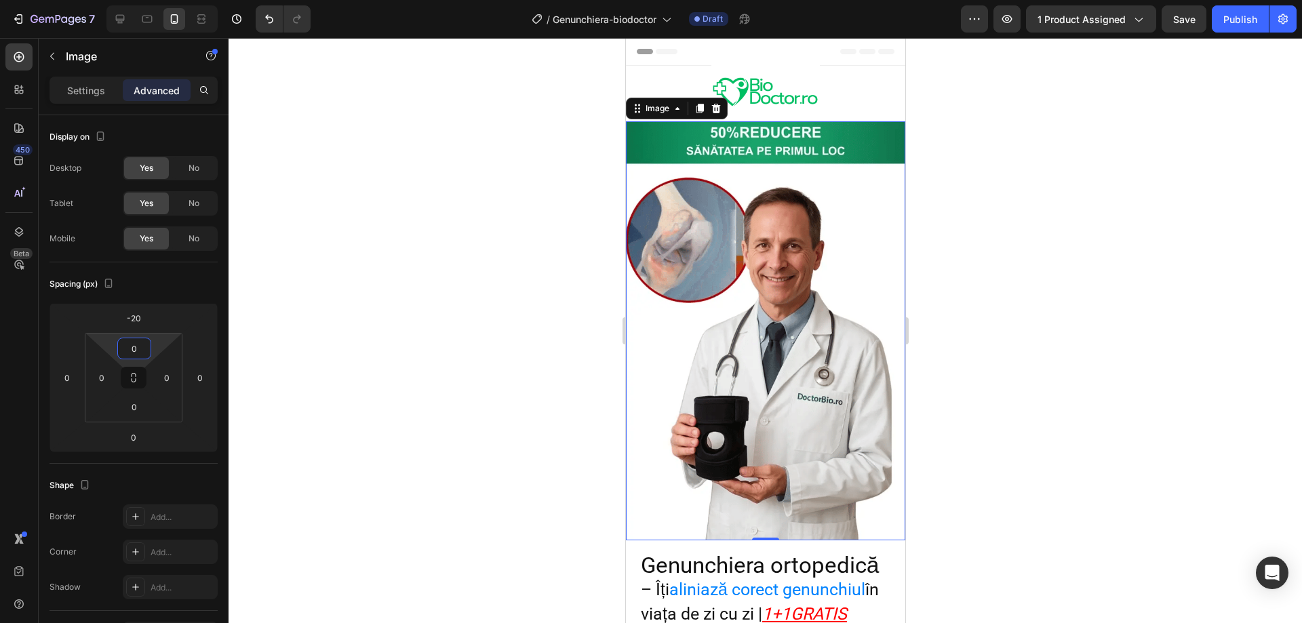
click at [157, 0] on html "7 Version history / Genunchiera-biodoctor Draft Preview 1 product assigned Save…" at bounding box center [651, 0] width 1302 height 0
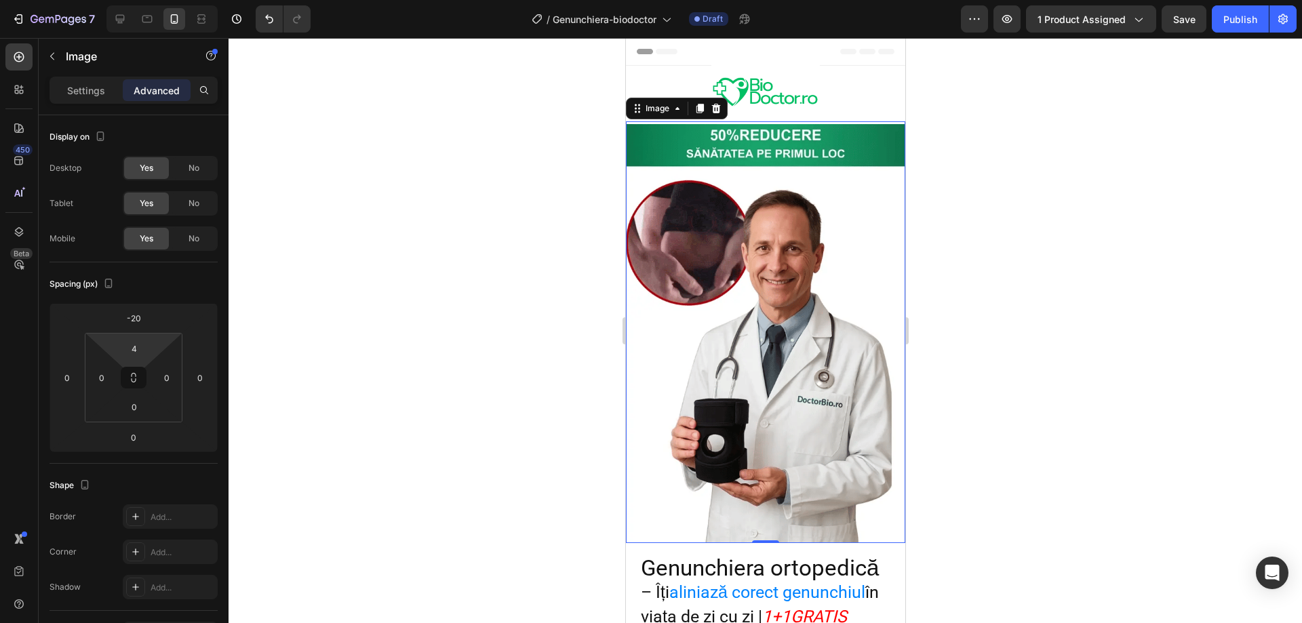
type input "6"
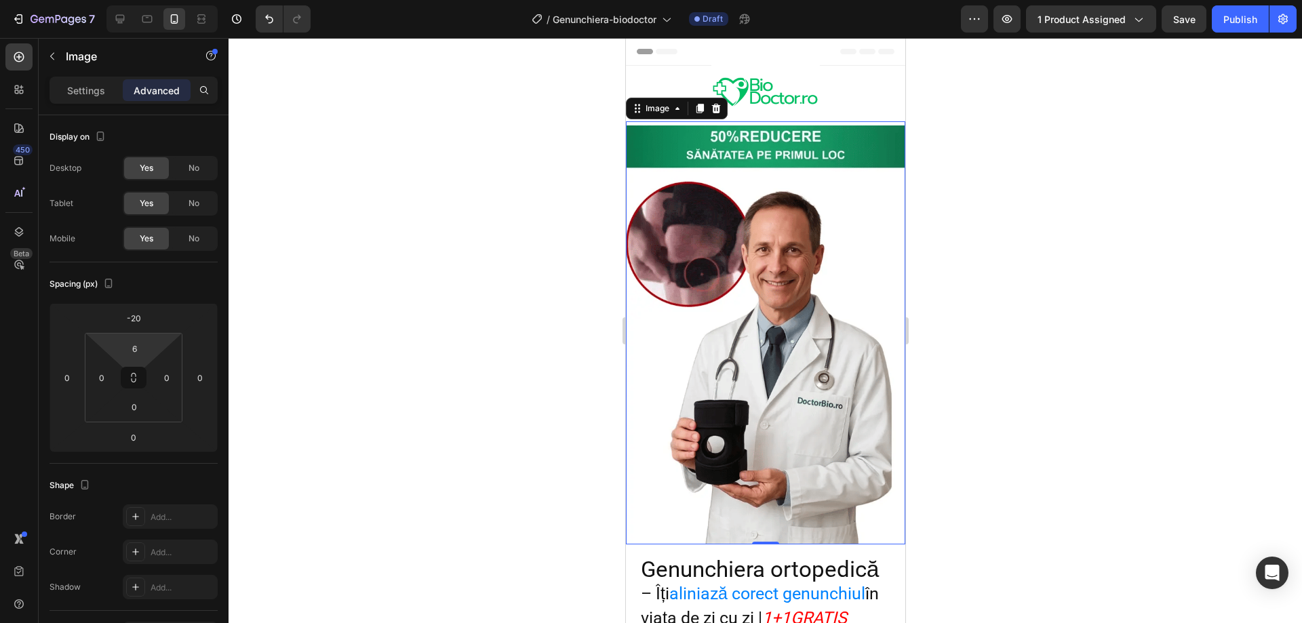
click at [157, 0] on html "7 Version history / Genunchiera-biodoctor Draft Preview 1 product assigned Save…" at bounding box center [651, 0] width 1302 height 0
click at [455, 243] on div at bounding box center [766, 330] width 1074 height 585
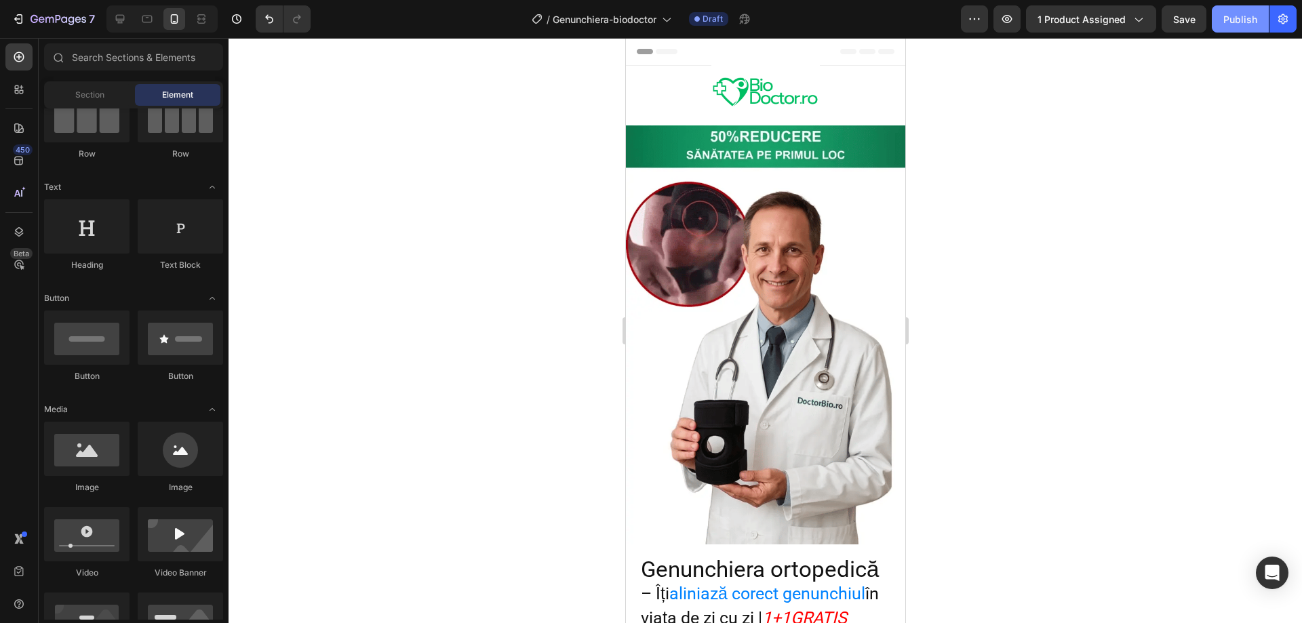
click at [1249, 24] on div "Publish" at bounding box center [1241, 19] width 34 height 14
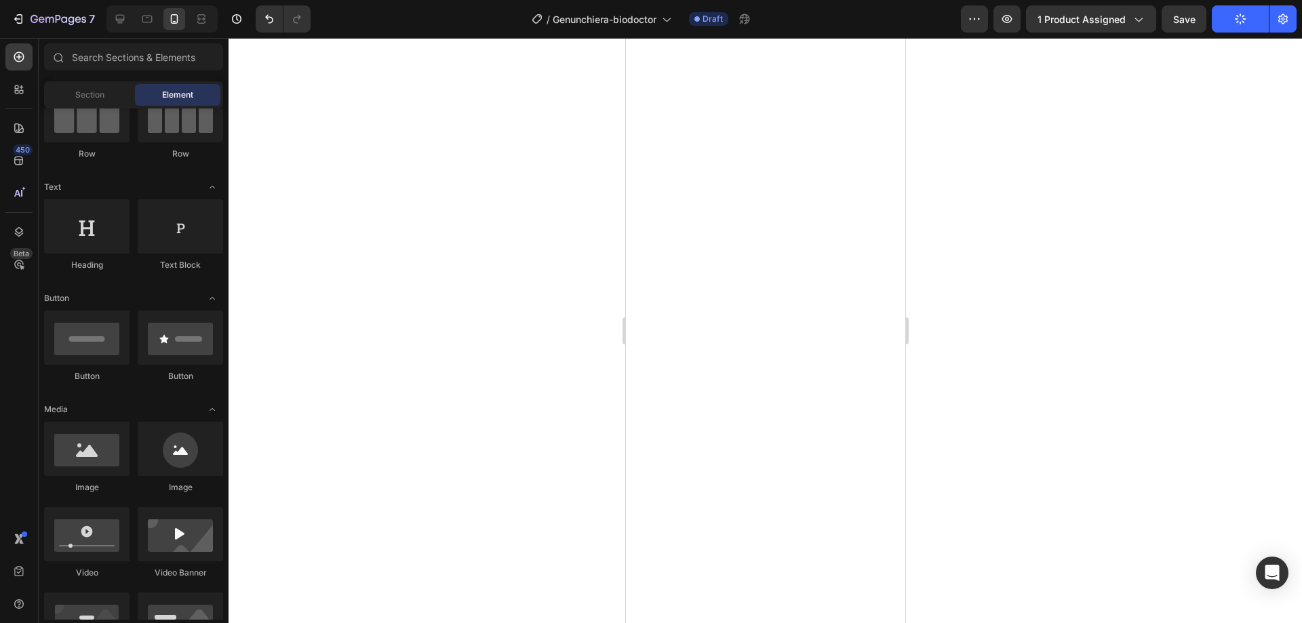
scroll to position [0, 0]
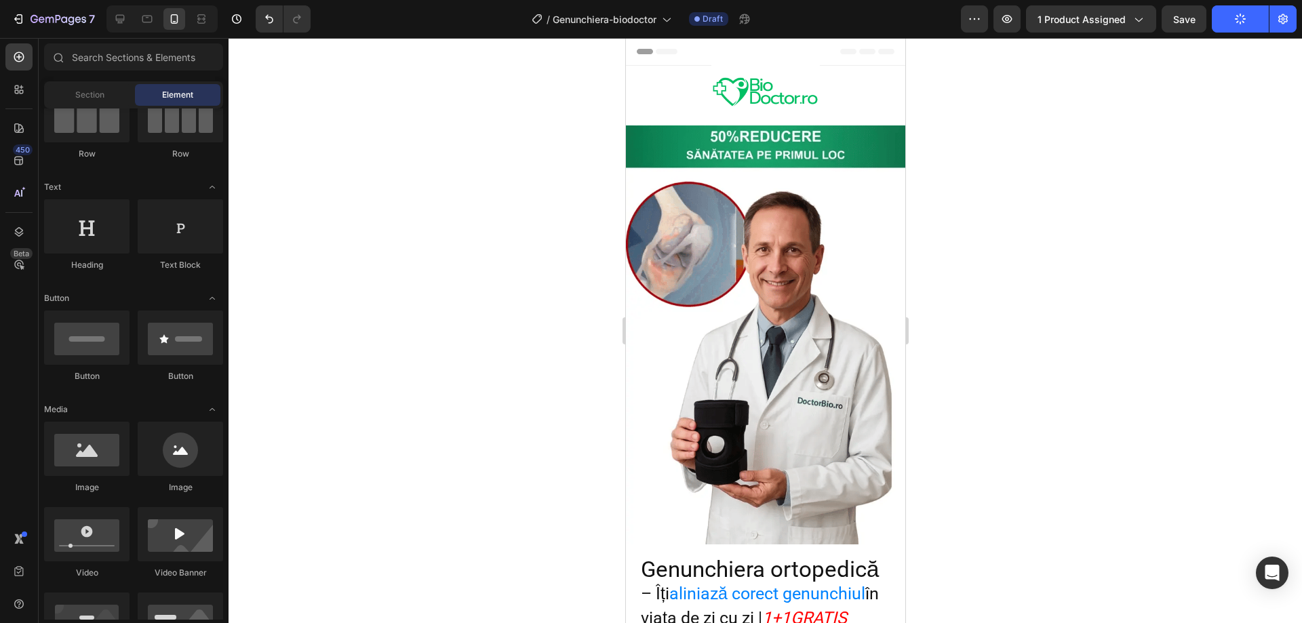
drag, startPoint x: 901, startPoint y: 77, endPoint x: 1543, endPoint y: 81, distance: 641.6
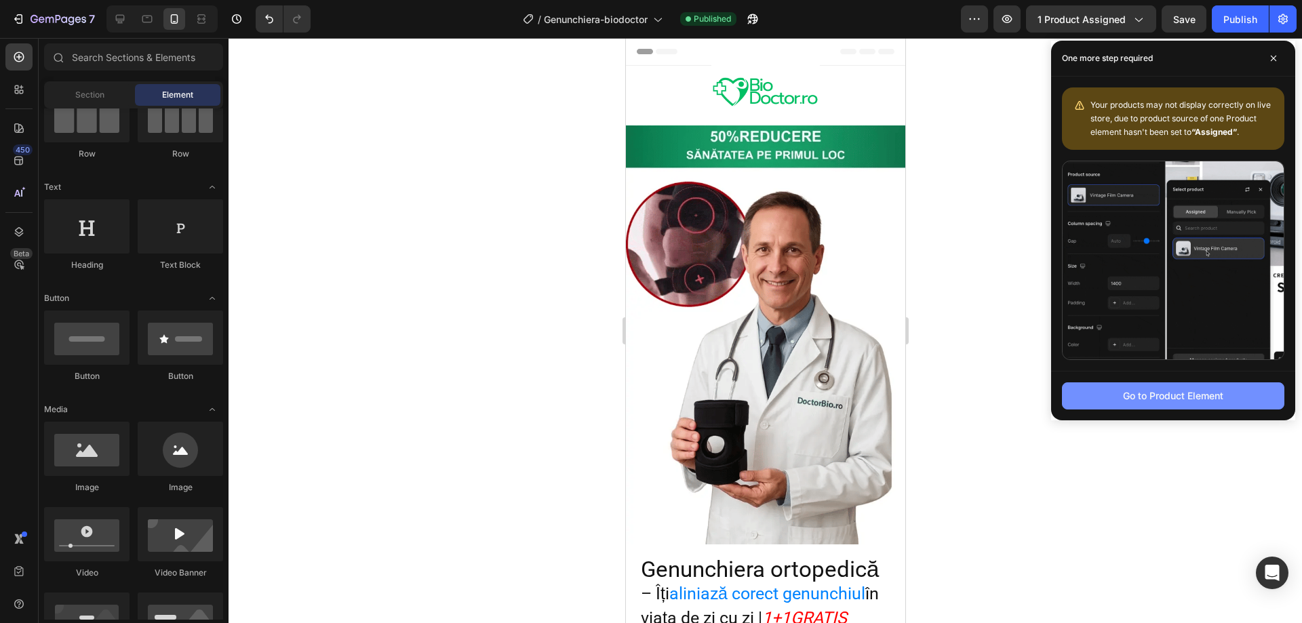
click at [1211, 392] on div "Go to Product Element" at bounding box center [1173, 396] width 100 height 14
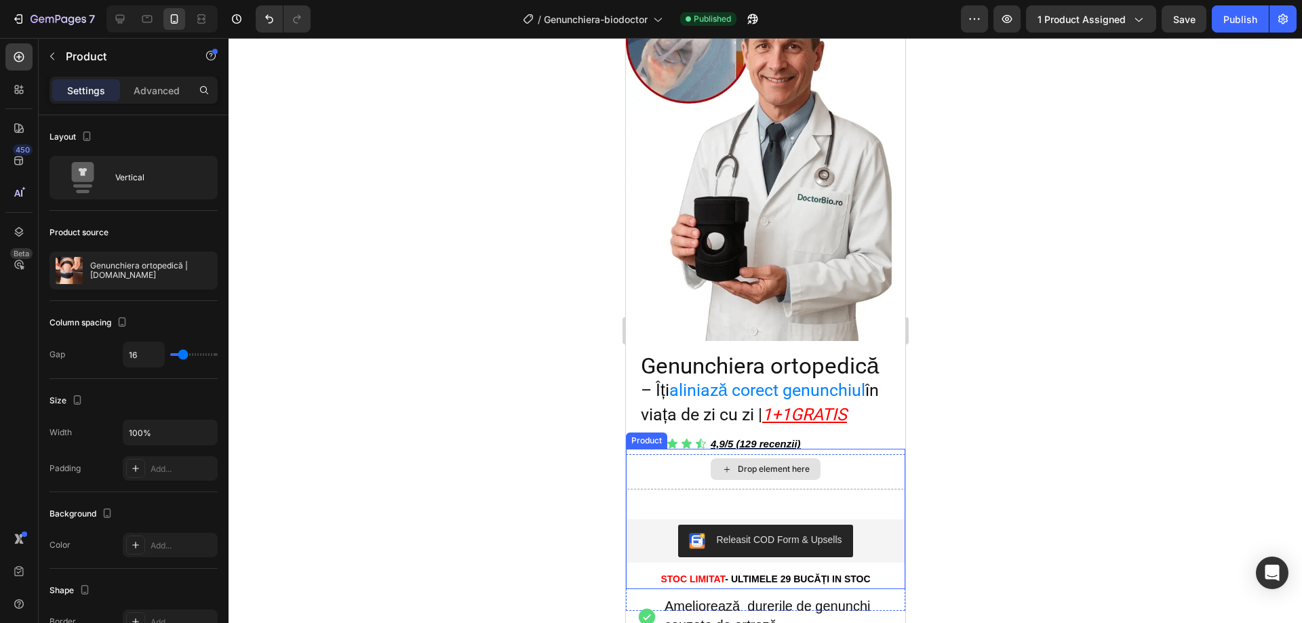
scroll to position [271, 0]
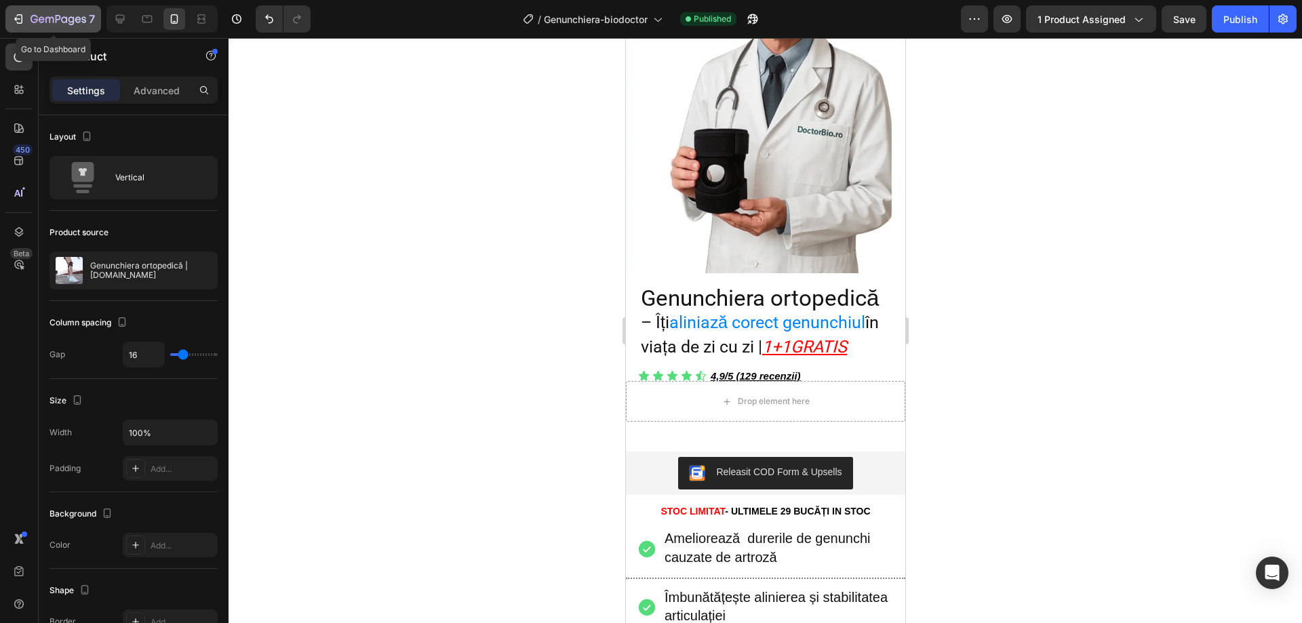
click at [14, 24] on icon "button" at bounding box center [19, 19] width 14 height 14
